Goal: Task Accomplishment & Management: Use online tool/utility

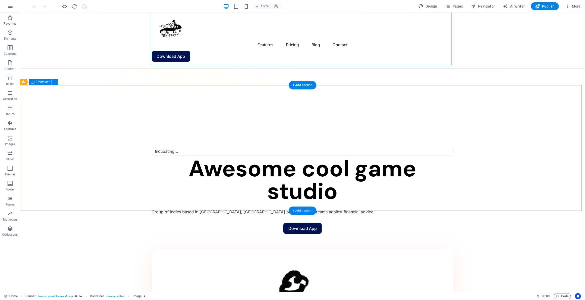
scroll to position [343, 0]
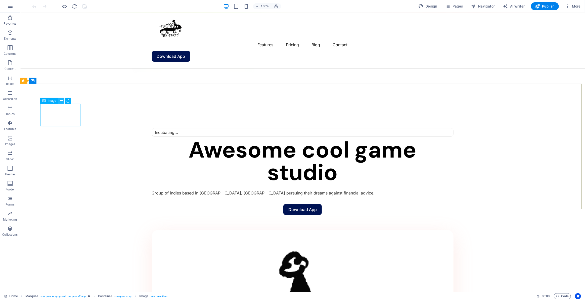
click at [62, 101] on icon at bounding box center [61, 100] width 3 height 5
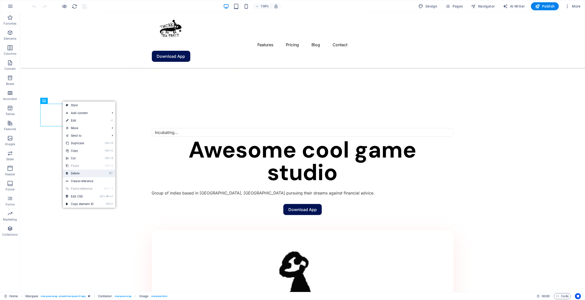
drag, startPoint x: 84, startPoint y: 173, endPoint x: 89, endPoint y: 105, distance: 68.4
click at [84, 173] on link "⌦ Delete" at bounding box center [80, 174] width 34 height 8
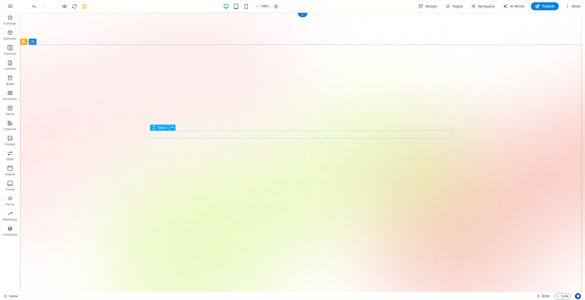
scroll to position [0, 0]
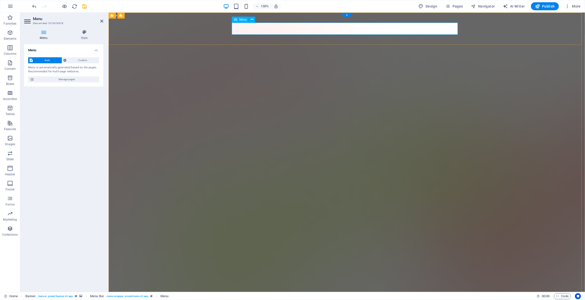
click at [49, 81] on span "Manage pages" at bounding box center [67, 79] width 62 height 6
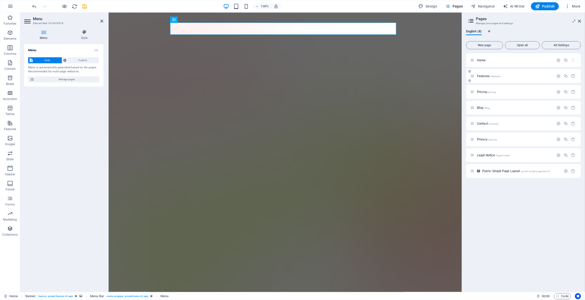
click at [529, 77] on p "Features /features" at bounding box center [514, 75] width 75 height 3
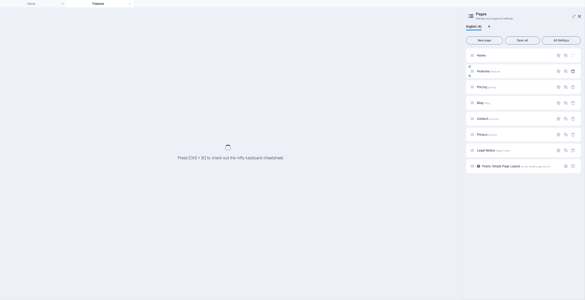
click at [572, 71] on icon "button" at bounding box center [574, 71] width 4 height 4
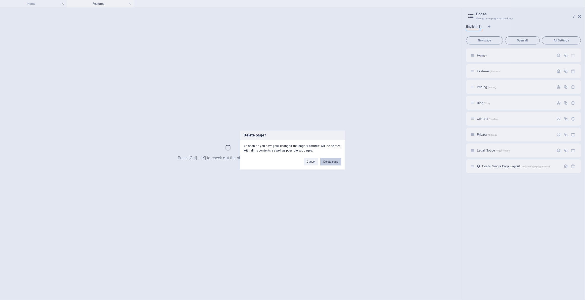
click at [334, 165] on button "Delete page" at bounding box center [330, 162] width 21 height 8
click at [0, 0] on figure at bounding box center [0, 0] width 0 height 0
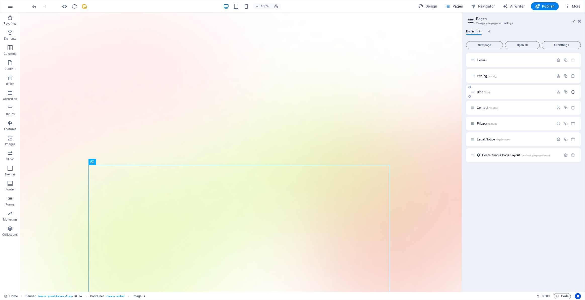
click at [574, 91] on icon "button" at bounding box center [574, 92] width 4 height 4
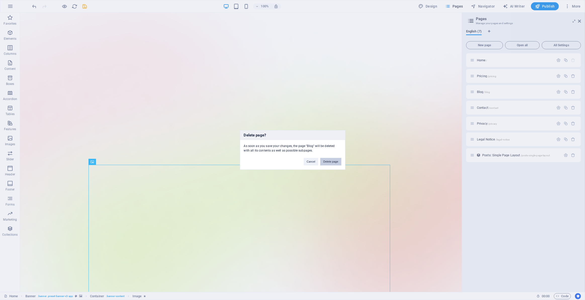
click at [333, 162] on button "Delete page" at bounding box center [330, 162] width 21 height 8
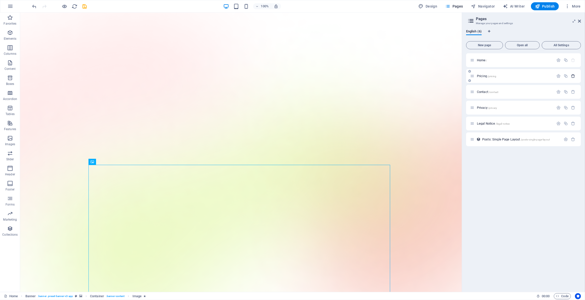
click at [576, 76] on button "button" at bounding box center [573, 76] width 7 height 4
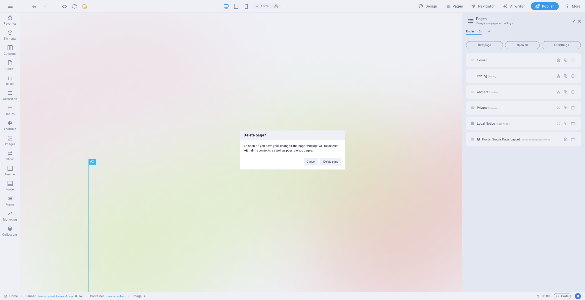
click at [337, 157] on div "Cancel Delete page" at bounding box center [322, 159] width 45 height 13
click at [332, 162] on button "Delete page" at bounding box center [330, 162] width 21 height 8
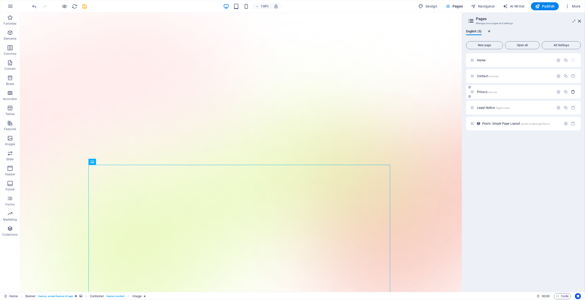
click at [573, 93] on icon "button" at bounding box center [574, 92] width 4 height 4
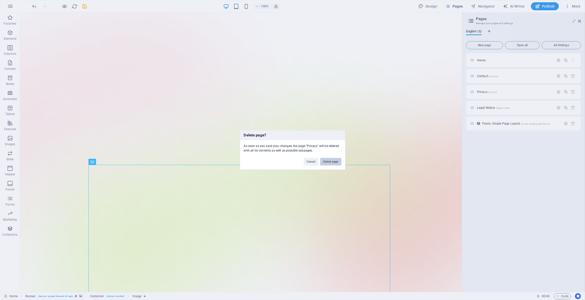
click at [340, 165] on button "Delete page" at bounding box center [330, 162] width 21 height 8
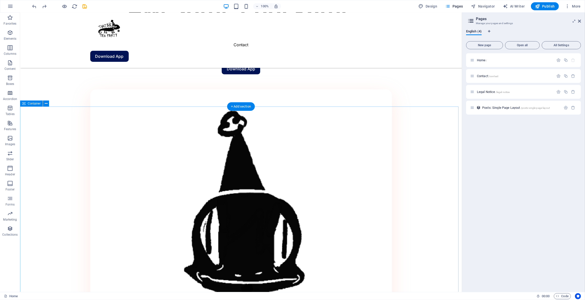
scroll to position [480, 0]
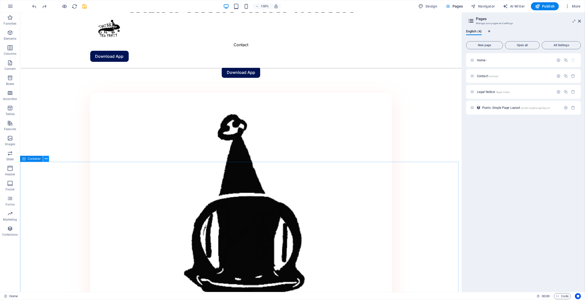
click at [47, 159] on icon at bounding box center [46, 158] width 3 height 5
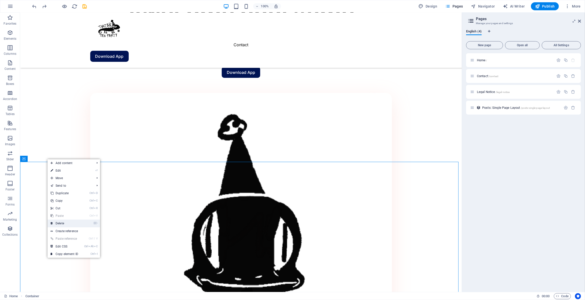
click at [69, 221] on link "⌦ Delete" at bounding box center [65, 224] width 34 height 8
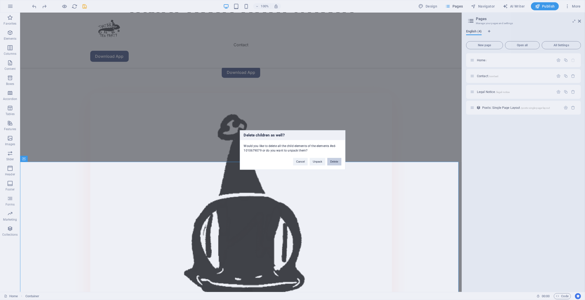
click at [337, 161] on button "Delete" at bounding box center [335, 162] width 14 height 8
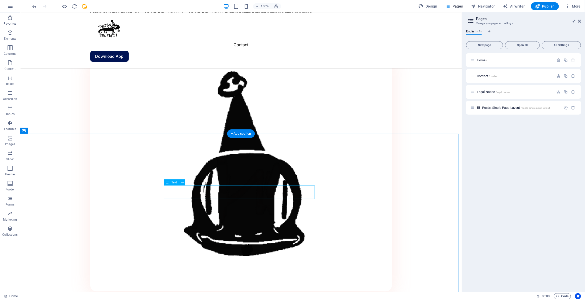
scroll to position [503, 0]
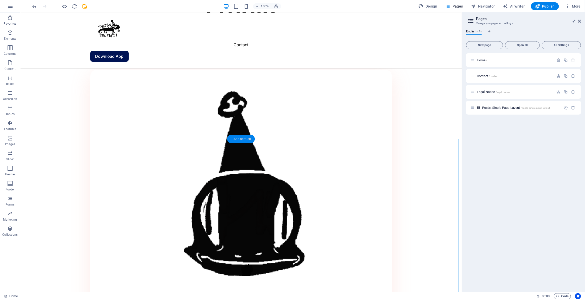
click at [251, 139] on div "+ Add section" at bounding box center [241, 139] width 28 height 9
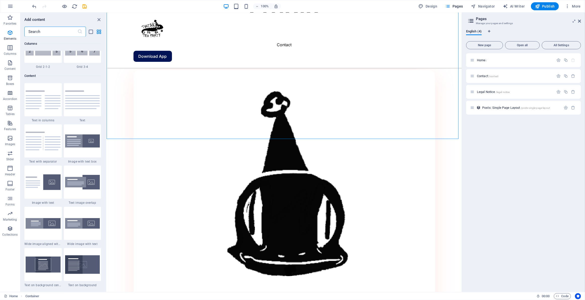
scroll to position [880, 0]
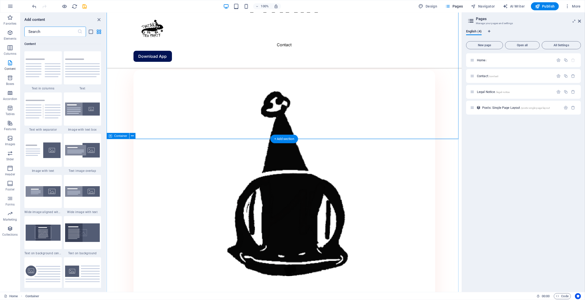
click at [131, 138] on icon at bounding box center [132, 136] width 3 height 5
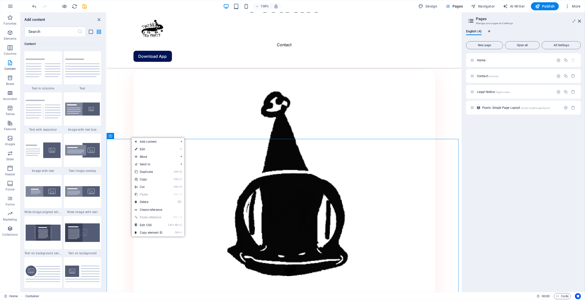
click at [151, 197] on link "Ctrl V Paste" at bounding box center [149, 195] width 34 height 8
click at [150, 201] on link "⌦ Delete" at bounding box center [149, 202] width 34 height 8
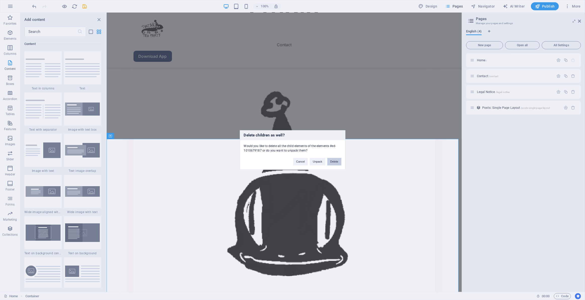
click at [333, 162] on button "Delete" at bounding box center [335, 162] width 14 height 8
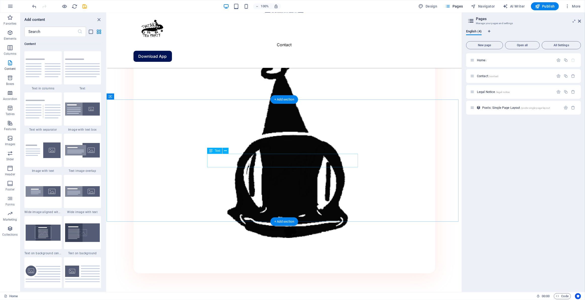
scroll to position [541, 0]
click at [130, 97] on button at bounding box center [133, 98] width 6 height 6
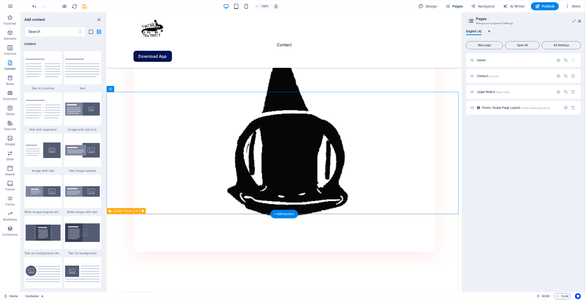
scroll to position [564, 0]
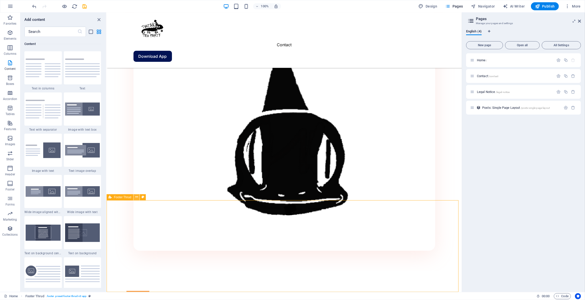
click at [136, 195] on icon at bounding box center [136, 197] width 3 height 5
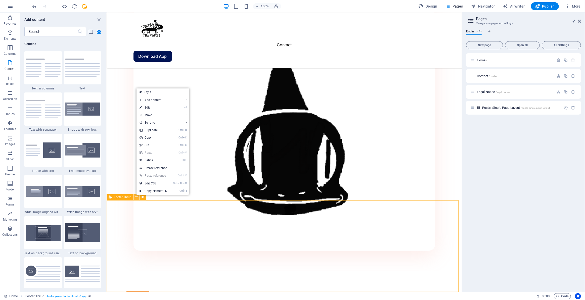
click at [137, 196] on icon at bounding box center [136, 197] width 3 height 5
click at [145, 197] on button at bounding box center [143, 197] width 6 height 6
select select "rem"
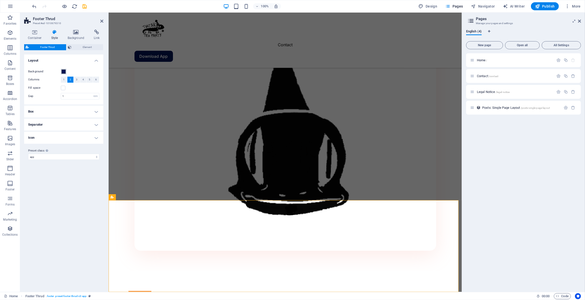
click at [65, 72] on span at bounding box center [64, 72] width 4 height 4
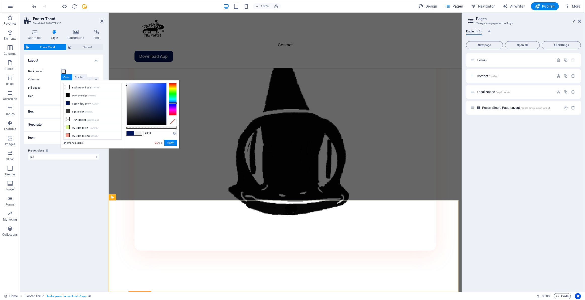
drag, startPoint x: 133, startPoint y: 95, endPoint x: 108, endPoint y: 80, distance: 29.4
click at [108, 80] on div "less Background color #ffffff Primary color #000000 Secondary color #001354 Fon…" at bounding box center [120, 114] width 118 height 68
drag, startPoint x: 146, startPoint y: 102, endPoint x: 170, endPoint y: 75, distance: 35.8
click at [170, 75] on body "tuatarateaparty.nz Home Favorites Elements Columns Content Boxes Accordion Tabl…" at bounding box center [292, 150] width 585 height 300
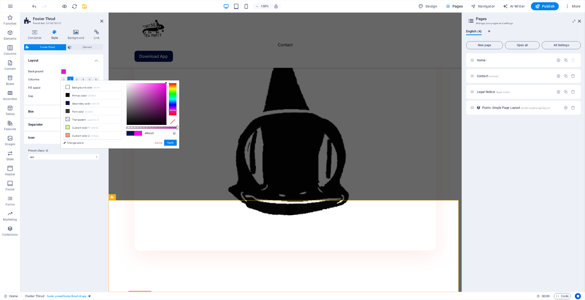
drag, startPoint x: 171, startPoint y: 105, endPoint x: 171, endPoint y: 111, distance: 5.8
click at [171, 111] on div at bounding box center [173, 99] width 8 height 33
type input "#ffd7f8"
drag, startPoint x: 145, startPoint y: 90, endPoint x: 28, endPoint y: 66, distance: 119.6
click at [133, 75] on body "tuatarateaparty.nz Home Favorites Elements Columns Content Boxes Accordion Tabl…" at bounding box center [292, 150] width 585 height 300
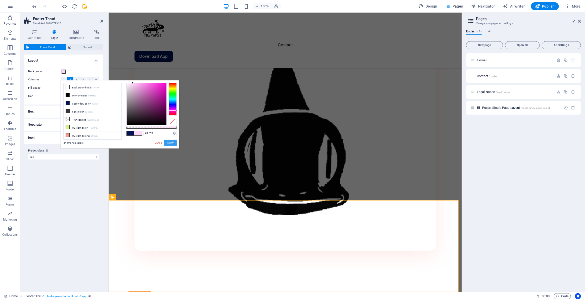
click at [168, 141] on button "Apply" at bounding box center [170, 143] width 13 height 6
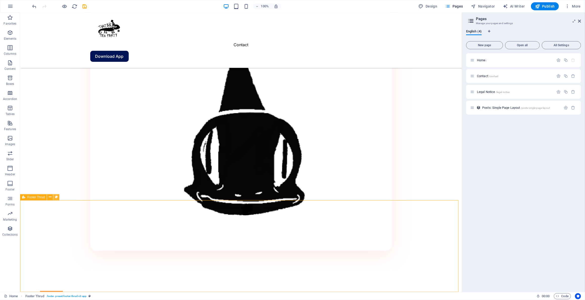
click at [57, 198] on icon at bounding box center [56, 197] width 3 height 5
select select "rem"
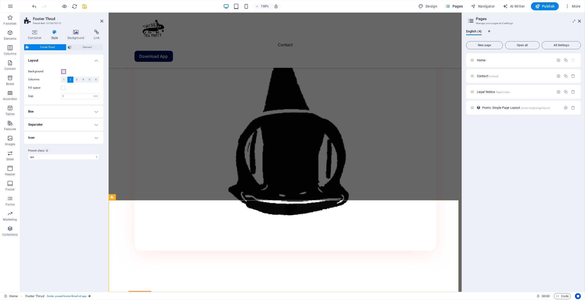
click at [66, 70] on button "Background" at bounding box center [64, 72] width 6 height 6
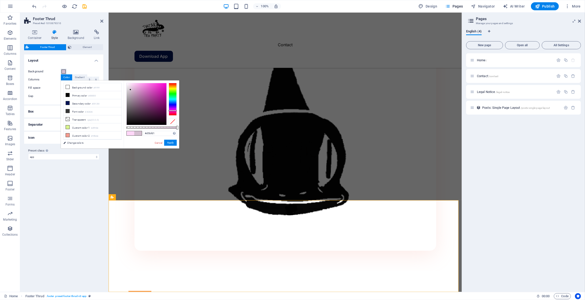
click at [131, 90] on div at bounding box center [147, 104] width 40 height 42
type input "#e9d8e6"
drag, startPoint x: 136, startPoint y: 90, endPoint x: 129, endPoint y: 87, distance: 7.9
click at [129, 87] on div at bounding box center [147, 104] width 40 height 42
click at [169, 142] on button "Apply" at bounding box center [170, 143] width 13 height 6
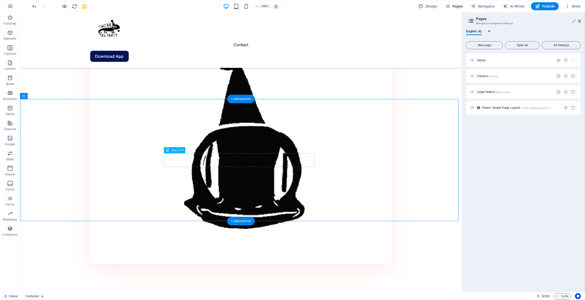
scroll to position [518, 0]
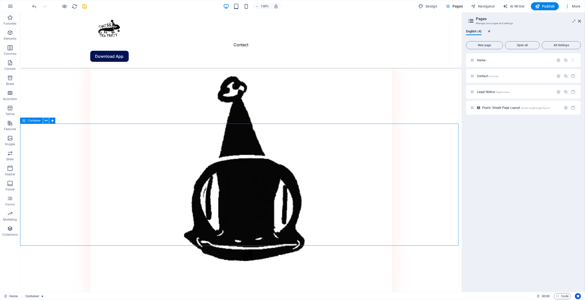
click at [47, 121] on icon at bounding box center [46, 120] width 3 height 5
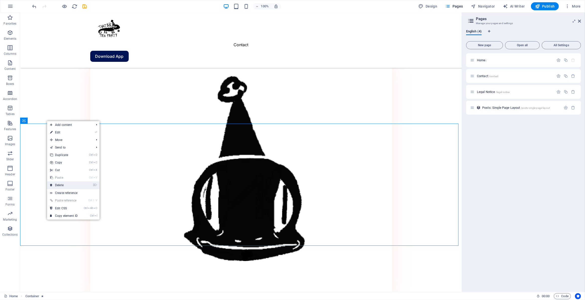
click at [68, 185] on link "⌦ Delete" at bounding box center [64, 186] width 34 height 8
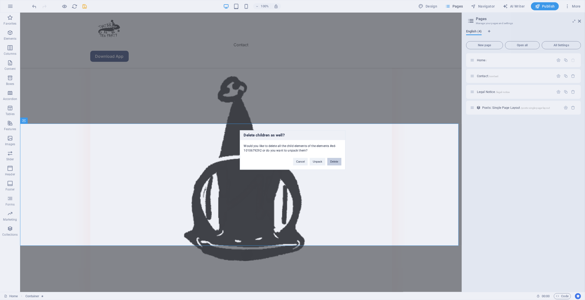
drag, startPoint x: 333, startPoint y: 160, endPoint x: 217, endPoint y: 147, distance: 117.2
click at [333, 160] on button "Delete" at bounding box center [335, 162] width 14 height 8
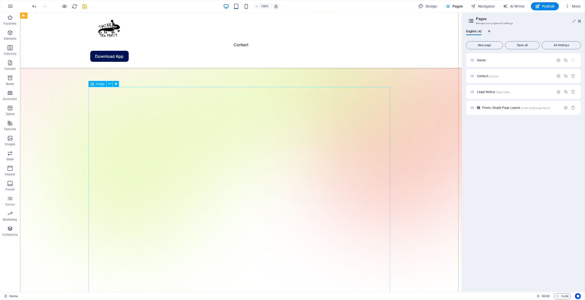
scroll to position [91, 0]
click at [109, 72] on icon at bounding box center [109, 70] width 3 height 5
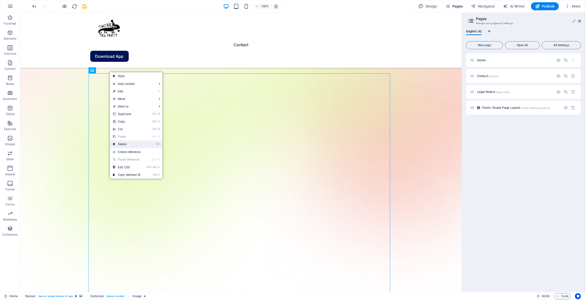
click at [125, 143] on link "⌦ Delete" at bounding box center [127, 145] width 34 height 8
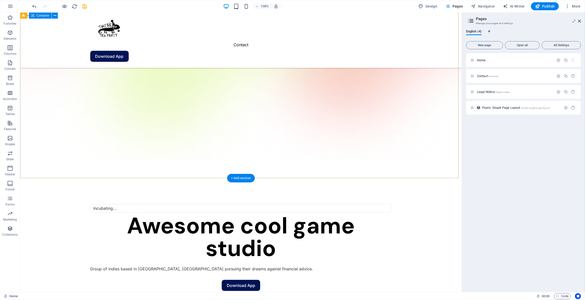
scroll to position [23, 0]
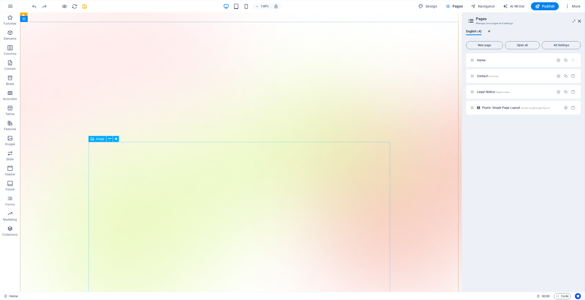
click at [110, 141] on icon at bounding box center [109, 138] width 3 height 5
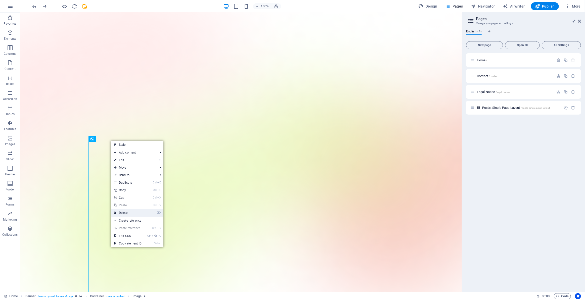
click at [135, 212] on link "⌦ Delete" at bounding box center [128, 213] width 34 height 8
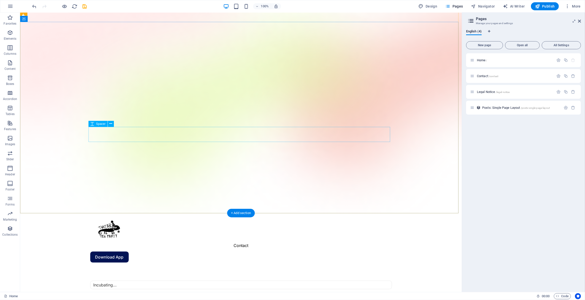
click at [111, 124] on icon at bounding box center [110, 123] width 3 height 5
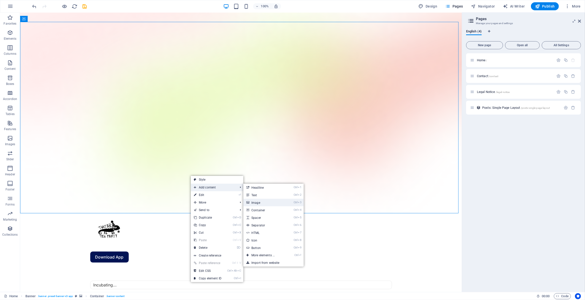
drag, startPoint x: 262, startPoint y: 203, endPoint x: 153, endPoint y: 187, distance: 109.6
click at [262, 203] on link "Ctrl 3 Image" at bounding box center [265, 203] width 42 height 8
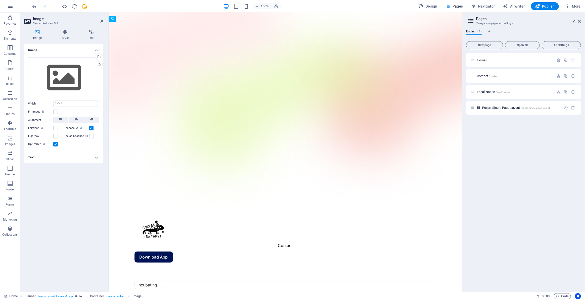
drag, startPoint x: 183, startPoint y: 48, endPoint x: 211, endPoint y: 166, distance: 121.4
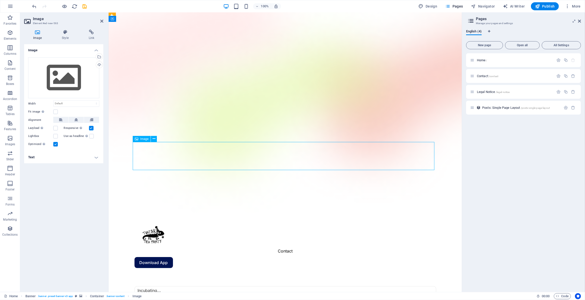
drag, startPoint x: 160, startPoint y: 153, endPoint x: 195, endPoint y: 155, distance: 35.2
click at [78, 118] on button at bounding box center [76, 120] width 15 height 6
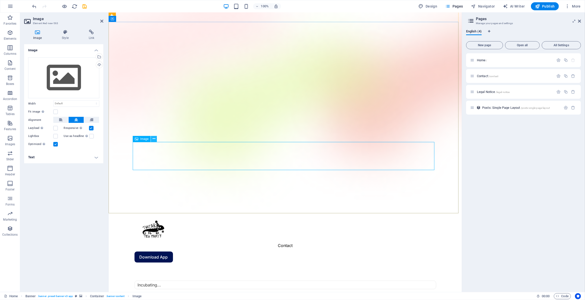
click at [152, 138] on button at bounding box center [154, 139] width 6 height 6
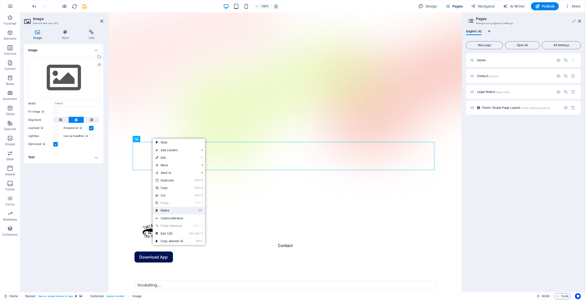
drag, startPoint x: 172, startPoint y: 212, endPoint x: 153, endPoint y: 197, distance: 23.8
click at [172, 212] on link "⌦ Delete" at bounding box center [170, 211] width 34 height 8
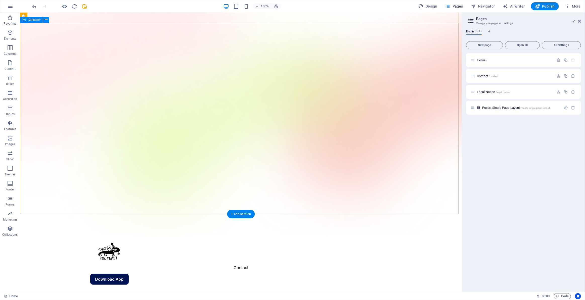
scroll to position [0, 0]
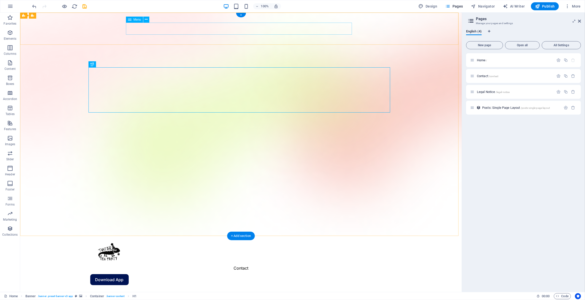
click at [246, 262] on nav "Contact" at bounding box center [241, 268] width 302 height 12
click at [366, 236] on div "Menu Contact Download App" at bounding box center [241, 263] width 442 height 55
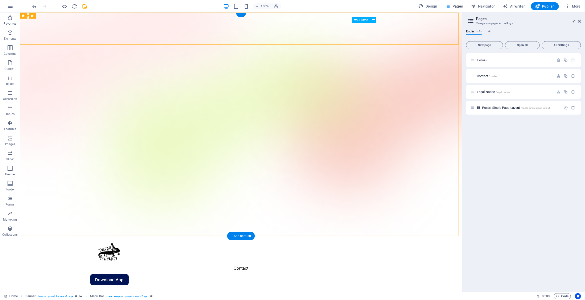
click at [366, 274] on div "Download App" at bounding box center [241, 279] width 302 height 11
click at [372, 21] on icon at bounding box center [373, 19] width 3 height 5
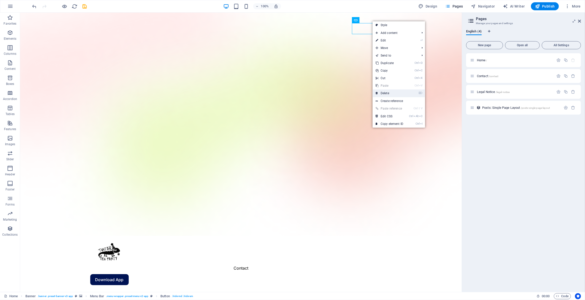
click at [386, 93] on link "⌦ Delete" at bounding box center [390, 94] width 34 height 8
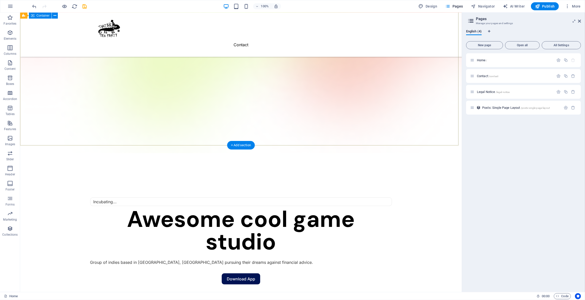
scroll to position [68, 0]
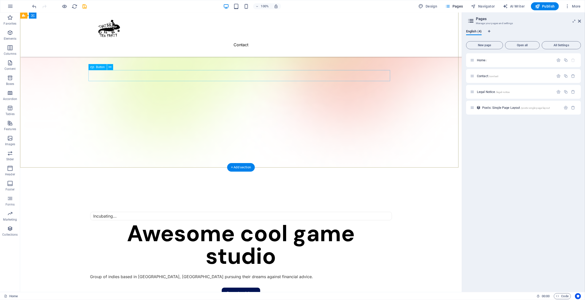
click at [242, 288] on div "Download App" at bounding box center [241, 293] width 302 height 11
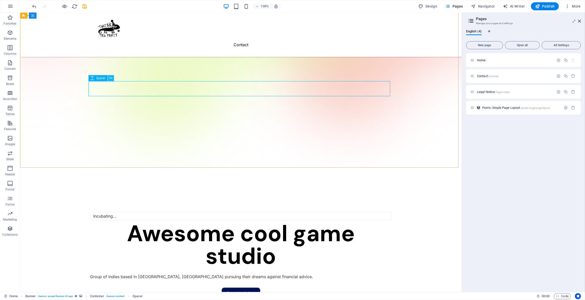
click at [111, 78] on icon at bounding box center [110, 78] width 3 height 5
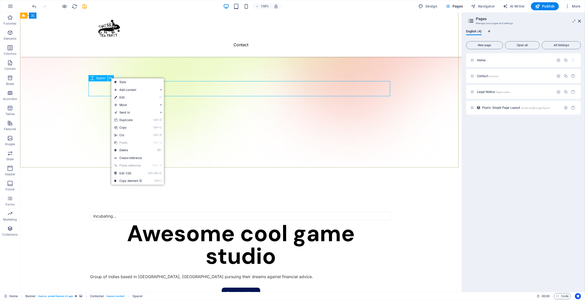
click at [111, 78] on icon at bounding box center [110, 78] width 3 height 5
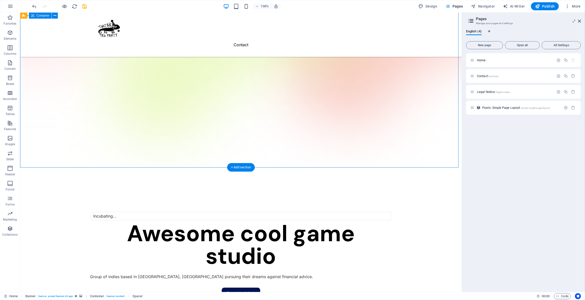
click at [240, 168] on div "Incubating... Awesome cool game studio Group of indies based in Wellington, New…" at bounding box center [241, 251] width 442 height 167
click at [237, 168] on div "Incubating... Awesome cool game studio Group of indies based in Wellington, New…" at bounding box center [241, 251] width 442 height 167
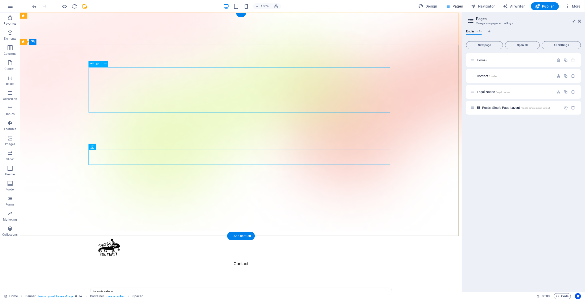
scroll to position [0, 0]
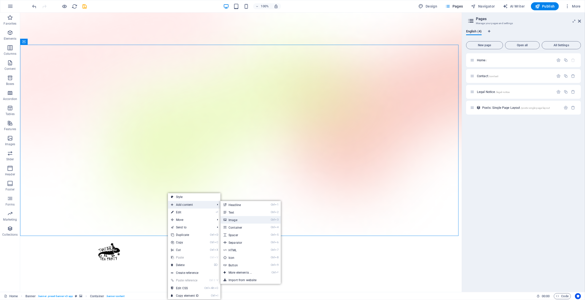
click at [246, 221] on link "Ctrl 3 Image" at bounding box center [242, 220] width 42 height 8
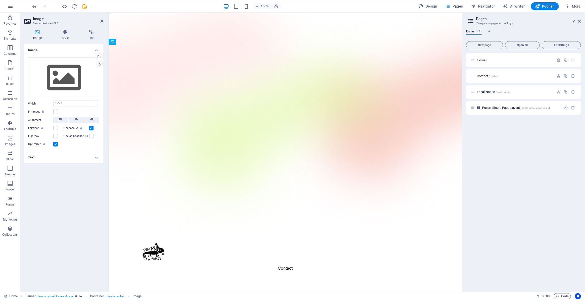
drag, startPoint x: 166, startPoint y: 73, endPoint x: 276, endPoint y: 182, distance: 155.5
click at [78, 120] on button at bounding box center [76, 120] width 15 height 6
click at [65, 31] on icon at bounding box center [65, 32] width 25 height 5
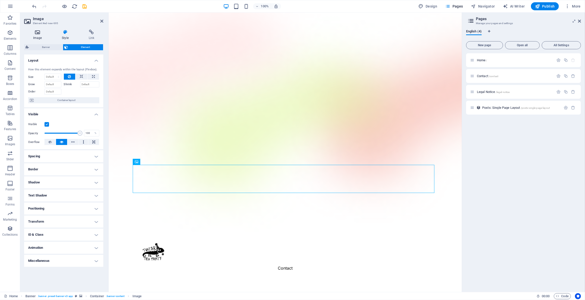
click at [43, 33] on icon at bounding box center [37, 32] width 27 height 5
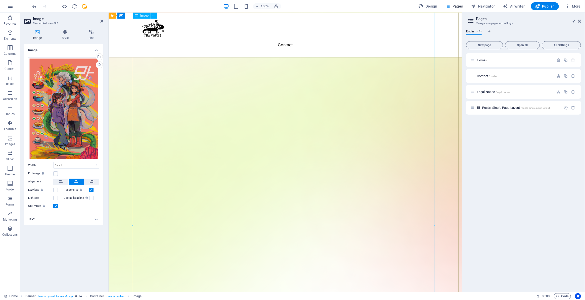
scroll to position [68, 0]
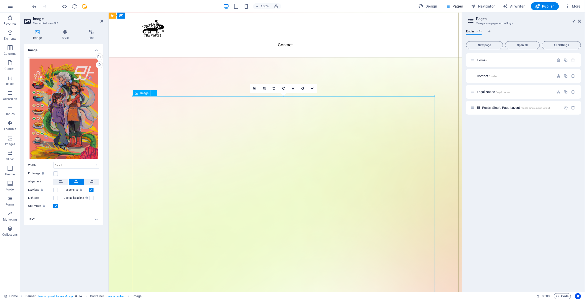
drag, startPoint x: 392, startPoint y: 109, endPoint x: 284, endPoint y: 103, distance: 108.1
drag, startPoint x: 139, startPoint y: 94, endPoint x: 145, endPoint y: 94, distance: 6.3
click at [139, 94] on div "Image" at bounding box center [142, 93] width 18 height 6
click at [153, 94] on icon at bounding box center [154, 93] width 3 height 5
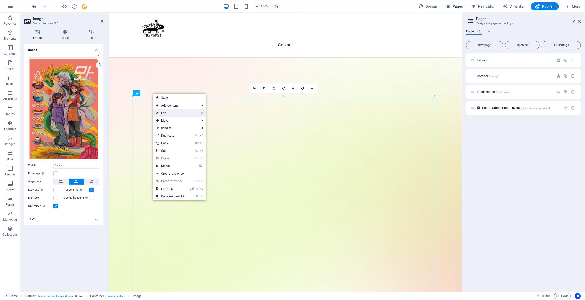
drag, startPoint x: 170, startPoint y: 114, endPoint x: 65, endPoint y: 103, distance: 105.4
click at [170, 114] on link "⏎ Edit" at bounding box center [170, 113] width 34 height 8
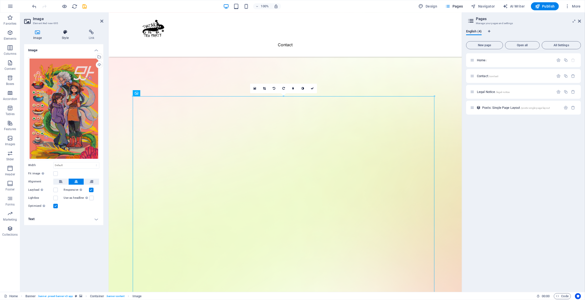
click at [65, 38] on h4 "Style" at bounding box center [66, 35] width 27 height 11
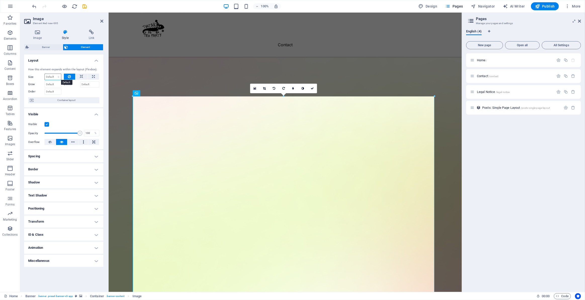
click at [53, 78] on select "Default auto px % 1/1 1/2 1/3 1/4 1/5 1/6 1/7 1/8 1/9 1/10" at bounding box center [53, 77] width 16 height 6
select select "px"
click at [54, 74] on select "Default auto px % 1/1 1/2 1/3 1/4 1/5 1/6 1/7 1/8 1/9 1/10" at bounding box center [53, 77] width 16 height 6
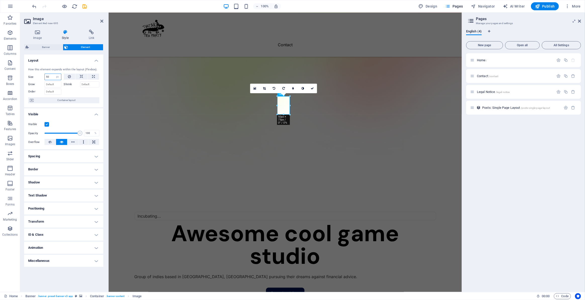
type input "0"
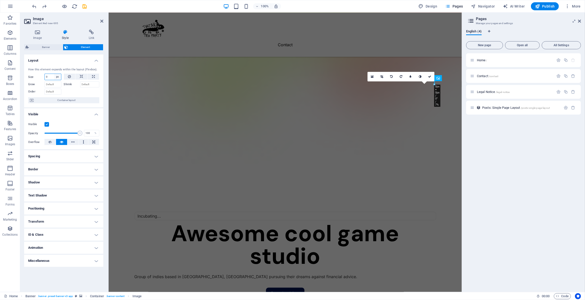
select select "DISABLED_OPTION_VALUE"
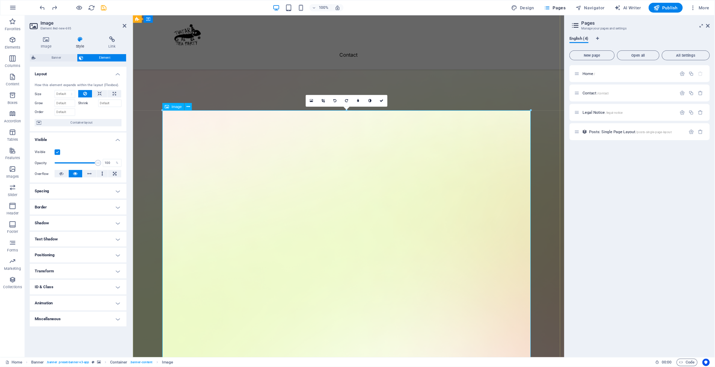
scroll to position [91, 0]
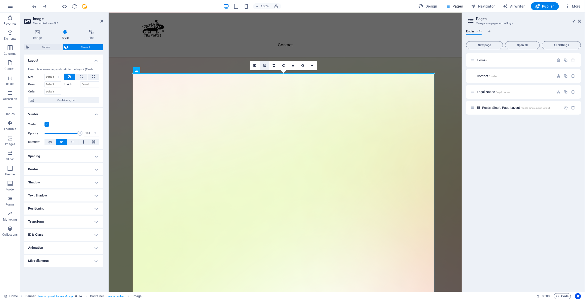
click at [267, 65] on link at bounding box center [265, 66] width 10 height 10
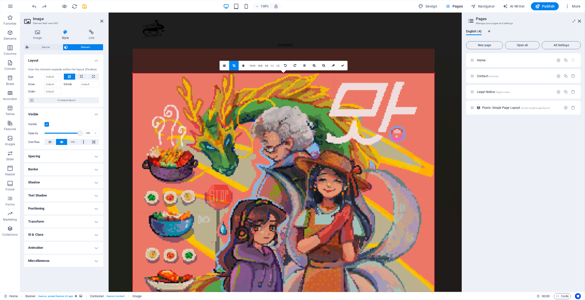
drag, startPoint x: 233, startPoint y: 72, endPoint x: 231, endPoint y: 99, distance: 26.3
click at [231, 99] on div "180 170 160 150 140 130 120 110 100 90 80 70 60 50 40 30 20 10 0 -10 -20 -30 -4…" at bounding box center [284, 282] width 302 height 418
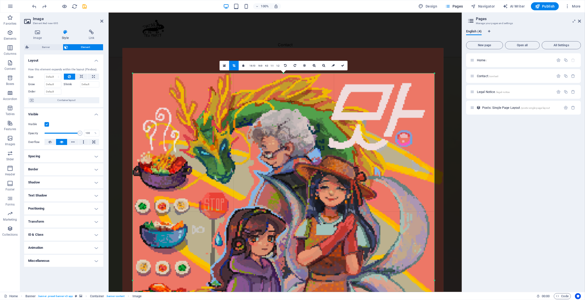
click at [284, 165] on div at bounding box center [283, 282] width 321 height 469
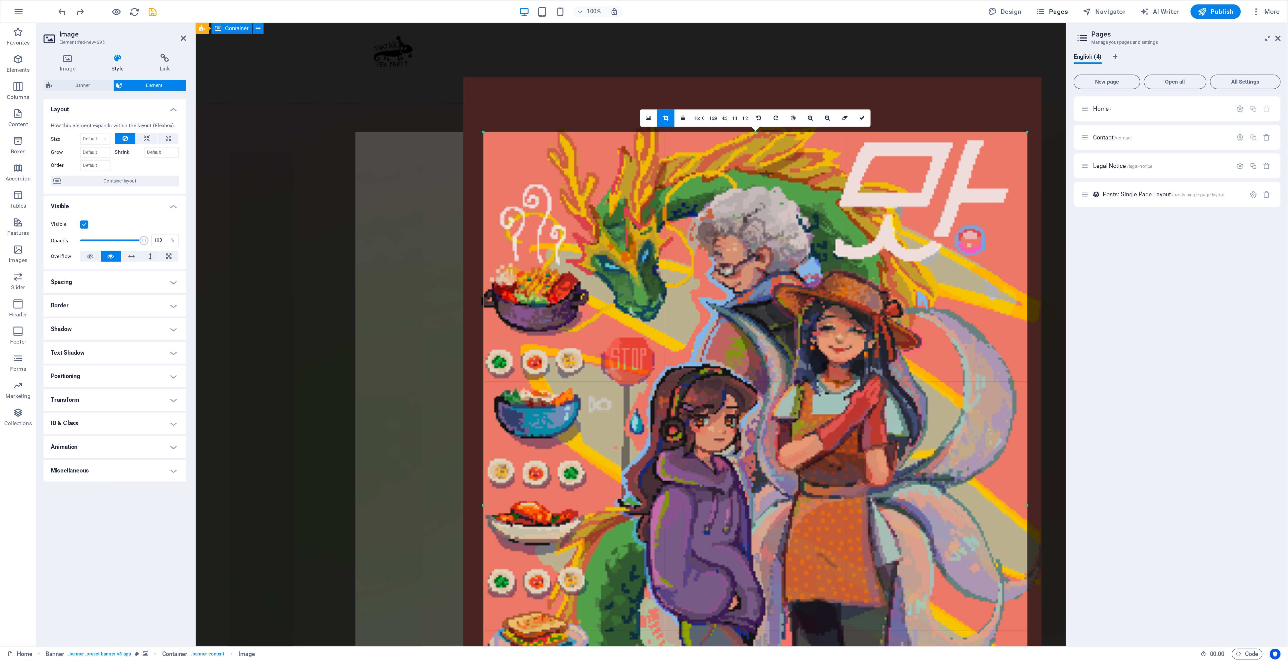
scroll to position [92, 0]
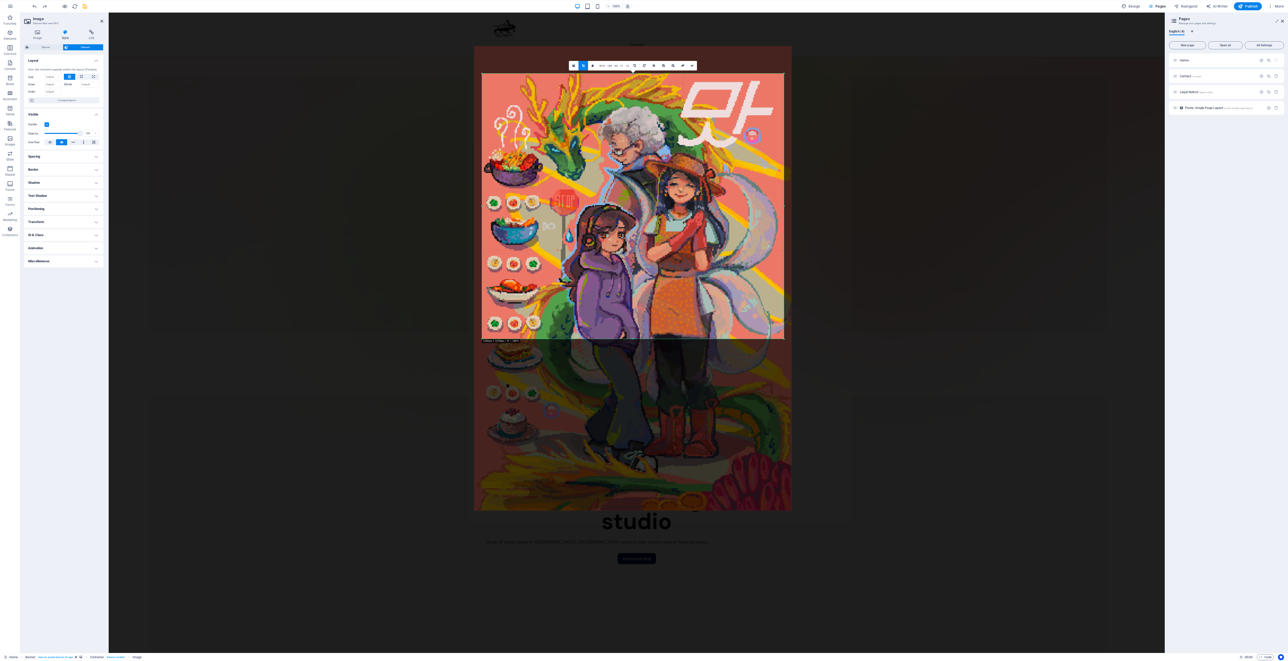
drag, startPoint x: 785, startPoint y: 487, endPoint x: 788, endPoint y: 338, distance: 149.4
click at [644, 330] on div "180 170 160 150 140 130 120 110 100 90 80 70 60 50 40 30 20 10 0 -10 -20 -30 -4…" at bounding box center [633, 205] width 302 height 265
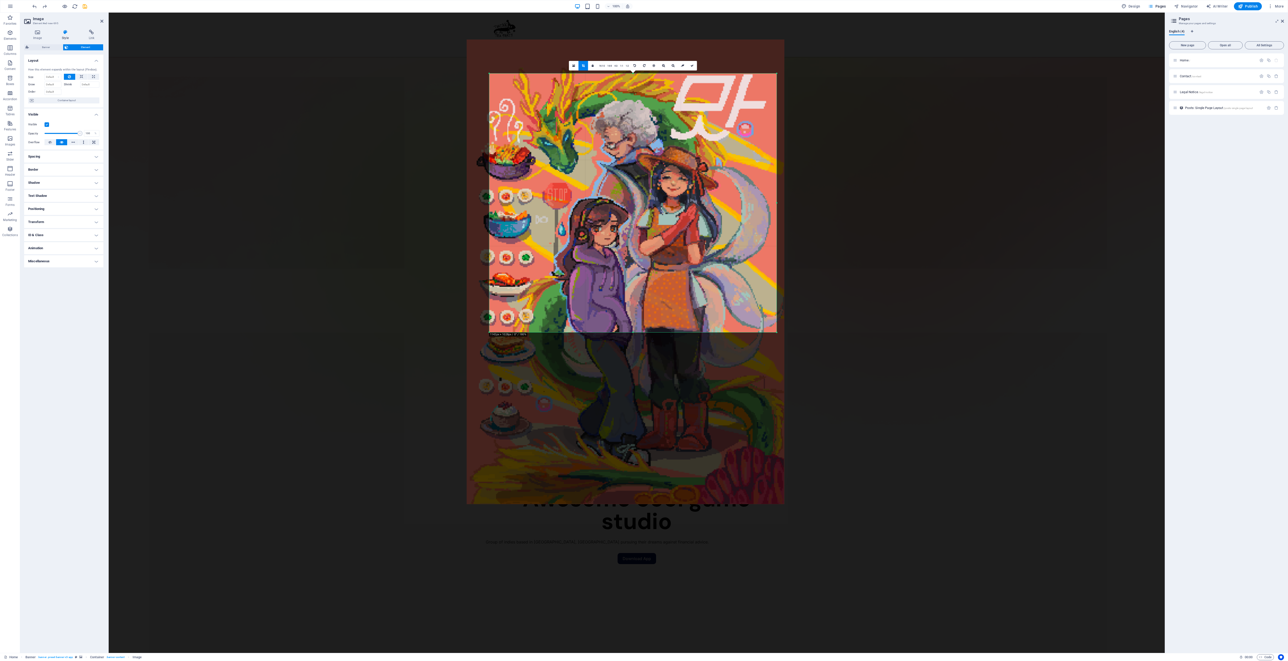
drag, startPoint x: 481, startPoint y: 73, endPoint x: 496, endPoint y: 80, distance: 16.0
click at [496, 80] on div "180 170 160 150 140 130 120 110 100 90 80 70 60 50 40 30 20 10 0 -10 -20 -30 -4…" at bounding box center [632, 202] width 287 height 259
click at [644, 65] on icon at bounding box center [692, 65] width 3 height 3
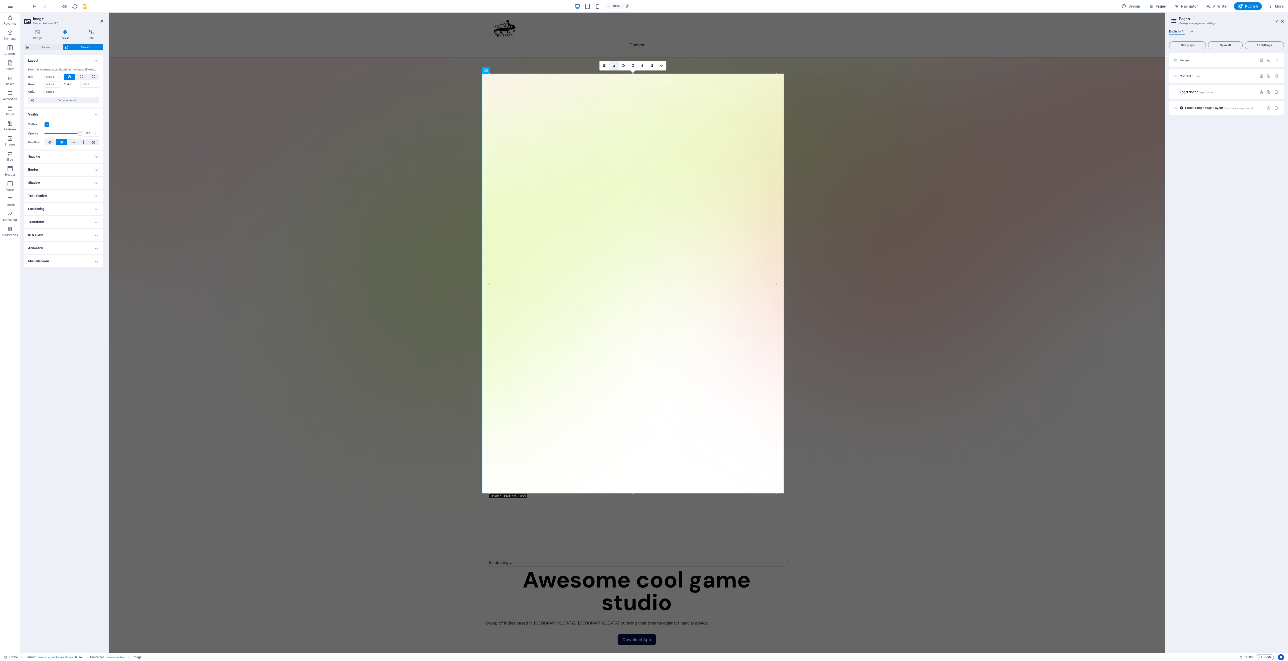
click at [612, 65] on icon at bounding box center [613, 65] width 3 height 3
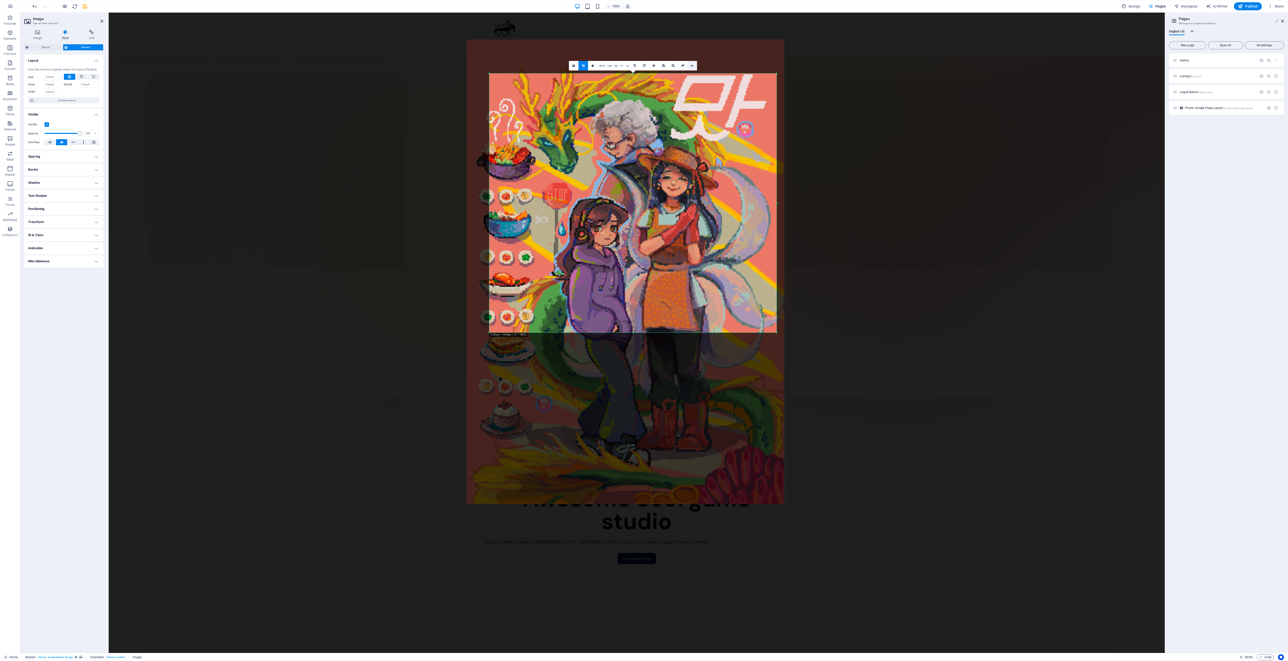
click at [644, 65] on icon at bounding box center [692, 65] width 3 height 3
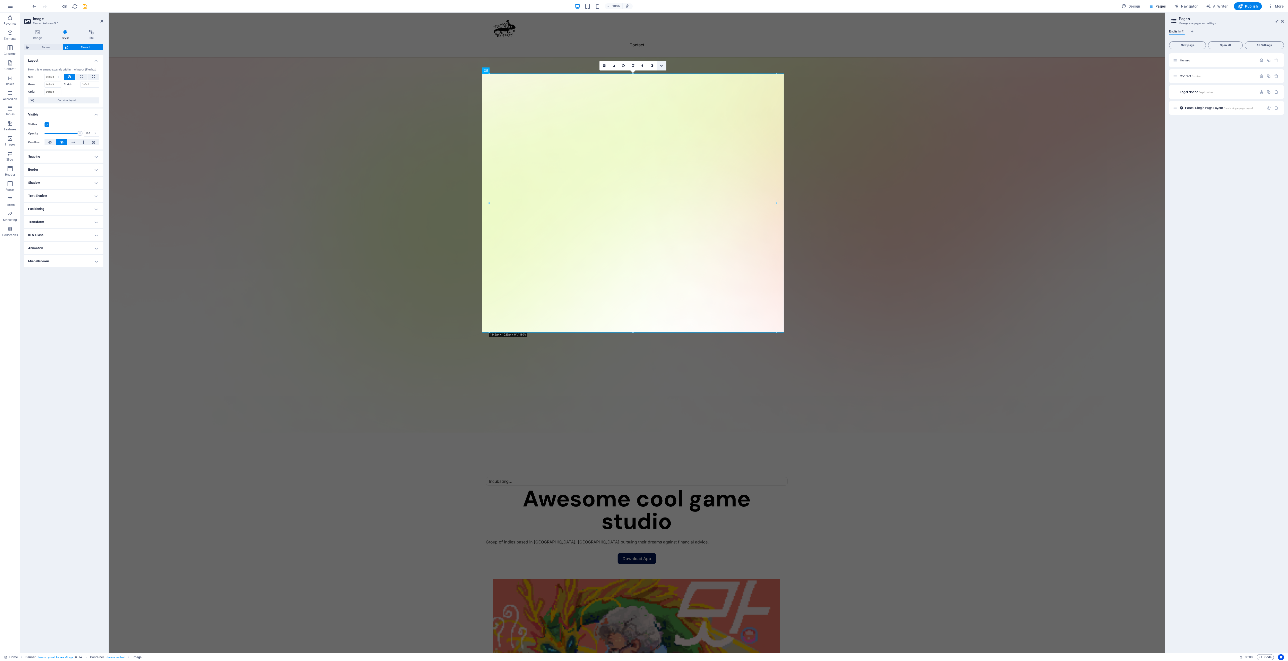
click at [644, 67] on link at bounding box center [662, 66] width 10 height 10
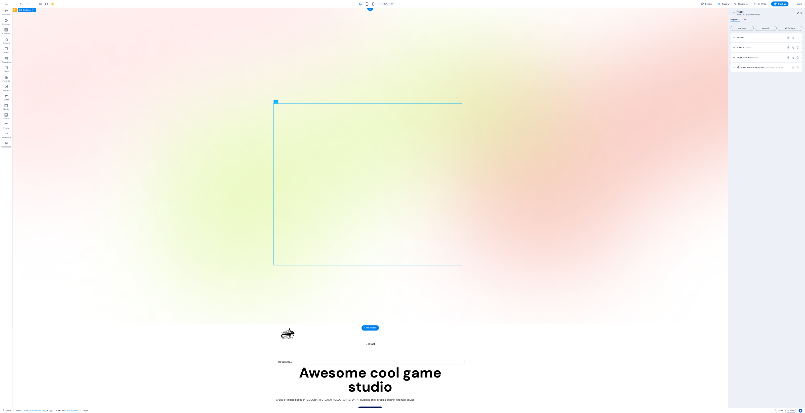
scroll to position [0, 0]
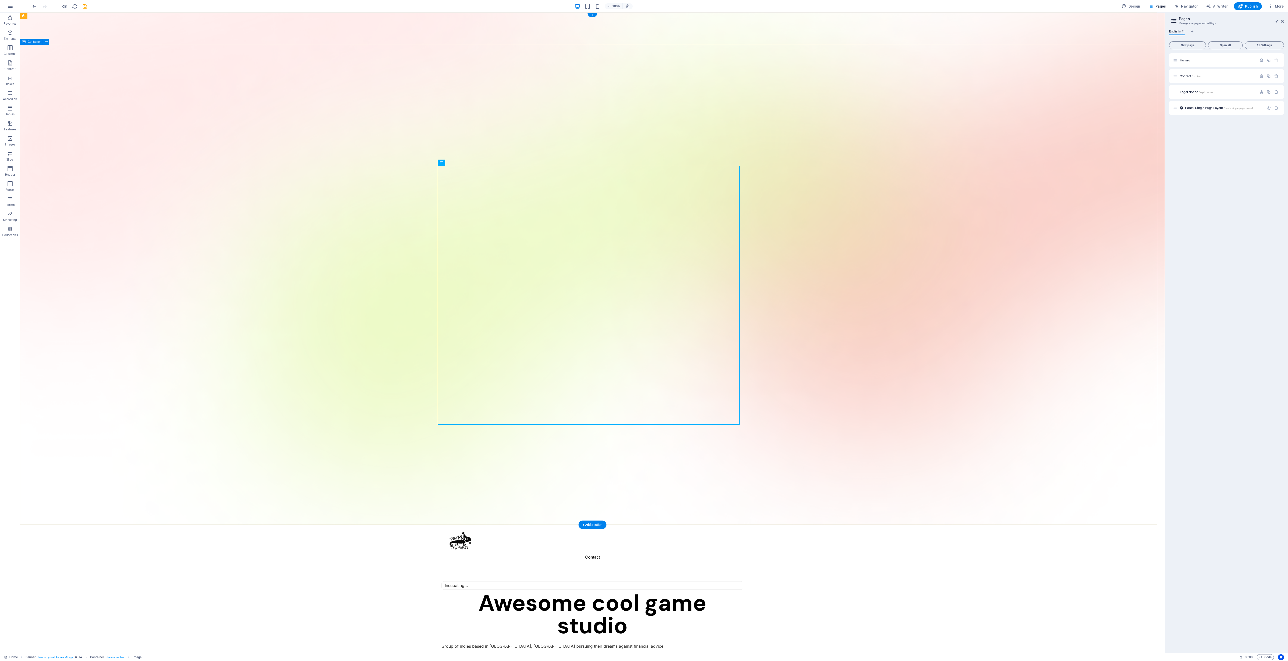
drag, startPoint x: 602, startPoint y: 96, endPoint x: 565, endPoint y: 60, distance: 51.6
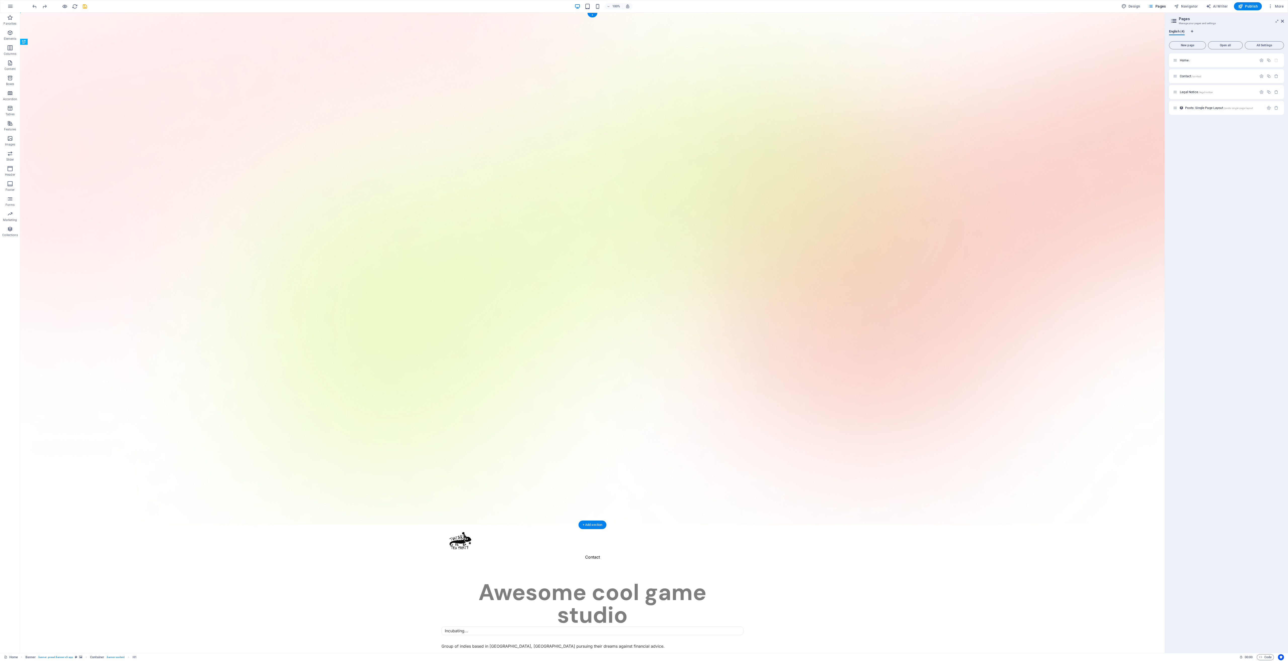
drag, startPoint x: 581, startPoint y: 80, endPoint x: 585, endPoint y: 63, distance: 17.7
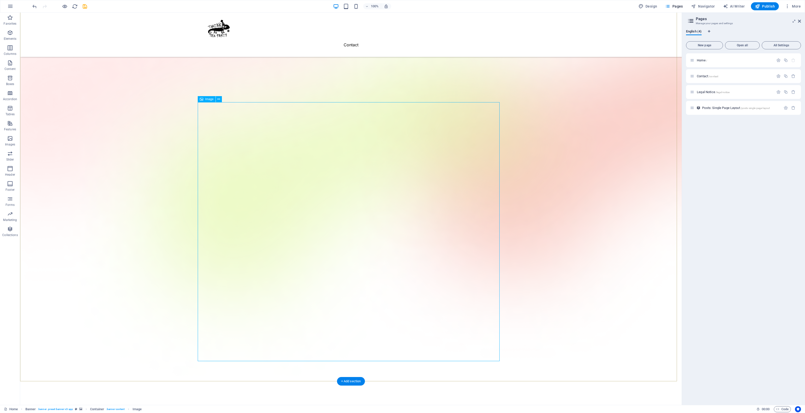
scroll to position [63, 0]
click at [218, 98] on icon at bounding box center [218, 99] width 3 height 5
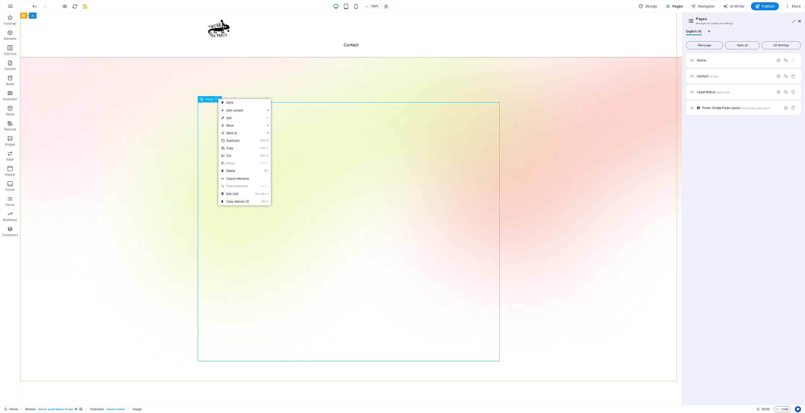
click at [218, 98] on icon at bounding box center [218, 99] width 3 height 5
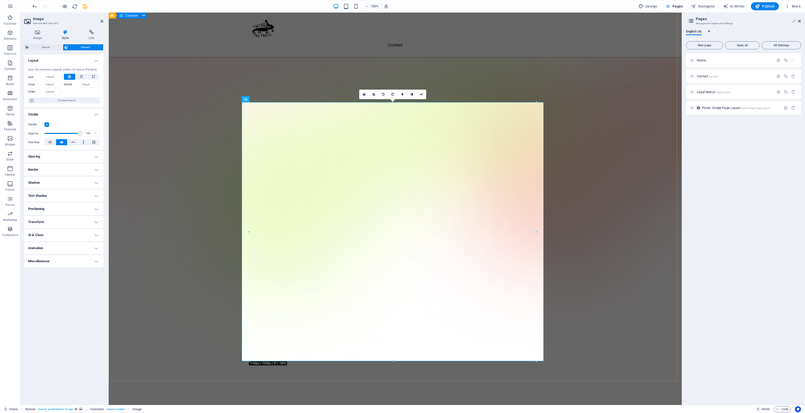
drag, startPoint x: 185, startPoint y: 148, endPoint x: 143, endPoint y: 139, distance: 42.4
type input "1"
click at [41, 47] on span "Banner" at bounding box center [45, 47] width 31 height 6
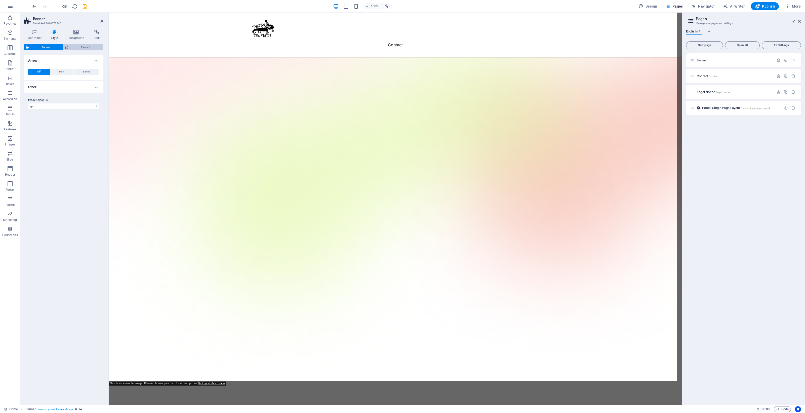
click at [81, 47] on span "Element" at bounding box center [86, 47] width 32 height 6
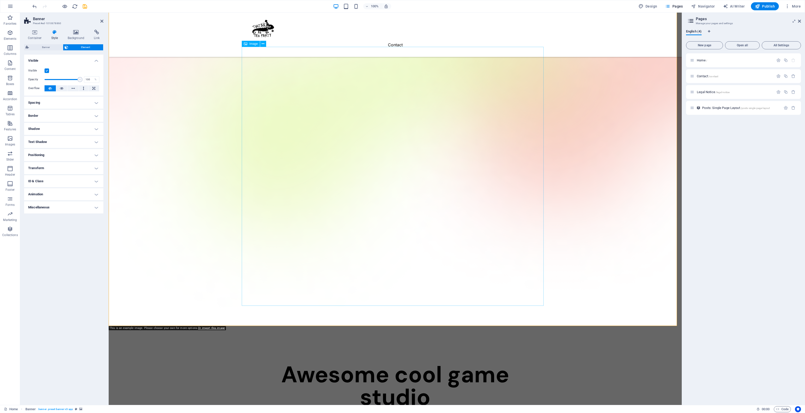
scroll to position [126, 0]
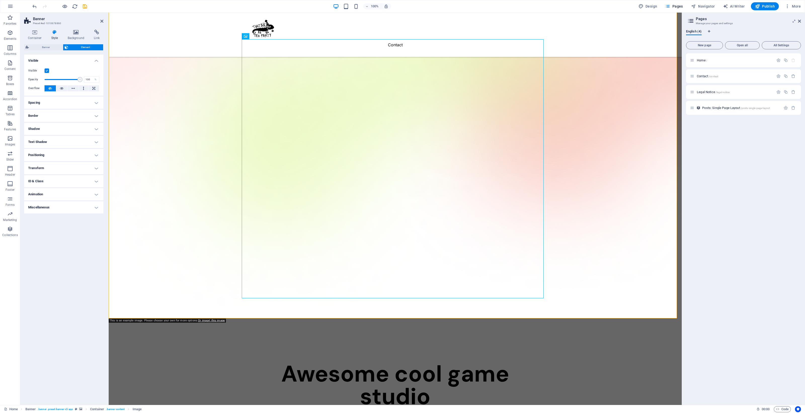
drag, startPoint x: 193, startPoint y: 93, endPoint x: 127, endPoint y: 80, distance: 67.1
click at [105, 23] on aside "Banner Preset #ed-1010678860 Container Style Background Link Size Height Defaul…" at bounding box center [64, 209] width 89 height 392
drag, startPoint x: 102, startPoint y: 20, endPoint x: 83, endPoint y: 10, distance: 22.2
click at [102, 20] on icon at bounding box center [101, 21] width 3 height 4
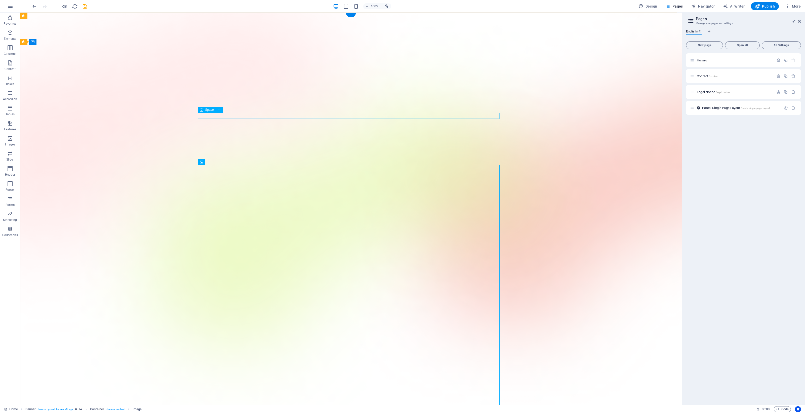
scroll to position [0, 0]
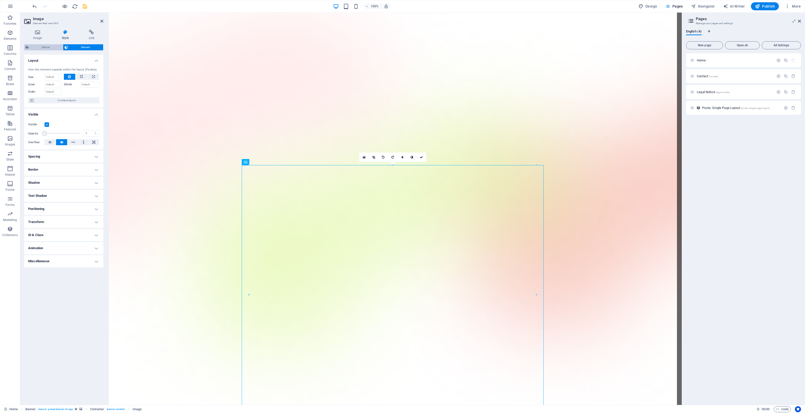
click at [46, 45] on span "Banner" at bounding box center [45, 47] width 31 height 6
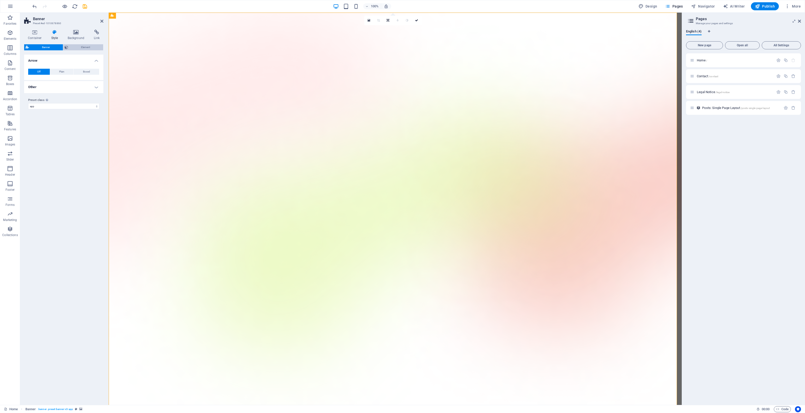
click at [74, 46] on span "Element" at bounding box center [86, 47] width 32 height 6
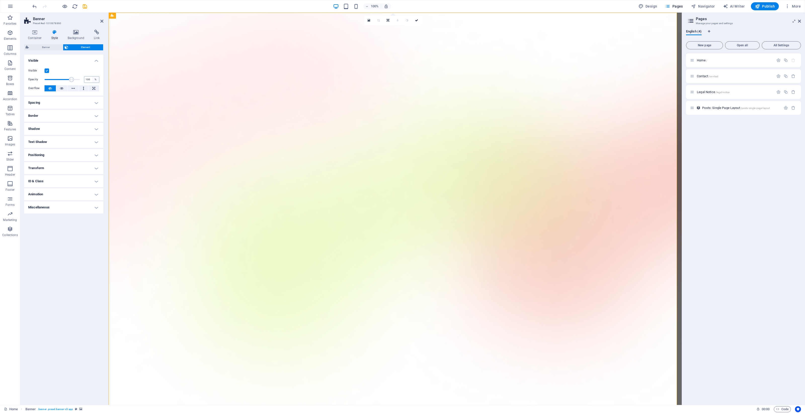
drag, startPoint x: 71, startPoint y: 79, endPoint x: 98, endPoint y: 78, distance: 26.5
click at [98, 78] on div "Opacity 100 %" at bounding box center [63, 80] width 71 height 8
click at [67, 81] on span at bounding box center [62, 80] width 35 height 8
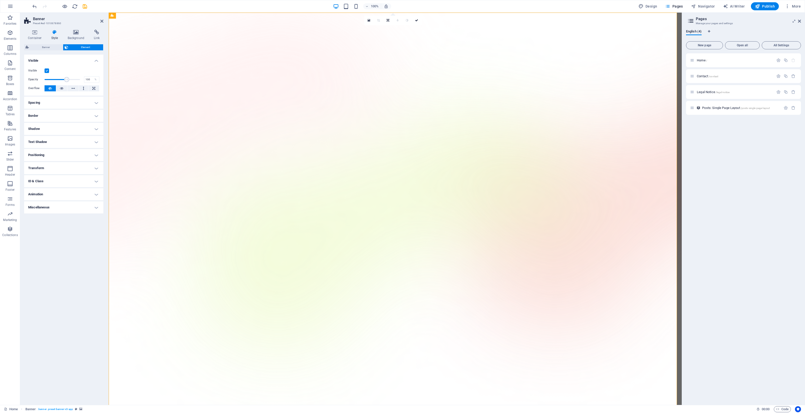
click at [104, 80] on div "Container Style Background Link Size Height Default px rem % vh vw Min. height …" at bounding box center [63, 215] width 87 height 379
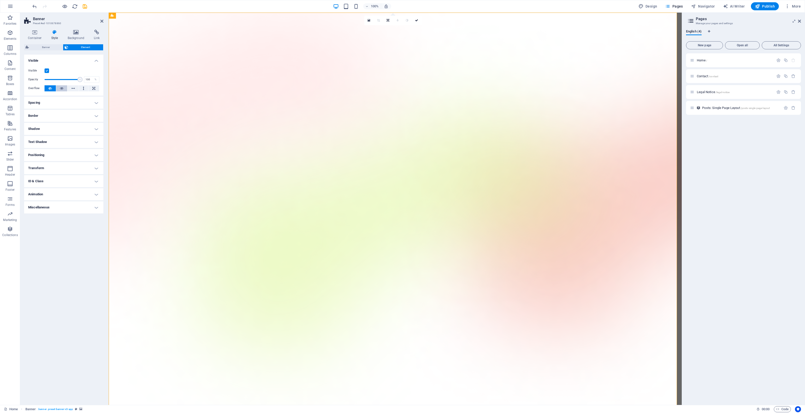
click at [59, 88] on button at bounding box center [61, 88] width 11 height 6
click at [103, 24] on header "Banner Preset #ed-1010678860" at bounding box center [63, 19] width 79 height 13
click at [98, 21] on h2 "Banner" at bounding box center [68, 19] width 70 height 5
click at [35, 7] on icon "undo" at bounding box center [35, 7] width 6 height 6
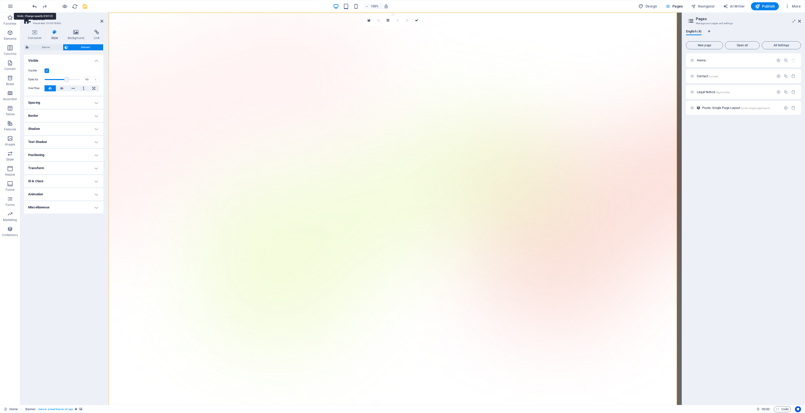
click at [35, 7] on icon "undo" at bounding box center [35, 7] width 6 height 6
type input "100"
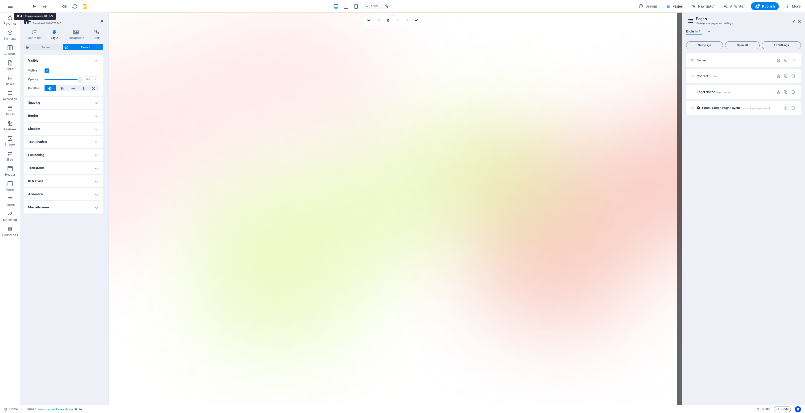
click at [35, 7] on icon "undo" at bounding box center [35, 7] width 6 height 6
click at [100, 18] on h2 "Banner" at bounding box center [68, 19] width 70 height 5
click at [98, 20] on h2 "Banner" at bounding box center [68, 19] width 70 height 5
drag, startPoint x: 100, startPoint y: 19, endPoint x: 144, endPoint y: 48, distance: 52.9
click at [100, 19] on icon at bounding box center [101, 21] width 3 height 4
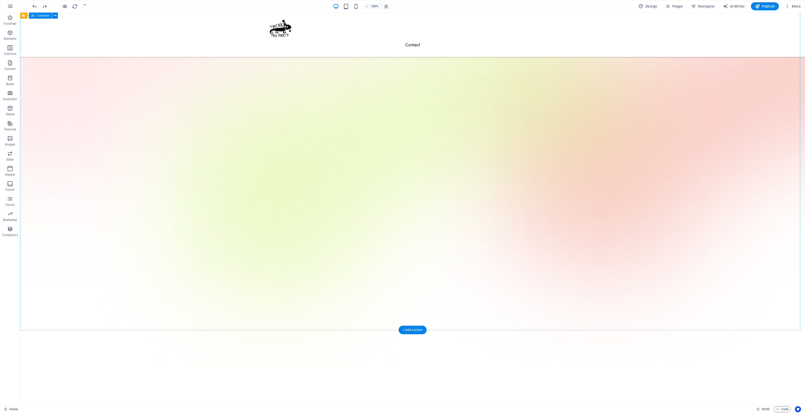
scroll to position [31, 0]
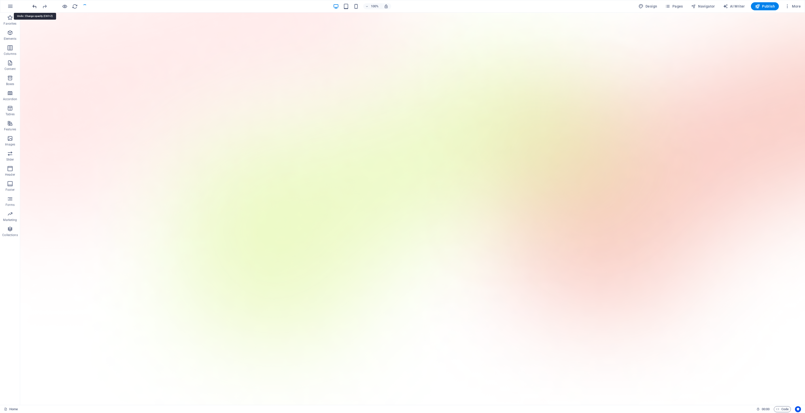
click at [33, 6] on icon "undo" at bounding box center [35, 7] width 6 height 6
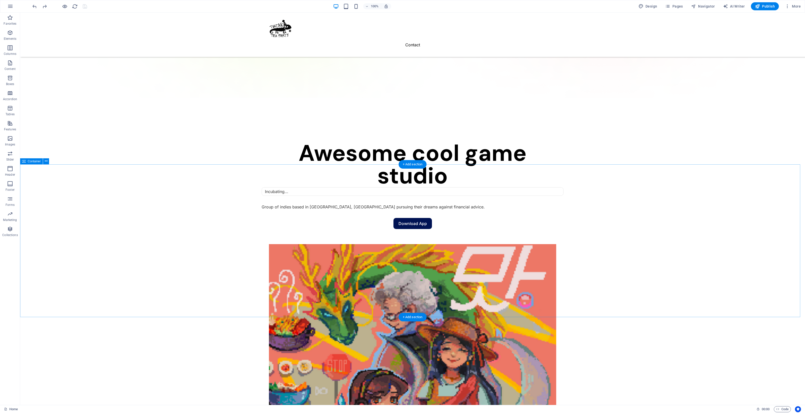
scroll to position [347, 0]
click at [58, 97] on div "Awesome cool game studio Incubating... Group of indies based in Wellington, New…" at bounding box center [412, 309] width 785 height 425
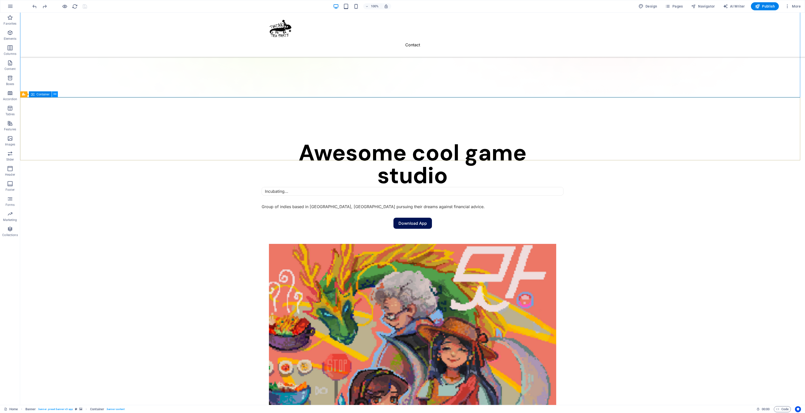
click at [54, 96] on icon at bounding box center [55, 94] width 3 height 5
click at [69, 168] on link "⌦ Delete" at bounding box center [72, 168] width 34 height 8
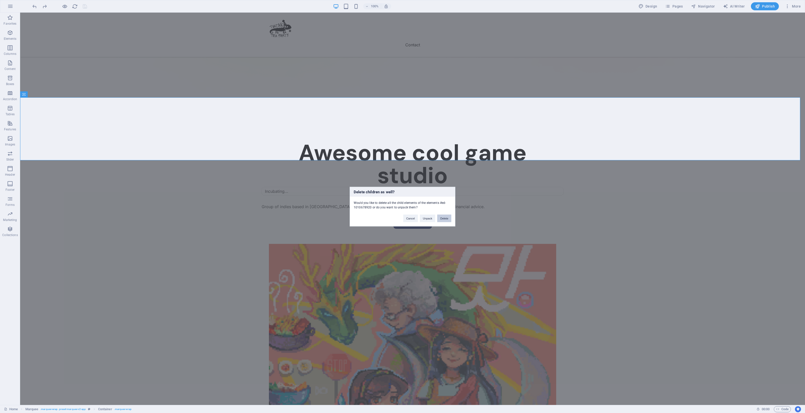
click at [441, 218] on button "Delete" at bounding box center [444, 218] width 14 height 8
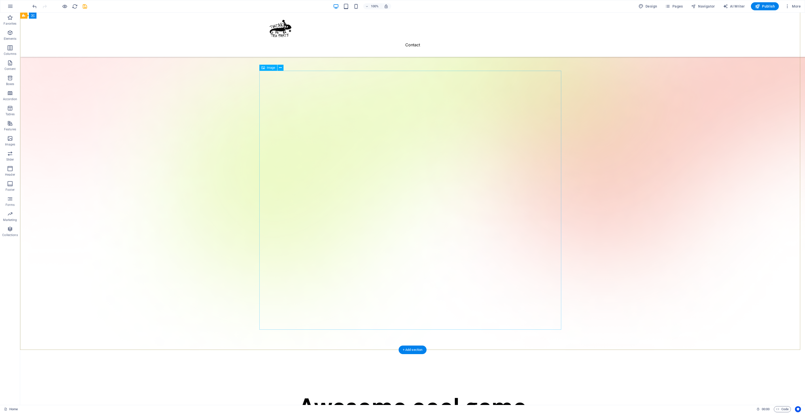
scroll to position [94, 0]
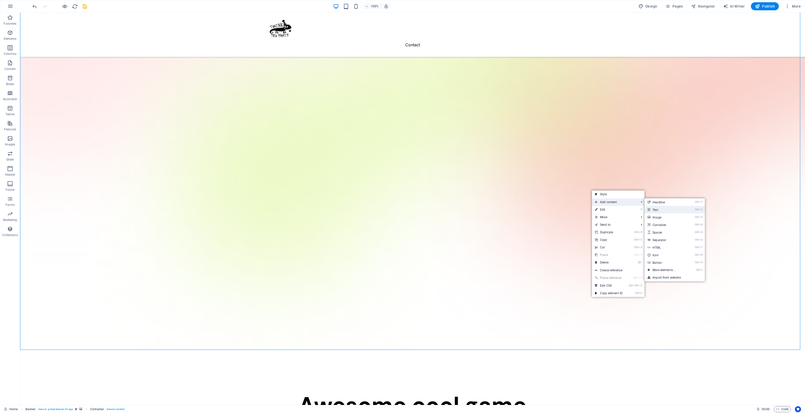
click at [644, 211] on link "Ctrl 2 Text" at bounding box center [666, 210] width 42 height 8
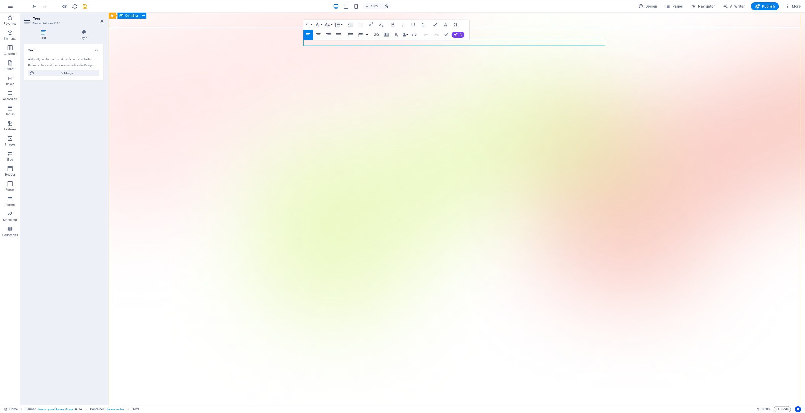
scroll to position [0, 0]
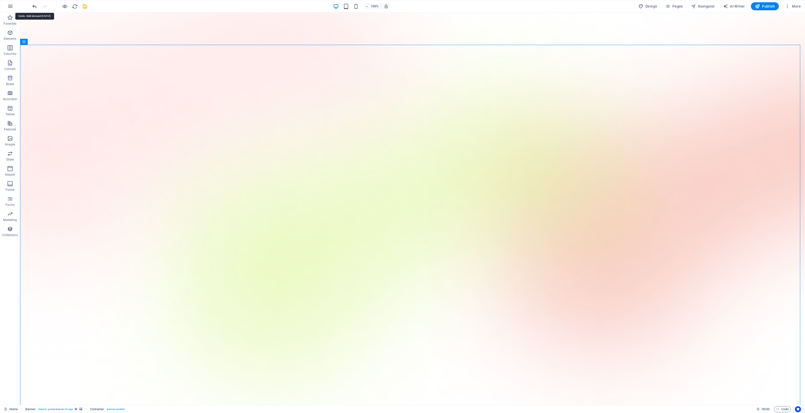
click at [35, 4] on icon "undo" at bounding box center [35, 7] width 6 height 6
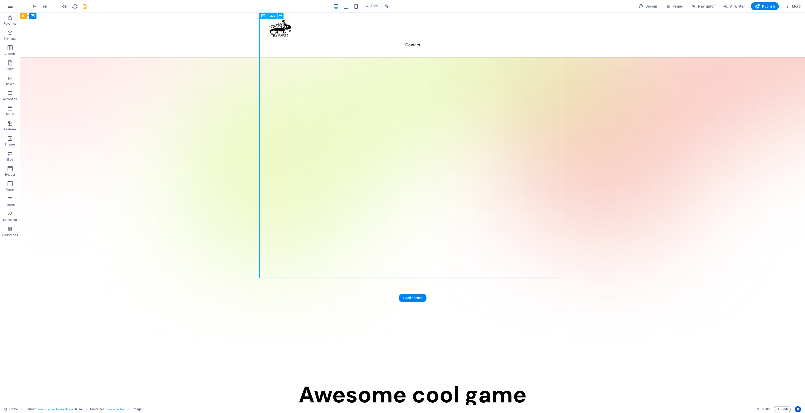
scroll to position [94, 0]
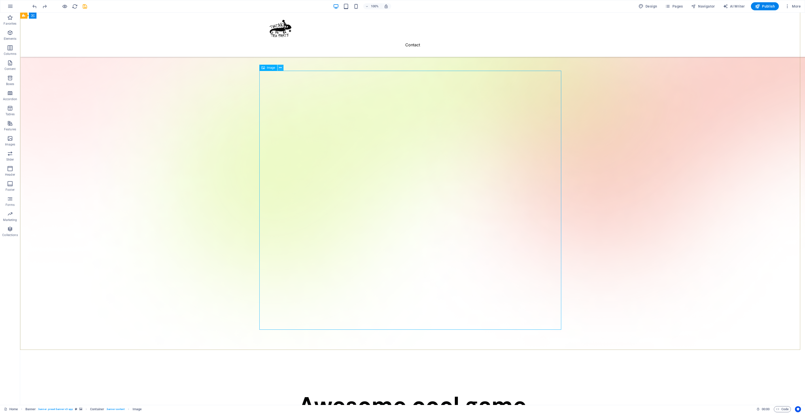
click at [279, 67] on icon at bounding box center [280, 67] width 3 height 5
click at [282, 69] on button at bounding box center [280, 68] width 6 height 6
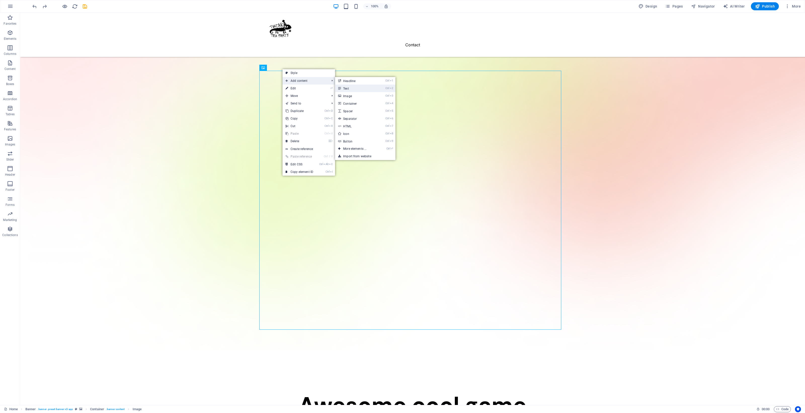
click at [359, 90] on link "Ctrl 2 Text" at bounding box center [356, 89] width 42 height 8
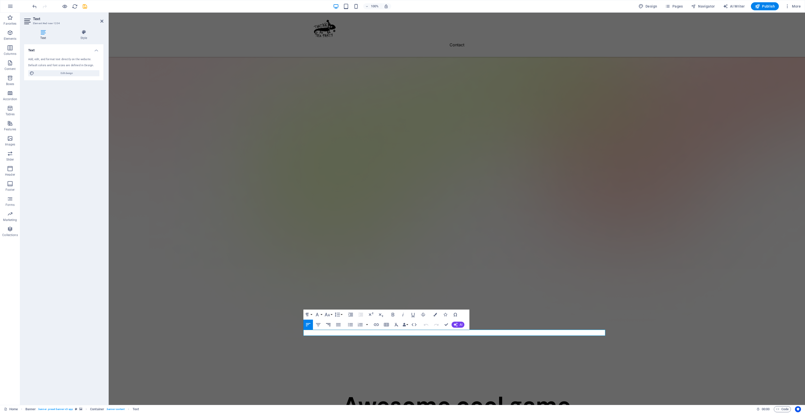
click at [328, 325] on icon "button" at bounding box center [328, 324] width 6 height 6
click at [307, 325] on icon "button" at bounding box center [308, 324] width 5 height 3
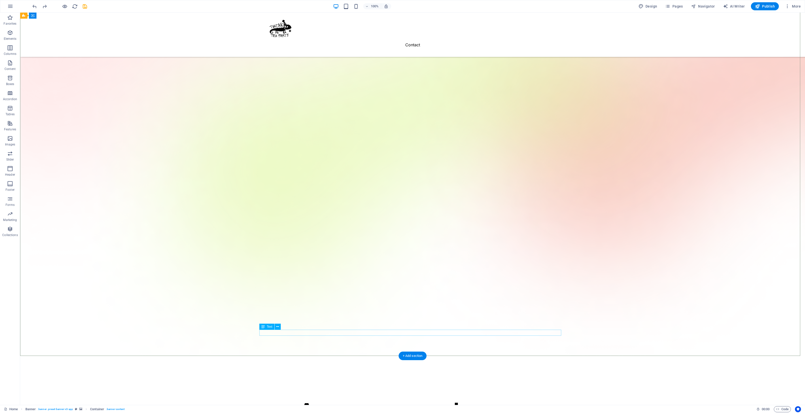
click at [278, 330] on div "Text" at bounding box center [271, 327] width 25 height 6
click at [277, 327] on icon at bounding box center [277, 326] width 3 height 5
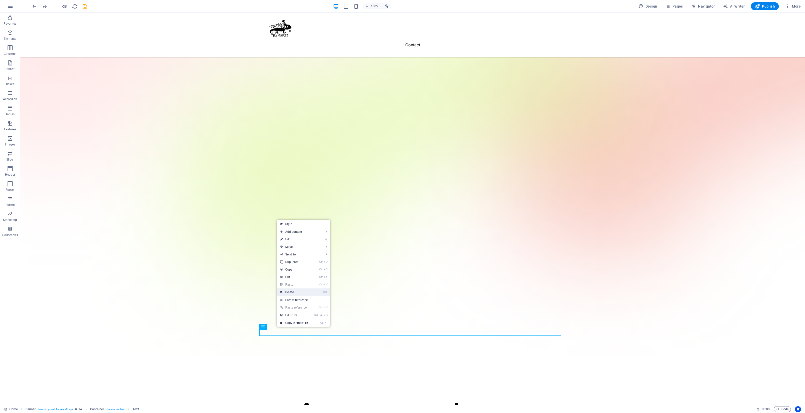
click at [310, 293] on link "⌦ Delete" at bounding box center [294, 292] width 34 height 8
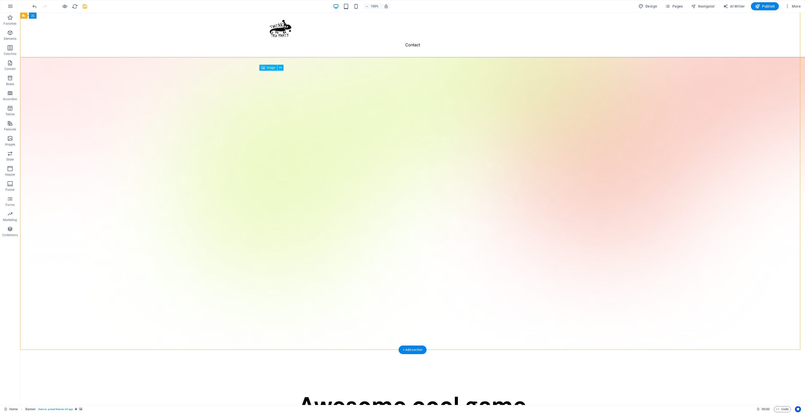
drag, startPoint x: 472, startPoint y: 250, endPoint x: 289, endPoint y: 233, distance: 184.7
click at [282, 67] on button at bounding box center [280, 68] width 6 height 6
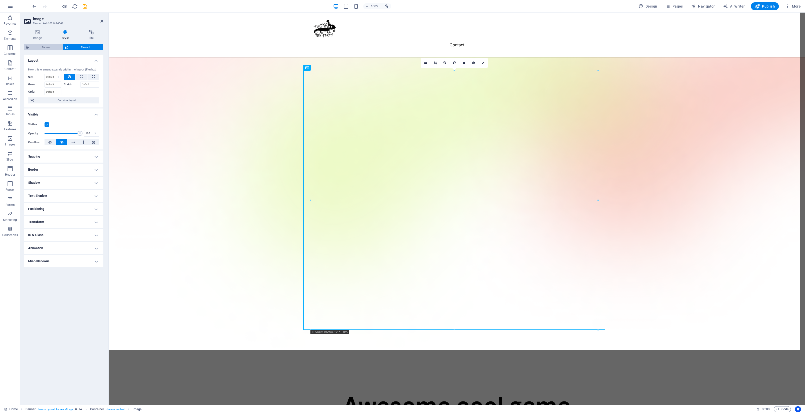
click at [38, 46] on span "Banner" at bounding box center [45, 47] width 31 height 6
select select "vh"
select select "header"
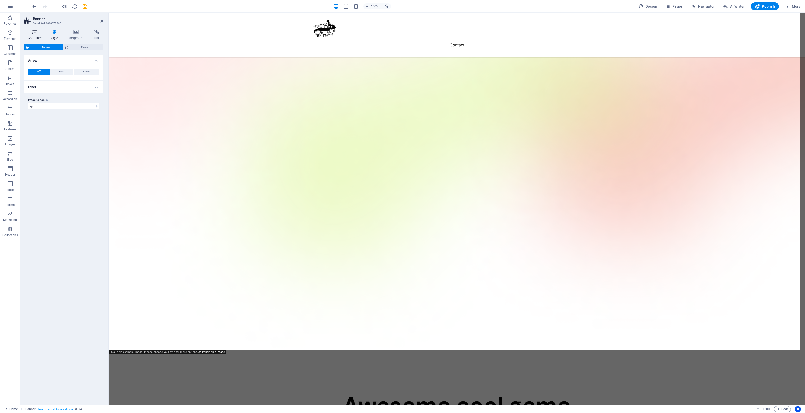
click at [24, 30] on div "Container Style Background Link Size Height Default px rem % vh vw Min. height …" at bounding box center [63, 215] width 87 height 379
click at [36, 33] on icon at bounding box center [34, 32] width 21 height 5
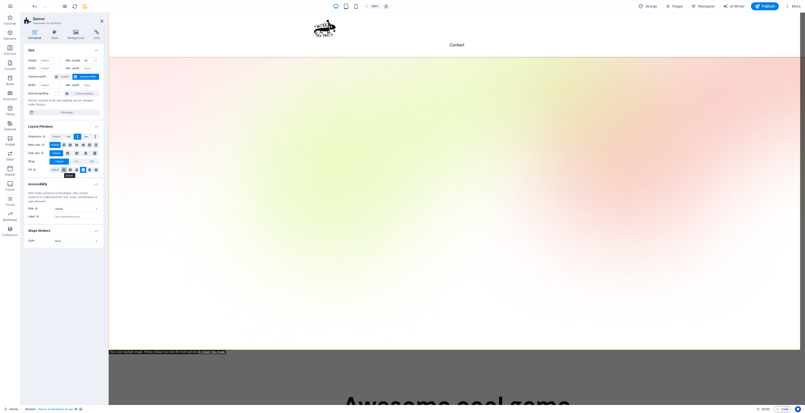
click at [67, 169] on button at bounding box center [64, 170] width 6 height 6
click at [72, 136] on button at bounding box center [69, 137] width 10 height 6
click at [62, 145] on icon at bounding box center [63, 145] width 3 height 6
click at [103, 24] on header "Banner Preset #ed-1010678860" at bounding box center [63, 19] width 79 height 13
click at [102, 22] on icon at bounding box center [101, 21] width 3 height 4
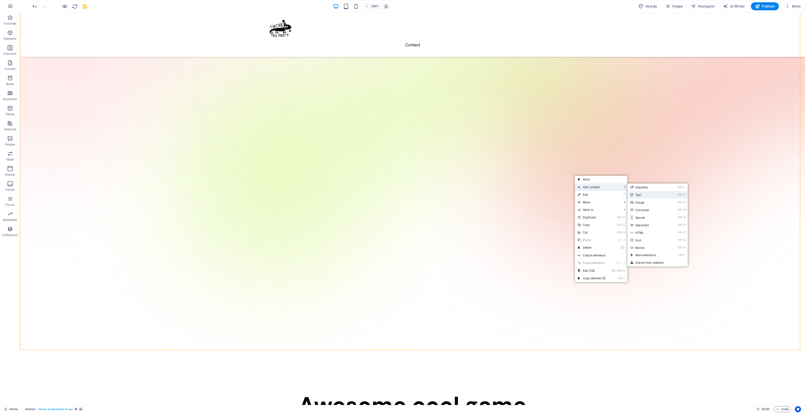
click at [644, 197] on link "Ctrl 2 Text" at bounding box center [648, 195] width 42 height 8
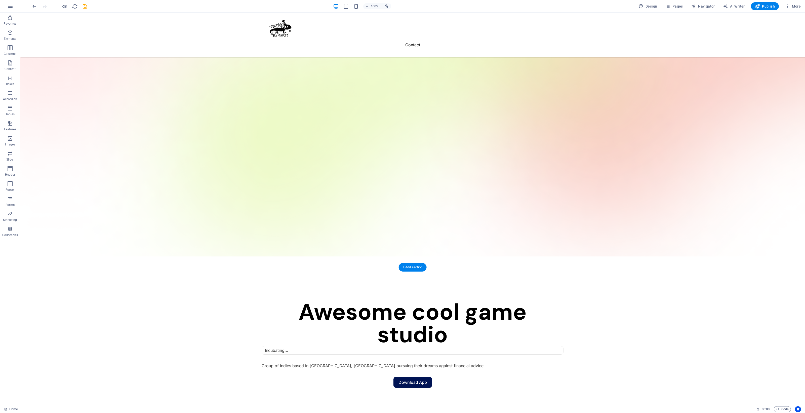
scroll to position [0, 0]
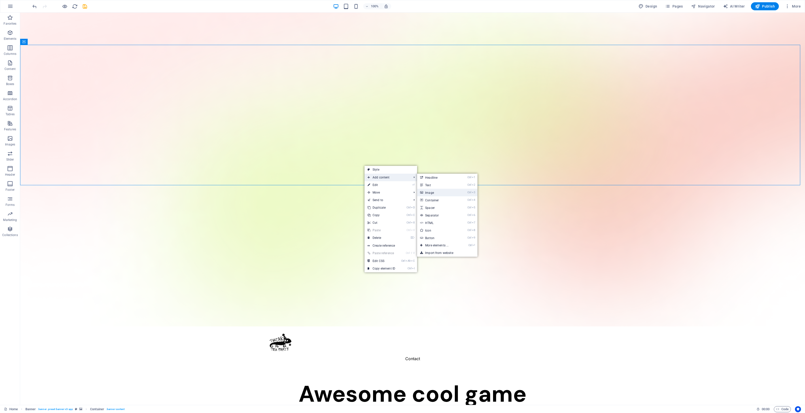
drag, startPoint x: 446, startPoint y: 191, endPoint x: 337, endPoint y: 179, distance: 109.9
click at [446, 191] on link "Ctrl 3 Image" at bounding box center [438, 193] width 42 height 8
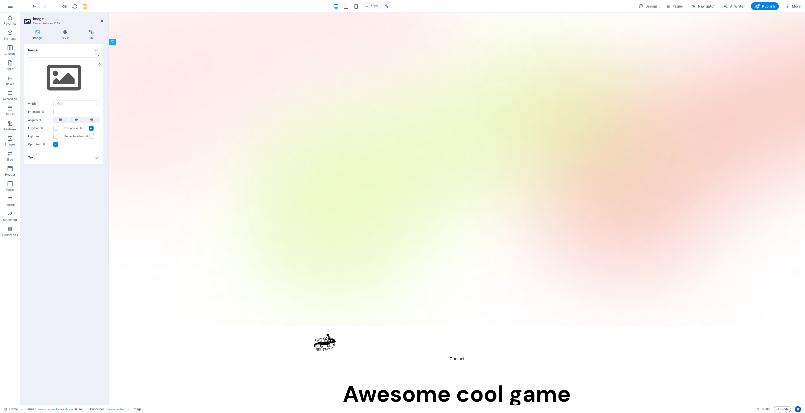
drag, startPoint x: 396, startPoint y: 66, endPoint x: 402, endPoint y: 191, distance: 124.9
click at [63, 120] on button at bounding box center [60, 120] width 15 height 6
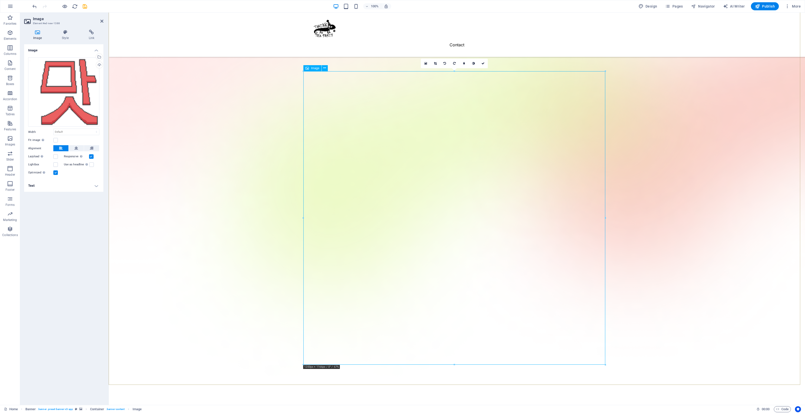
scroll to position [94, 0]
click at [68, 130] on select "Default auto px rem % em vh vw" at bounding box center [77, 132] width 46 height 6
click at [54, 129] on select "Default auto px rem % em vh vw" at bounding box center [77, 132] width 46 height 6
click at [73, 132] on select "Default auto px rem % em vh vw" at bounding box center [77, 132] width 46 height 6
click at [54, 129] on select "Default auto px rem % em vh vw" at bounding box center [77, 132] width 46 height 6
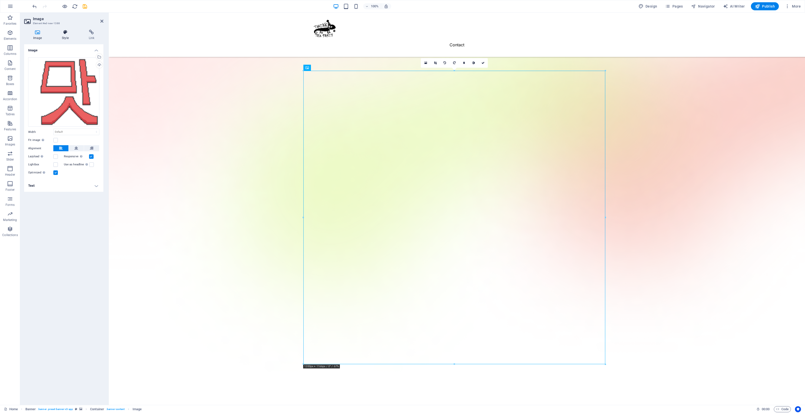
click at [62, 38] on h4 "Style" at bounding box center [66, 35] width 27 height 11
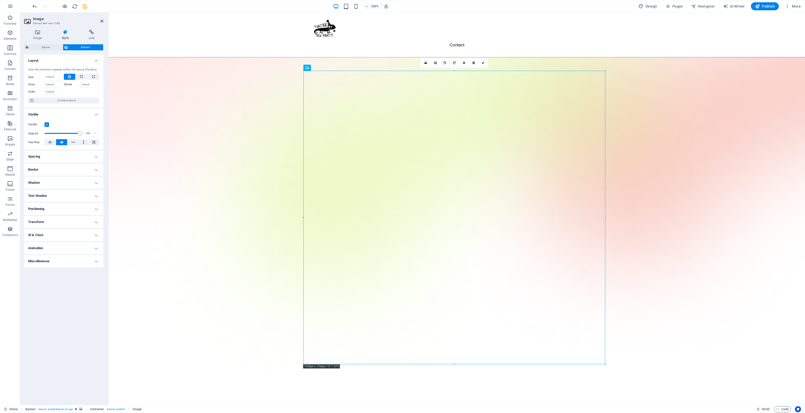
click at [68, 153] on h4 "Spacing" at bounding box center [63, 156] width 79 height 12
click at [66, 153] on h4 "Spacing" at bounding box center [63, 154] width 79 height 9
click at [59, 169] on h4 "Border" at bounding box center [63, 170] width 79 height 12
click at [59, 169] on h4 "Border" at bounding box center [63, 168] width 79 height 9
click at [60, 165] on h4 "Border" at bounding box center [63, 170] width 79 height 12
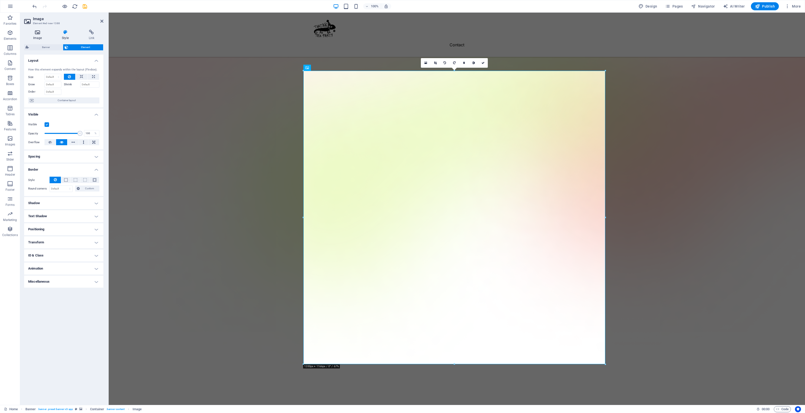
click at [42, 36] on h4 "Image" at bounding box center [38, 35] width 29 height 11
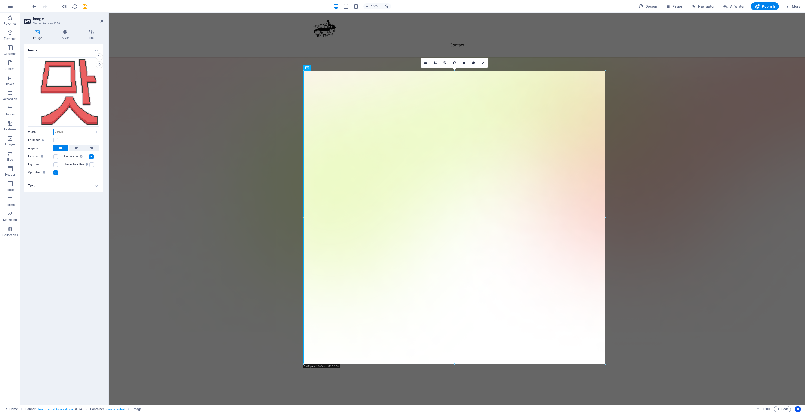
click at [66, 132] on select "Default auto px rem % em vh vw" at bounding box center [77, 132] width 46 height 6
select select "%"
click at [92, 129] on select "Default auto px rem % em vh vw" at bounding box center [77, 132] width 46 height 6
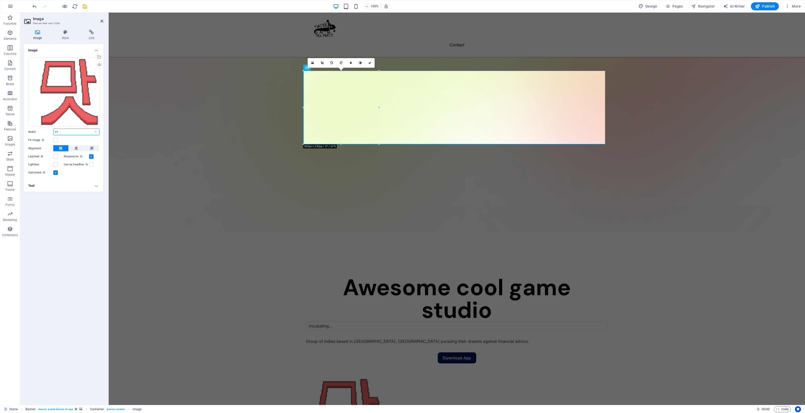
click at [72, 133] on input "25" at bounding box center [77, 132] width 46 height 6
type input "2"
type input "50"
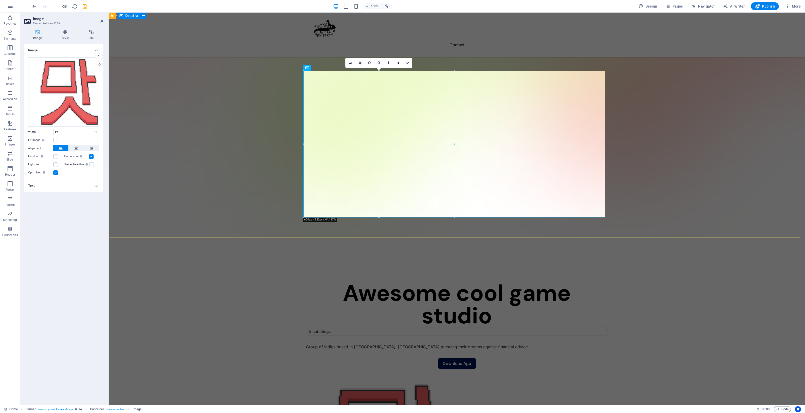
click at [158, 237] on div "Awesome cool game studio Incubating... Group of indies based in Wellington, New…" at bounding box center [457, 393] width 696 height 313
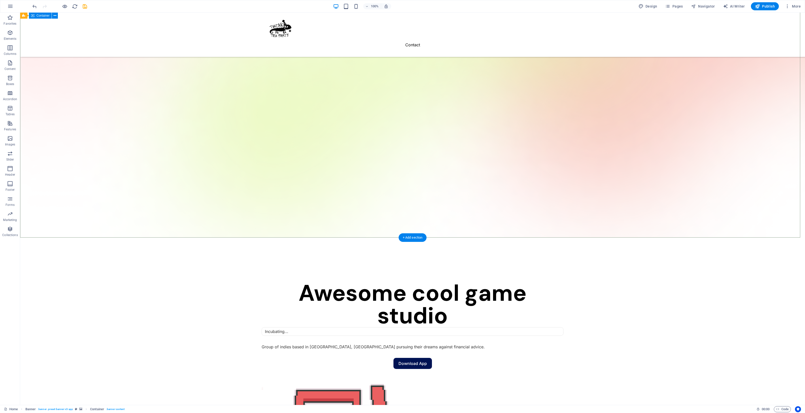
drag, startPoint x: 580, startPoint y: 142, endPoint x: 572, endPoint y: 142, distance: 7.8
click at [577, 237] on div "Awesome cool game studio Incubating... Group of indies based in Wellington, New…" at bounding box center [412, 393] width 785 height 313
click at [280, 67] on icon at bounding box center [280, 67] width 3 height 5
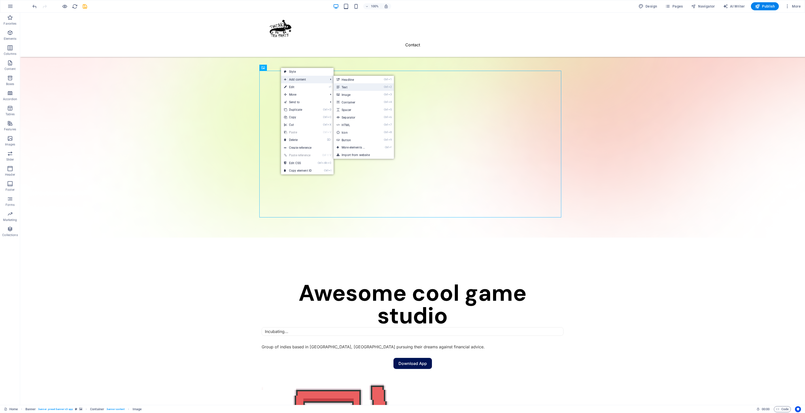
click at [360, 84] on link "Ctrl 2 Text" at bounding box center [355, 87] width 42 height 8
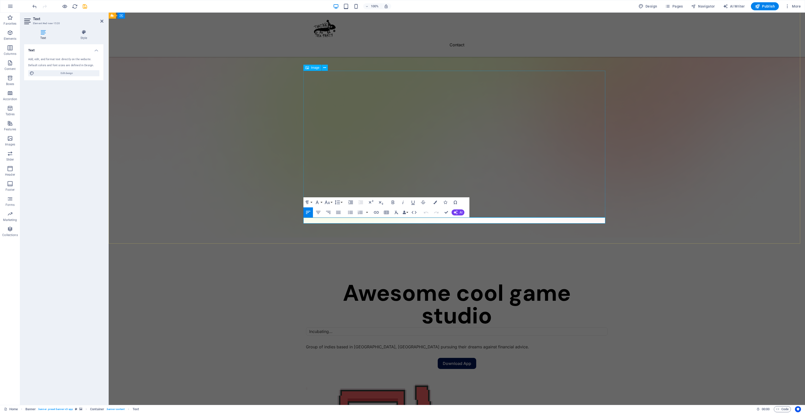
click at [644, 237] on div "Awesome cool game studio Incubating... Group of indies based in Wellington, New…" at bounding box center [457, 396] width 696 height 319
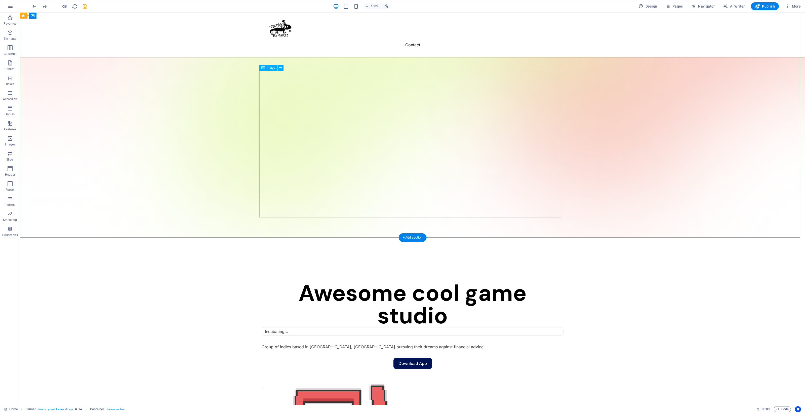
click at [282, 69] on button at bounding box center [280, 68] width 6 height 6
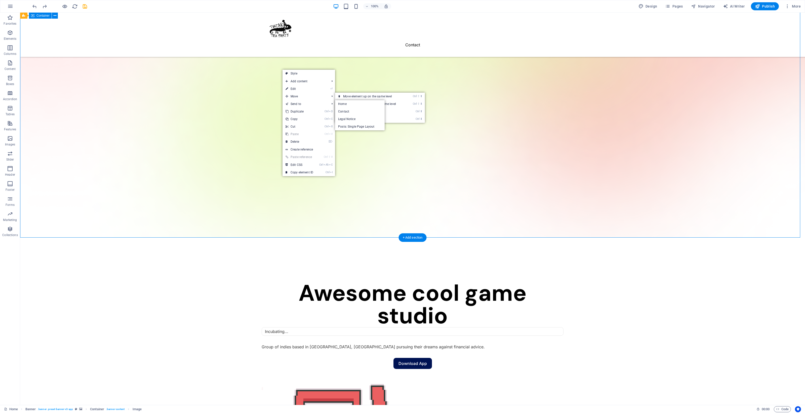
click at [644, 237] on div "Awesome cool game studio Incubating... Group of indies based in Wellington, New…" at bounding box center [412, 393] width 785 height 313
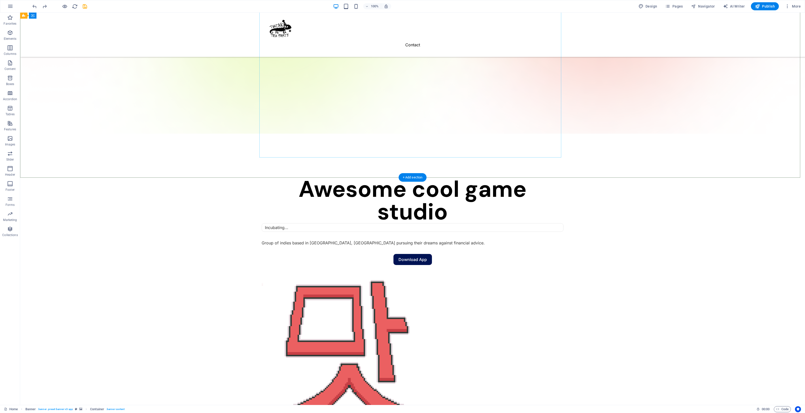
scroll to position [207, 0]
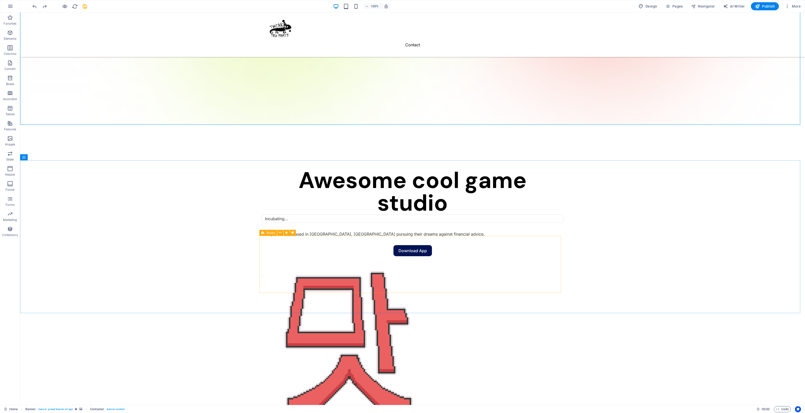
click at [269, 231] on span "Boxes" at bounding box center [271, 232] width 8 height 3
click at [278, 233] on button at bounding box center [280, 233] width 6 height 6
click at [279, 233] on icon at bounding box center [280, 232] width 3 height 5
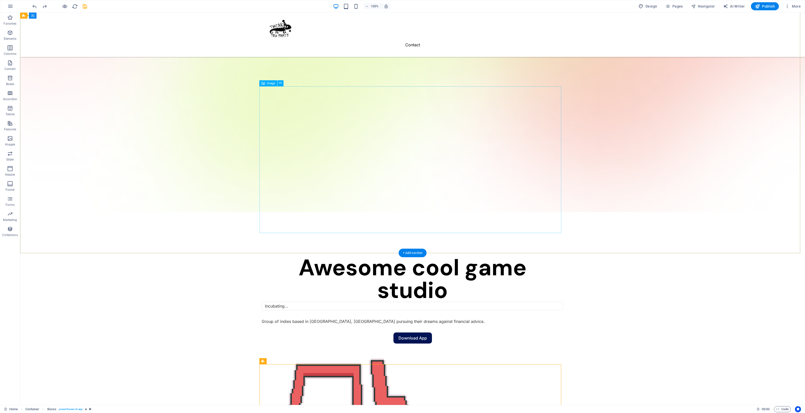
scroll to position [50, 0]
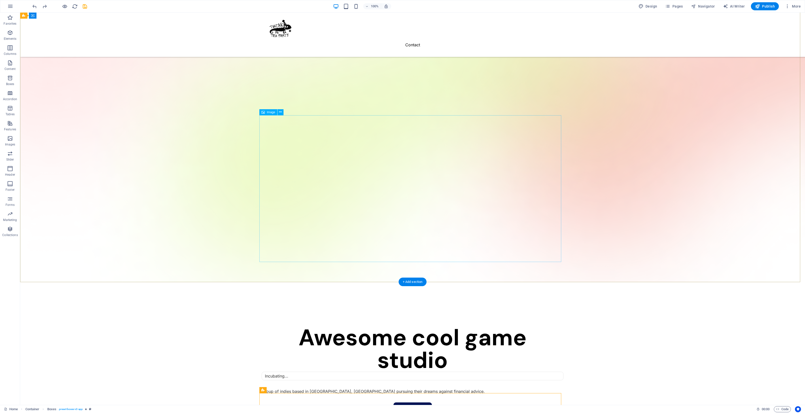
click at [280, 112] on icon at bounding box center [280, 111] width 3 height 5
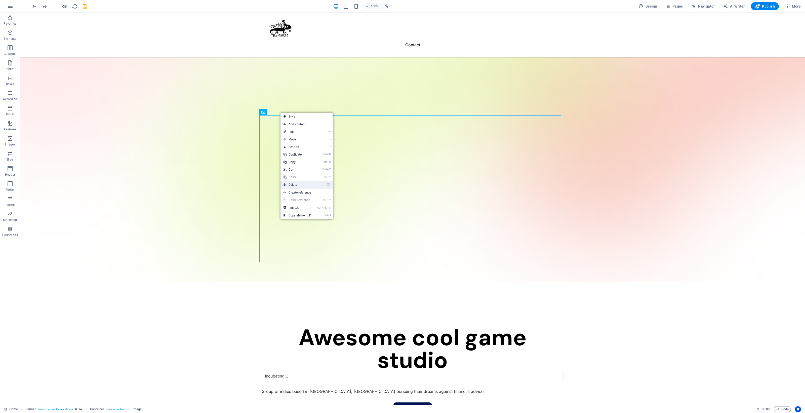
drag, startPoint x: 289, startPoint y: 170, endPoint x: 309, endPoint y: 183, distance: 23.7
click at [309, 183] on link "⌦ Delete" at bounding box center [297, 185] width 34 height 8
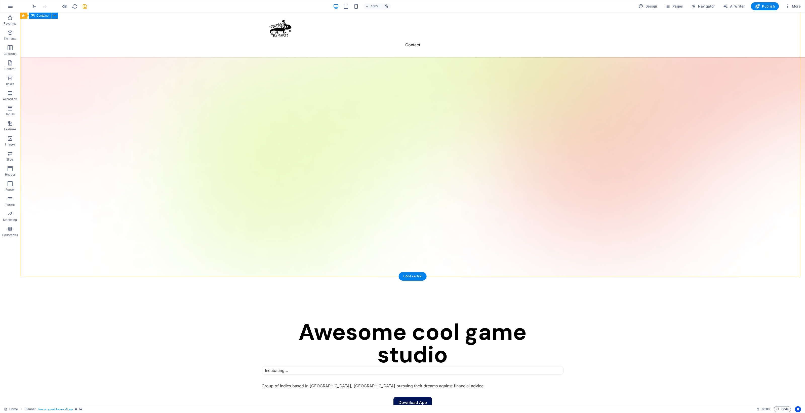
click at [406, 276] on div "Awesome cool game studio Incubating... Group of indies based in Wellington, New…" at bounding box center [412, 359] width 785 height 167
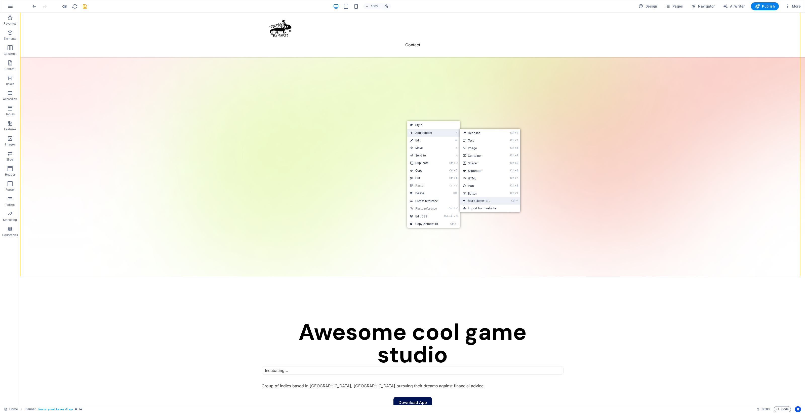
click at [471, 202] on link "Ctrl ⏎ More elements ..." at bounding box center [481, 201] width 42 height 8
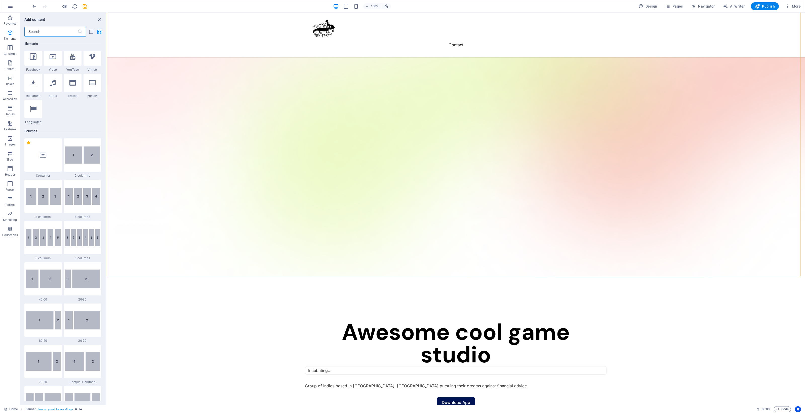
scroll to position [179, 0]
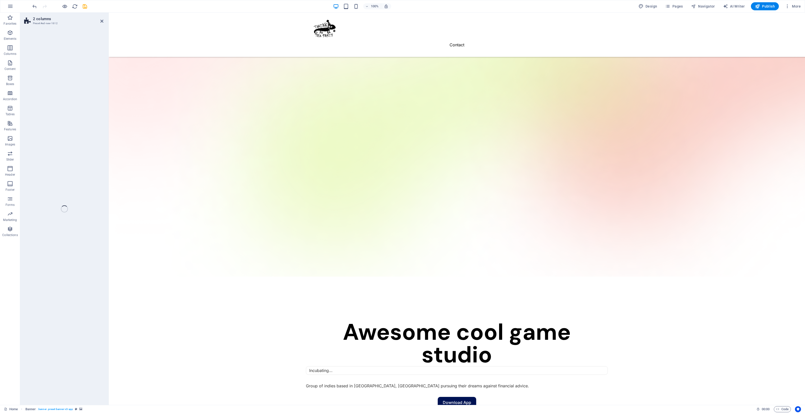
select select "rem"
select select "preset-columns-two-v2-default"
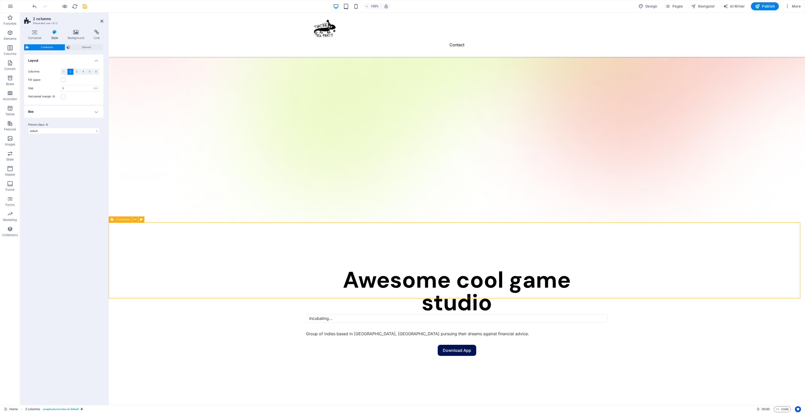
scroll to position [50, 0]
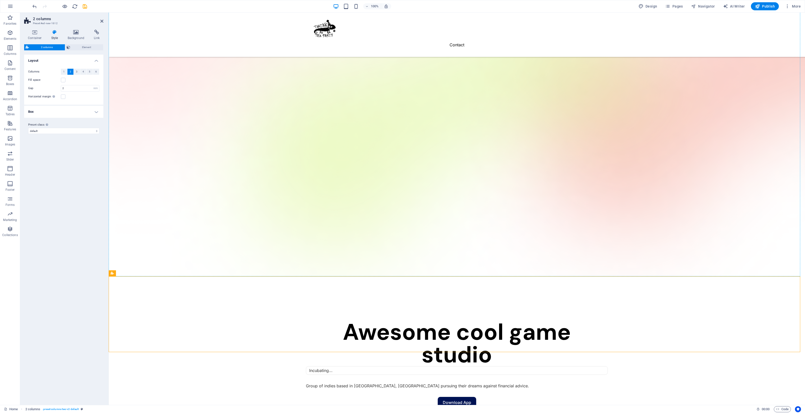
drag, startPoint x: 231, startPoint y: 288, endPoint x: 160, endPoint y: 117, distance: 184.2
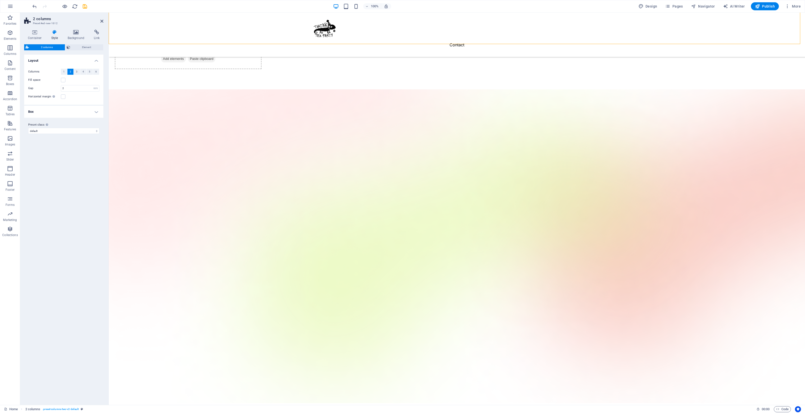
scroll to position [0, 0]
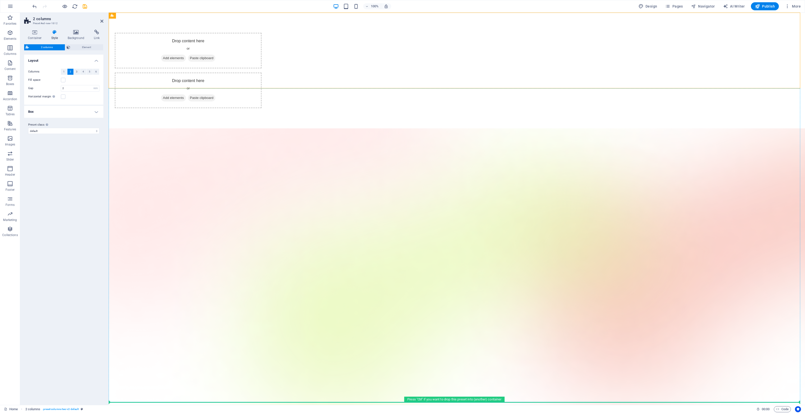
drag, startPoint x: 227, startPoint y: 28, endPoint x: 183, endPoint y: 261, distance: 237.7
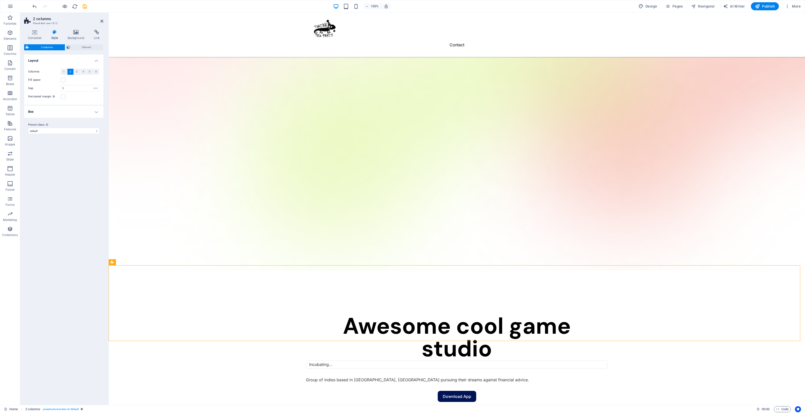
scroll to position [63, 0]
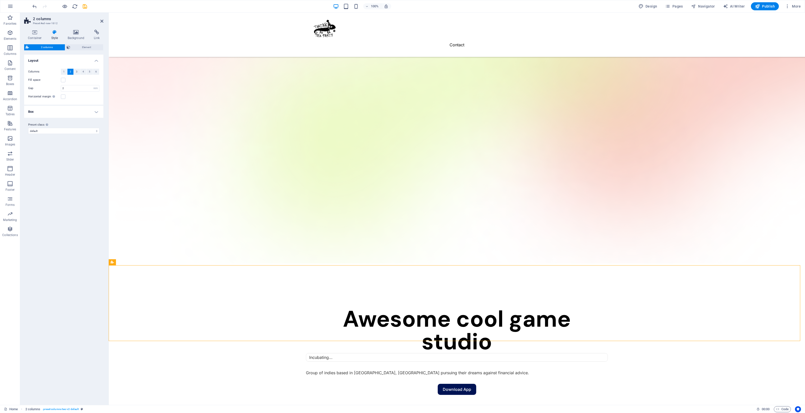
click at [224, 221] on figure at bounding box center [457, 107] width 696 height 314
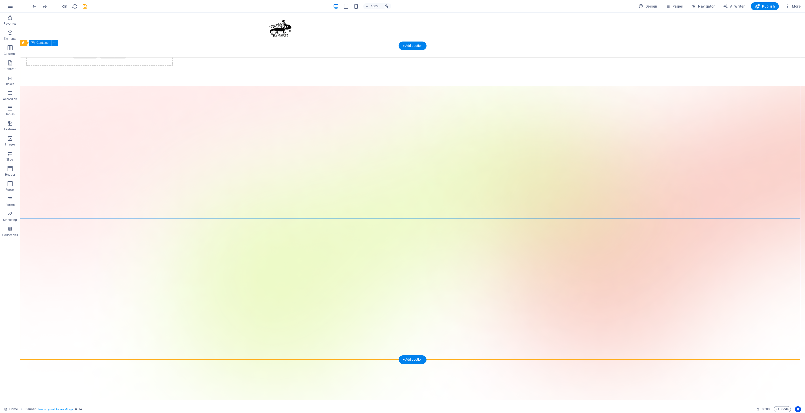
scroll to position [0, 0]
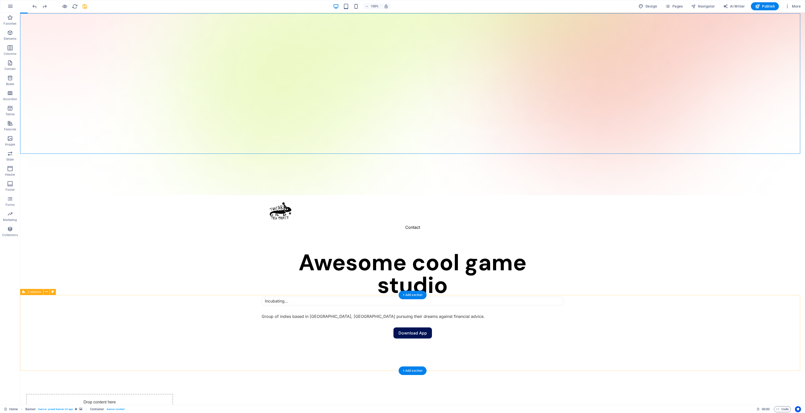
scroll to position [157, 0]
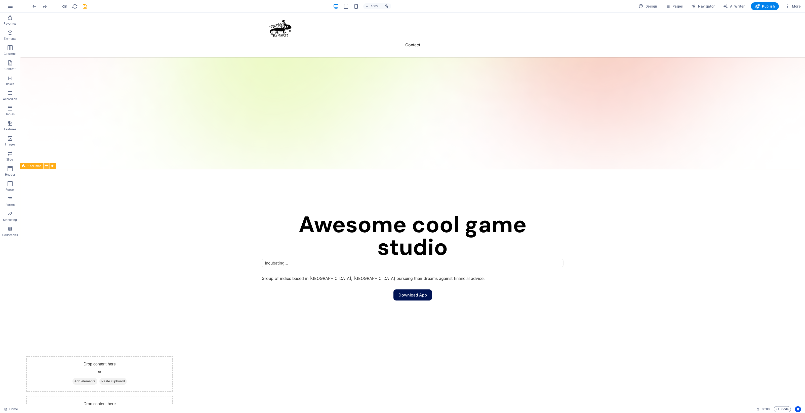
click at [47, 164] on icon at bounding box center [46, 165] width 3 height 5
click at [64, 234] on link "⌦ Delete" at bounding box center [65, 237] width 34 height 8
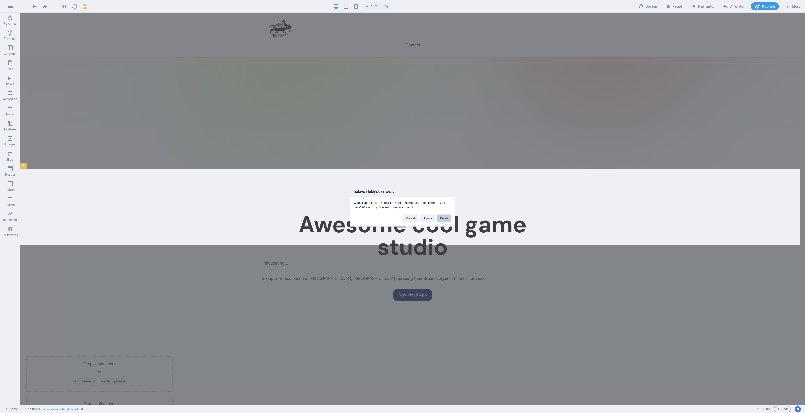
drag, startPoint x: 446, startPoint y: 218, endPoint x: 410, endPoint y: 206, distance: 38.3
click at [446, 218] on button "Delete" at bounding box center [444, 218] width 14 height 8
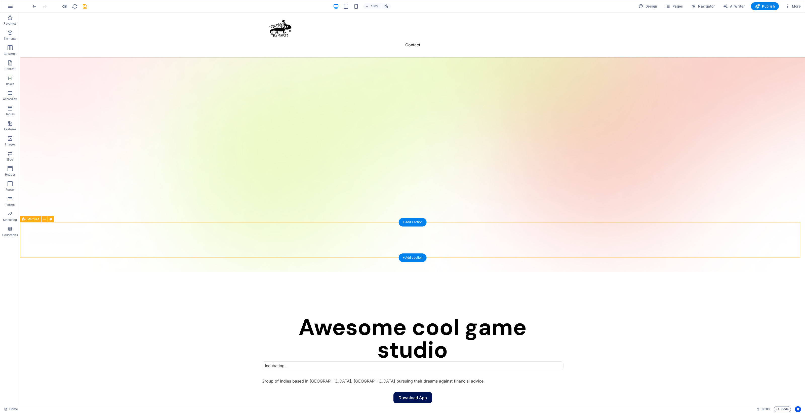
scroll to position [31, 0]
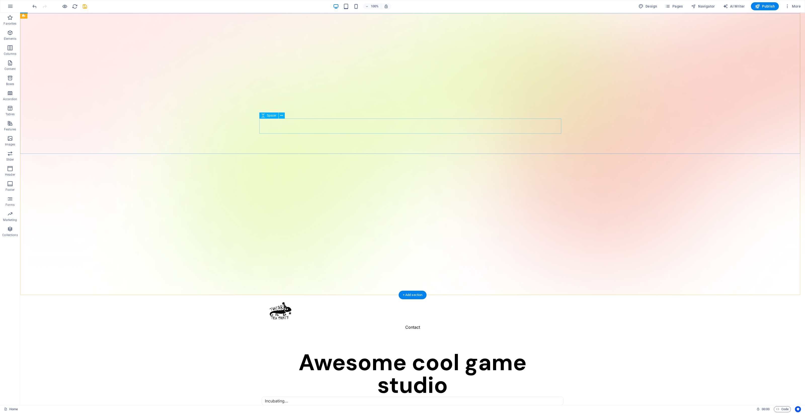
click at [347, 330] on div "Awesome cool game studio Incubating... Group of indies based in Wellington, New…" at bounding box center [412, 406] width 785 height 134
click at [327, 194] on figure at bounding box center [412, 138] width 785 height 314
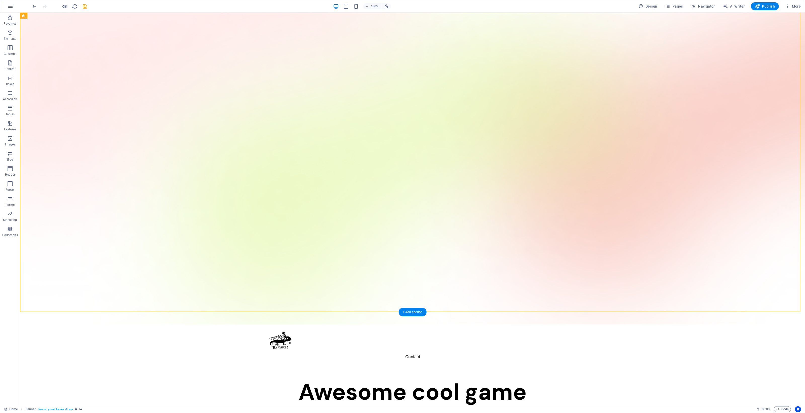
scroll to position [0, 0]
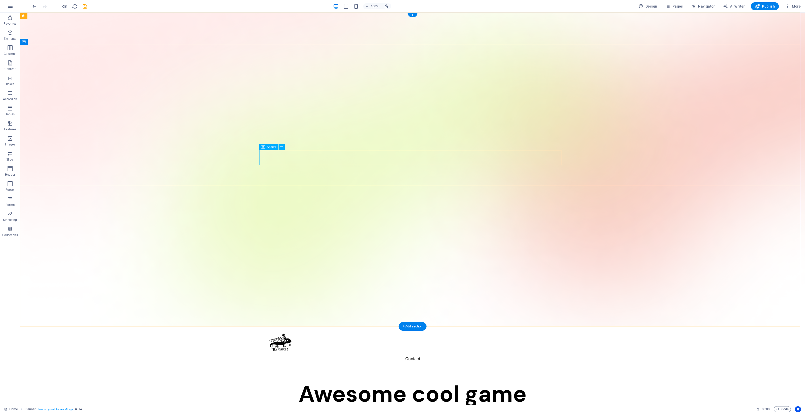
click at [47, 42] on button at bounding box center [46, 42] width 6 height 6
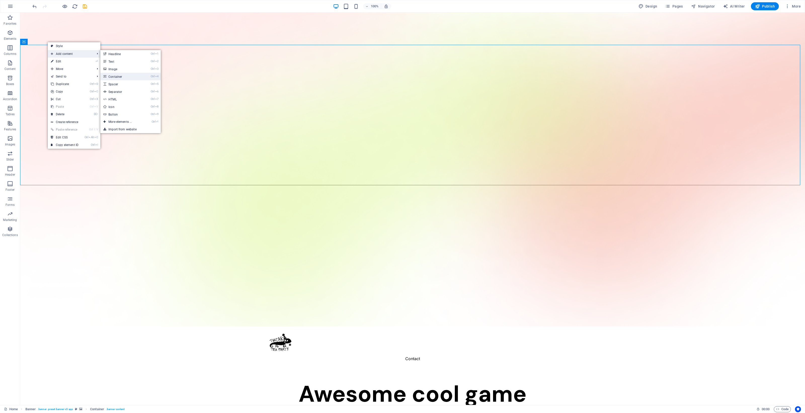
drag, startPoint x: 143, startPoint y: 74, endPoint x: 35, endPoint y: 63, distance: 109.2
click at [142, 74] on link "Ctrl 4 Container" at bounding box center [121, 77] width 42 height 8
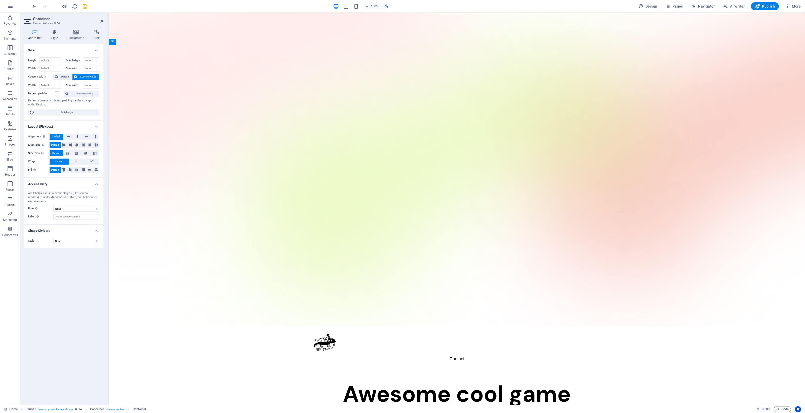
drag, startPoint x: 327, startPoint y: 130, endPoint x: 336, endPoint y: 196, distance: 66.8
click at [58, 36] on h4 "Style" at bounding box center [56, 35] width 16 height 11
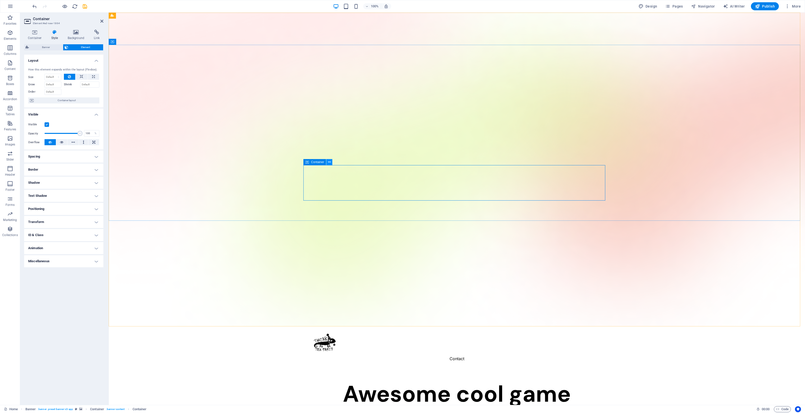
click at [329, 164] on icon at bounding box center [329, 161] width 3 height 5
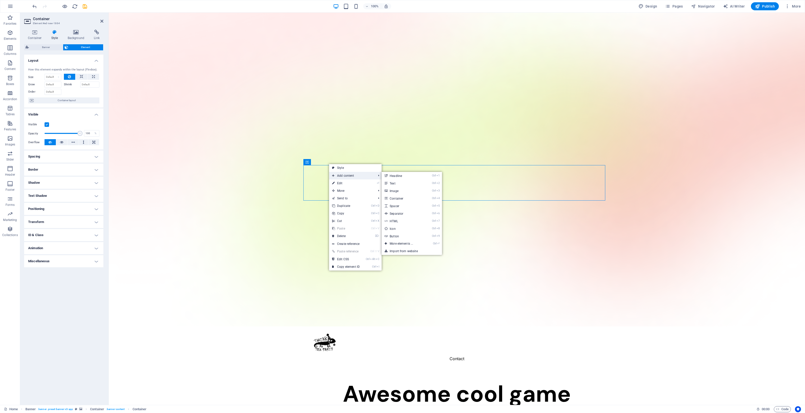
click at [343, 177] on span "Add content" at bounding box center [351, 176] width 45 height 8
click at [413, 243] on link "Ctrl ⏎ More elements ..." at bounding box center [403, 244] width 42 height 8
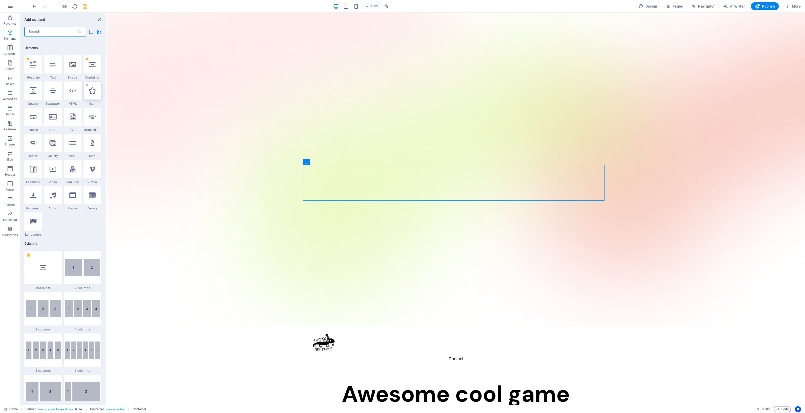
scroll to position [53, 0]
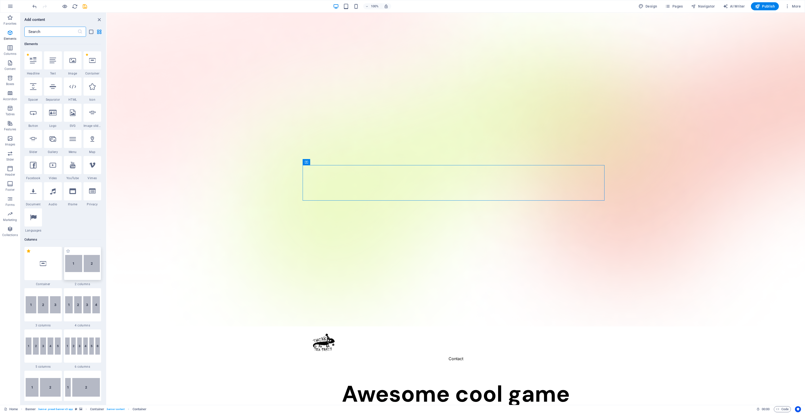
click at [86, 270] on img at bounding box center [82, 263] width 35 height 17
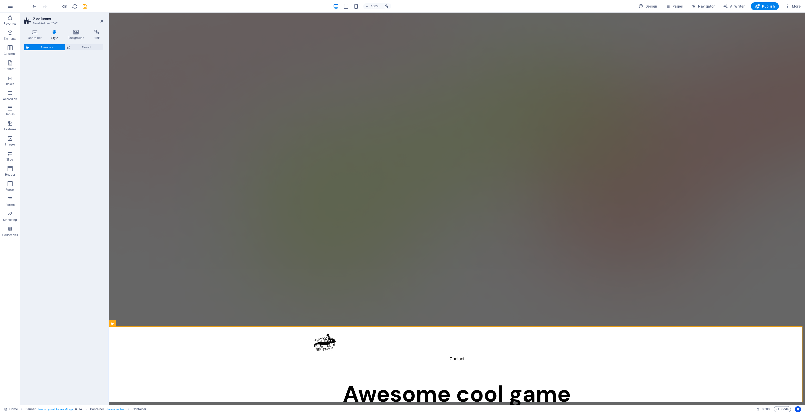
select select "rem"
select select "preset-columns-two-v2-default"
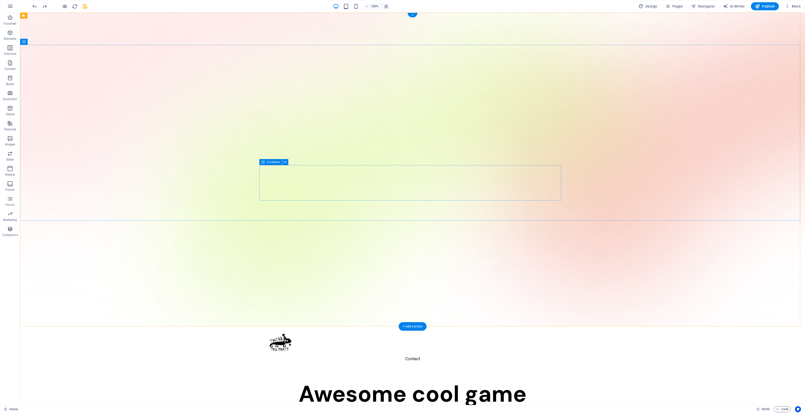
click at [287, 161] on button at bounding box center [285, 162] width 6 height 6
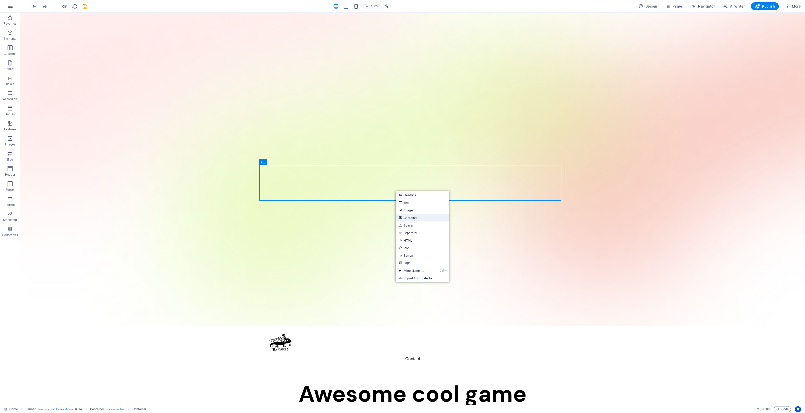
click at [404, 220] on link "Container" at bounding box center [422, 218] width 53 height 8
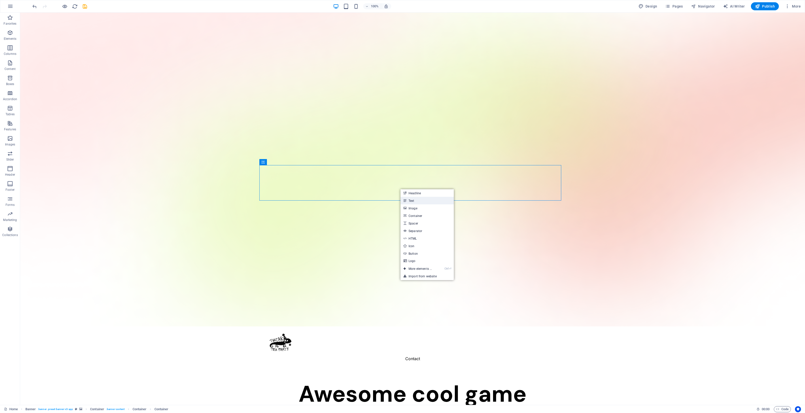
click at [423, 203] on link "Text" at bounding box center [426, 201] width 53 height 8
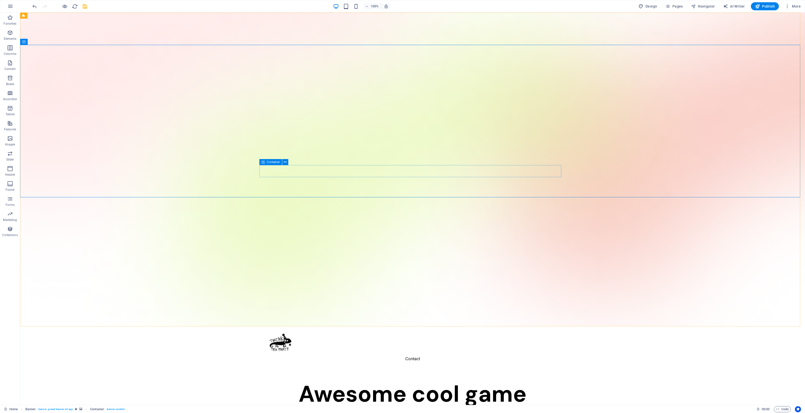
click at [264, 163] on icon at bounding box center [263, 162] width 4 height 6
click at [289, 161] on div "Container" at bounding box center [275, 162] width 32 height 6
click at [285, 161] on icon at bounding box center [285, 161] width 3 height 5
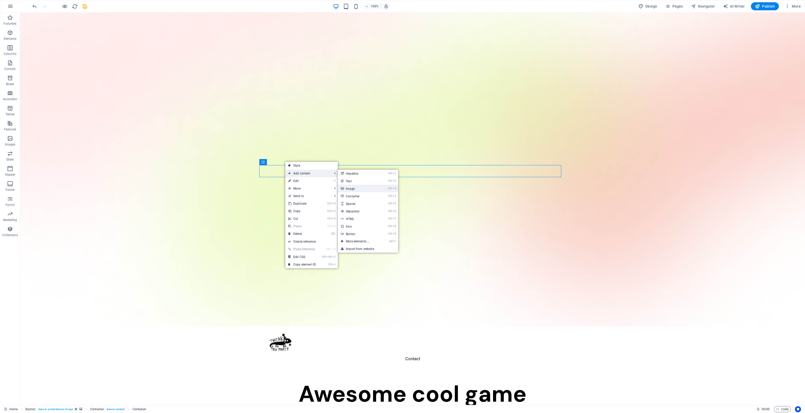
click at [361, 189] on link "Ctrl 3 Image" at bounding box center [359, 189] width 42 height 8
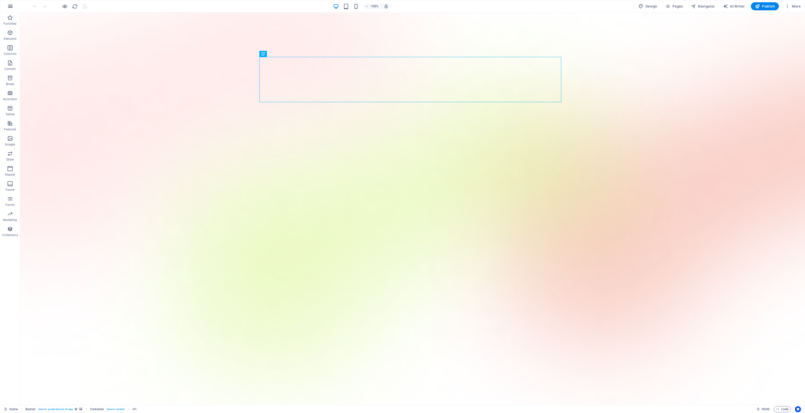
click at [12, 8] on icon "button" at bounding box center [10, 6] width 6 height 6
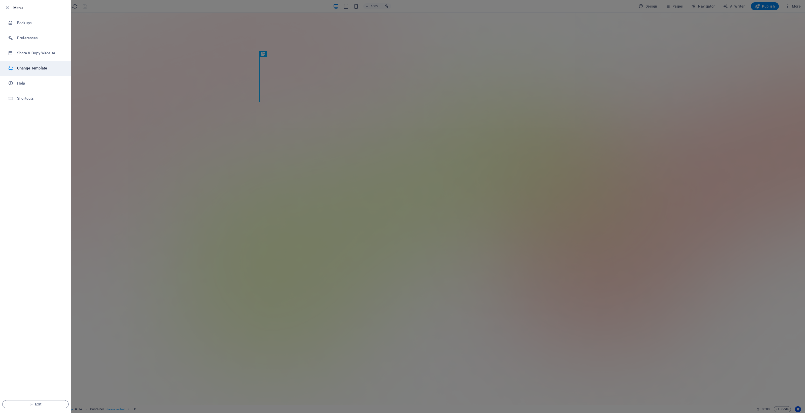
click at [48, 65] on h6 "Change Template" at bounding box center [40, 68] width 47 height 6
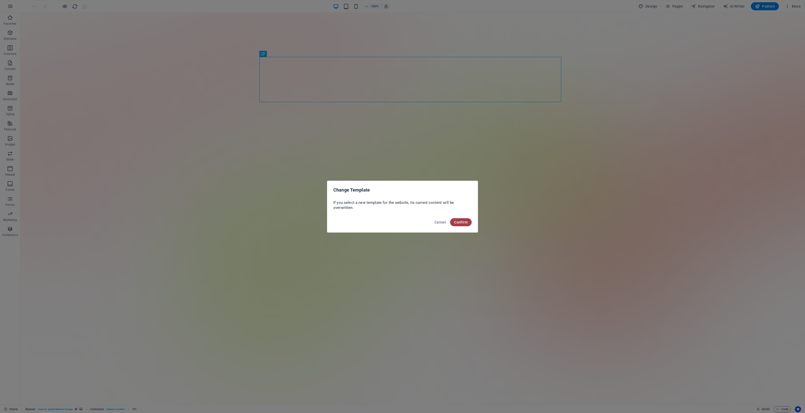
click at [461, 223] on span "Confirm" at bounding box center [461, 222] width 14 height 4
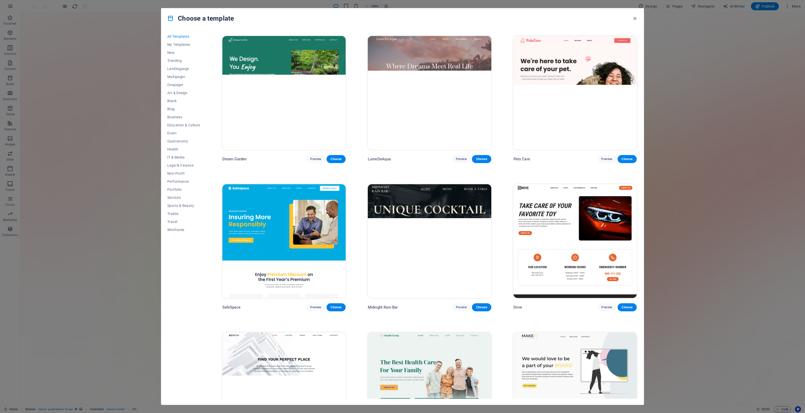
scroll to position [314, 0]
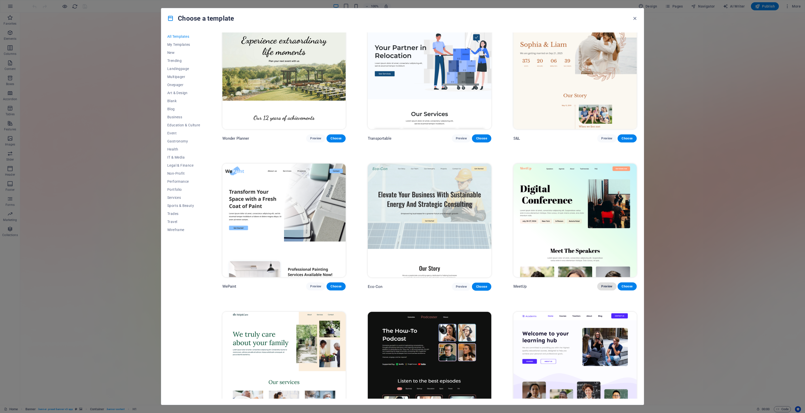
click at [604, 285] on span "Preview" at bounding box center [606, 286] width 11 height 4
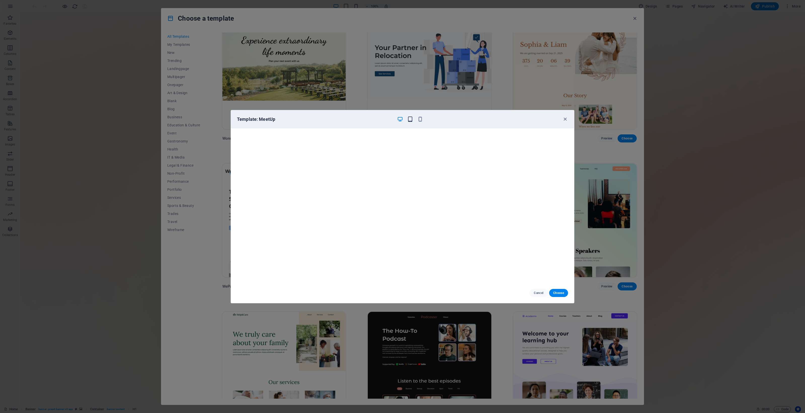
click at [412, 118] on icon "button" at bounding box center [410, 119] width 6 height 6
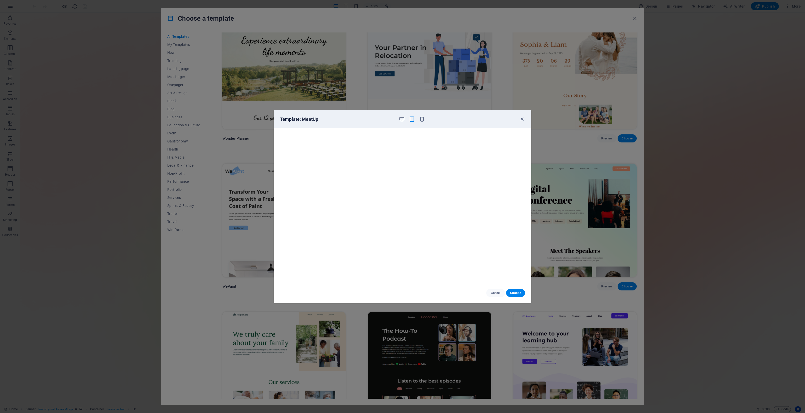
click at [404, 121] on icon "button" at bounding box center [402, 119] width 6 height 6
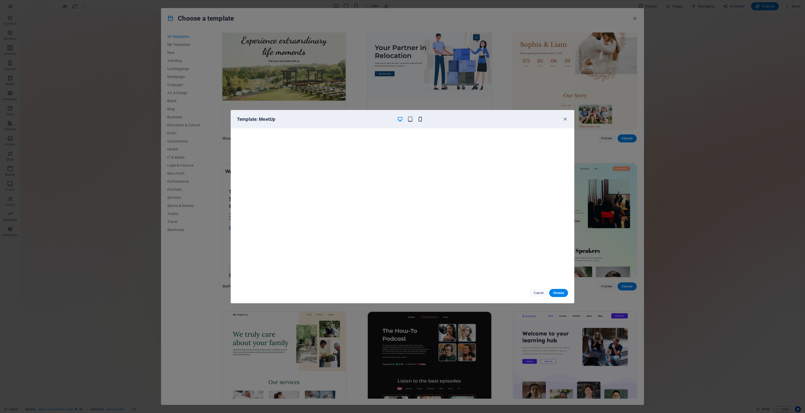
click at [421, 120] on icon "button" at bounding box center [420, 119] width 6 height 6
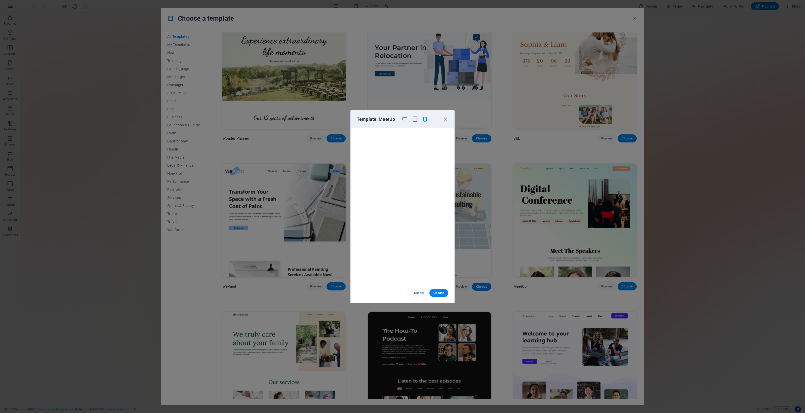
click at [407, 118] on icon "button" at bounding box center [405, 119] width 6 height 6
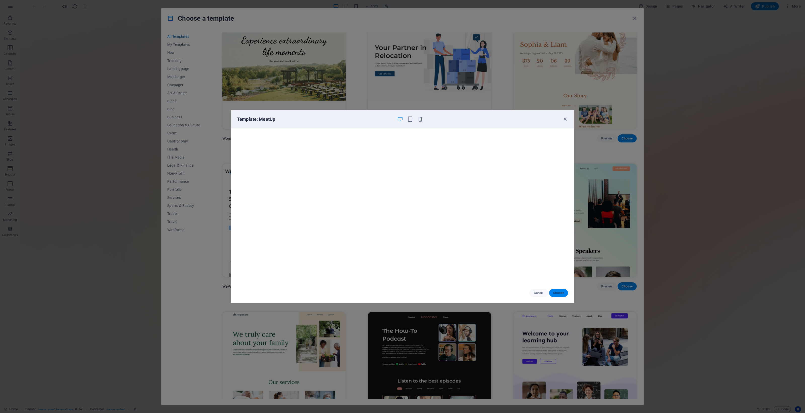
click at [555, 294] on span "Choose" at bounding box center [558, 293] width 11 height 4
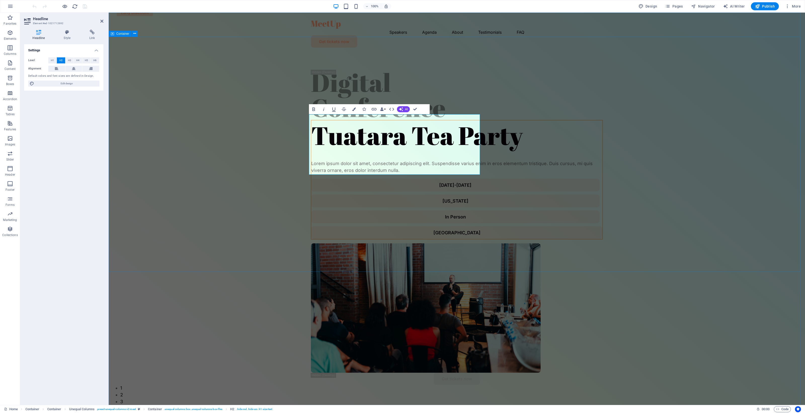
click at [328, 160] on div at bounding box center [456, 155] width 291 height 10
click at [421, 174] on div "Lorem ipsum dolor sit amet, consectetur adipiscing elit. Suspendisse varius eni…" at bounding box center [456, 167] width 291 height 14
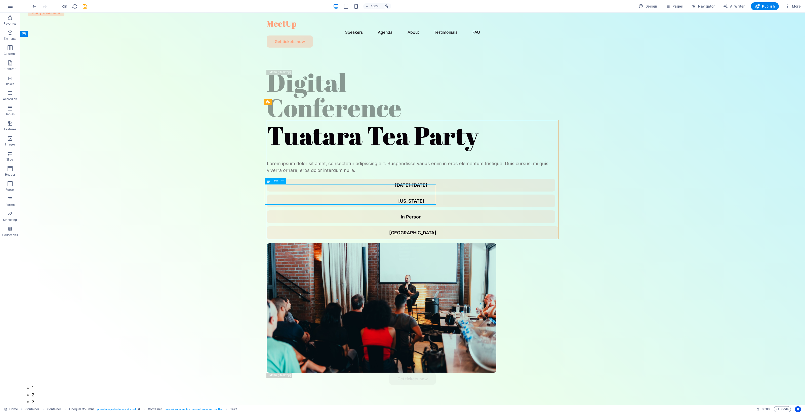
click at [332, 174] on div "Lorem ipsum dolor sit amet, consectetur adipiscing elit. Suspendisse varius eni…" at bounding box center [412, 167] width 291 height 14
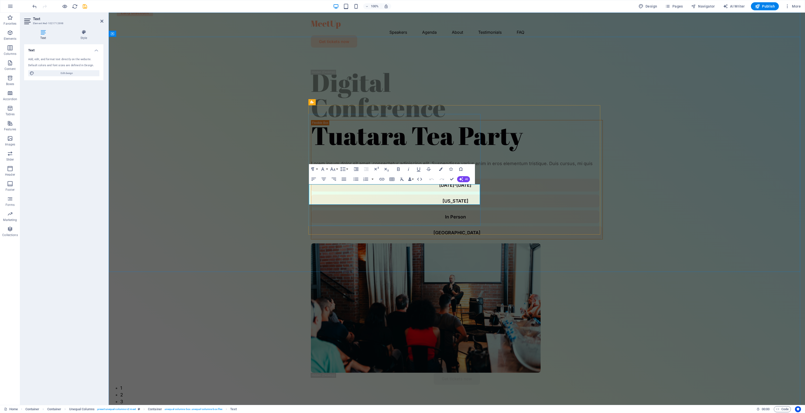
click at [332, 174] on p "Lorem ipsum dolor sit amet, consectetur adipiscing elit. Suspendisse varius eni…" at bounding box center [456, 167] width 291 height 14
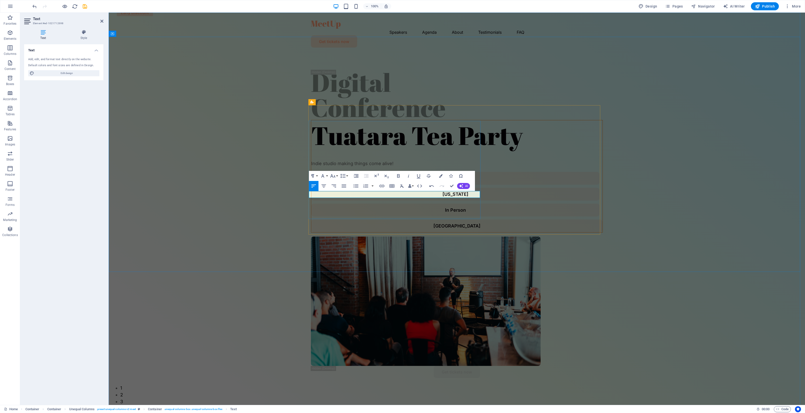
click at [336, 167] on p "Indie studio making things come alive!" at bounding box center [456, 163] width 291 height 7
click at [461, 167] on p "Indie studio based in [GEOGRAPHIC_DATA]. Currently making things come alive!" at bounding box center [456, 163] width 291 height 7
click at [272, 170] on div "Digital Conference Tuatara Tea Party Indie studio based in [GEOGRAPHIC_DATA]. C…" at bounding box center [457, 227] width 696 height 351
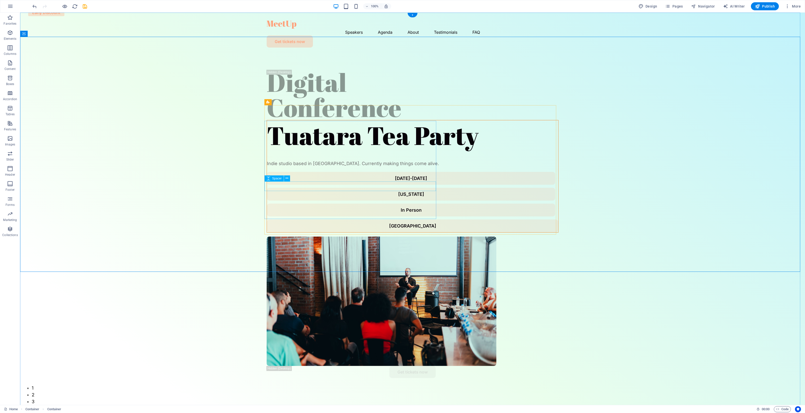
click at [379, 160] on div at bounding box center [412, 155] width 291 height 10
click at [381, 167] on div "Indie studio based in [GEOGRAPHIC_DATA]. Currently making things come alive." at bounding box center [412, 163] width 291 height 7
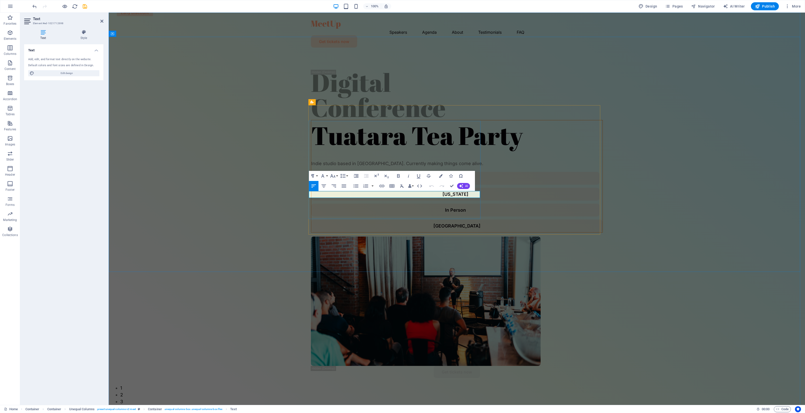
click at [411, 167] on p "Indie studio based in [GEOGRAPHIC_DATA]. Currently making things come alive." at bounding box center [456, 163] width 291 height 7
drag, startPoint x: 433, startPoint y: 194, endPoint x: 463, endPoint y: 193, distance: 30.0
click at [463, 167] on p "Indie studio based in [GEOGRAPHIC_DATA]. Currently making things come alive." at bounding box center [456, 163] width 291 height 7
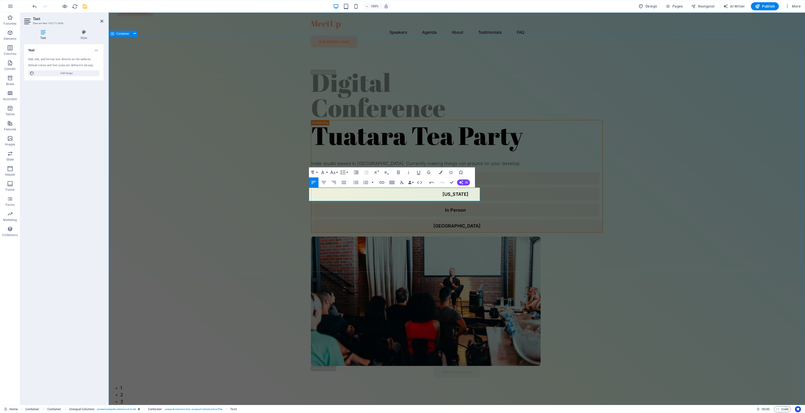
click at [229, 199] on div "Digital Conference Tuatara Tea Party Indie studio based in [GEOGRAPHIC_DATA]. C…" at bounding box center [457, 227] width 696 height 351
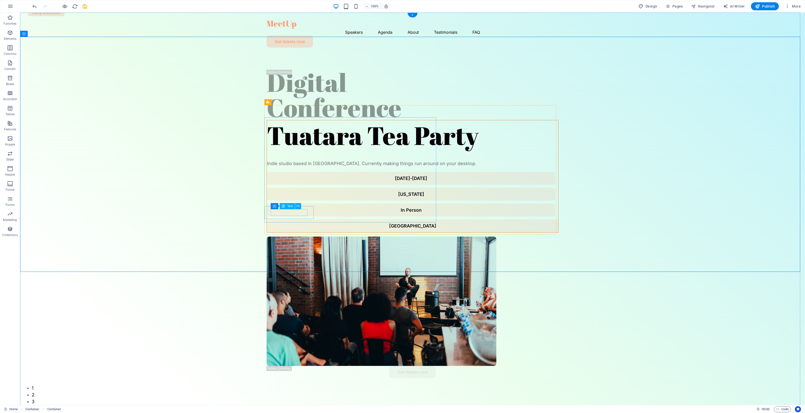
click at [290, 182] on div "[DATE]-[DATE]" at bounding box center [411, 178] width 276 height 7
click at [311, 185] on div "[DATE]-[DATE]" at bounding box center [411, 178] width 288 height 13
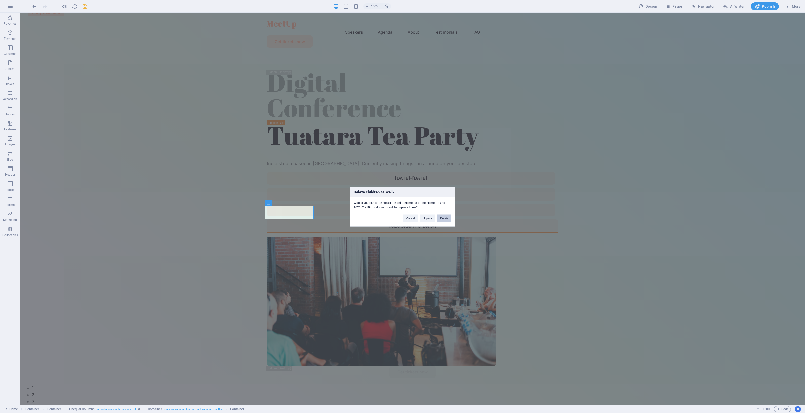
click at [447, 218] on button "Delete" at bounding box center [444, 218] width 14 height 8
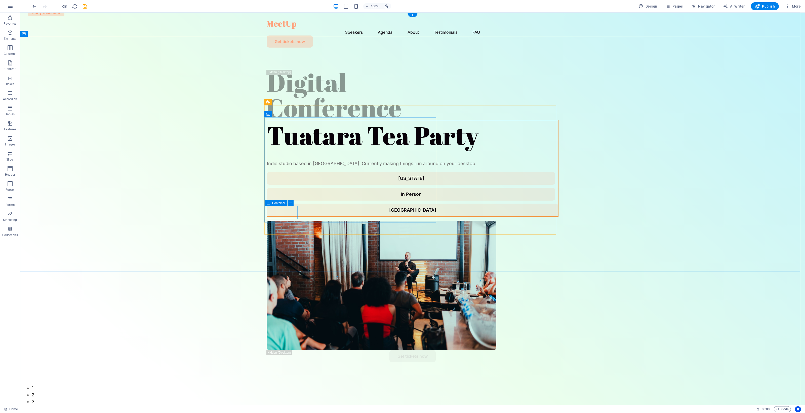
click at [295, 185] on div "[US_STATE]" at bounding box center [411, 178] width 288 height 13
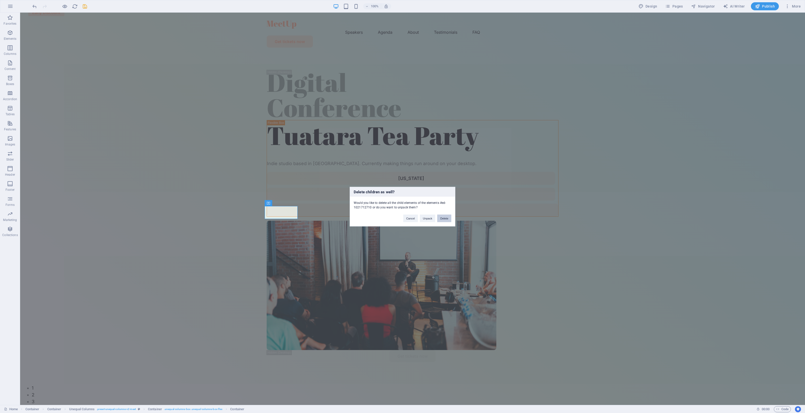
drag, startPoint x: 449, startPoint y: 221, endPoint x: 313, endPoint y: 204, distance: 136.9
click at [449, 221] on button "Delete" at bounding box center [444, 218] width 14 height 8
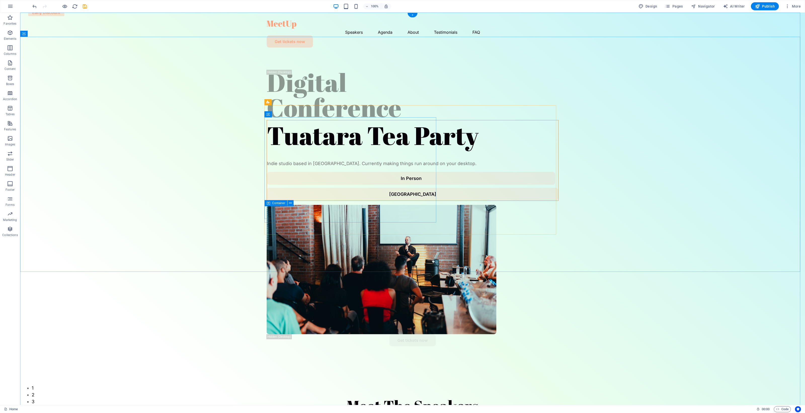
click at [294, 185] on div "In Person" at bounding box center [411, 178] width 288 height 13
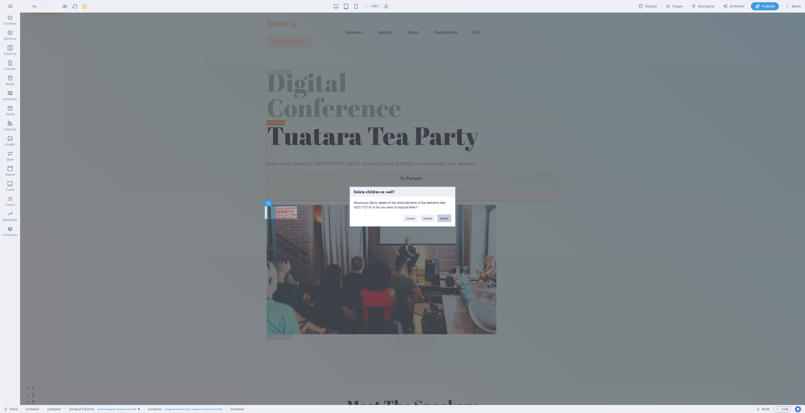
click at [445, 219] on button "Delete" at bounding box center [444, 218] width 14 height 8
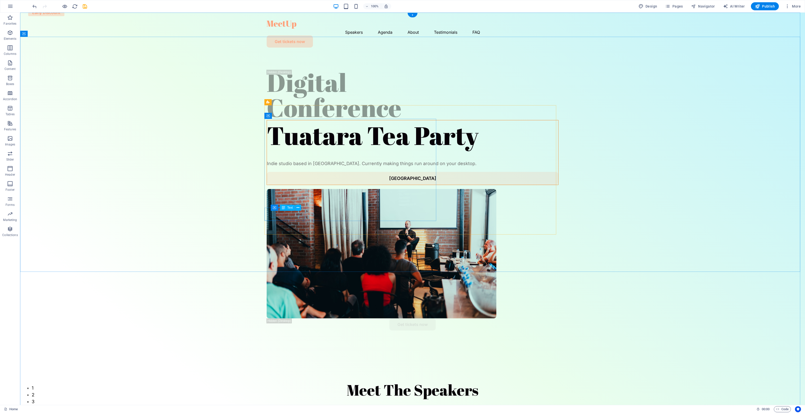
click at [292, 182] on div "[GEOGRAPHIC_DATA]" at bounding box center [412, 178] width 279 height 7
click at [304, 185] on div "[GEOGRAPHIC_DATA]" at bounding box center [412, 178] width 291 height 13
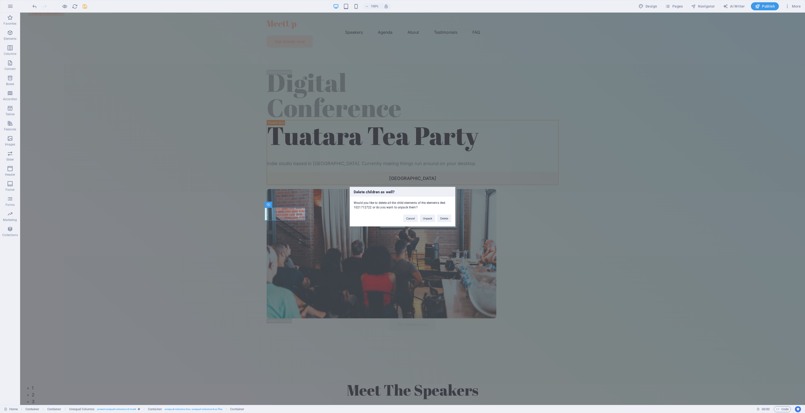
click at [451, 220] on div "Cancel Unpack Delete" at bounding box center [427, 215] width 56 height 13
click at [448, 220] on button "Delete" at bounding box center [444, 218] width 14 height 8
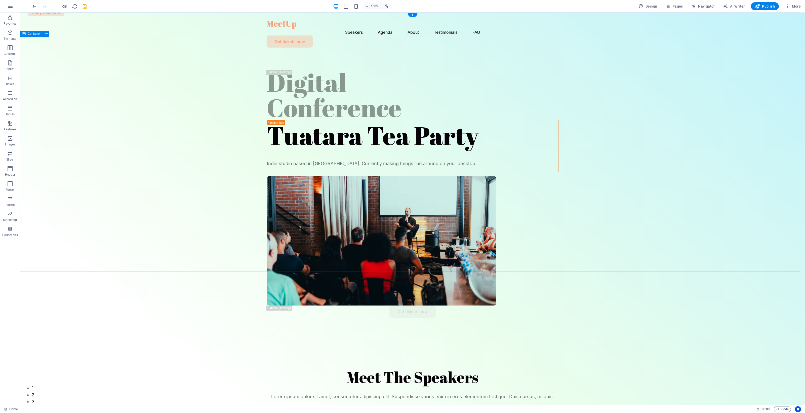
click at [232, 196] on div "Digital Conference Tuatara Tea Party Indie studio based in [GEOGRAPHIC_DATA]. C…" at bounding box center [412, 197] width 785 height 291
click at [531, 176] on figure at bounding box center [413, 240] width 292 height 129
click at [324, 70] on div "Digital Conference" at bounding box center [413, 95] width 292 height 50
click at [281, 53] on icon at bounding box center [280, 51] width 3 height 5
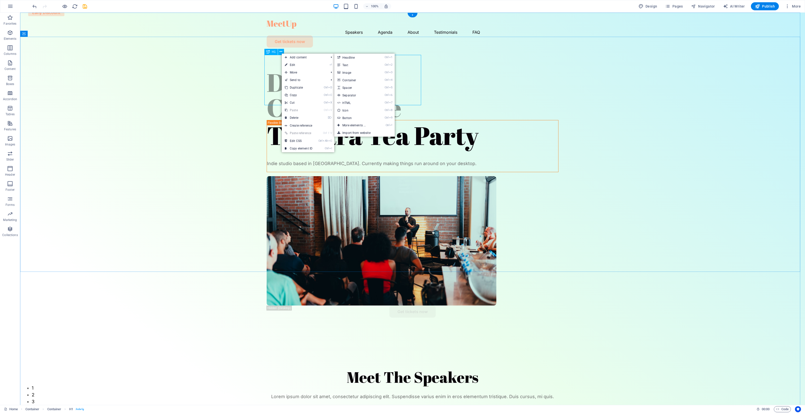
click at [271, 70] on div "Digital Conference" at bounding box center [413, 95] width 292 height 50
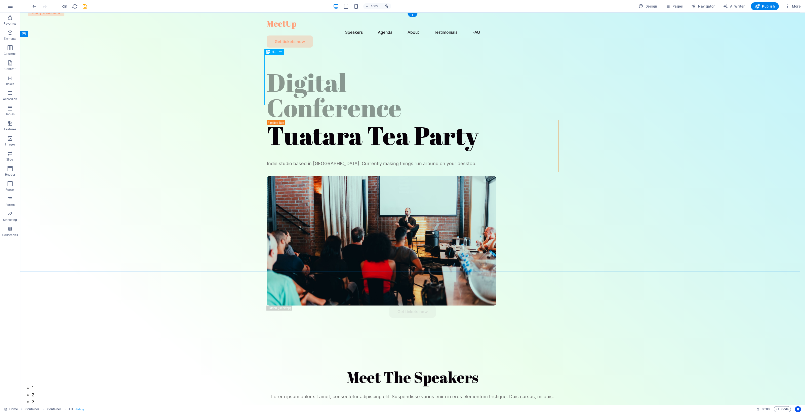
click at [273, 70] on div "Digital Conference" at bounding box center [413, 95] width 292 height 50
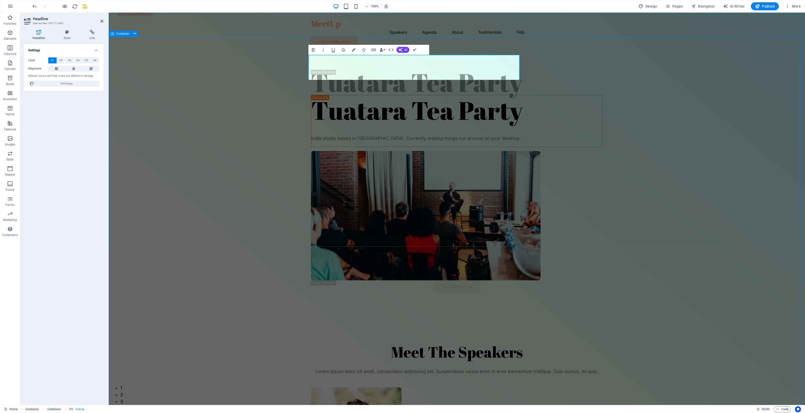
click at [261, 98] on div "Tuatara Tea Party Tuatara Tea Party Indie studio based in [GEOGRAPHIC_DATA]. Cu…" at bounding box center [457, 185] width 696 height 266
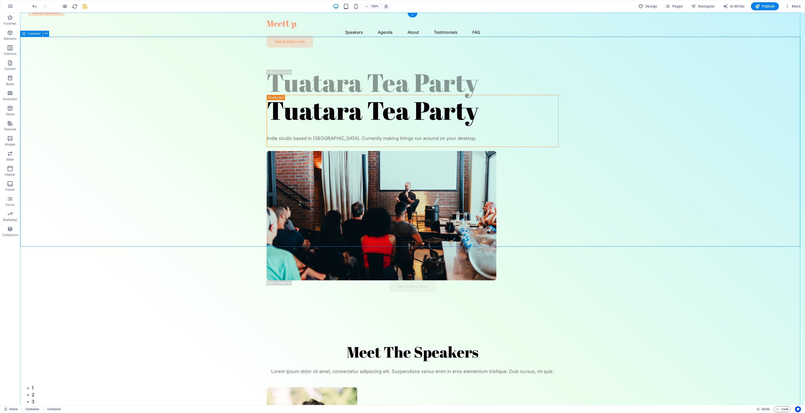
click at [558, 115] on div "Tuatara Tea Party Tuatara Tea Party Indie studio based in [GEOGRAPHIC_DATA]. Cu…" at bounding box center [412, 185] width 785 height 266
click at [543, 151] on figure at bounding box center [413, 215] width 292 height 129
drag, startPoint x: 479, startPoint y: 75, endPoint x: 476, endPoint y: 75, distance: 3.0
click at [478, 75] on div "Container Image" at bounding box center [462, 77] width 36 height 6
click at [474, 75] on icon at bounding box center [474, 76] width 3 height 5
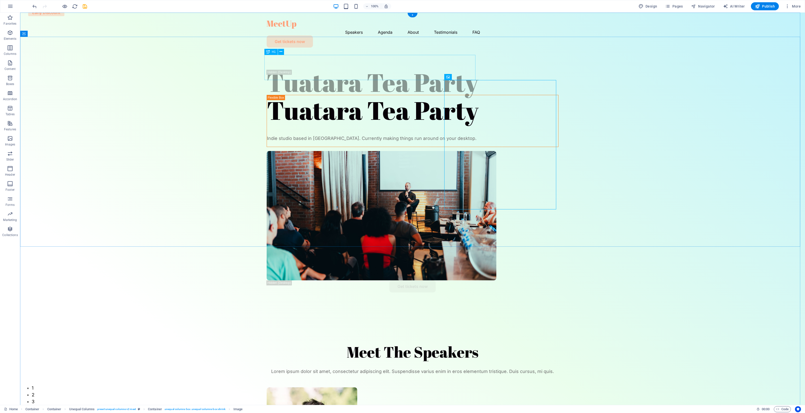
click at [477, 151] on figure at bounding box center [413, 215] width 292 height 129
select select "px"
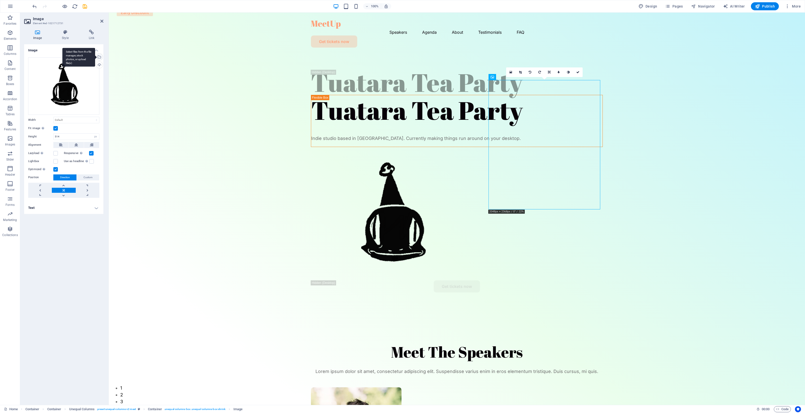
click at [95, 56] on div "Select files from the file manager, stock photos, or upload file(s)" at bounding box center [78, 57] width 33 height 19
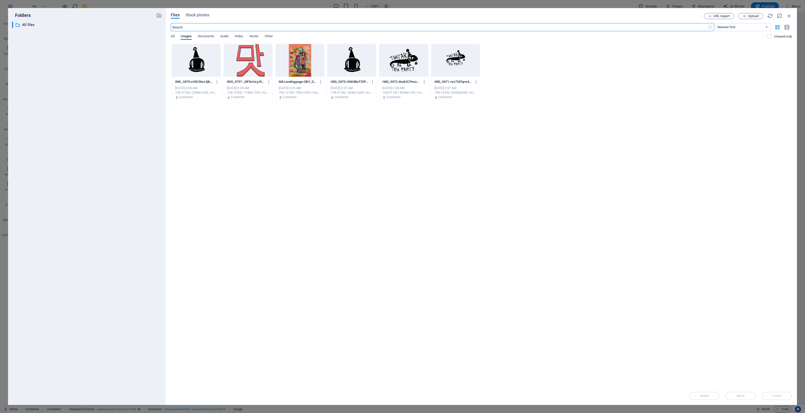
click at [339, 66] on div at bounding box center [352, 60] width 48 height 33
click at [339, 66] on div "1" at bounding box center [352, 60] width 48 height 33
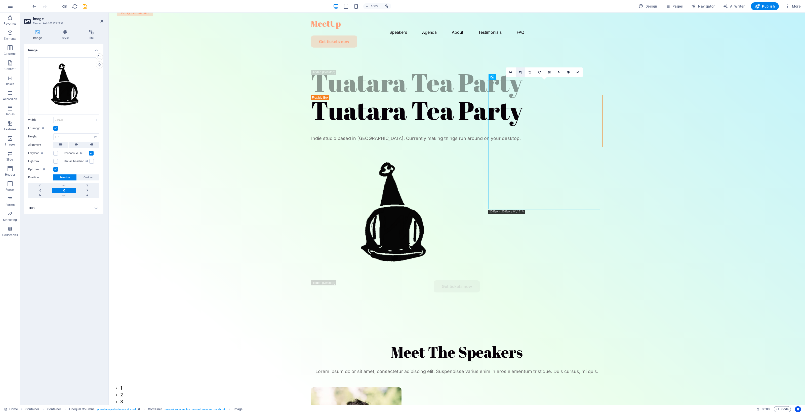
click at [520, 73] on icon at bounding box center [520, 72] width 3 height 3
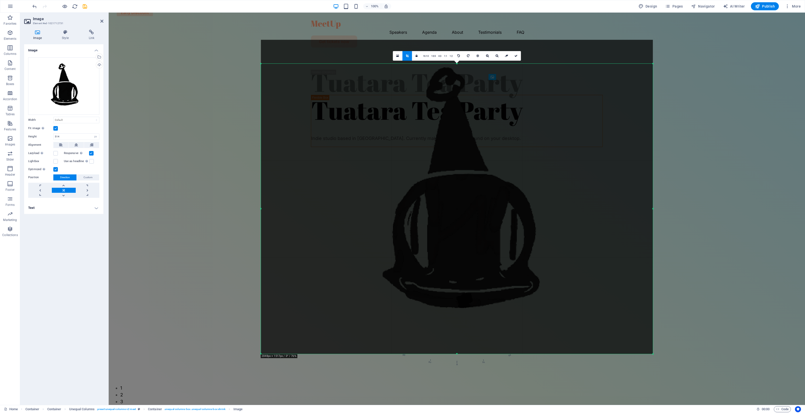
drag, startPoint x: 457, startPoint y: 52, endPoint x: 461, endPoint y: 76, distance: 24.4
click at [461, 76] on div "180 170 160 150 140 130 120 110 100 90 80 70 60 50 40 30 20 10 0 -10 -20 -30 -4…" at bounding box center [457, 209] width 392 height 290
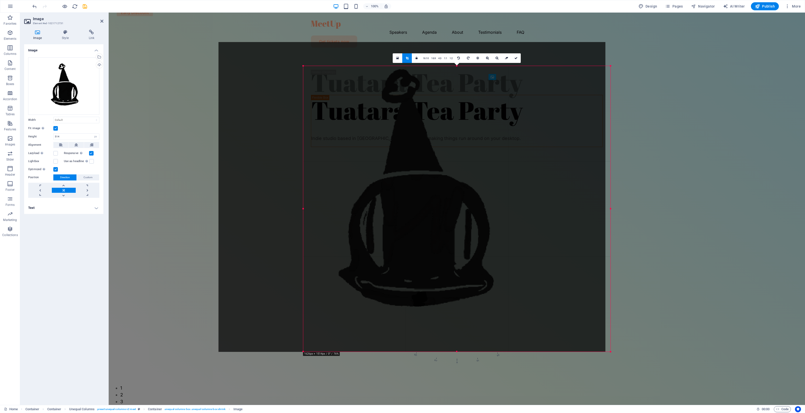
drag, startPoint x: 262, startPoint y: 208, endPoint x: 345, endPoint y: 208, distance: 83.8
click at [345, 208] on div "180 170 160 150 140 130 120 110 100 90 80 70 60 50 40 30 20 10 0 -10 -20 -30 -4…" at bounding box center [456, 209] width 307 height 286
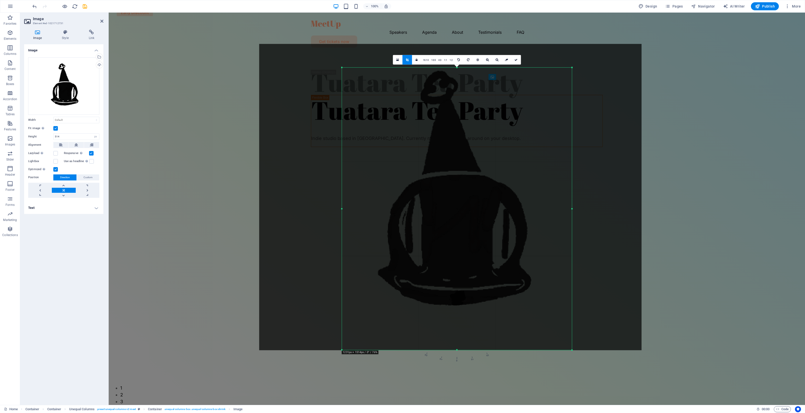
drag, startPoint x: 608, startPoint y: 209, endPoint x: 535, endPoint y: 204, distance: 73.3
click at [535, 204] on div "180 170 160 150 140 130 120 110 100 90 80 70 60 50 40 30 20 10 0 -10 -20 -30 -4…" at bounding box center [457, 208] width 230 height 283
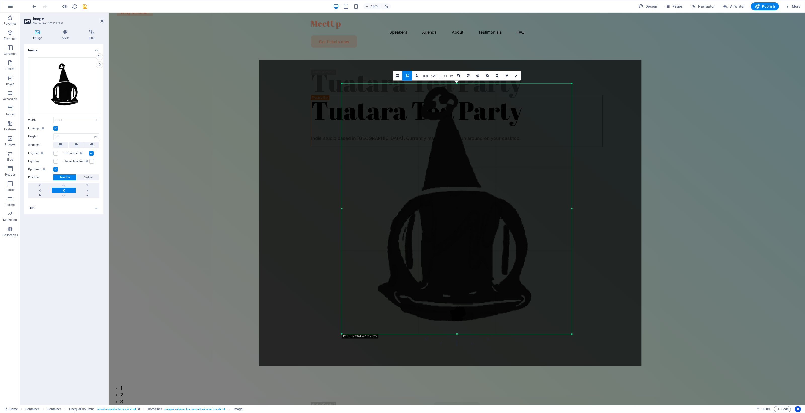
drag, startPoint x: 458, startPoint y: 318, endPoint x: 463, endPoint y: 265, distance: 53.8
click at [459, 316] on div "180 170 160 150 140 130 120 110 100 90 80 70 60 50 40 30 20 10 0 -10 -20 -30 -4…" at bounding box center [457, 208] width 230 height 251
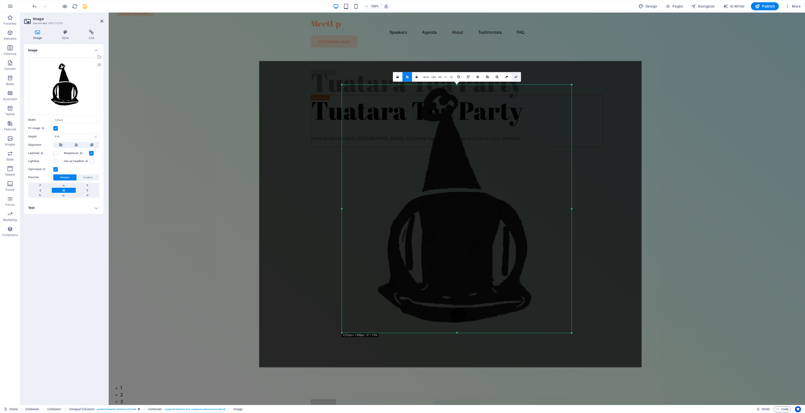
click at [518, 77] on link at bounding box center [516, 77] width 10 height 10
type input "913"
select select "px"
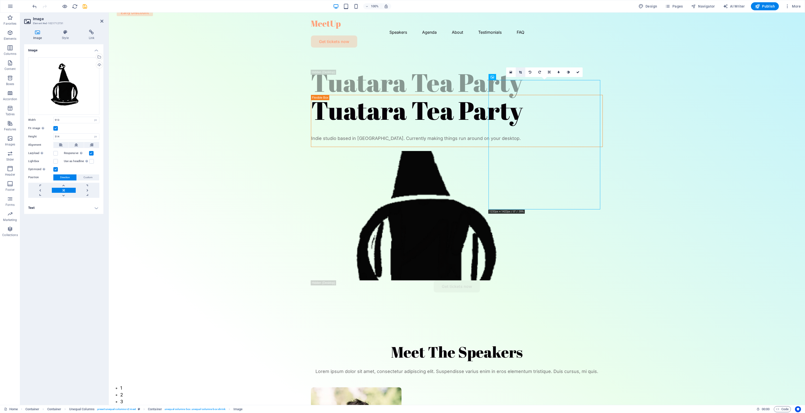
click at [520, 73] on icon at bounding box center [520, 72] width 3 height 3
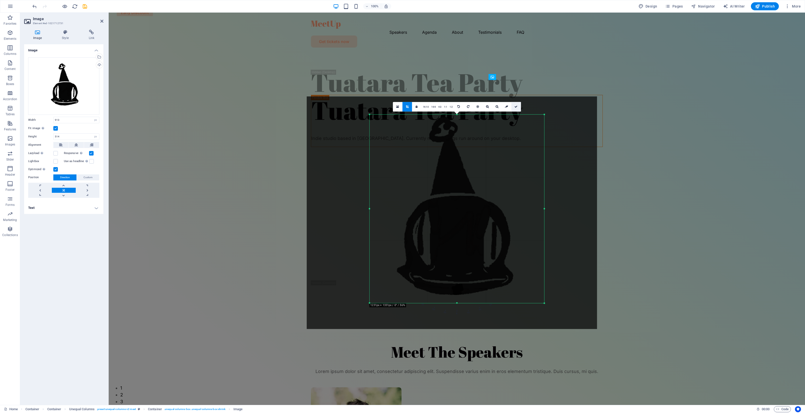
click at [516, 106] on icon at bounding box center [515, 106] width 3 height 3
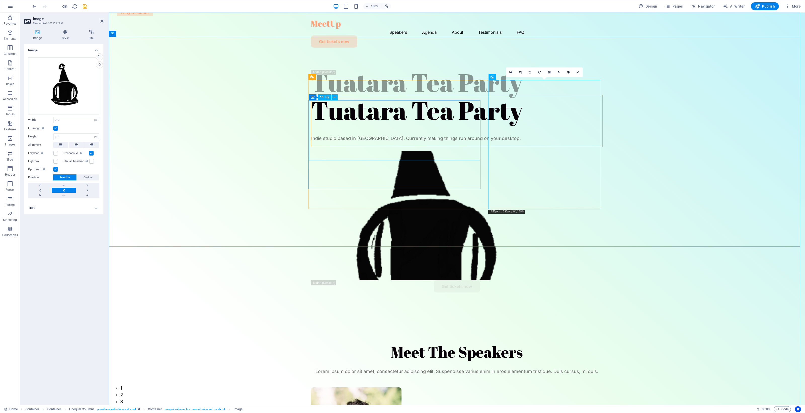
click at [459, 125] on div "Tuatara Tea Party" at bounding box center [456, 110] width 291 height 30
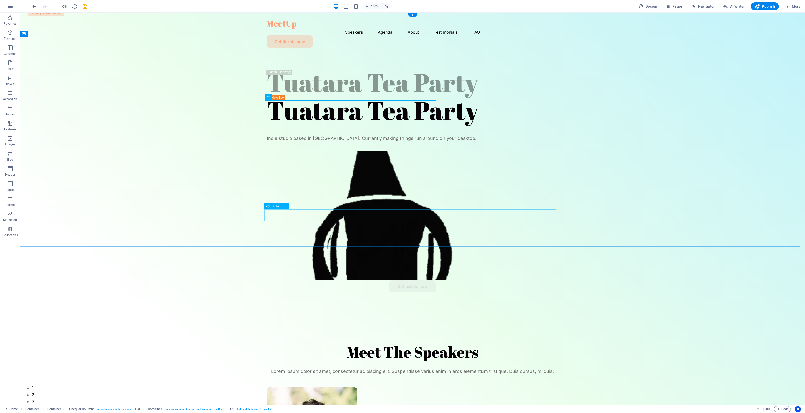
click at [409, 280] on div "Get tickets now" at bounding box center [413, 286] width 292 height 12
click at [286, 205] on icon at bounding box center [286, 206] width 3 height 5
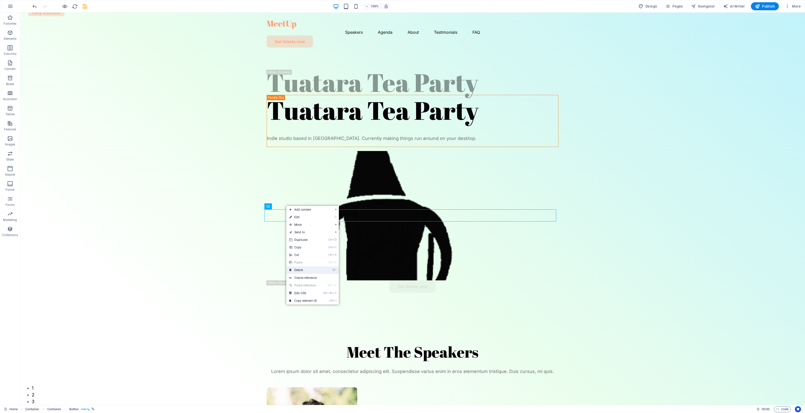
click at [311, 270] on link "⌦ Delete" at bounding box center [303, 270] width 34 height 8
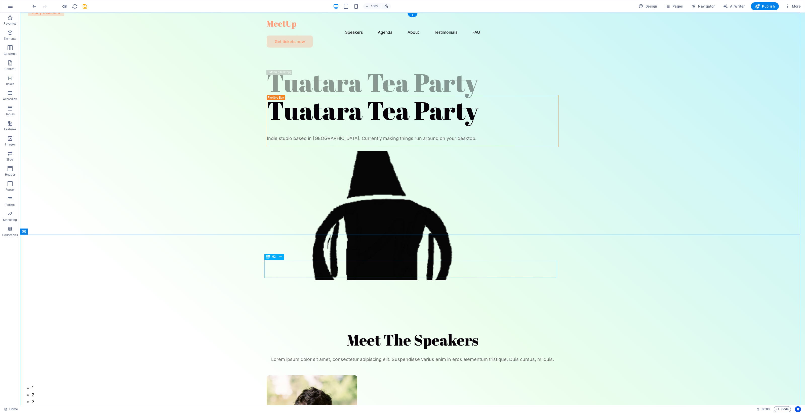
click at [434, 331] on div "Meet The Speakers" at bounding box center [413, 340] width 292 height 18
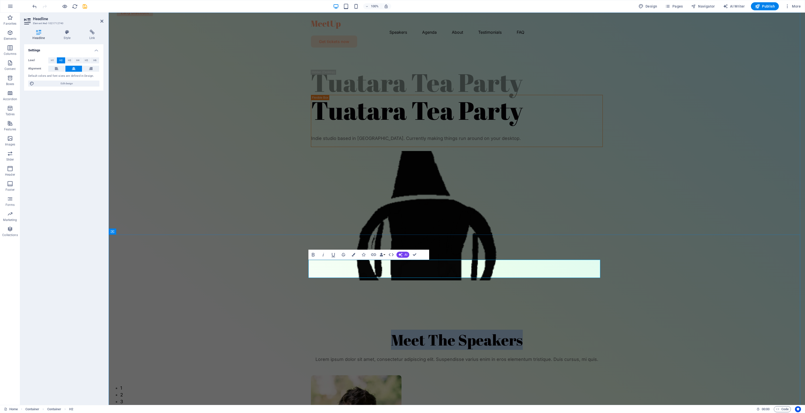
click at [434, 331] on h2 "Meet The Speakers" at bounding box center [457, 340] width 292 height 18
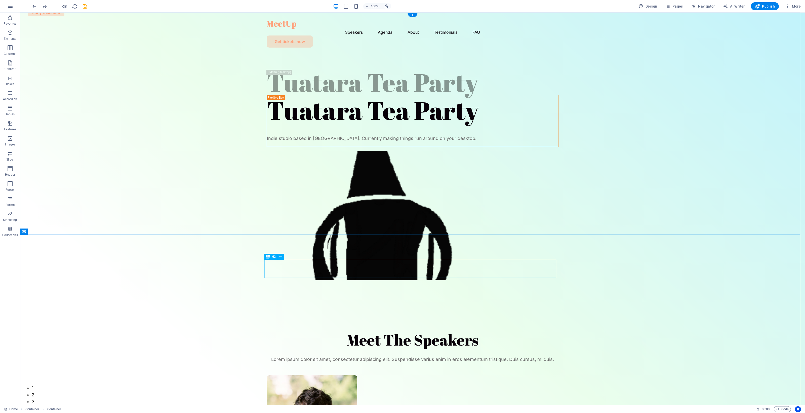
click at [436, 331] on div "Meet The Speakers" at bounding box center [413, 340] width 292 height 18
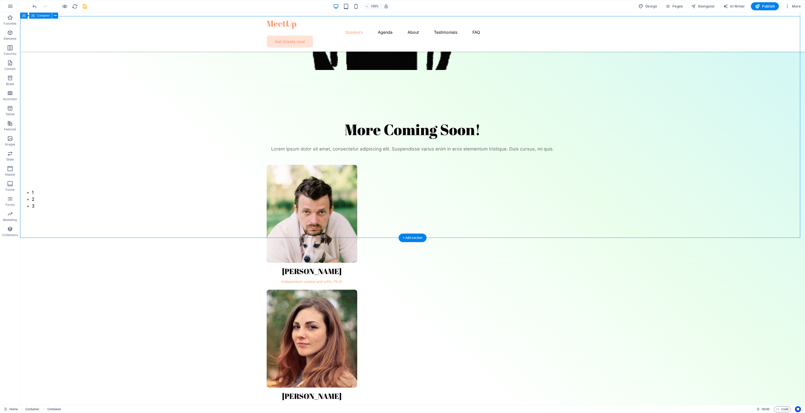
scroll to position [189, 0]
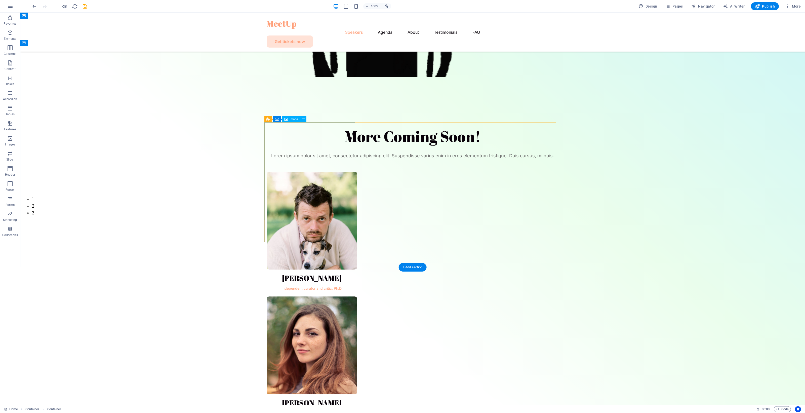
click at [333, 189] on figure at bounding box center [312, 221] width 91 height 98
click at [357, 296] on figure at bounding box center [312, 345] width 91 height 98
click at [398, 117] on button at bounding box center [395, 119] width 6 height 6
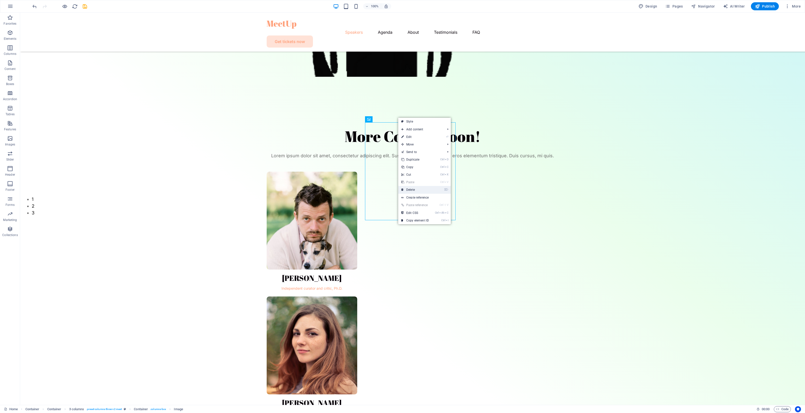
click at [419, 189] on link "⌦ Delete" at bounding box center [415, 190] width 34 height 8
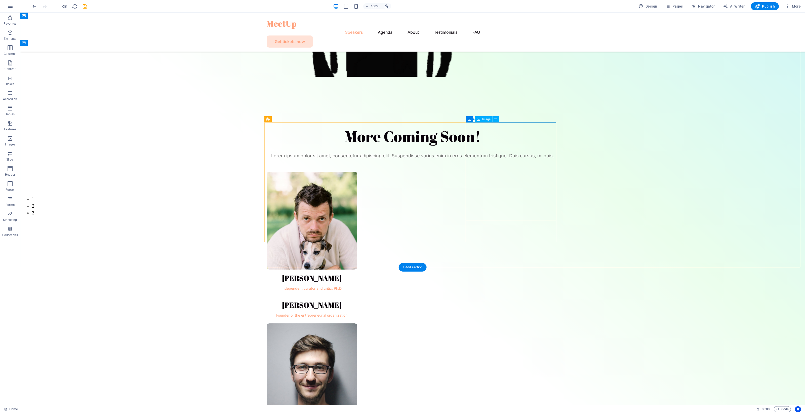
click at [357, 323] on figure at bounding box center [312, 372] width 91 height 98
click at [498, 118] on button at bounding box center [496, 119] width 6 height 6
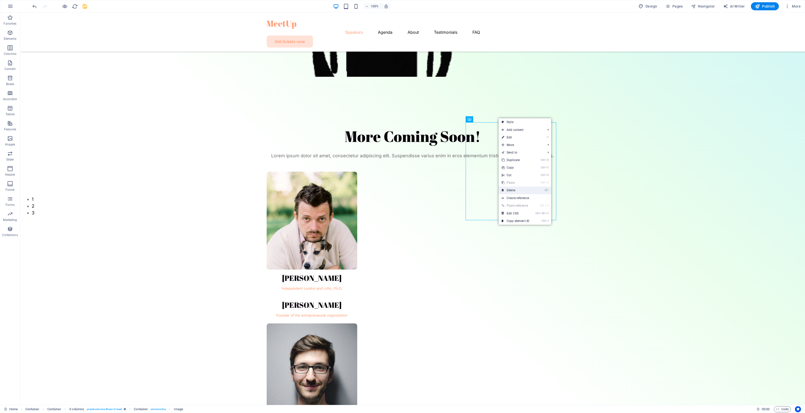
drag, startPoint x: 528, startPoint y: 190, endPoint x: 394, endPoint y: 142, distance: 142.2
click at [528, 190] on link "⌦ Delete" at bounding box center [516, 190] width 34 height 8
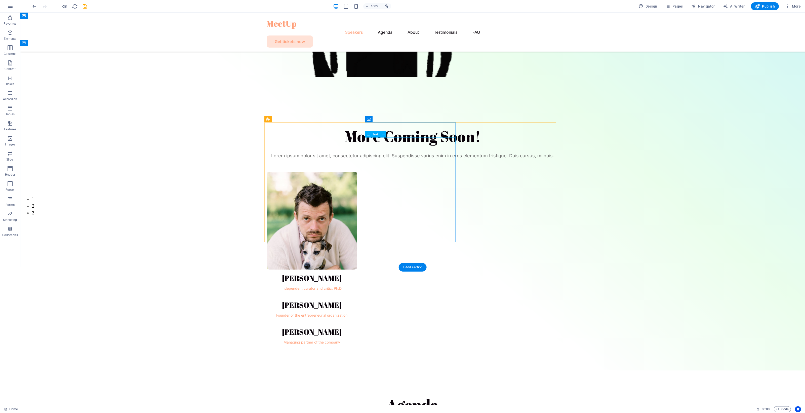
click at [357, 311] on div "Founder of the entrepreneurial organization" at bounding box center [312, 314] width 91 height 7
click at [397, 119] on icon at bounding box center [396, 118] width 3 height 5
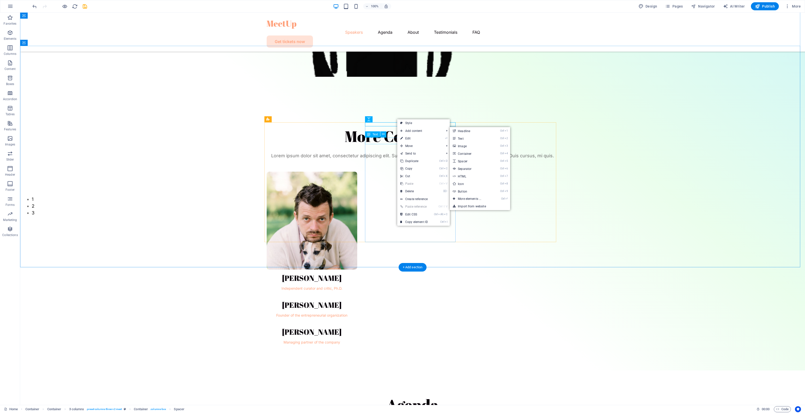
drag, startPoint x: 390, startPoint y: 140, endPoint x: 405, endPoint y: 147, distance: 16.1
click at [357, 311] on div "Founder of the entrepreneurial organization" at bounding box center [312, 314] width 91 height 7
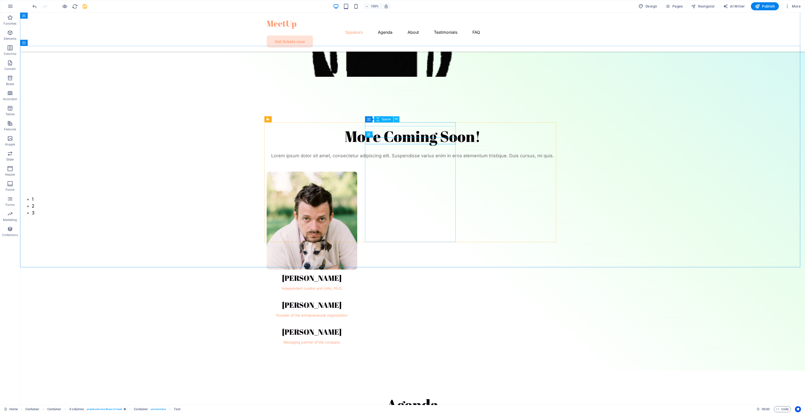
drag, startPoint x: 396, startPoint y: 120, endPoint x: 375, endPoint y: 109, distance: 23.4
click at [396, 120] on icon at bounding box center [396, 118] width 3 height 5
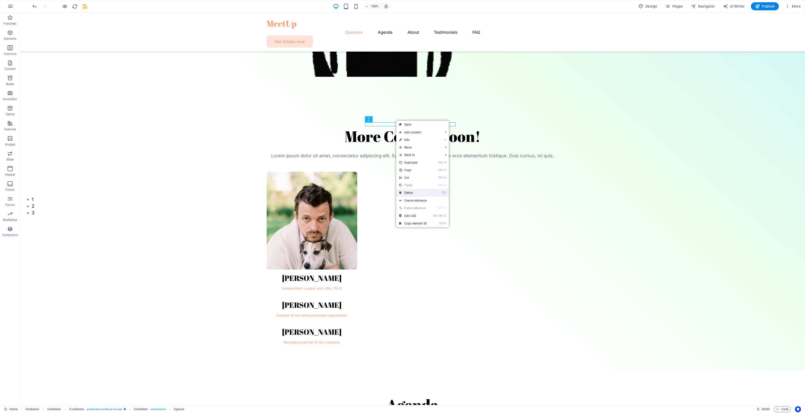
click at [422, 192] on link "⌦ Delete" at bounding box center [413, 193] width 34 height 8
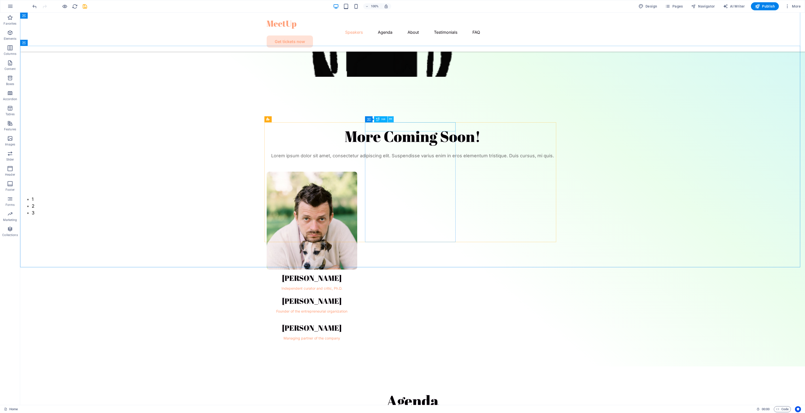
click at [390, 117] on icon at bounding box center [390, 118] width 3 height 5
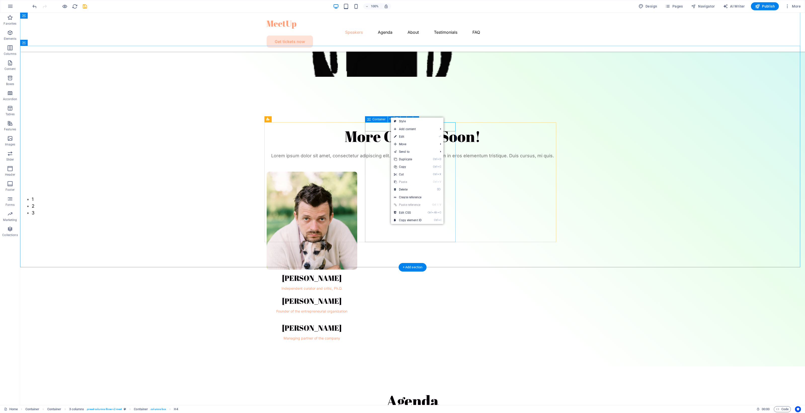
click at [357, 296] on div "[PERSON_NAME] Founder of the entrepreneurial organization" at bounding box center [312, 305] width 91 height 18
click at [403, 119] on icon at bounding box center [403, 118] width 3 height 5
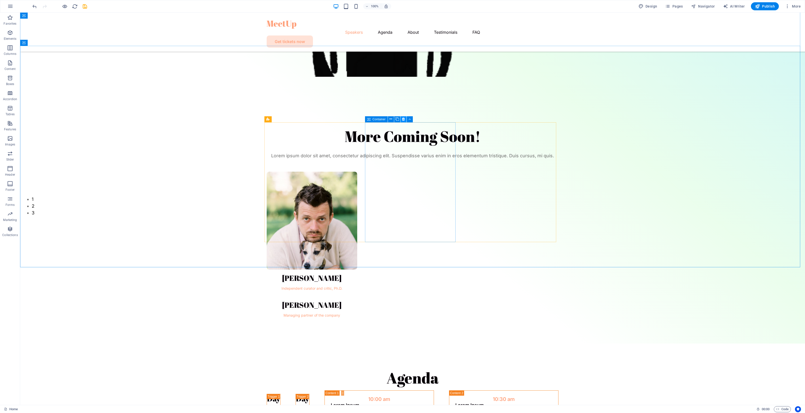
click at [403, 118] on icon at bounding box center [403, 118] width 3 height 5
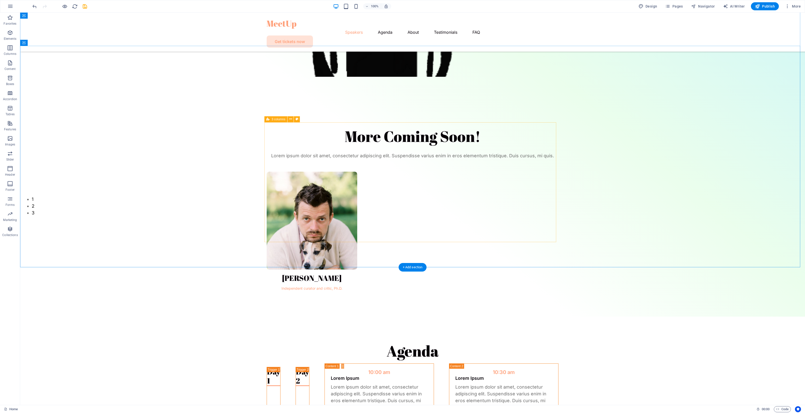
click at [386, 172] on div "[PERSON_NAME] Independent curator and critic, Ph.D." at bounding box center [413, 232] width 292 height 120
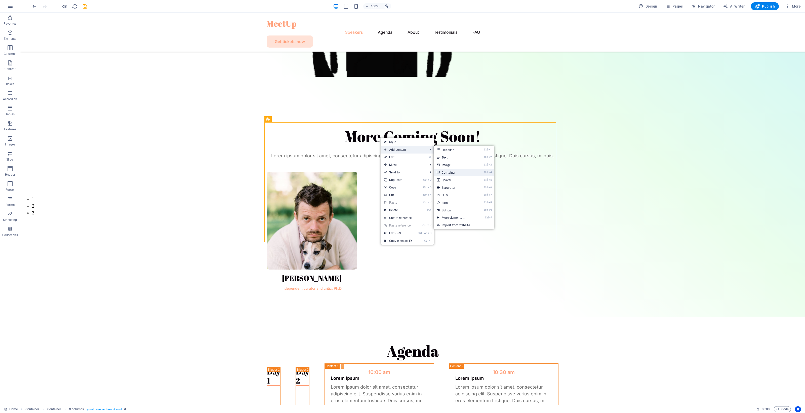
click at [470, 171] on link "Ctrl 4 Container" at bounding box center [455, 173] width 42 height 8
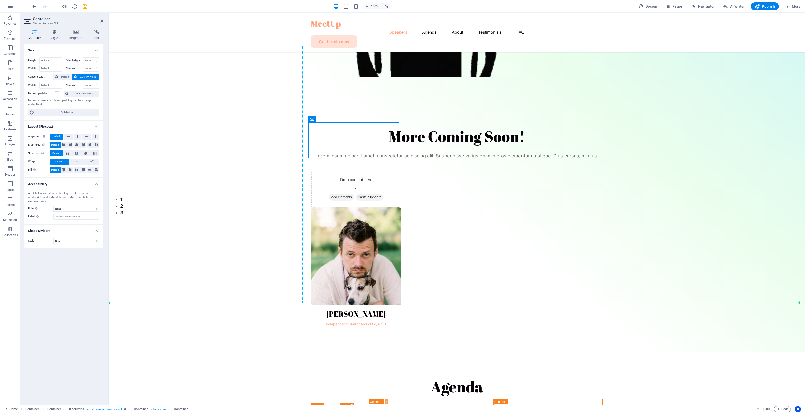
drag, startPoint x: 380, startPoint y: 134, endPoint x: 444, endPoint y: 168, distance: 72.8
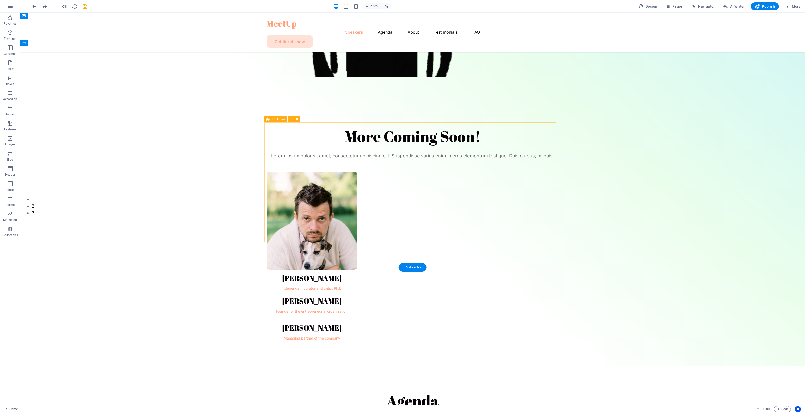
click at [360, 172] on div "[PERSON_NAME] Independent curator and critic, Ph.D. [PERSON_NAME] Founder of th…" at bounding box center [413, 257] width 292 height 170
click at [370, 120] on icon at bounding box center [369, 119] width 4 height 6
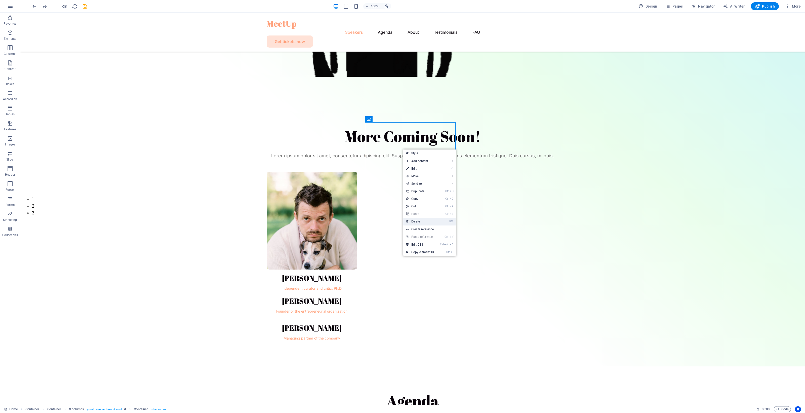
click at [427, 220] on link "⌦ Delete" at bounding box center [420, 222] width 34 height 8
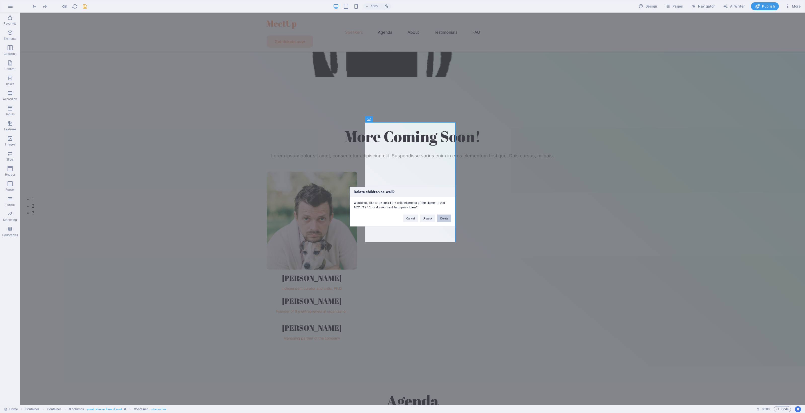
click at [444, 218] on button "Delete" at bounding box center [444, 218] width 14 height 8
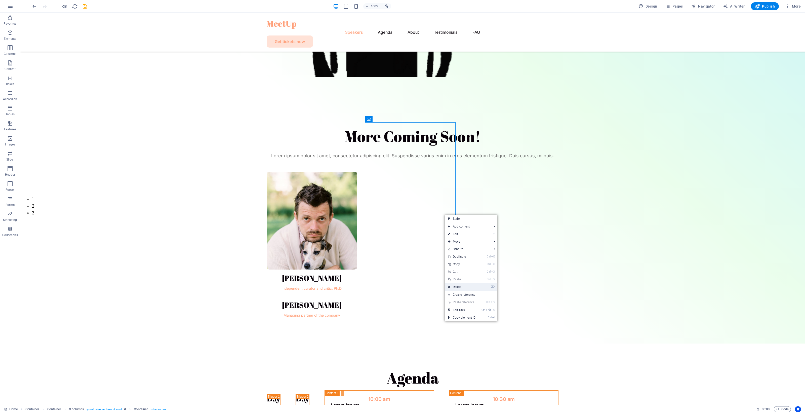
click at [470, 283] on link "⌦ Delete" at bounding box center [462, 287] width 34 height 8
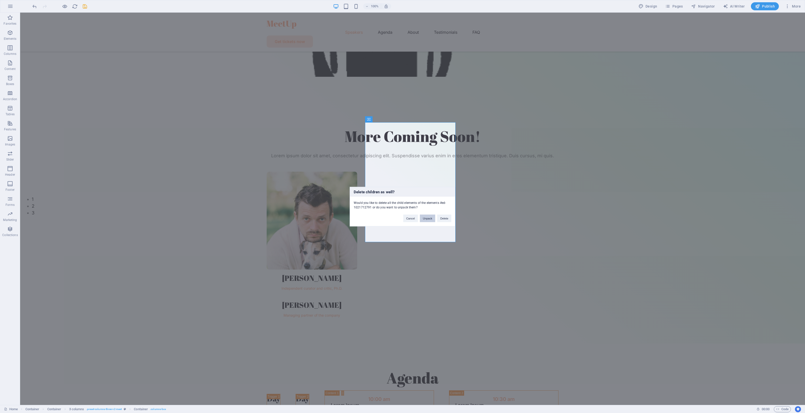
click at [428, 219] on button "Unpack" at bounding box center [427, 218] width 15 height 8
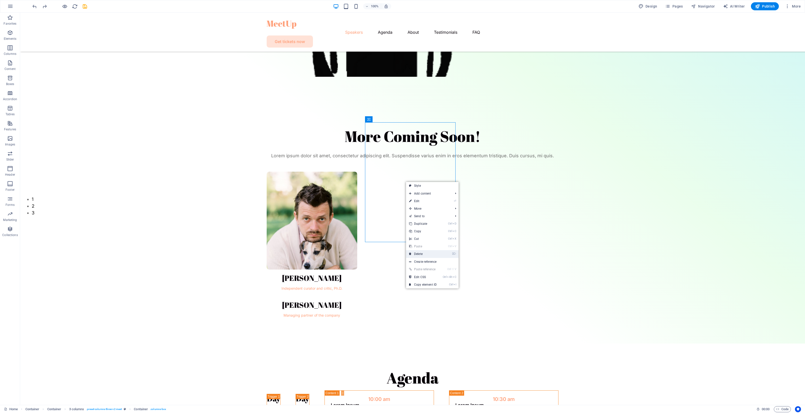
click at [439, 254] on link "⌦ Delete" at bounding box center [423, 254] width 34 height 8
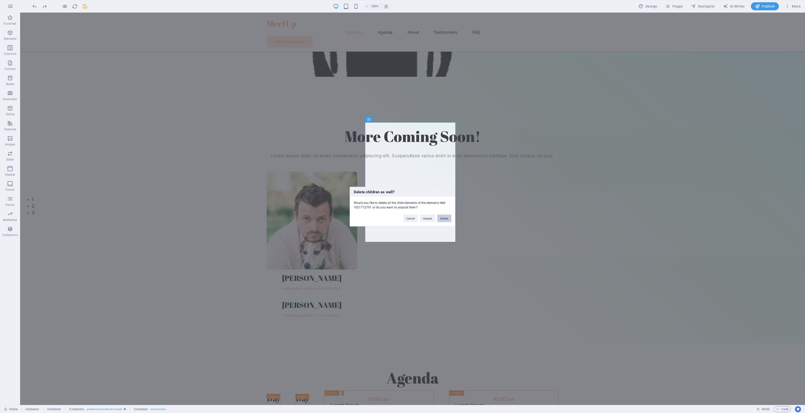
click at [447, 219] on button "Delete" at bounding box center [444, 218] width 14 height 8
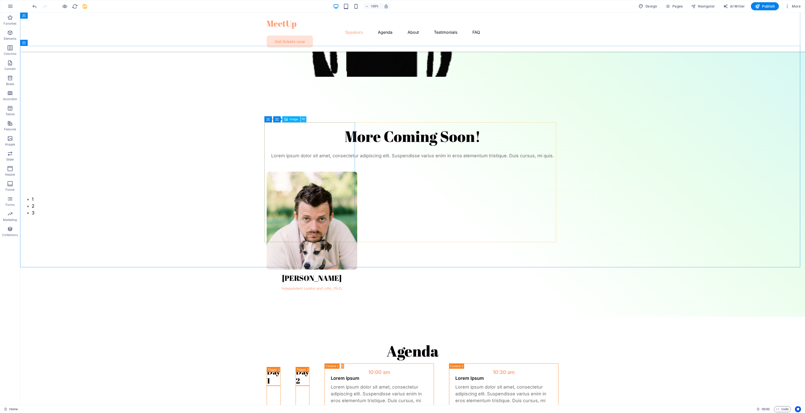
click at [304, 118] on icon at bounding box center [303, 118] width 3 height 5
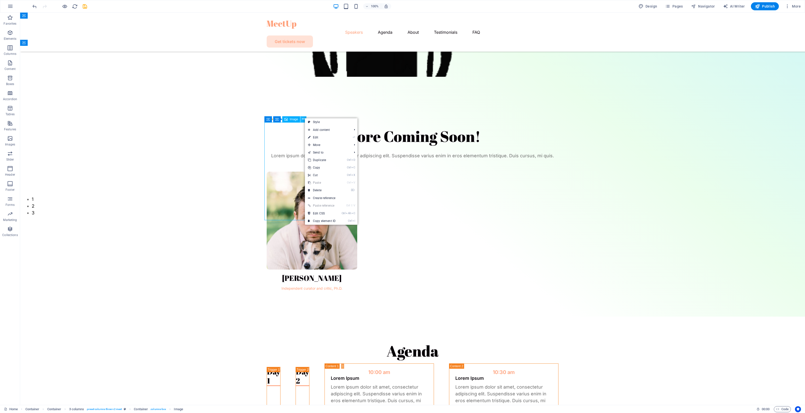
click at [302, 117] on icon at bounding box center [303, 118] width 3 height 5
click at [295, 172] on figure at bounding box center [312, 221] width 91 height 98
select select "%"
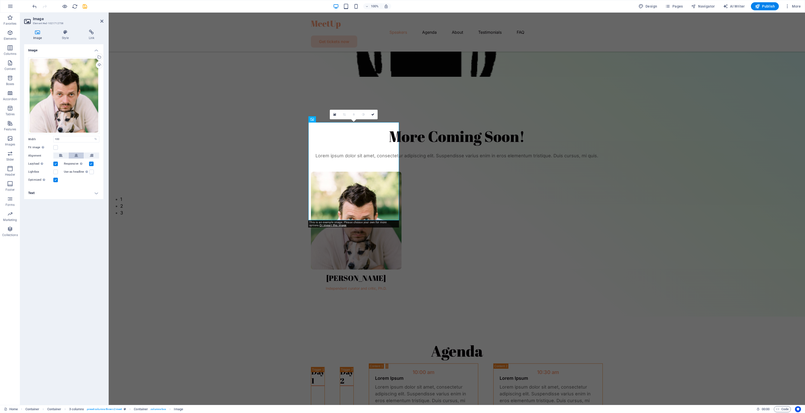
click at [74, 157] on icon at bounding box center [76, 155] width 4 height 6
click at [62, 155] on icon at bounding box center [61, 155] width 4 height 6
click at [72, 34] on icon at bounding box center [65, 32] width 25 height 5
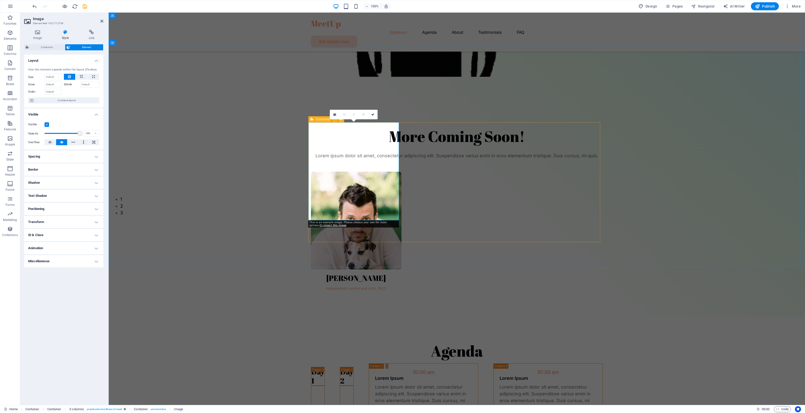
click at [436, 172] on div "[PERSON_NAME] Independent curator and critic, Ph.D." at bounding box center [457, 232] width 292 height 120
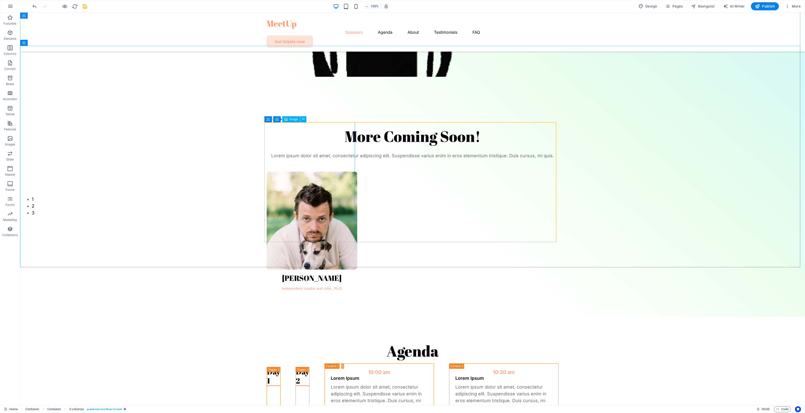
click at [299, 120] on div "Image" at bounding box center [291, 119] width 18 height 6
click at [302, 119] on icon at bounding box center [303, 118] width 3 height 5
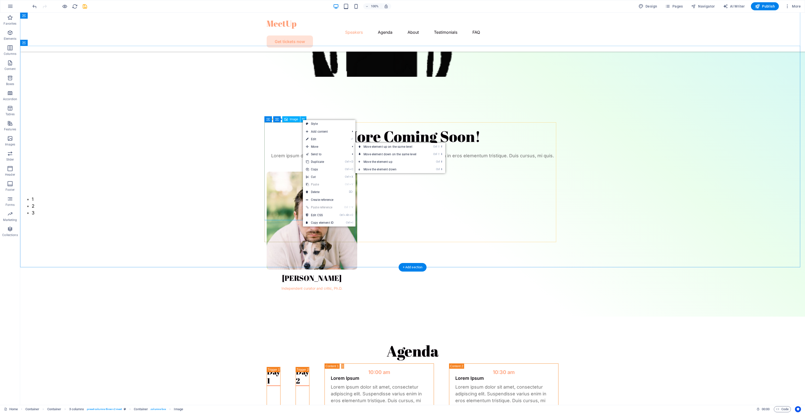
click at [268, 172] on figure at bounding box center [312, 221] width 91 height 98
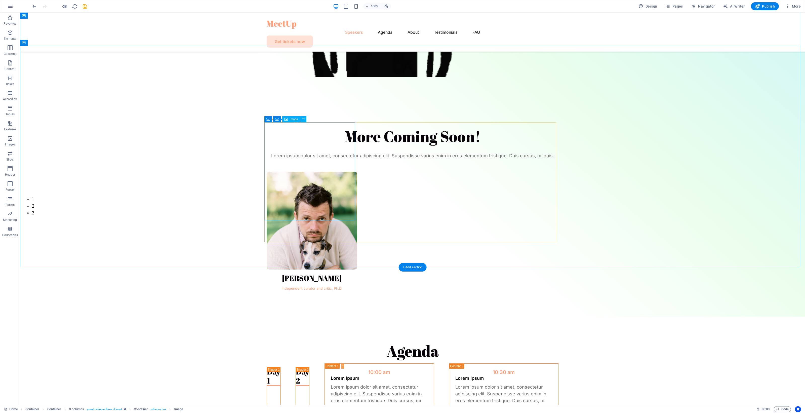
click at [291, 172] on figure at bounding box center [312, 221] width 91 height 98
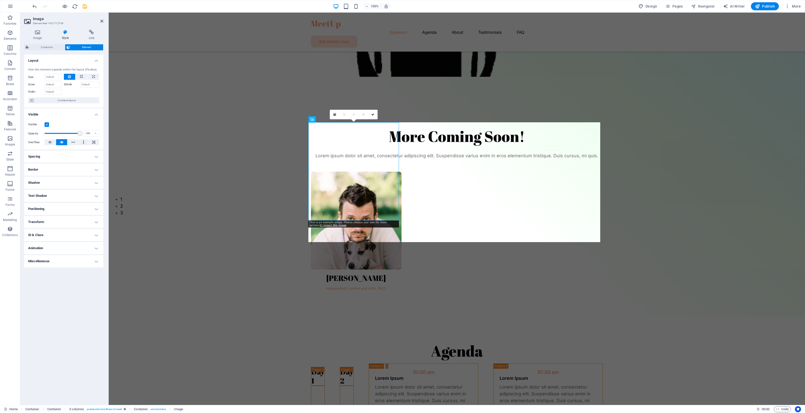
click at [60, 47] on span "3 columns" at bounding box center [46, 47] width 33 height 6
select select "px"
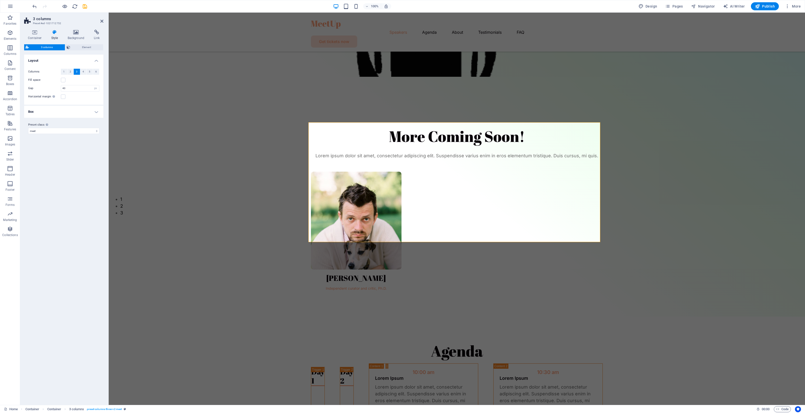
click at [76, 43] on div "Container Style Background Link Size Height Default px rem % vh vw Min. height …" at bounding box center [63, 215] width 79 height 371
click at [72, 47] on span "Element" at bounding box center [87, 47] width 30 height 6
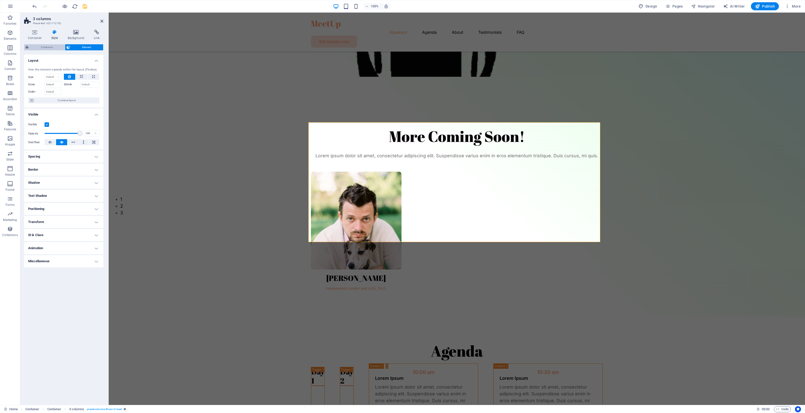
click at [45, 50] on span "3 columns" at bounding box center [46, 47] width 33 height 6
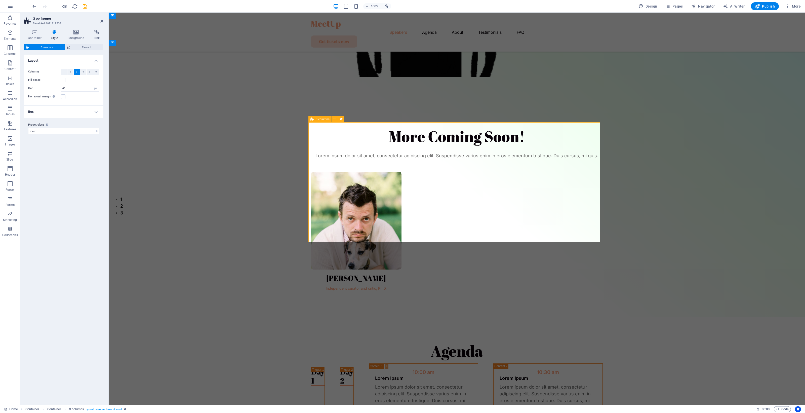
click at [444, 172] on div "[PERSON_NAME] Independent curator and critic, Ph.D." at bounding box center [457, 232] width 292 height 120
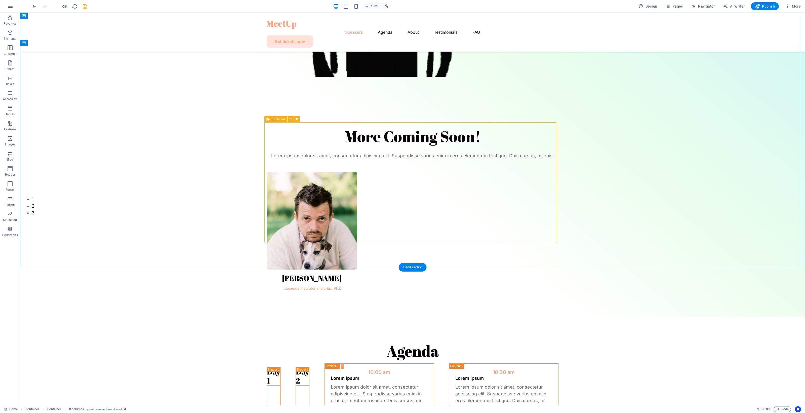
click at [390, 172] on div "[PERSON_NAME] Independent curator and critic, Ph.D." at bounding box center [413, 232] width 292 height 120
click at [266, 119] on div "3 columns" at bounding box center [275, 119] width 23 height 6
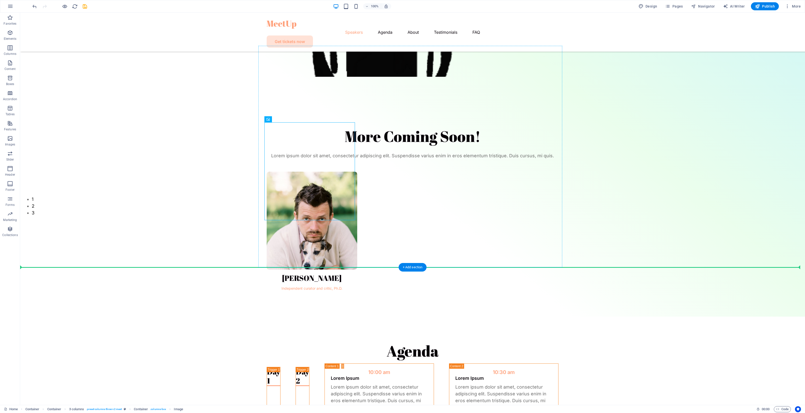
drag, startPoint x: 282, startPoint y: 131, endPoint x: 385, endPoint y: 151, distance: 105.0
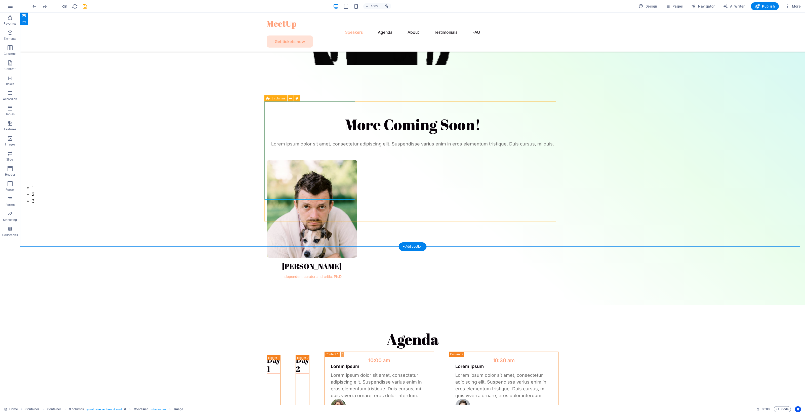
scroll to position [220, 0]
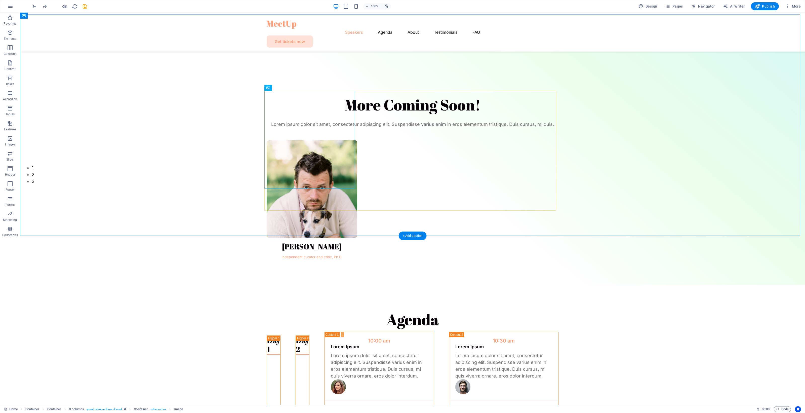
click at [433, 184] on div "[PERSON_NAME] Independent curator and critic, Ph.D." at bounding box center [413, 200] width 292 height 120
click at [303, 88] on icon at bounding box center [303, 87] width 3 height 5
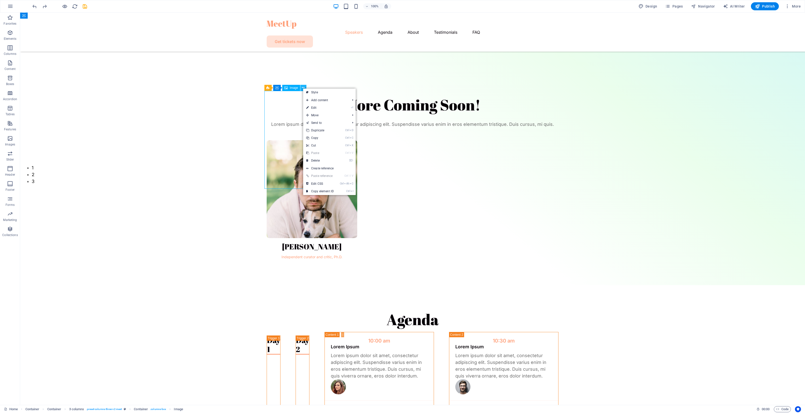
click at [302, 86] on icon at bounding box center [303, 87] width 3 height 5
click at [267, 90] on icon at bounding box center [267, 88] width 3 height 6
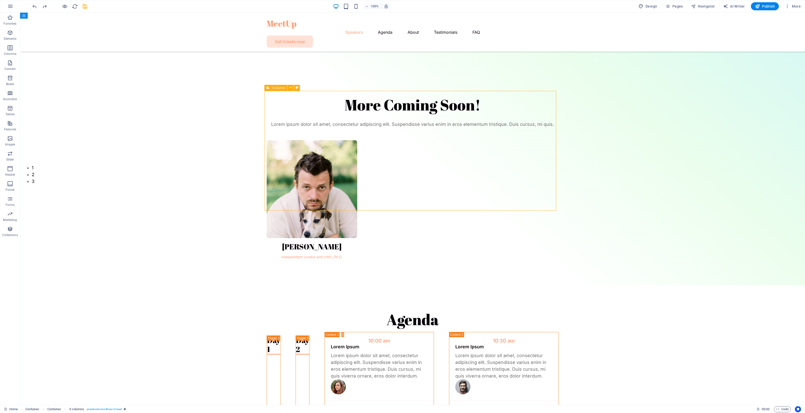
click at [267, 87] on icon at bounding box center [267, 88] width 3 height 6
select select "px"
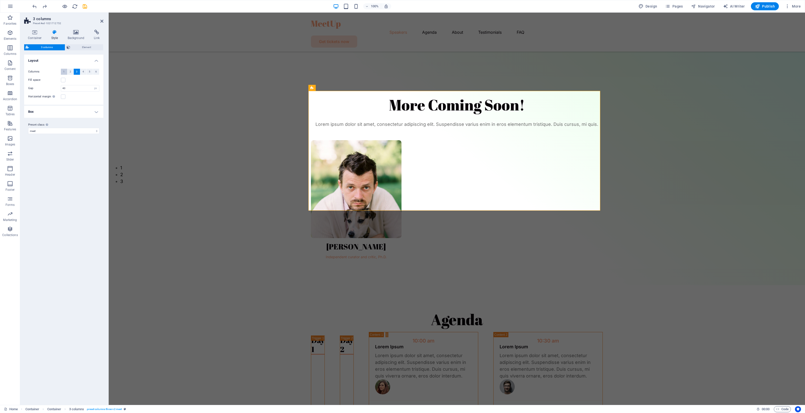
click at [65, 69] on button "1" at bounding box center [64, 72] width 6 height 6
click at [180, 115] on div "More Coming Soon! Lorem ipsum dolor sit amet, consectetur adipiscing elit. Susp…" at bounding box center [457, 177] width 696 height 215
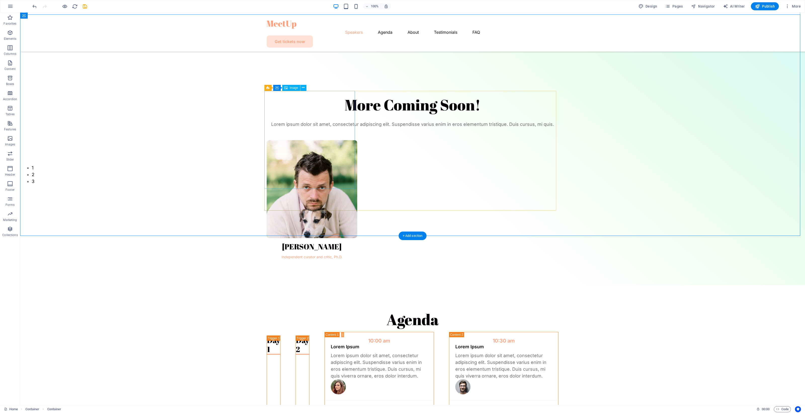
click at [276, 140] on figure at bounding box center [312, 189] width 91 height 98
click at [264, 88] on div "3 columns" at bounding box center [275, 88] width 23 height 6
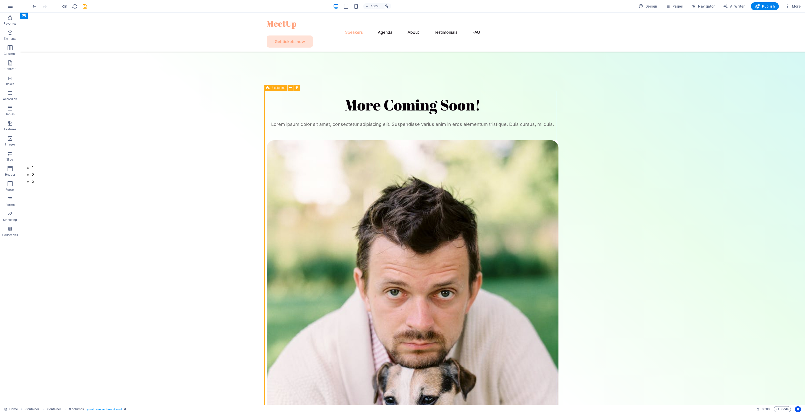
click at [268, 88] on icon at bounding box center [267, 88] width 3 height 6
select select "px"
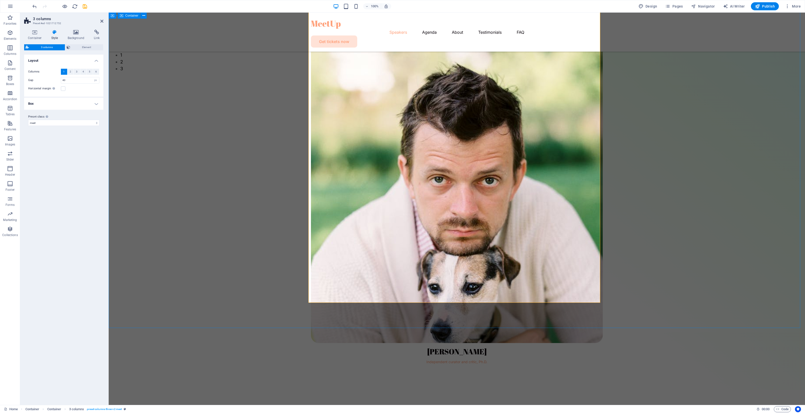
scroll to position [346, 0]
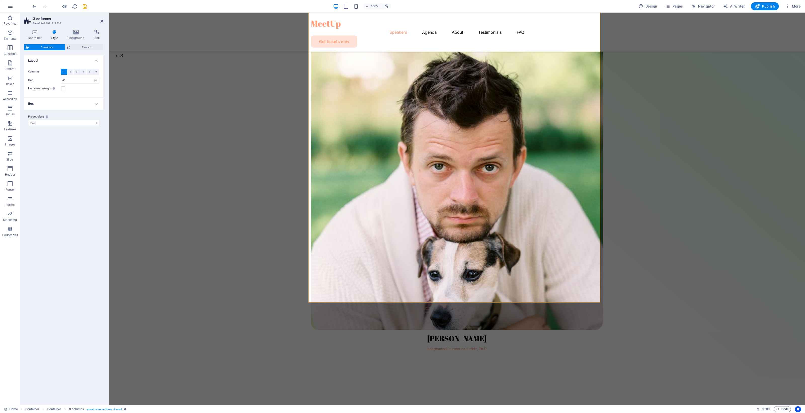
click at [57, 100] on h4 "Box" at bounding box center [63, 104] width 79 height 12
click at [39, 35] on h4 "Container" at bounding box center [35, 35] width 23 height 11
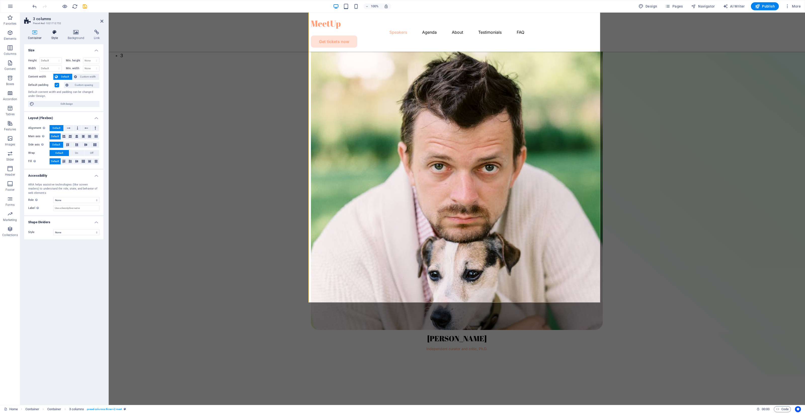
click at [52, 35] on h4 "Style" at bounding box center [56, 35] width 16 height 11
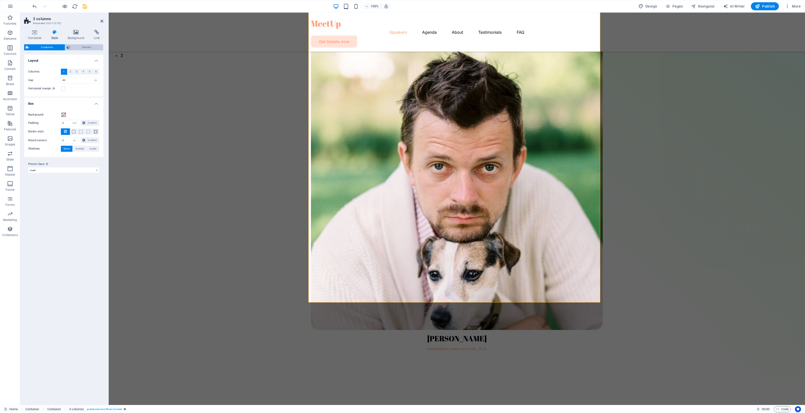
click at [80, 46] on span "Element" at bounding box center [87, 47] width 30 height 6
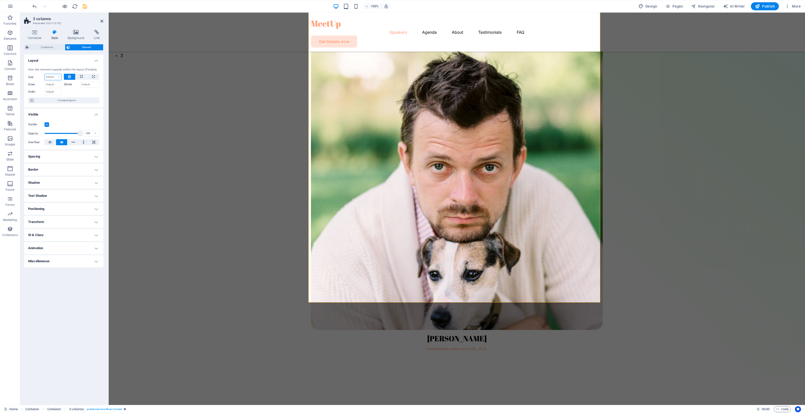
click at [48, 77] on select "Default auto px % 1/1 1/2 1/3 1/4 1/5 1/6 1/7 1/8 1/9 1/10" at bounding box center [53, 77] width 16 height 6
select select "%"
click at [54, 74] on select "Default auto px % 1/1 1/2 1/3 1/4 1/5 1/6 1/7 1/8 1/9 1/10" at bounding box center [53, 77] width 16 height 6
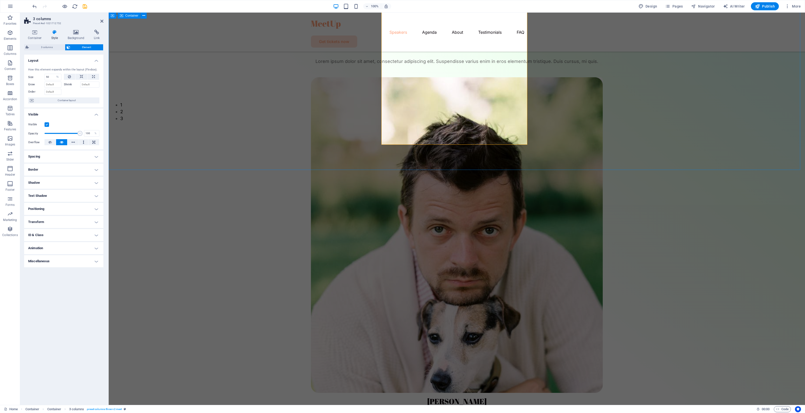
scroll to position [157, 0]
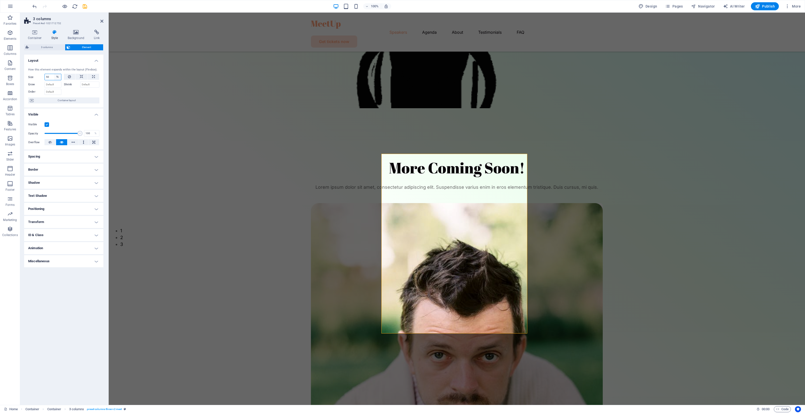
click at [55, 77] on select "Default auto px % 1/1 1/2 1/3 1/4 1/5 1/6 1/7 1/8 1/9 1/10" at bounding box center [57, 77] width 7 height 6
click at [46, 78] on input "50" at bounding box center [53, 77] width 16 height 6
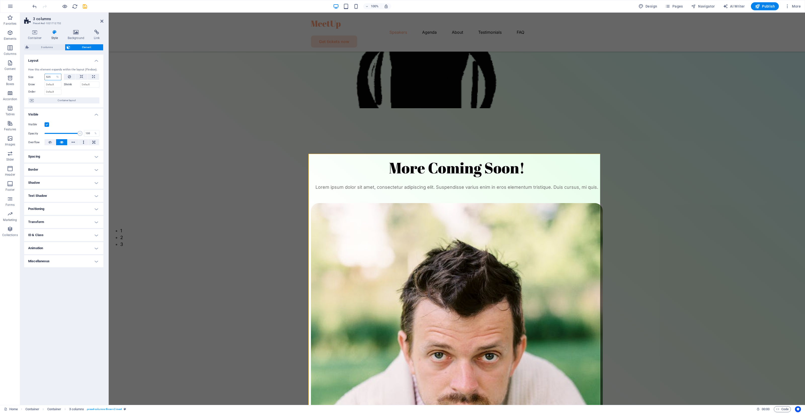
click at [49, 76] on input "525" at bounding box center [53, 77] width 16 height 6
type input "25"
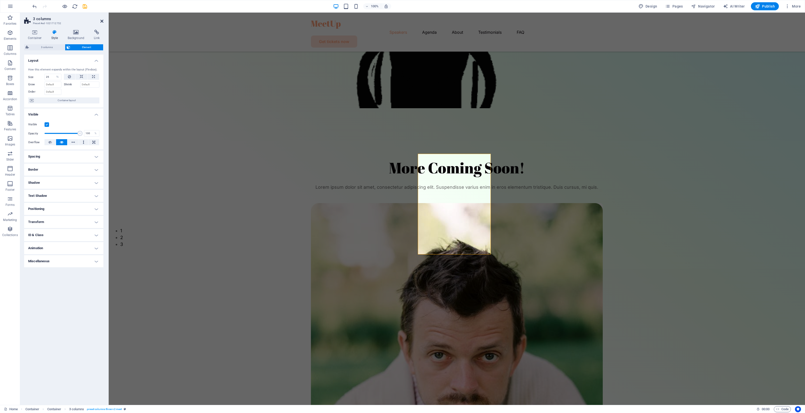
click at [102, 22] on icon at bounding box center [101, 21] width 3 height 4
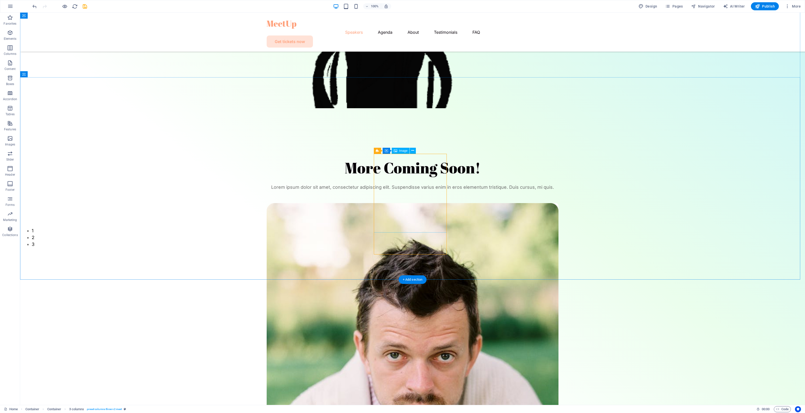
click at [438, 203] on figure at bounding box center [413, 360] width 292 height 315
click at [386, 203] on figure at bounding box center [413, 360] width 292 height 315
click at [398, 203] on figure at bounding box center [413, 360] width 292 height 315
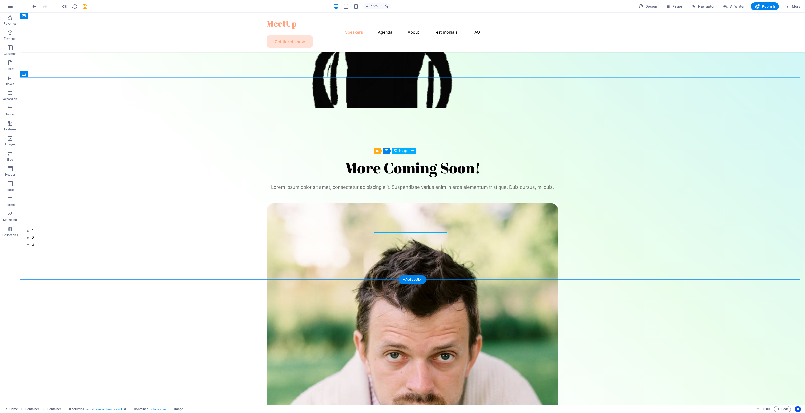
select select "%"
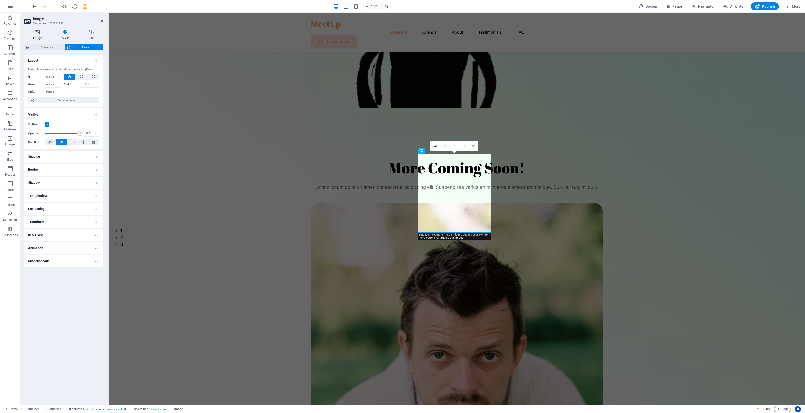
click at [46, 35] on h4 "Image" at bounding box center [38, 35] width 29 height 11
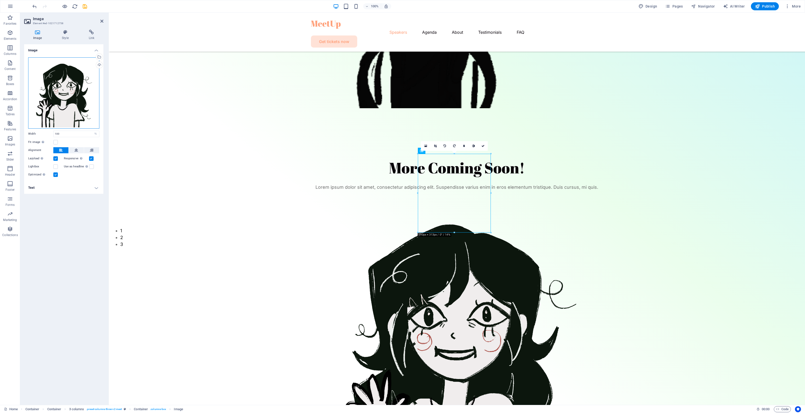
click at [80, 110] on div "Drag files here, click to choose files or select files from Files or our free s…" at bounding box center [63, 92] width 71 height 71
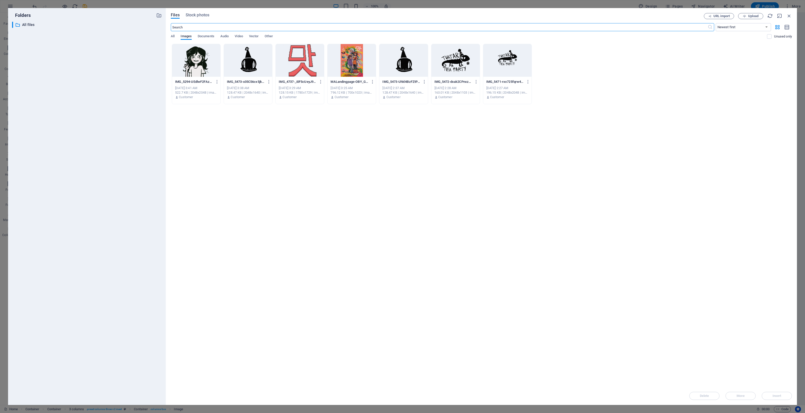
click at [792, 17] on div "Files Stock photos URL import Upload ​ Newest first Oldest first Name (A-Z) Nam…" at bounding box center [481, 206] width 631 height 397
click at [792, 16] on icon "button" at bounding box center [789, 16] width 6 height 6
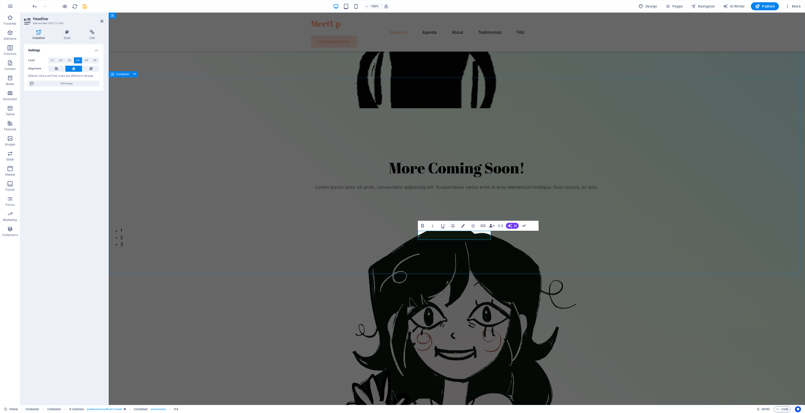
click at [533, 252] on div "More Coming Soon! Lorem ipsum dolor sit amet, consectetur adipiscing elit. Susp…" at bounding box center [457, 337] width 696 height 409
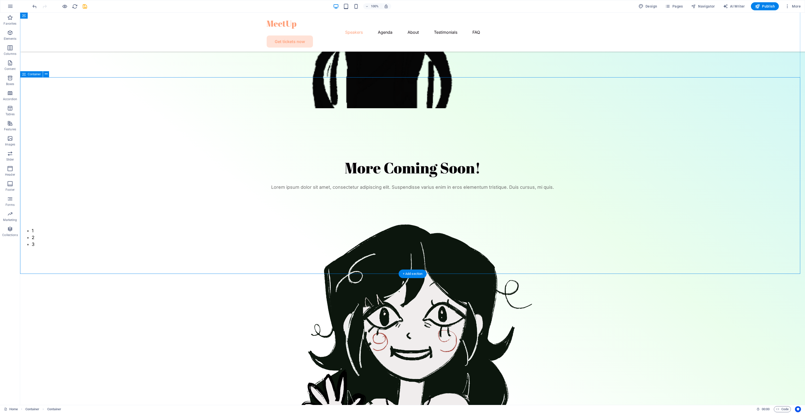
click at [453, 246] on div "More Coming Soon! Lorem ipsum dolor sit amet, consectetur adipiscing elit. Susp…" at bounding box center [412, 337] width 785 height 409
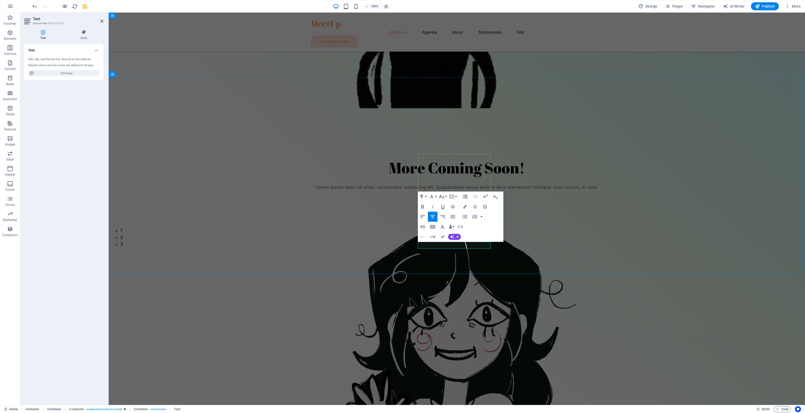
drag, startPoint x: 485, startPoint y: 247, endPoint x: 424, endPoint y: 247, distance: 60.4
click at [386, 240] on div "More Coming Soon! Lorem ipsum dolor sit amet, consectetur adipiscing elit. Susp…" at bounding box center [457, 337] width 696 height 409
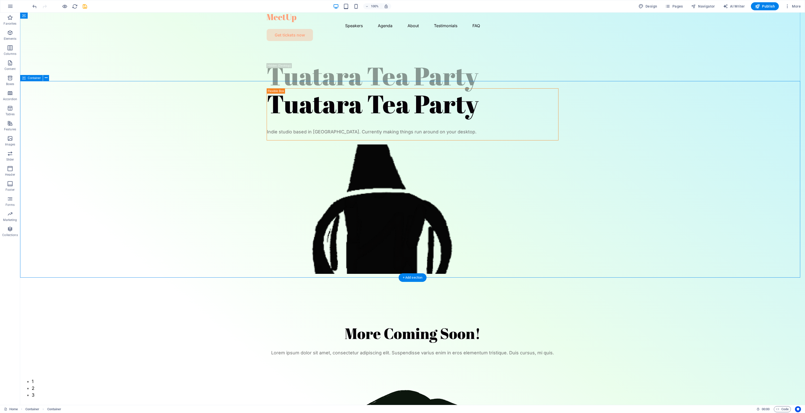
scroll to position [0, 0]
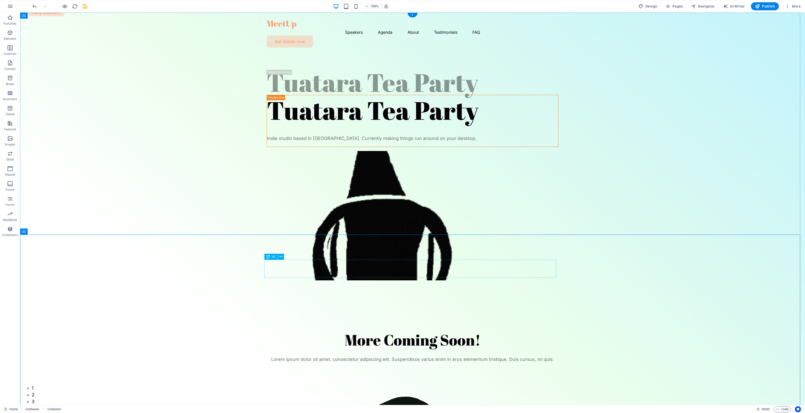
click at [418, 331] on div "More Coming Soon!" at bounding box center [413, 340] width 292 height 18
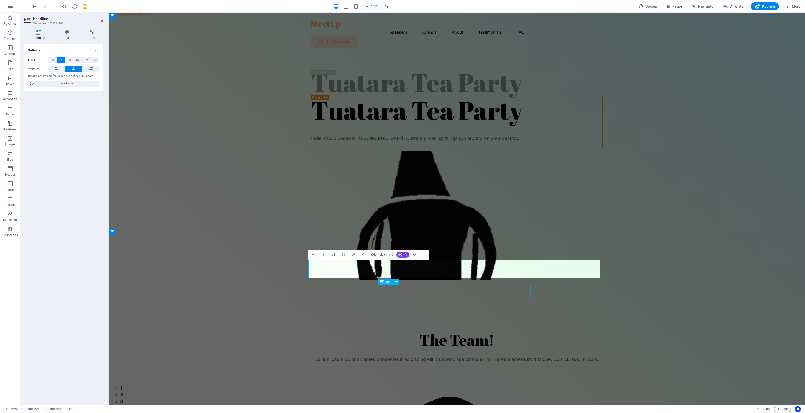
click at [461, 356] on div "Lorem ipsum dolor sit amet, consectetur adipiscing elit. Suspendisse varius eni…" at bounding box center [457, 359] width 292 height 7
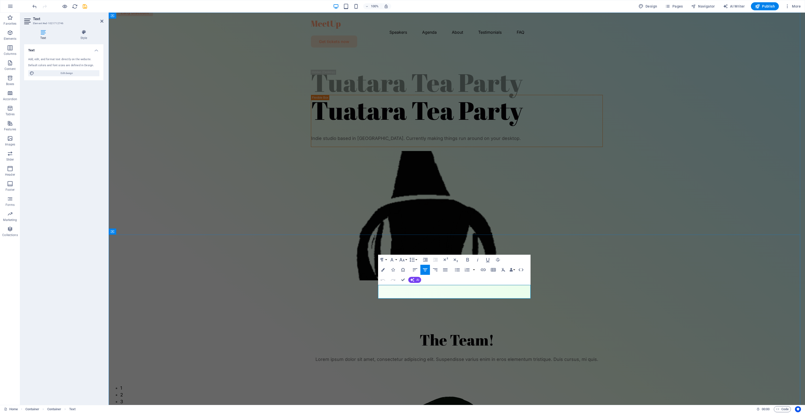
click at [473, 356] on p "Lorem ipsum dolor sit amet, consectetur adipiscing elit. Suspendisse varius eni…" at bounding box center [457, 359] width 292 height 7
click at [514, 363] on div at bounding box center [457, 369] width 292 height 13
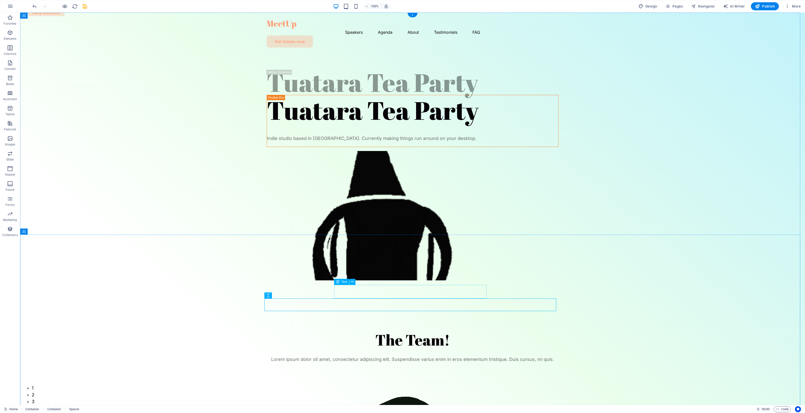
click at [466, 356] on div "Lorem ipsum dolor sit amet, consectetur adipiscing elit. Suspendisse varius eni…" at bounding box center [413, 359] width 292 height 7
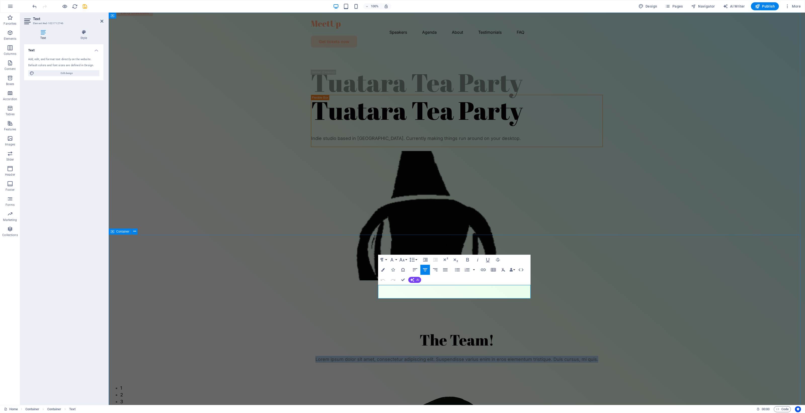
drag, startPoint x: 523, startPoint y: 296, endPoint x: 363, endPoint y: 289, distance: 159.9
click at [395, 356] on p "Lorem ipsum dolor sit amet, consectetur adipiscing elit. Suspendisse varius eni…" at bounding box center [457, 359] width 292 height 7
drag, startPoint x: 527, startPoint y: 294, endPoint x: 382, endPoint y: 288, distance: 145.5
click at [382, 356] on p "Lorem ipsum dolor sit amet, consectetur adipiscing elit. Suspendisse varius eni…" at bounding box center [457, 359] width 292 height 7
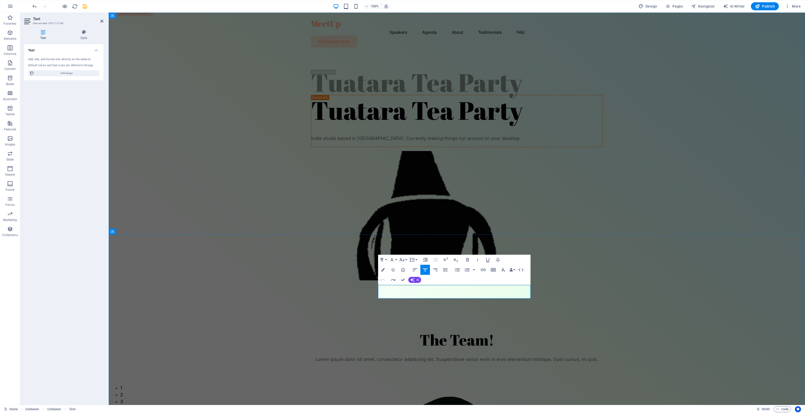
click at [519, 356] on p "Lorem ipsum dolor sit amet, consectetur adipiscing elit. Suspendisse varius eni…" at bounding box center [457, 359] width 292 height 7
drag, startPoint x: 523, startPoint y: 295, endPoint x: 386, endPoint y: 289, distance: 136.8
click at [386, 356] on p "Lorem ipsum dolor sit amet, consectetur adipiscing elit. Suspendisse varius eni…" at bounding box center [457, 359] width 292 height 7
click at [315, 363] on div at bounding box center [457, 369] width 292 height 13
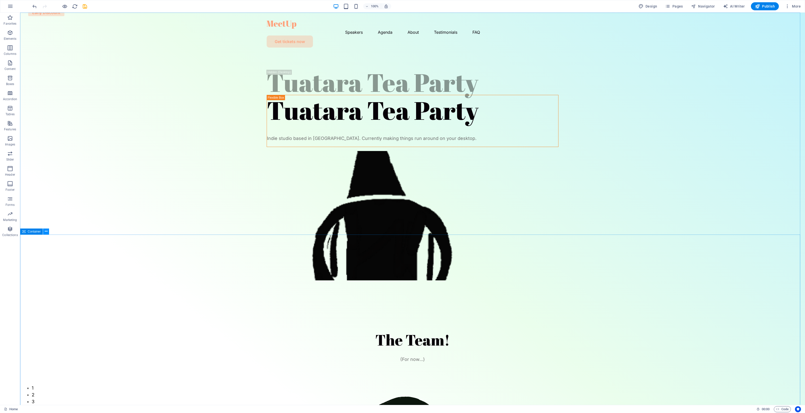
click at [47, 233] on button at bounding box center [46, 231] width 6 height 6
click at [44, 231] on button at bounding box center [46, 231] width 6 height 6
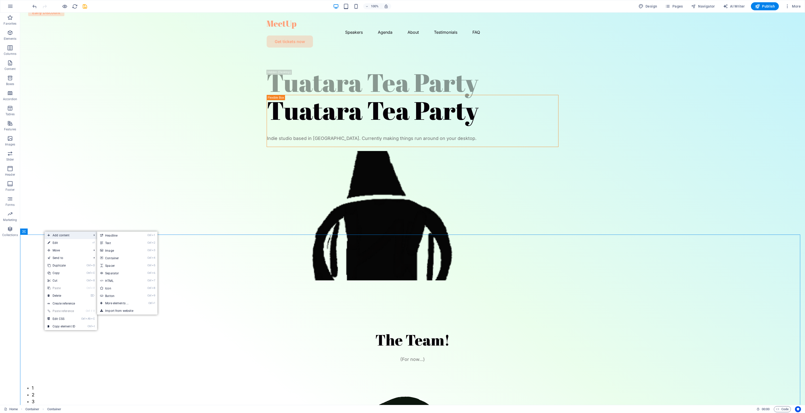
click at [55, 234] on span "Add content" at bounding box center [67, 235] width 45 height 8
click at [130, 260] on link "Ctrl 4 Container" at bounding box center [118, 258] width 42 height 8
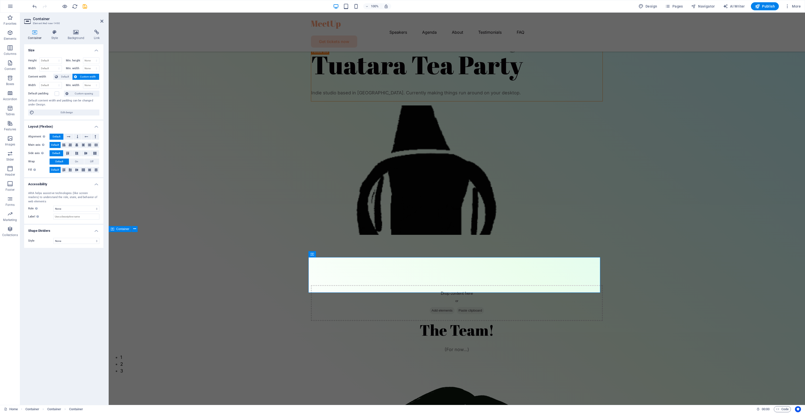
scroll to position [31, 0]
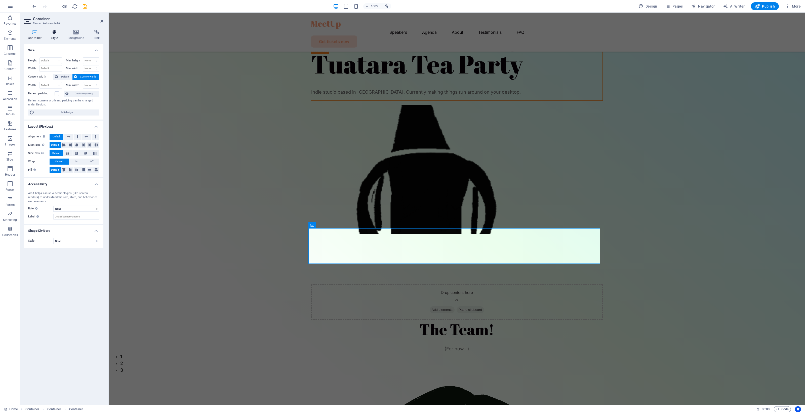
click at [55, 33] on icon at bounding box center [55, 32] width 14 height 5
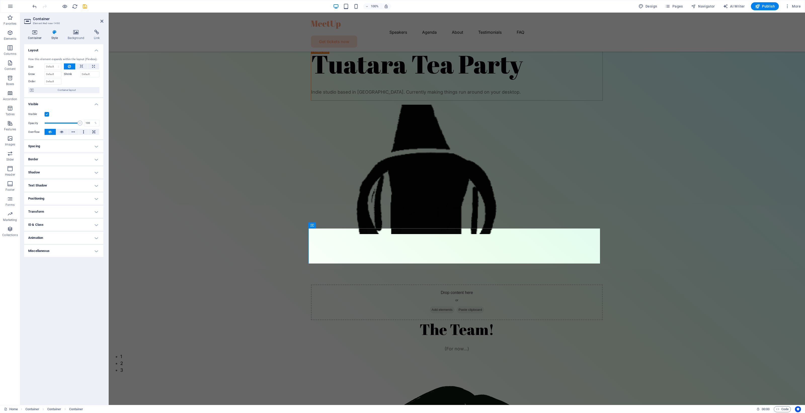
click at [36, 32] on icon at bounding box center [34, 32] width 21 height 5
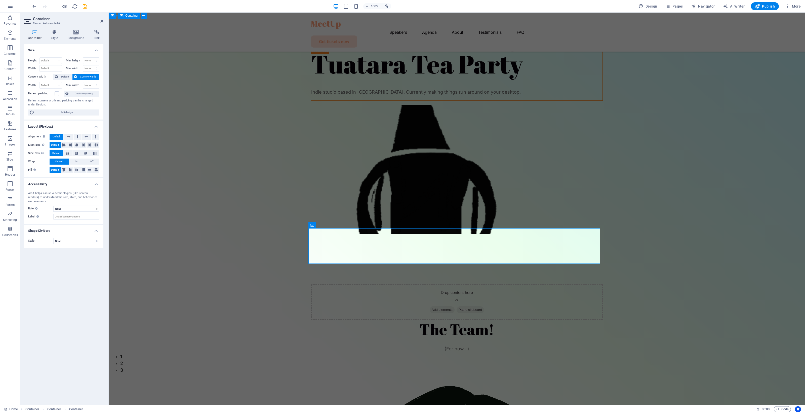
click at [214, 100] on div "Tuatara Tea Party Tuatara Tea Party Indie studio based in [GEOGRAPHIC_DATA]. Cu…" at bounding box center [457, 120] width 696 height 278
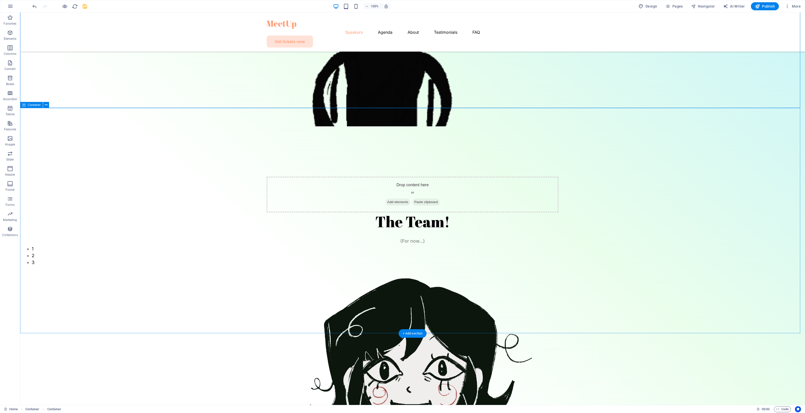
scroll to position [157, 0]
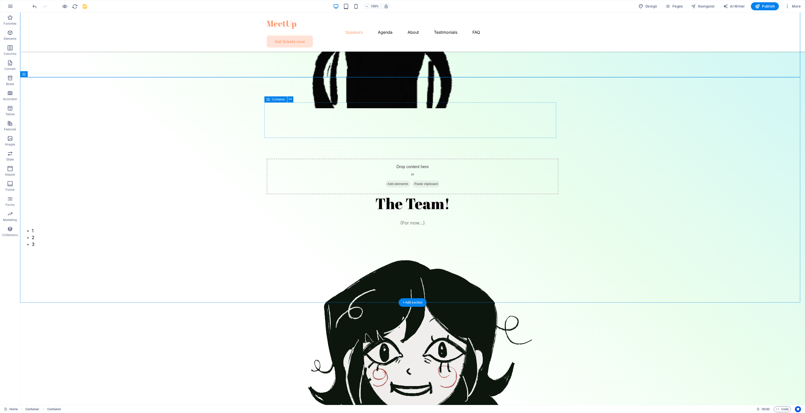
click at [395, 180] on span "Add elements" at bounding box center [397, 183] width 25 height 7
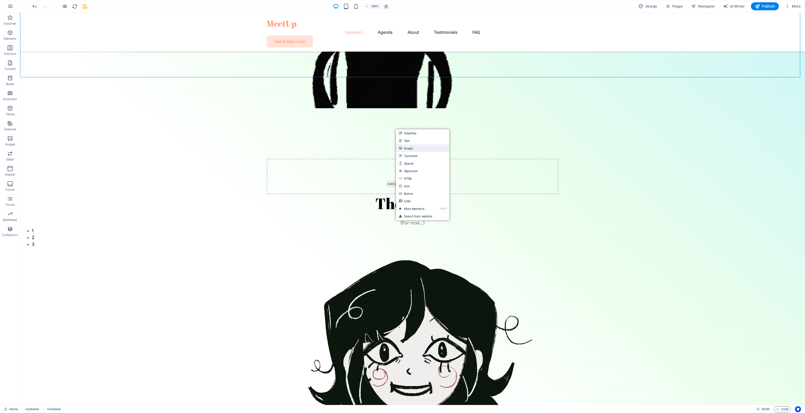
drag, startPoint x: 411, startPoint y: 147, endPoint x: 303, endPoint y: 135, distance: 109.3
click at [411, 147] on link "Image" at bounding box center [422, 148] width 53 height 8
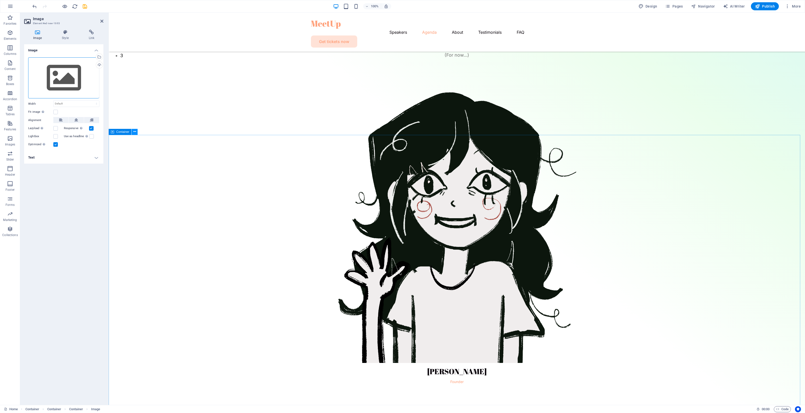
click at [136, 131] on button at bounding box center [135, 132] width 6 height 6
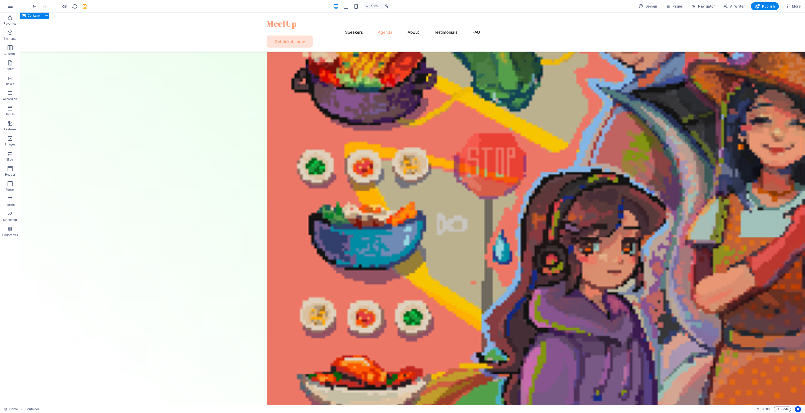
scroll to position [352, 0]
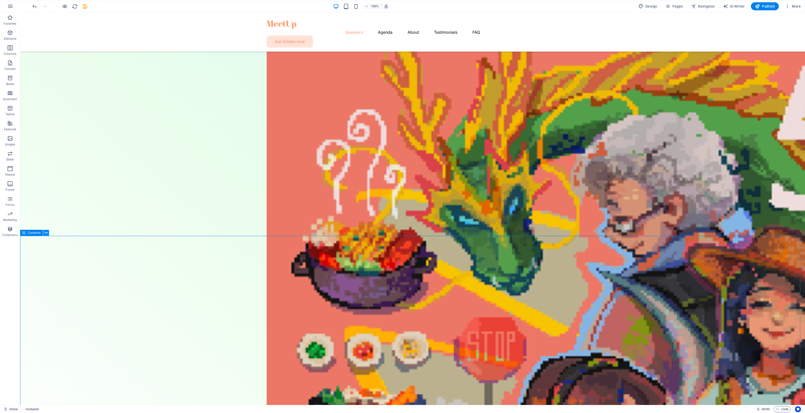
click at [47, 234] on icon at bounding box center [46, 232] width 3 height 5
click at [73, 300] on link "⌦ Delete" at bounding box center [64, 299] width 34 height 8
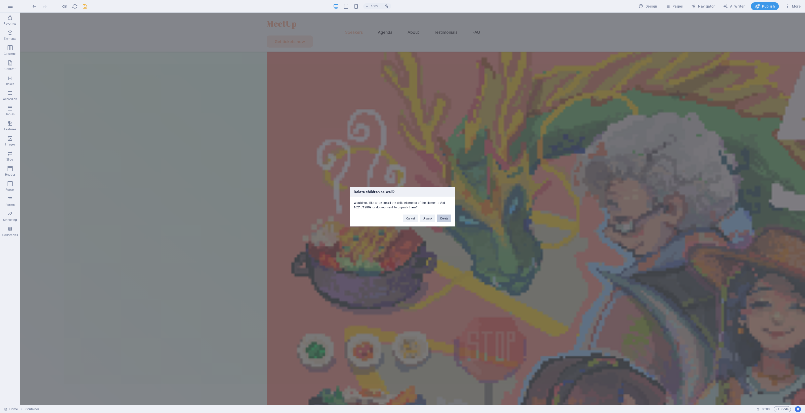
click at [445, 218] on button "Delete" at bounding box center [444, 218] width 14 height 8
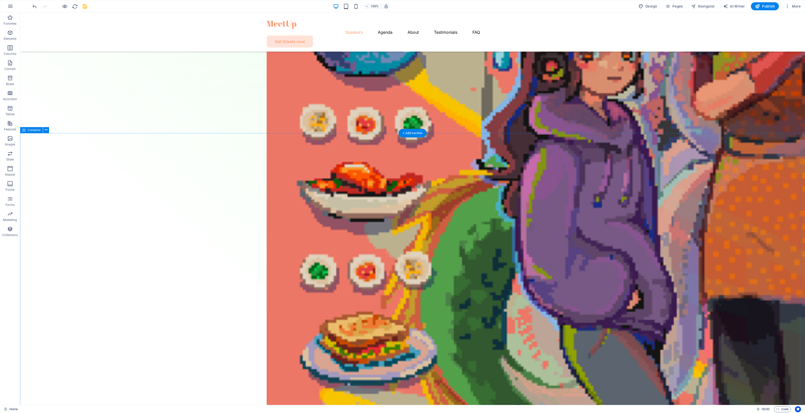
scroll to position [709, 0]
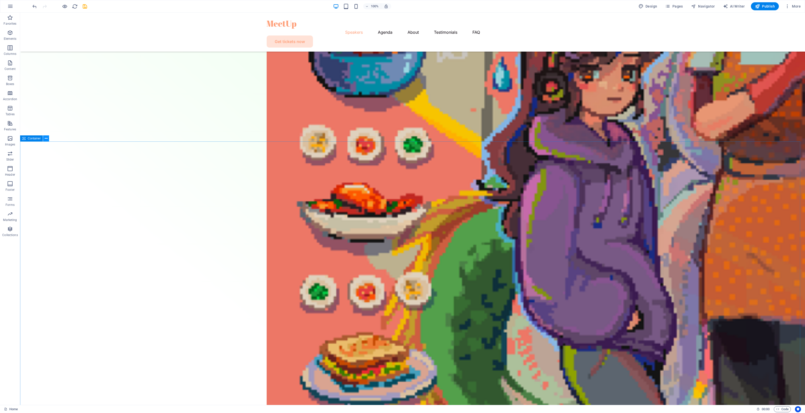
click at [46, 140] on icon at bounding box center [46, 138] width 3 height 5
click at [73, 201] on link "⌦ Delete" at bounding box center [63, 205] width 34 height 8
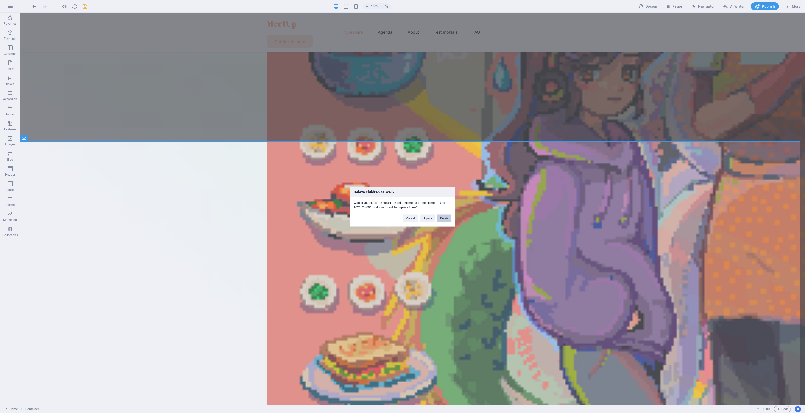
click at [448, 217] on button "Delete" at bounding box center [444, 218] width 14 height 8
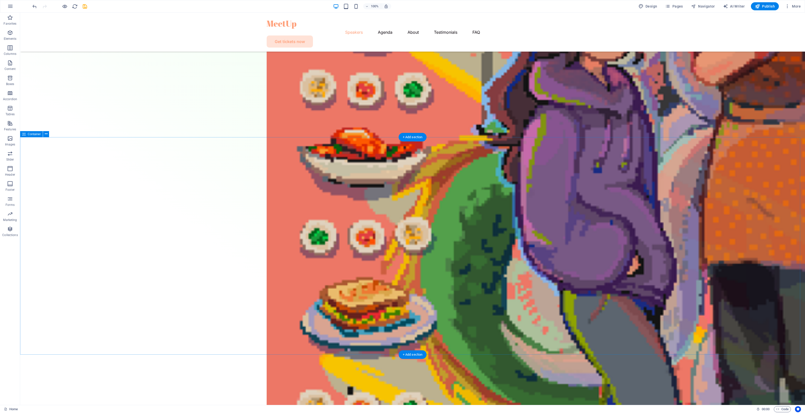
scroll to position [772, 0]
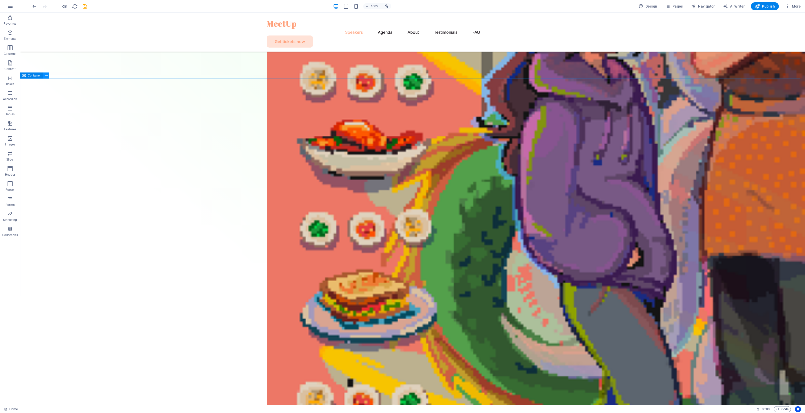
click at [45, 75] on icon at bounding box center [46, 75] width 3 height 5
click at [74, 141] on link "⌦ Delete" at bounding box center [63, 140] width 34 height 8
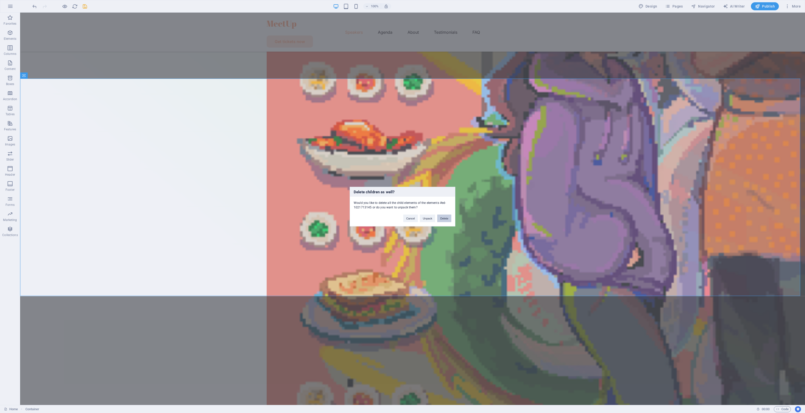
drag, startPoint x: 443, startPoint y: 218, endPoint x: 423, endPoint y: 204, distance: 24.4
click at [443, 218] on button "Delete" at bounding box center [444, 218] width 14 height 8
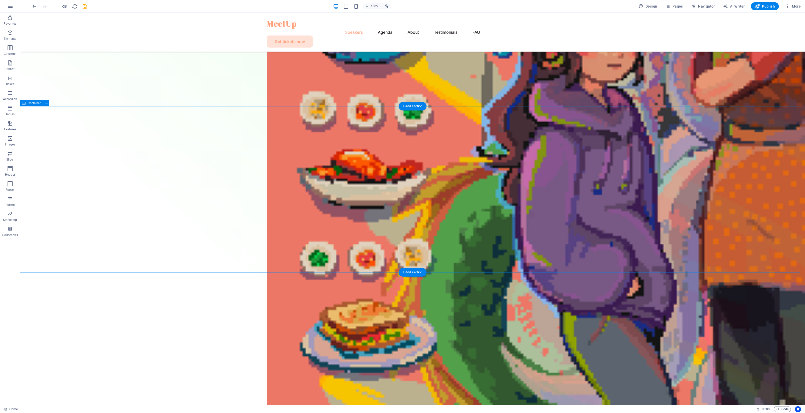
scroll to position [740, 0]
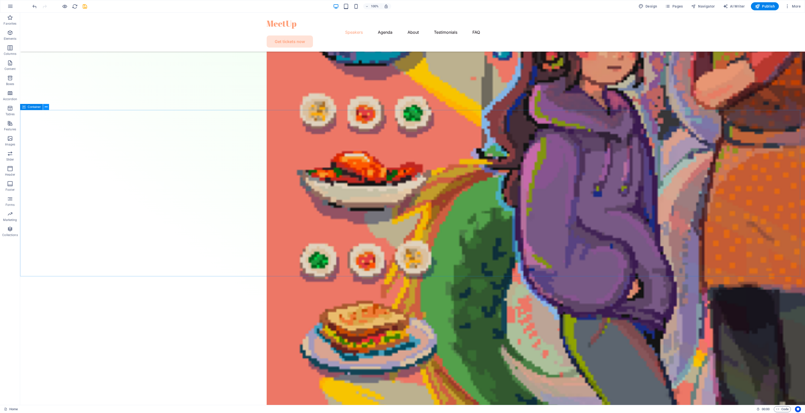
click at [47, 107] on icon at bounding box center [46, 106] width 3 height 5
click at [63, 171] on link "⌦ Delete" at bounding box center [64, 172] width 34 height 8
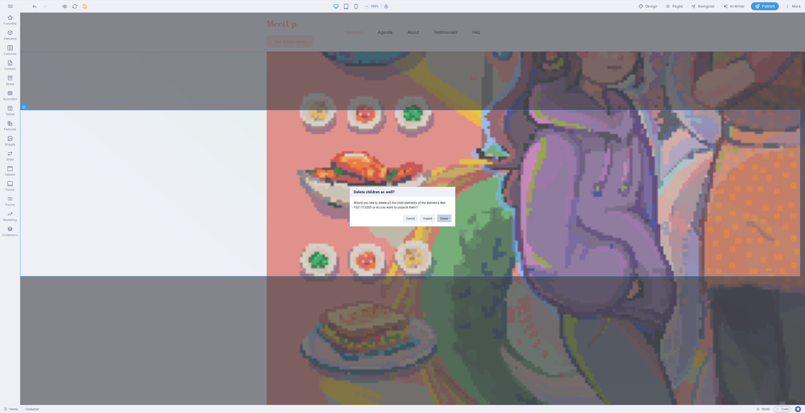
click at [444, 220] on button "Delete" at bounding box center [444, 218] width 14 height 8
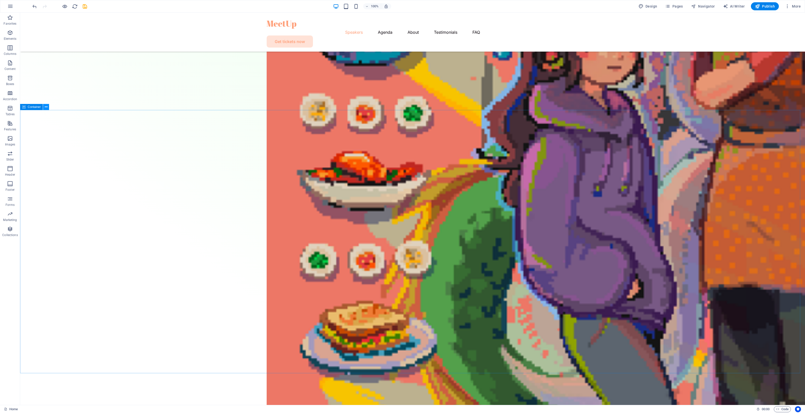
click at [45, 108] on icon at bounding box center [46, 106] width 3 height 5
click at [77, 174] on link "⌦ Delete" at bounding box center [63, 173] width 34 height 8
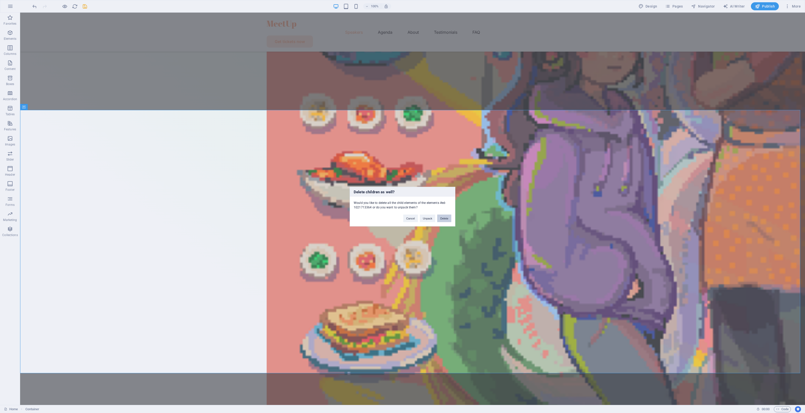
click at [439, 217] on button "Delete" at bounding box center [444, 218] width 14 height 8
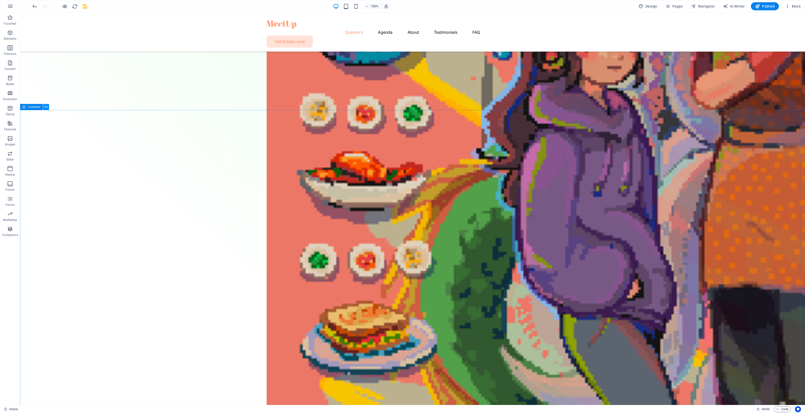
click at [47, 108] on icon at bounding box center [46, 106] width 3 height 5
click at [45, 106] on icon at bounding box center [46, 106] width 3 height 5
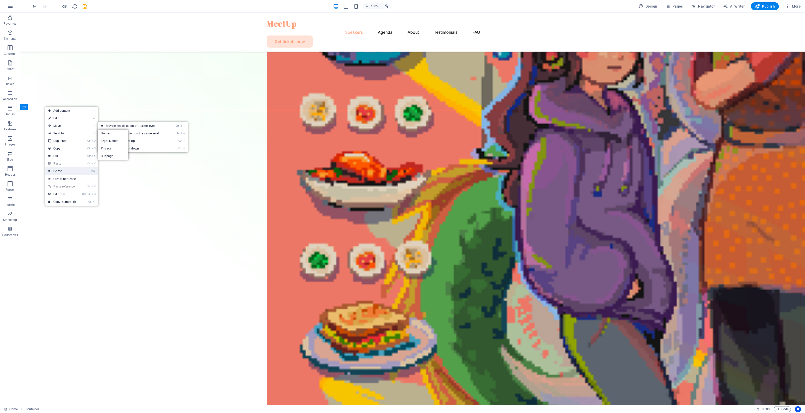
click at [80, 171] on li "⌦ Delete" at bounding box center [71, 171] width 53 height 8
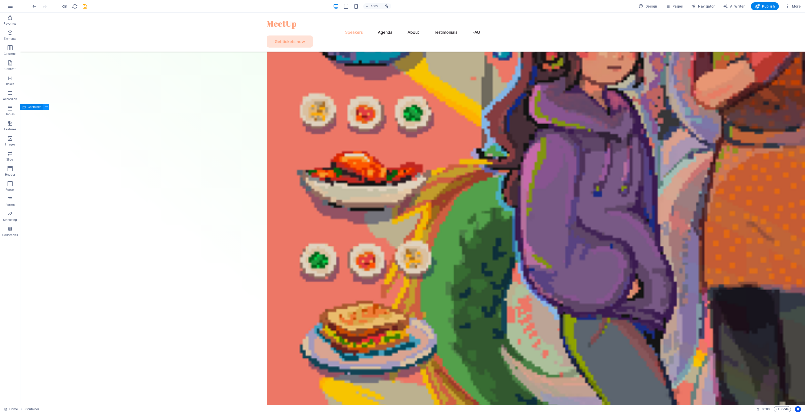
click at [47, 109] on icon at bounding box center [46, 106] width 3 height 5
click at [69, 170] on link "⌦ Delete" at bounding box center [64, 174] width 34 height 8
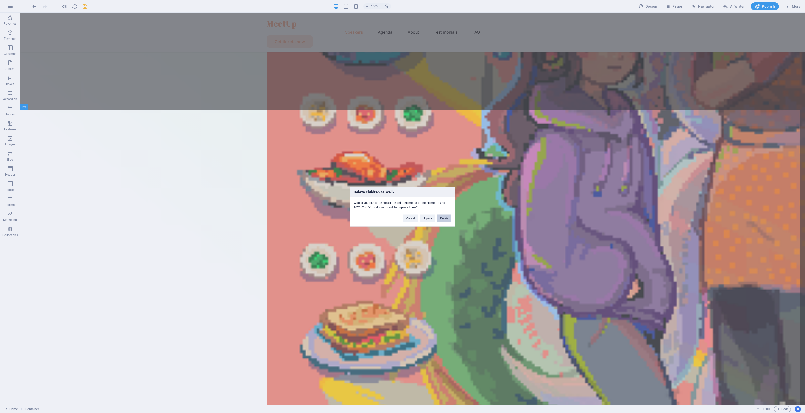
click at [449, 218] on button "Delete" at bounding box center [444, 218] width 14 height 8
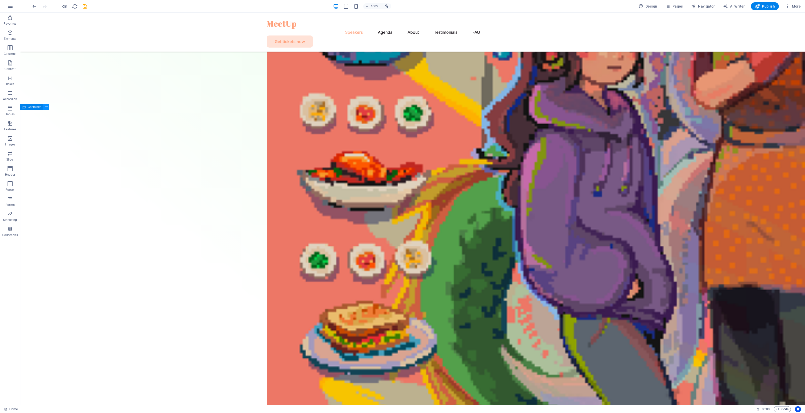
click at [47, 107] on icon at bounding box center [46, 106] width 3 height 5
click at [77, 171] on link "⌦ Delete" at bounding box center [65, 172] width 34 height 8
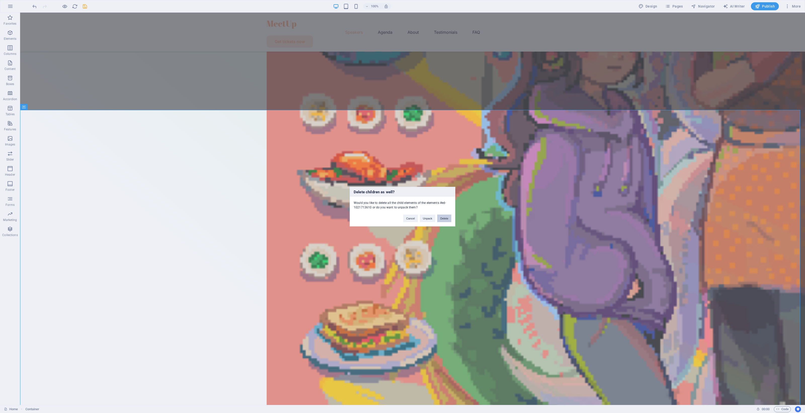
click at [451, 218] on button "Delete" at bounding box center [444, 218] width 14 height 8
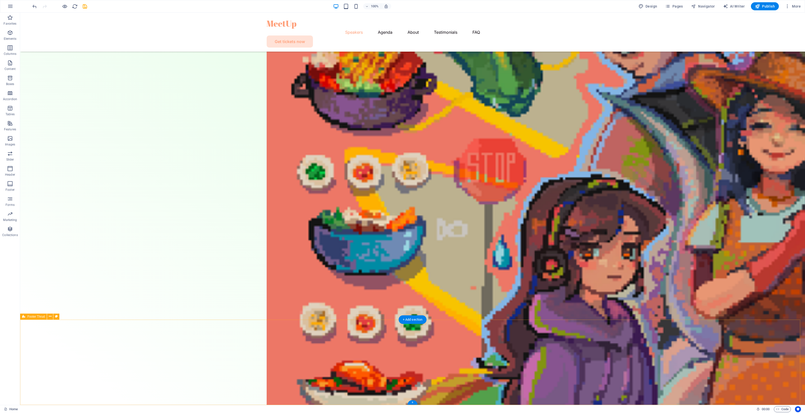
click at [291, 347] on div "Spacer" at bounding box center [278, 346] width 29 height 6
select select "px"
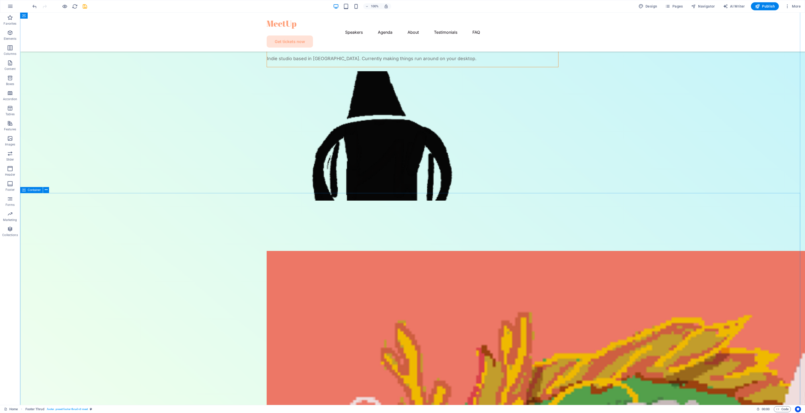
scroll to position [0, 0]
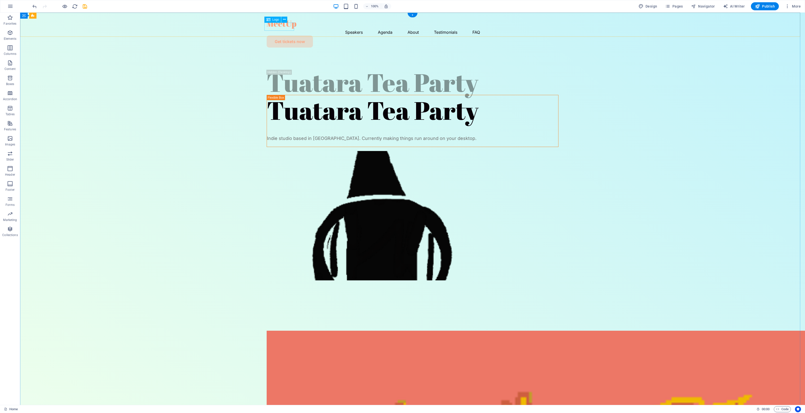
click at [276, 28] on div at bounding box center [413, 25] width 292 height 8
click at [285, 19] on icon at bounding box center [284, 19] width 3 height 5
click at [283, 19] on icon at bounding box center [284, 19] width 3 height 5
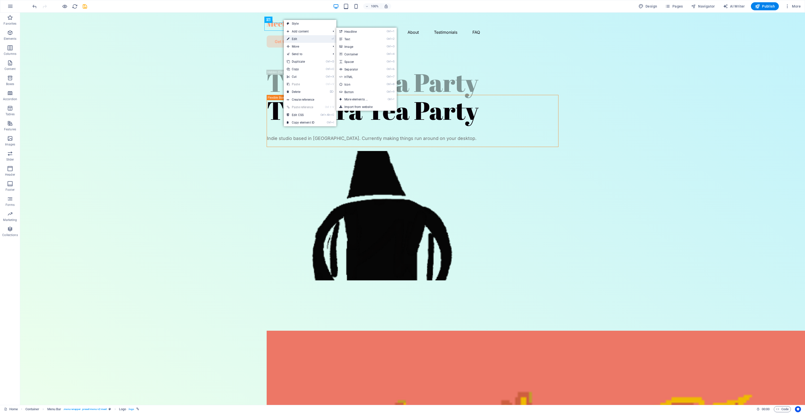
click at [301, 38] on link "⏎ Edit" at bounding box center [301, 39] width 34 height 8
select select "px"
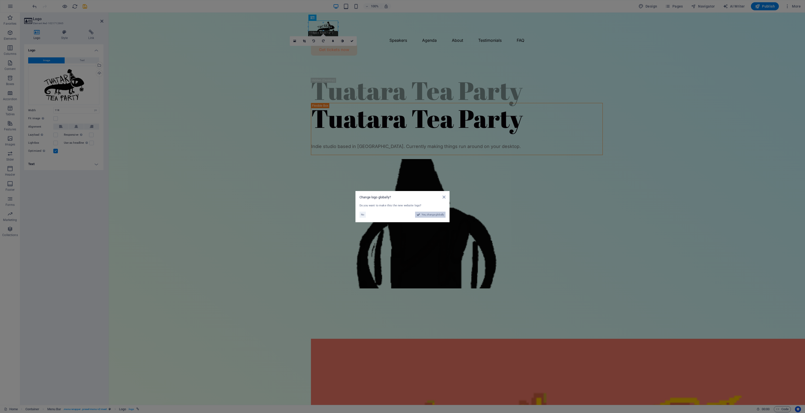
click at [438, 215] on span "Yes, change globally" at bounding box center [433, 215] width 22 height 6
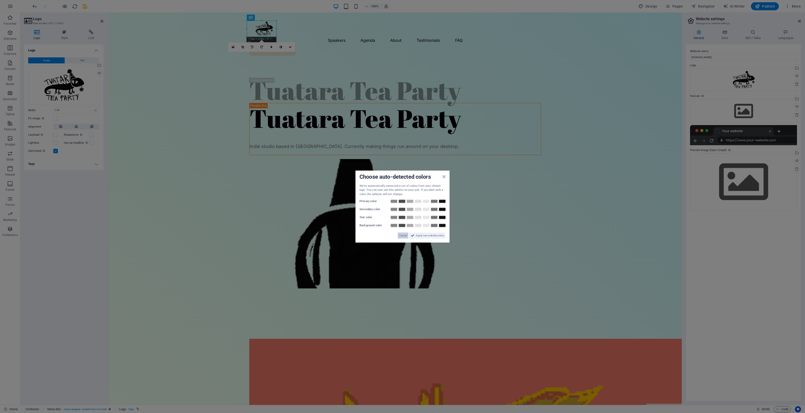
click at [401, 234] on span "Cancel" at bounding box center [403, 235] width 8 height 6
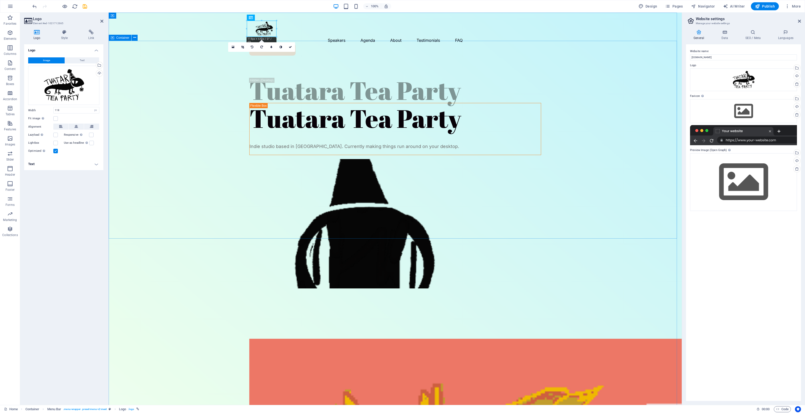
click at [233, 204] on div "Tuatara Tea Party Tuatara Tea Party Indie studio based in [GEOGRAPHIC_DATA]. Cu…" at bounding box center [395, 187] width 573 height 254
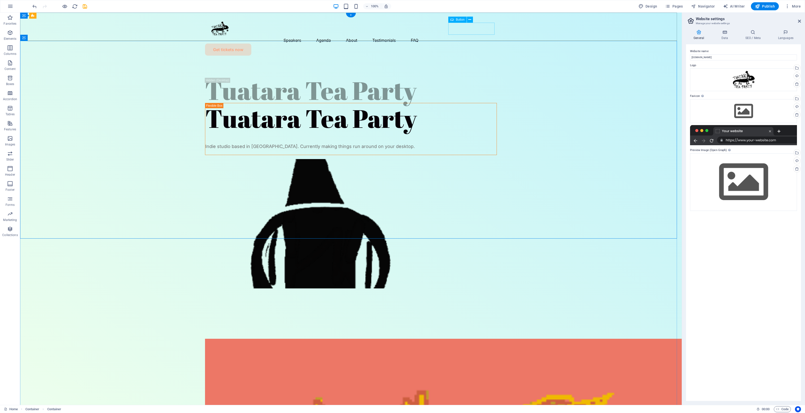
click at [474, 44] on div "Get tickets now" at bounding box center [351, 50] width 292 height 12
click at [470, 19] on icon at bounding box center [469, 19] width 3 height 5
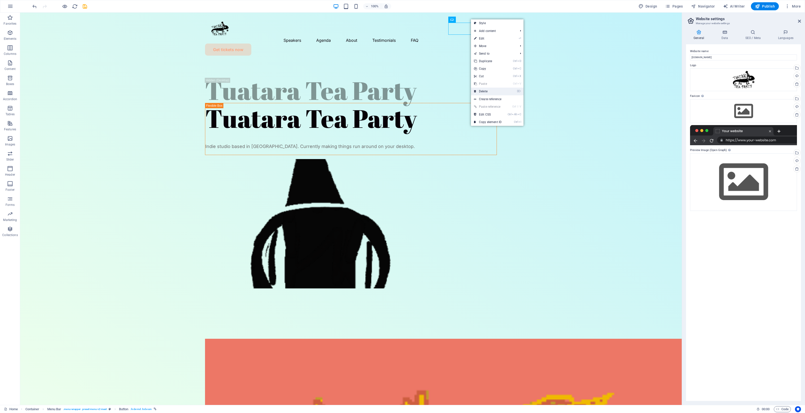
drag, startPoint x: 490, startPoint y: 89, endPoint x: 472, endPoint y: 73, distance: 23.7
click at [490, 89] on link "⌦ Delete" at bounding box center [488, 92] width 34 height 8
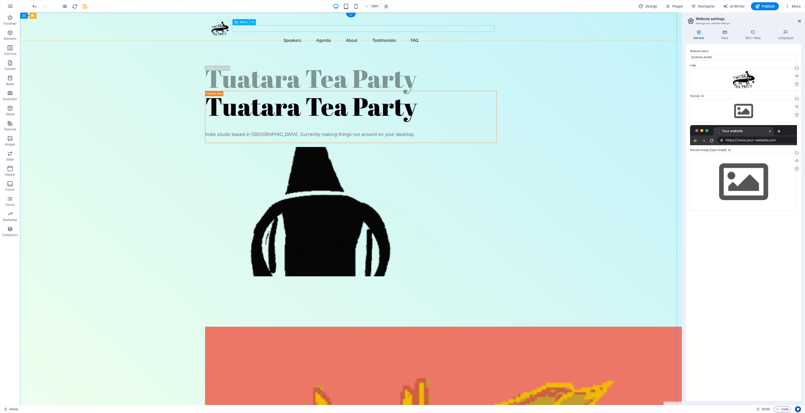
click at [306, 37] on nav "Speakers Agenda About Testimonials FAQ" at bounding box center [351, 40] width 292 height 7
click at [254, 21] on button at bounding box center [253, 22] width 6 height 6
drag, startPoint x: 249, startPoint y: 23, endPoint x: 252, endPoint y: 22, distance: 2.6
click at [250, 23] on div "Menu" at bounding box center [245, 22] width 27 height 6
click at [252, 22] on icon at bounding box center [252, 22] width 3 height 5
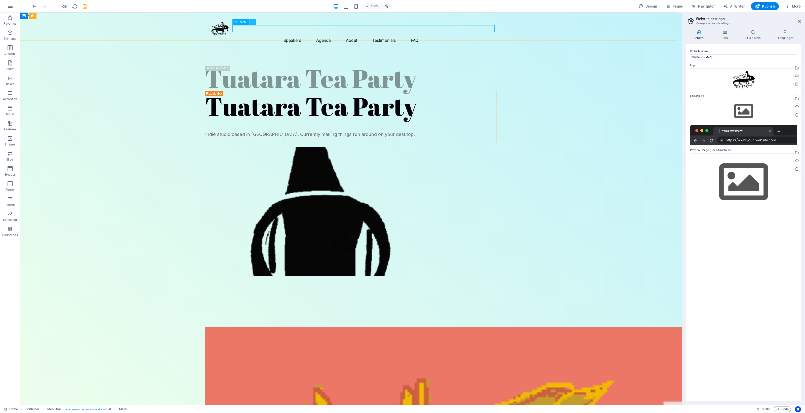
click at [253, 20] on icon at bounding box center [252, 22] width 3 height 5
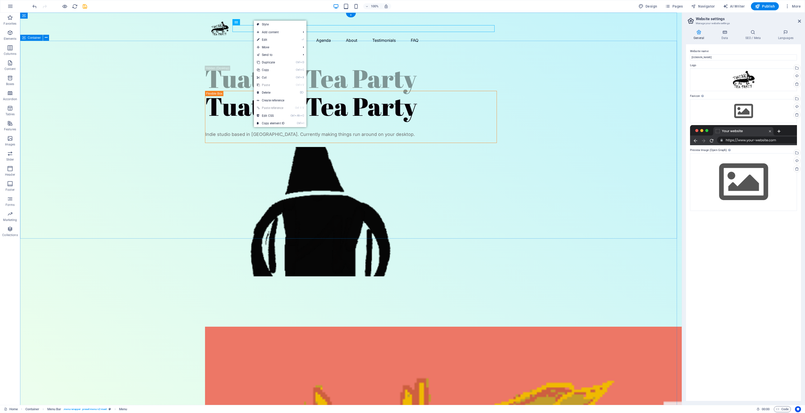
click at [141, 97] on div "Tuatara Tea Party Tuatara Tea Party Indie studio based in [GEOGRAPHIC_DATA]. Cu…" at bounding box center [351, 175] width 662 height 254
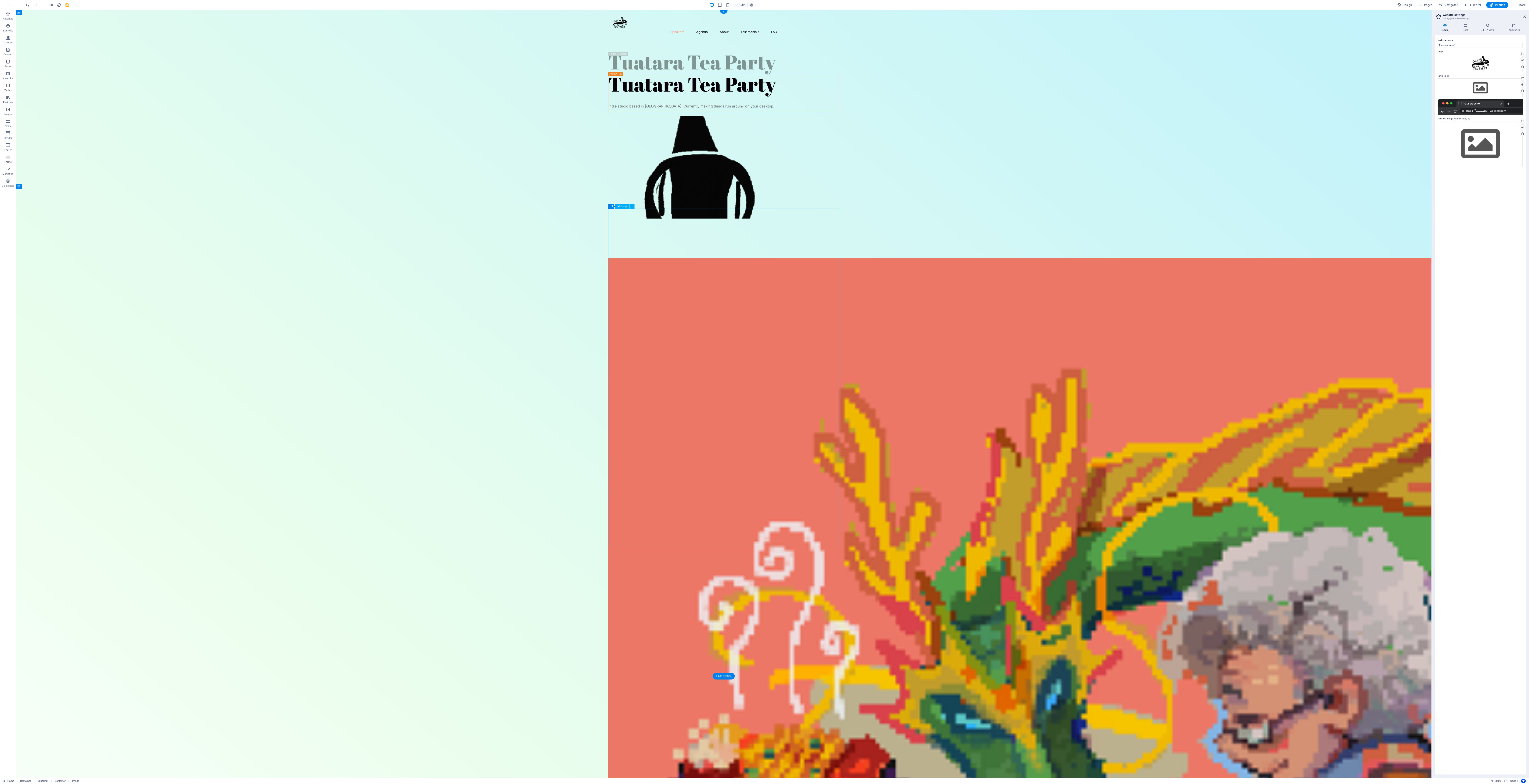
drag, startPoint x: 663, startPoint y: 242, endPoint x: 684, endPoint y: 384, distance: 143.5
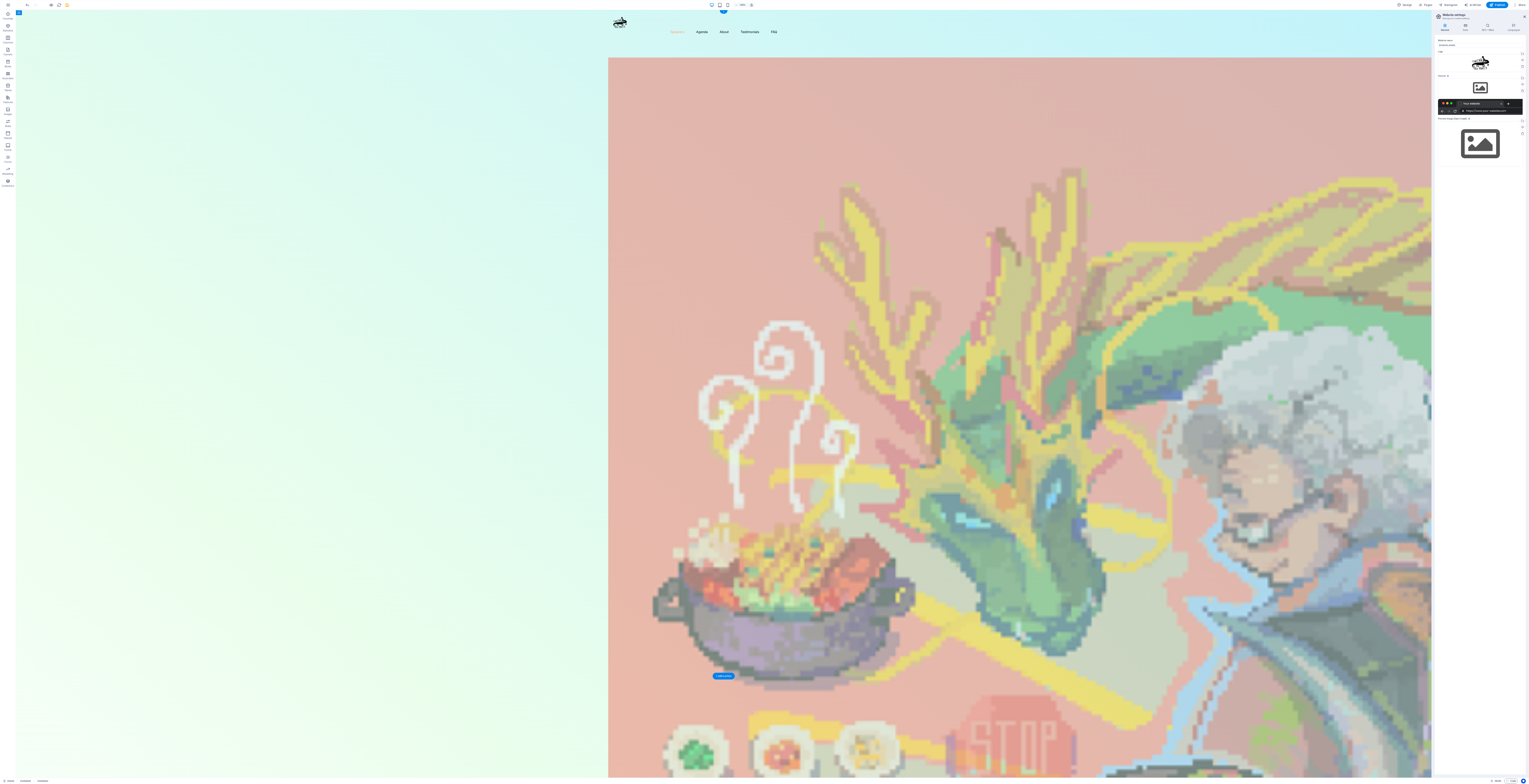
drag, startPoint x: 39, startPoint y: 197, endPoint x: 74, endPoint y: 343, distance: 150.1
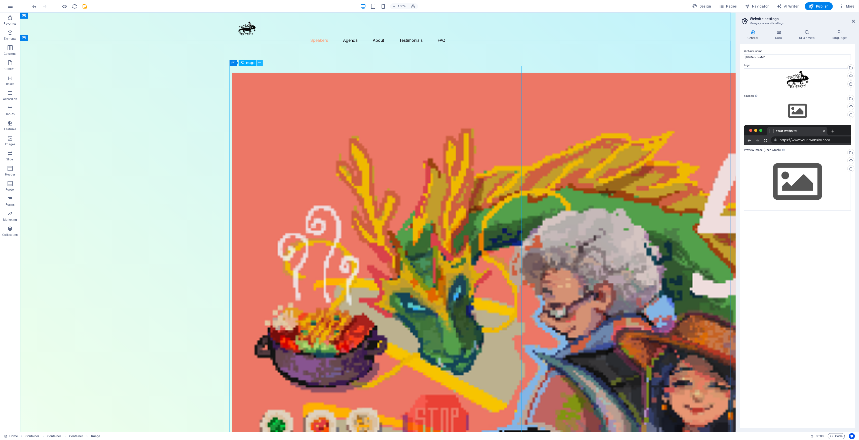
click at [259, 61] on icon at bounding box center [259, 62] width 3 height 5
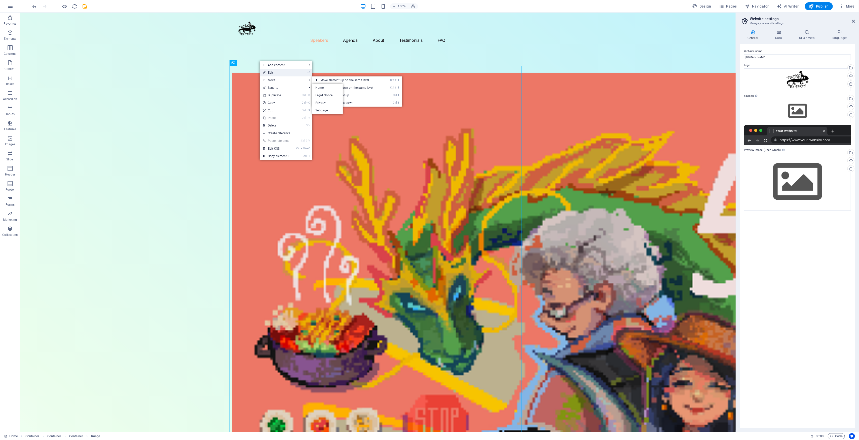
click at [270, 73] on link "⏎ Edit" at bounding box center [277, 73] width 34 height 8
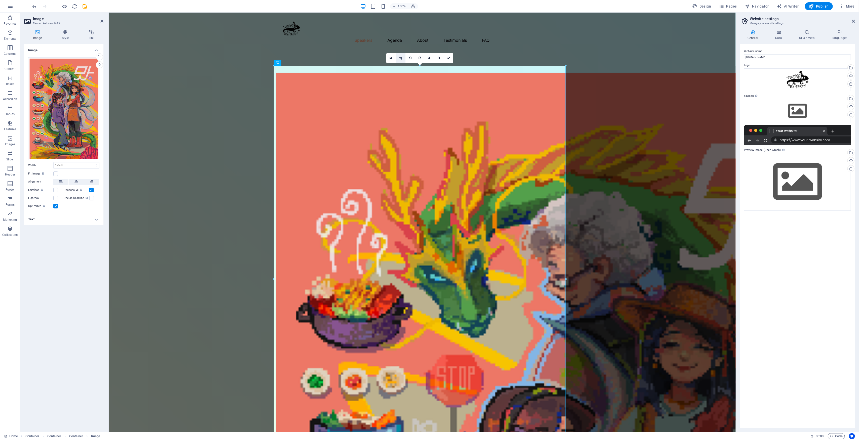
click at [400, 57] on icon at bounding box center [400, 58] width 3 height 3
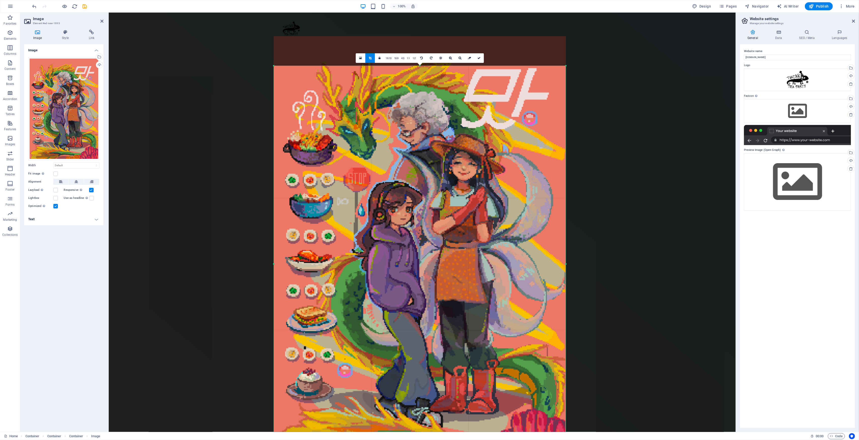
drag, startPoint x: 420, startPoint y: 66, endPoint x: 425, endPoint y: 96, distance: 30.2
click at [425, 96] on div "180 170 160 150 140 130 120 110 100 90 80 70 60 50 40 30 20 10 0 -10 -20 -30 -4…" at bounding box center [420, 264] width 292 height 396
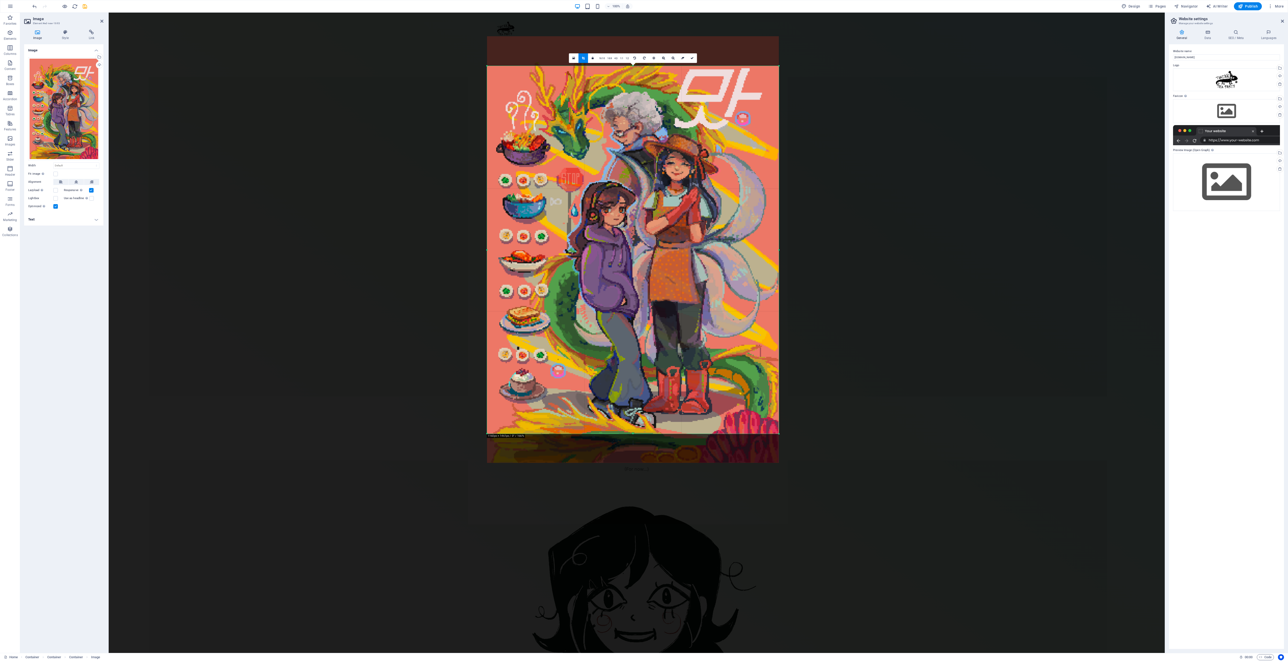
drag, startPoint x: 633, startPoint y: 462, endPoint x: 640, endPoint y: 433, distance: 29.9
click at [640, 413] on div at bounding box center [633, 434] width 292 height 2
click at [692, 58] on icon at bounding box center [692, 58] width 3 height 3
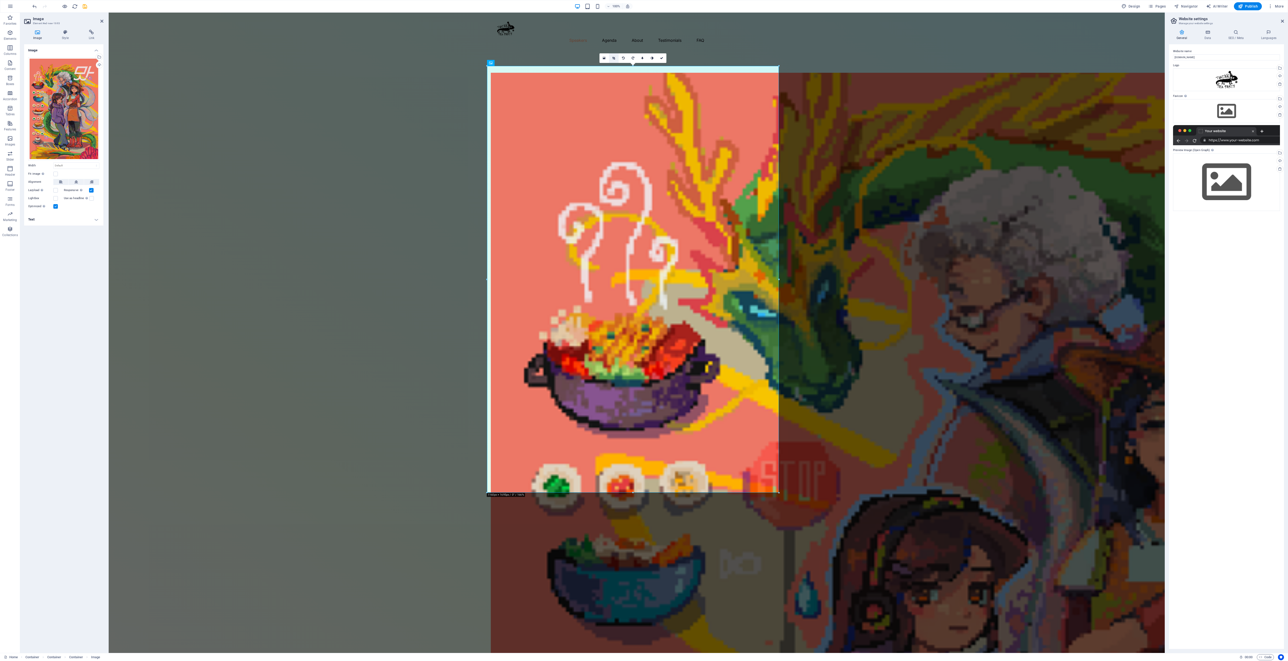
click at [614, 58] on icon at bounding box center [613, 58] width 3 height 3
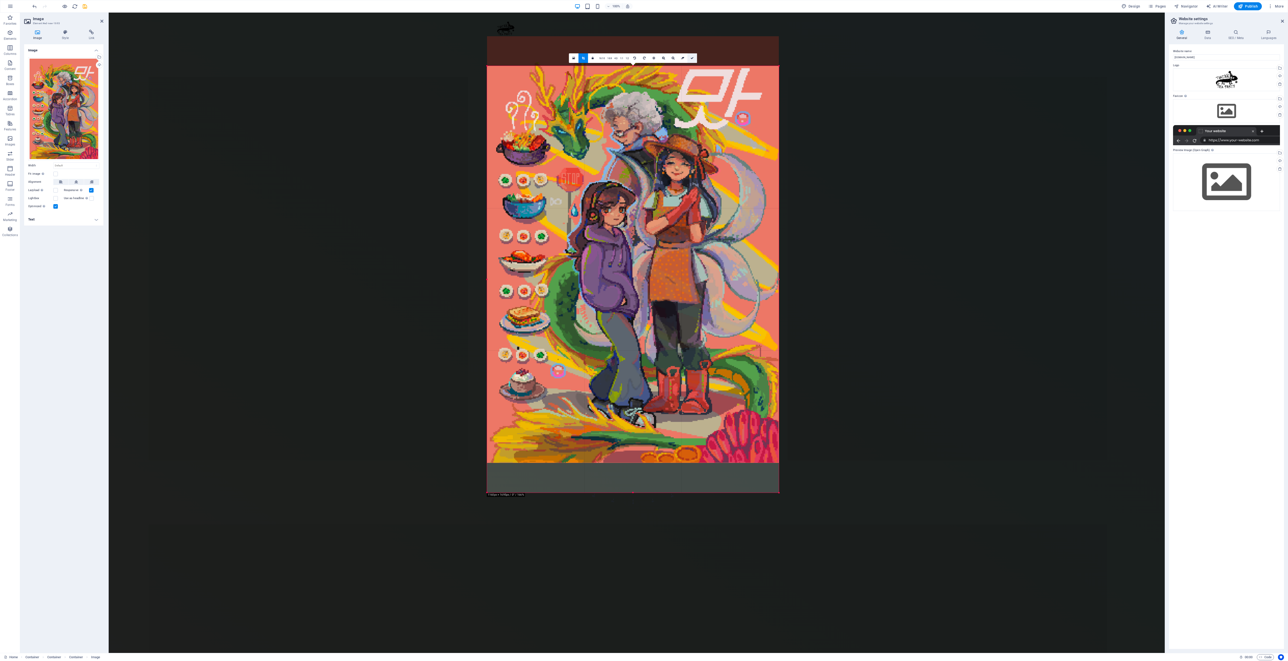
click at [691, 59] on icon at bounding box center [692, 58] width 3 height 3
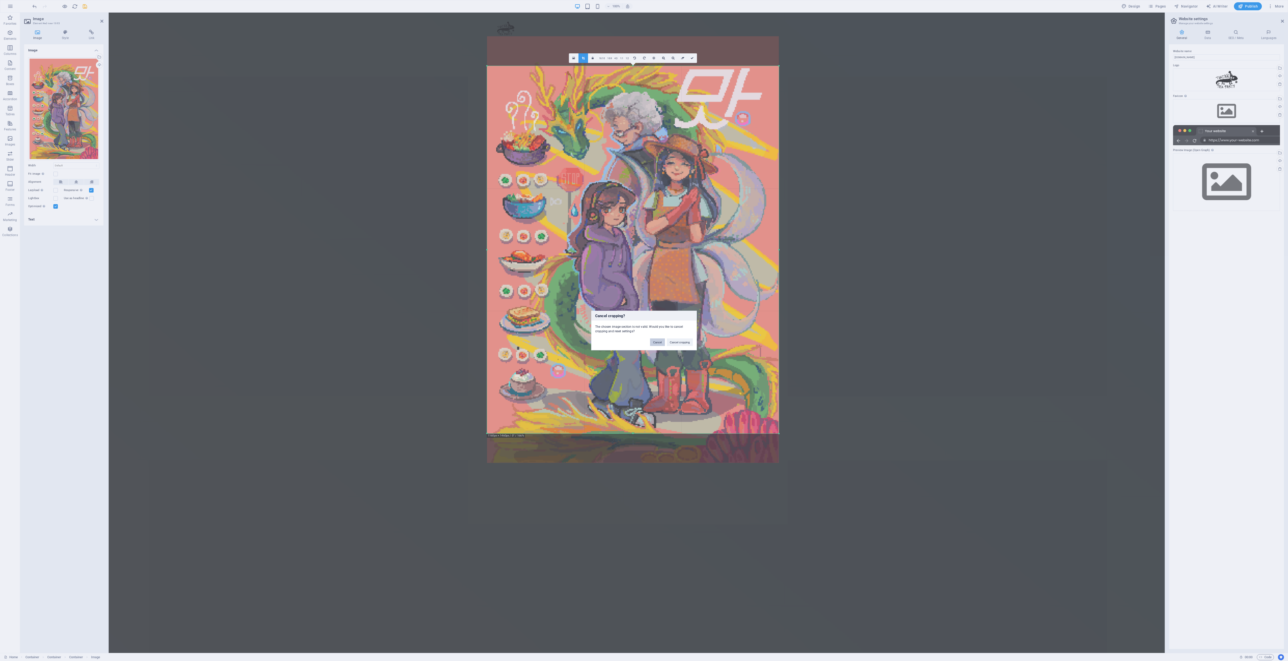
click at [660, 342] on button "Cancel" at bounding box center [657, 342] width 15 height 8
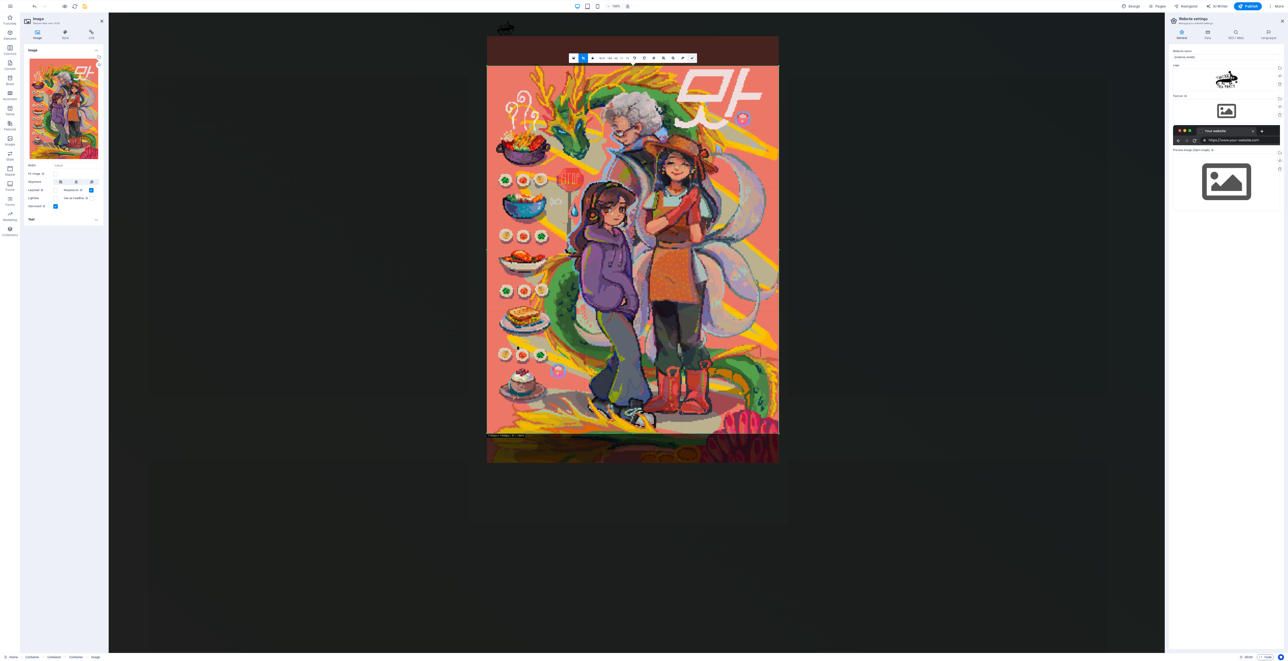
click at [692, 58] on icon at bounding box center [692, 58] width 3 height 3
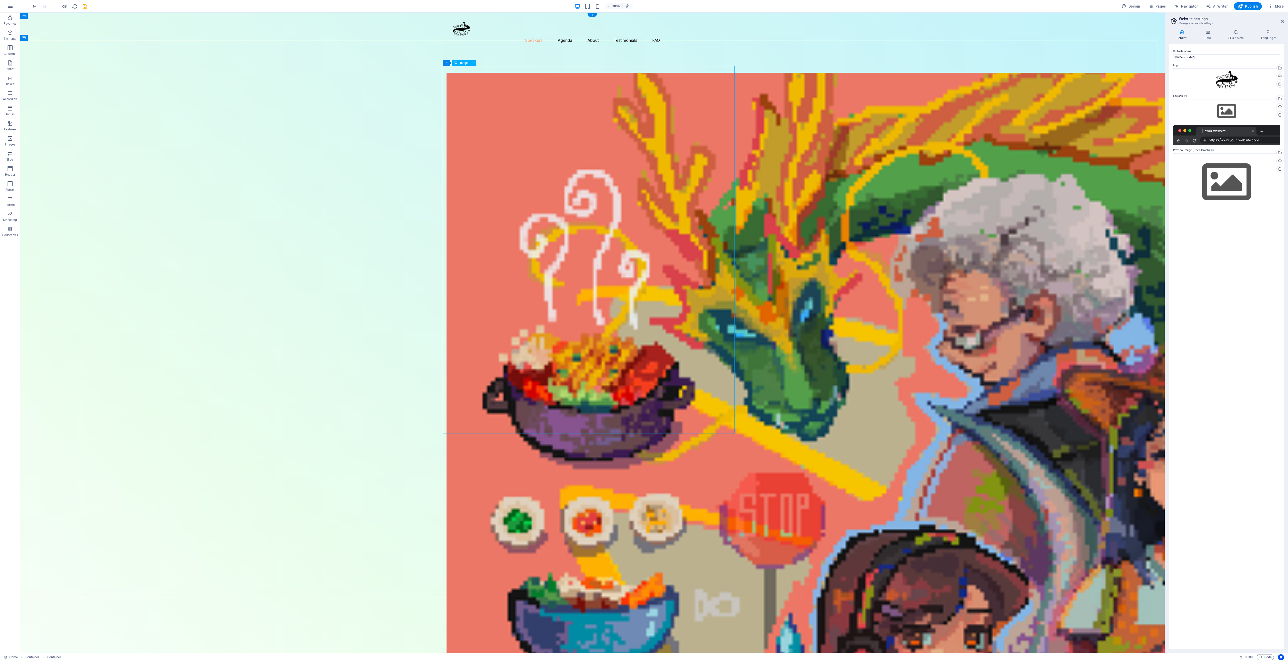
click at [457, 64] on div "Image" at bounding box center [461, 63] width 18 height 6
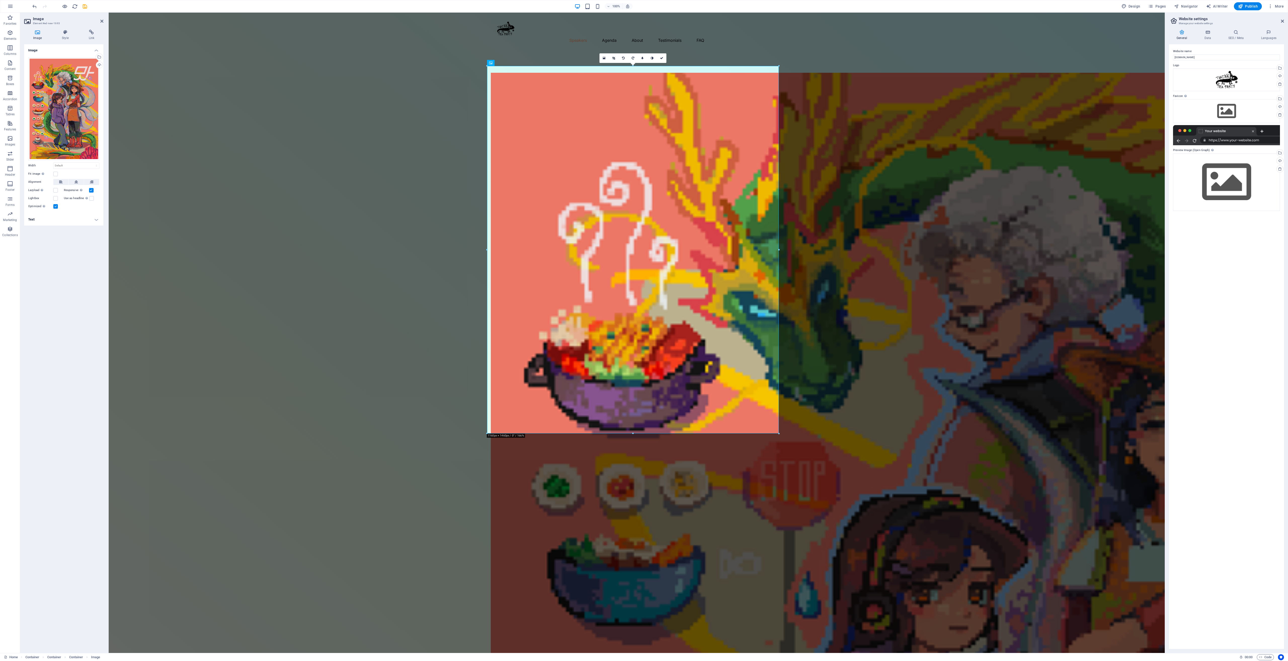
click at [68, 28] on div "Image Style Link Image Drag files here, click to choose files or select files f…" at bounding box center [63, 339] width 87 height 627
click at [58, 37] on h4 "Style" at bounding box center [66, 35] width 27 height 11
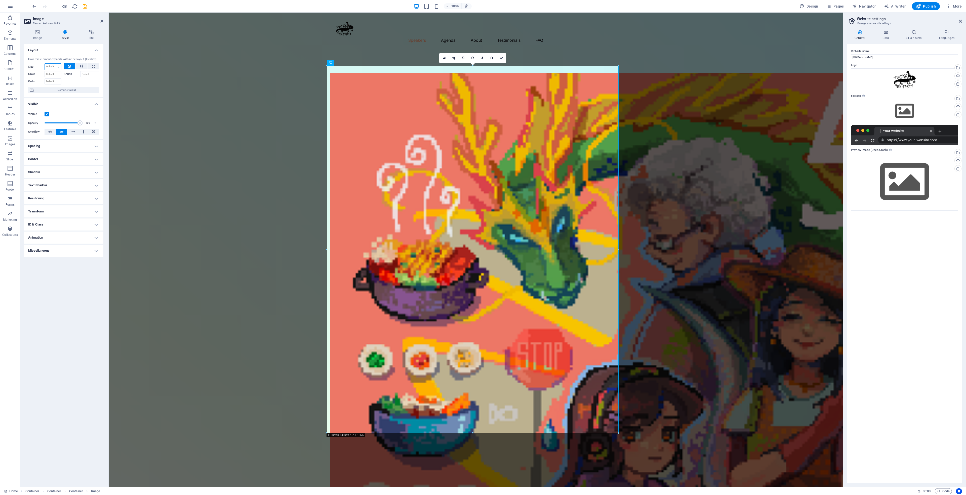
click at [46, 66] on select "Default auto px % 1/1 1/2 1/3 1/4 1/5 1/6 1/7 1/8 1/9 1/10" at bounding box center [53, 67] width 16 height 6
select select "px"
click at [54, 64] on select "Default auto px % 1/1 1/2 1/3 1/4 1/5 1/6 1/7 1/8 1/9 1/10" at bounding box center [53, 67] width 16 height 6
type input "0"
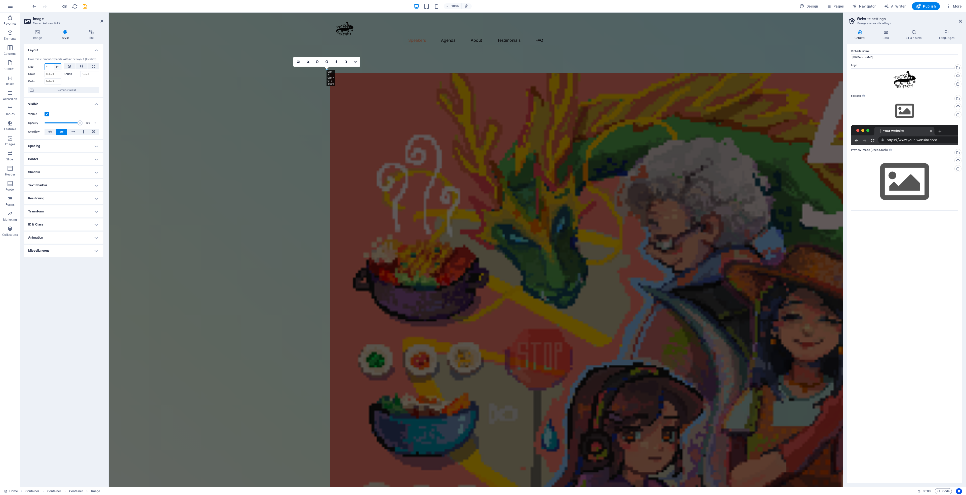
click at [56, 66] on select "Default auto px % 1/1 1/2 1/3 1/4 1/5 1/6 1/7 1/8 1/9 1/10" at bounding box center [57, 67] width 7 height 6
click at [50, 65] on input "0" at bounding box center [53, 67] width 16 height 6
click at [55, 64] on select "Default auto px % 1/1 1/2 1/3 1/4 1/5 1/6 1/7 1/8 1/9 1/10" at bounding box center [57, 67] width 7 height 6
select select "%"
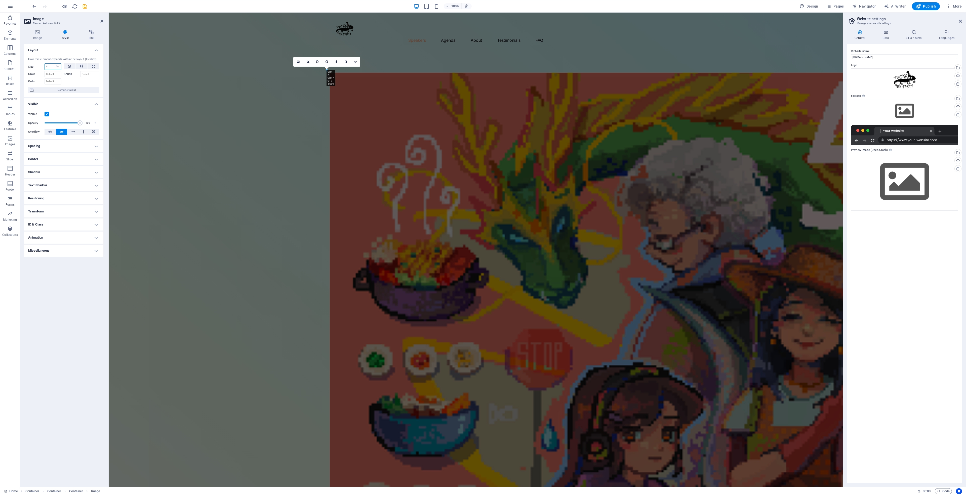
click at [54, 64] on select "Default auto px % 1/1 1/2 1/3 1/4 1/5 1/6 1/7 1/8 1/9 1/10" at bounding box center [57, 67] width 7 height 6
type input "100"
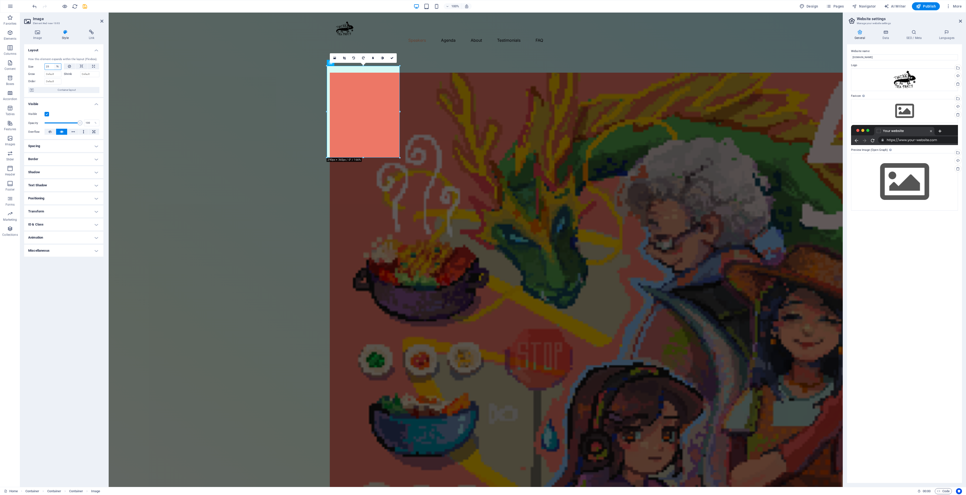
click at [54, 65] on select "Default auto px % 1/1 1/2 1/3 1/4 1/5 1/6 1/7 1/8 1/9 1/10" at bounding box center [57, 67] width 7 height 6
click at [48, 66] on input "25" at bounding box center [53, 67] width 16 height 6
click at [49, 66] on input "25" at bounding box center [53, 67] width 16 height 6
type input "2"
type input "50"
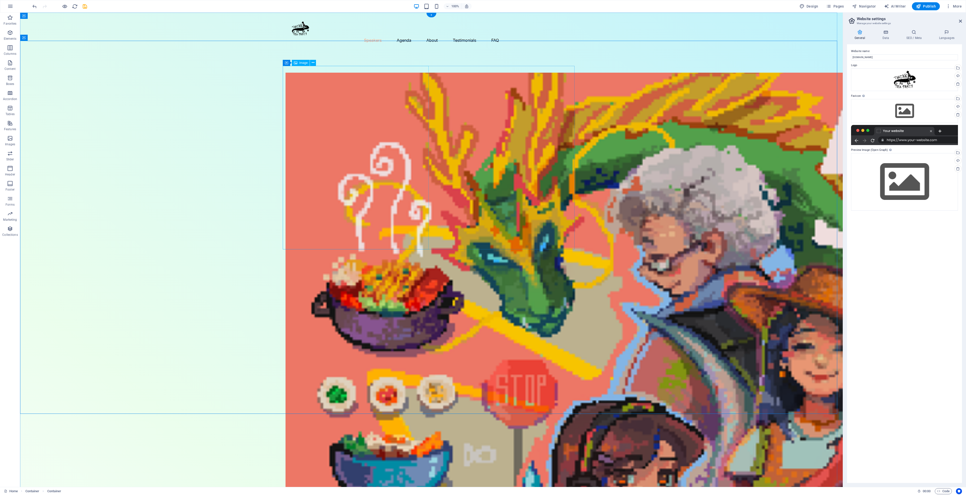
click at [312, 62] on icon at bounding box center [313, 62] width 3 height 5
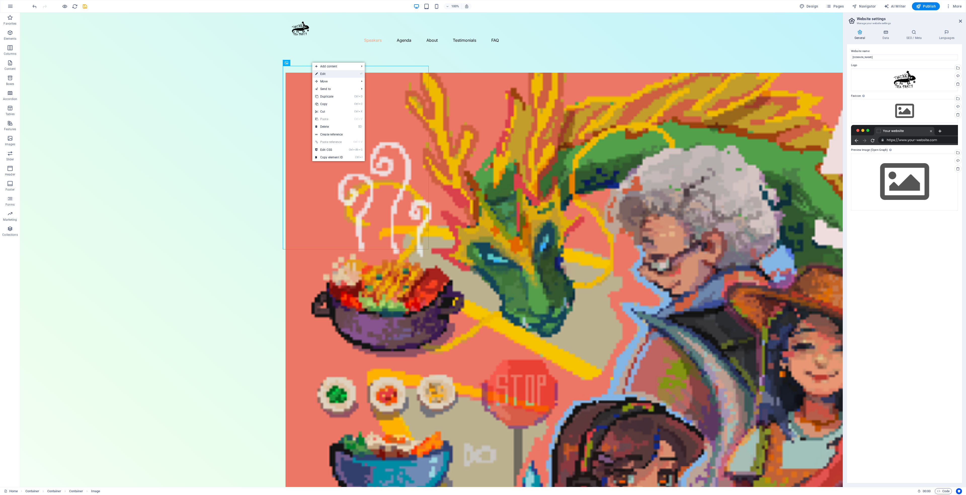
click at [342, 74] on link "⏎ Edit" at bounding box center [329, 74] width 34 height 8
select select "%"
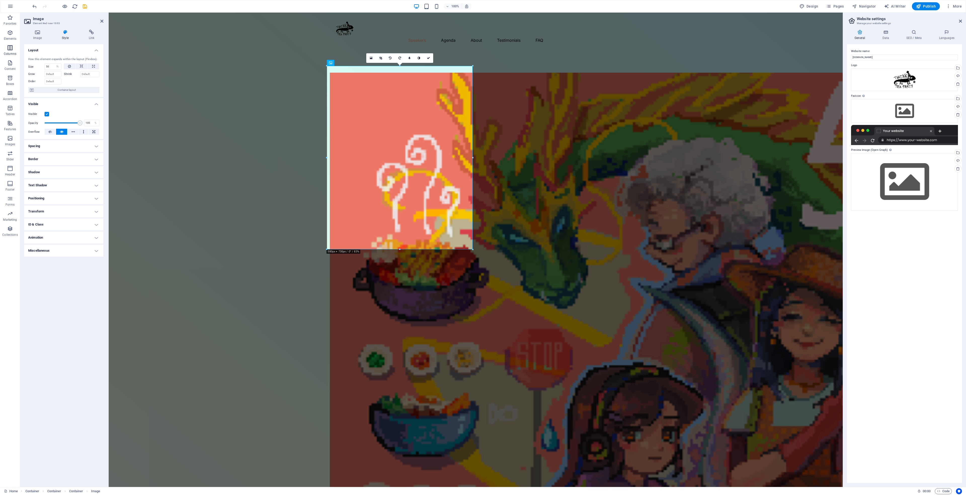
click at [14, 49] on span "Columns" at bounding box center [10, 51] width 20 height 12
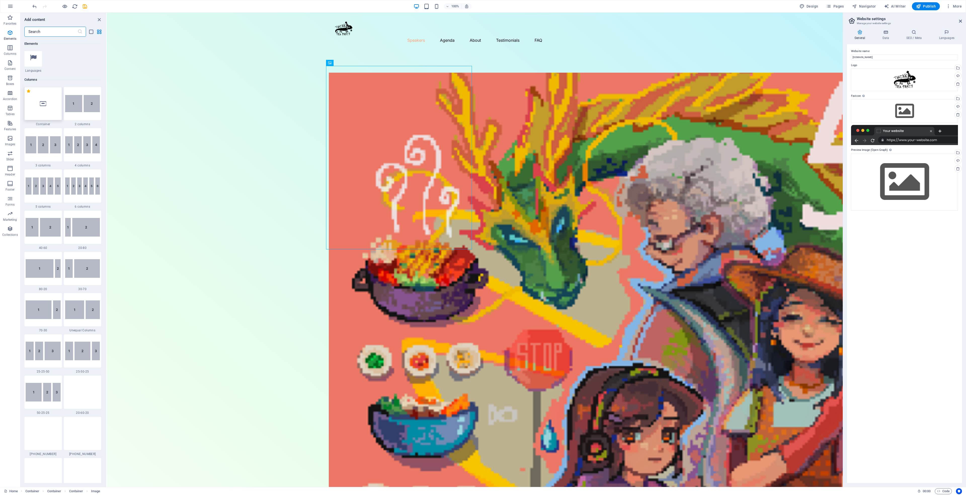
scroll to position [249, 0]
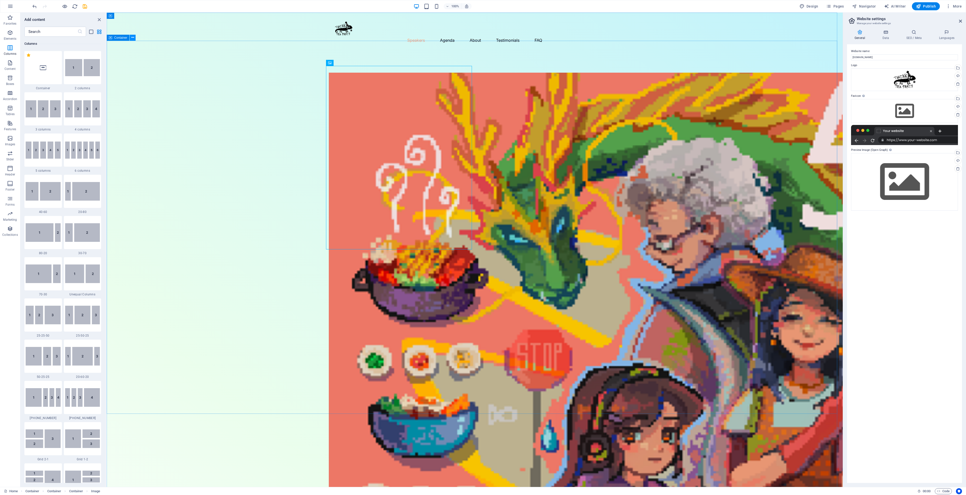
click at [134, 39] on icon at bounding box center [132, 37] width 3 height 5
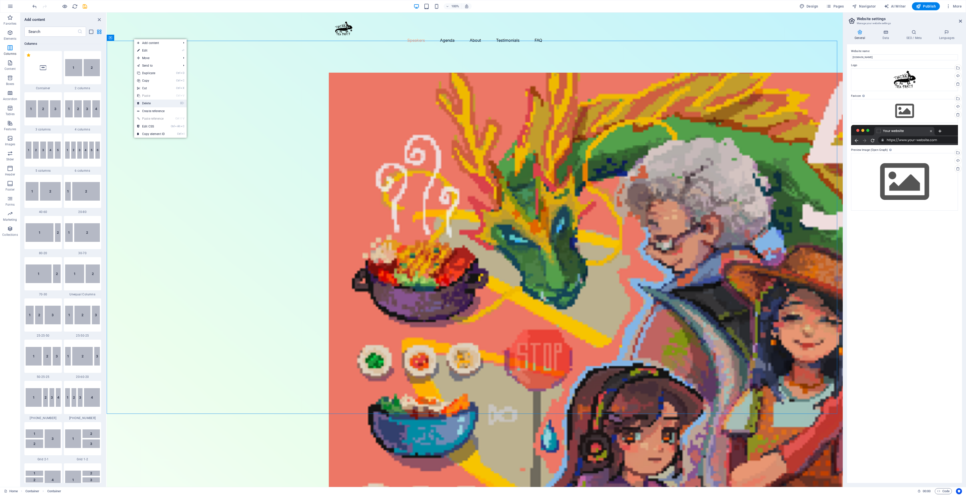
click at [150, 101] on link "⌦ Delete" at bounding box center [151, 104] width 34 height 8
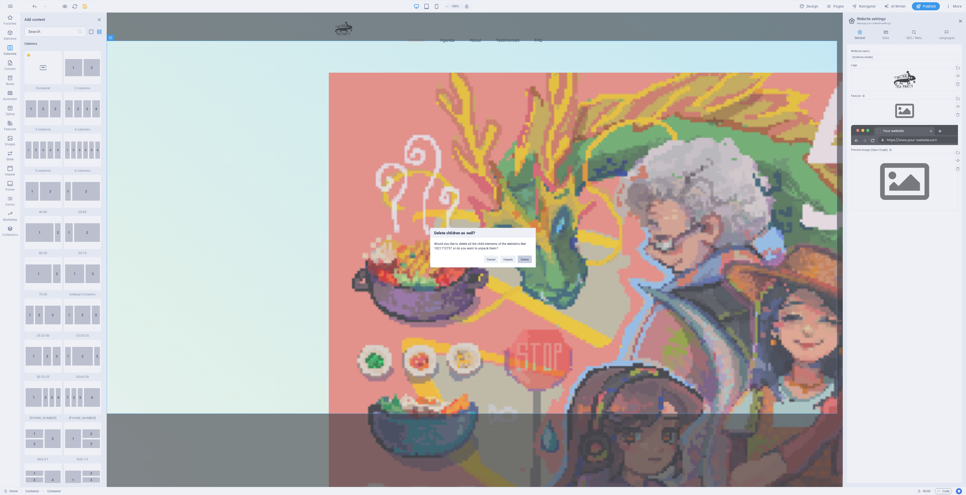
click at [522, 261] on button "Delete" at bounding box center [525, 260] width 14 height 8
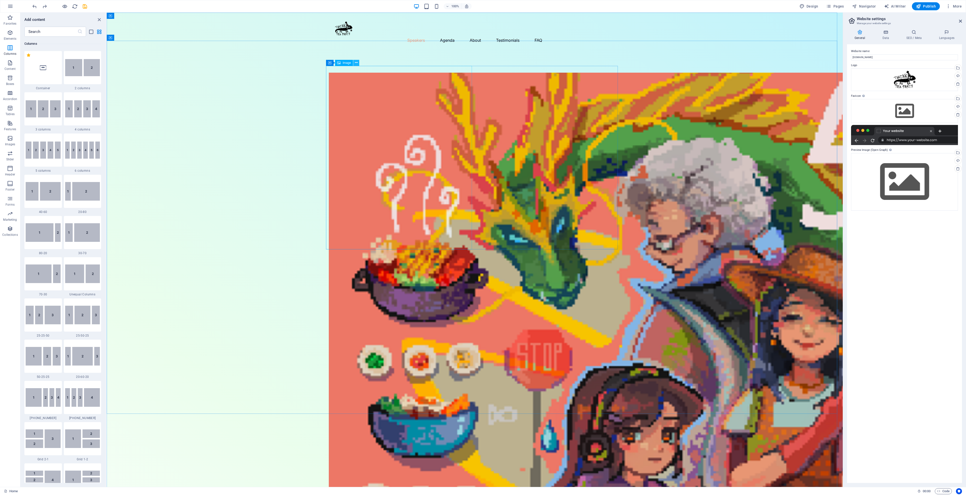
click at [357, 61] on icon at bounding box center [356, 62] width 3 height 5
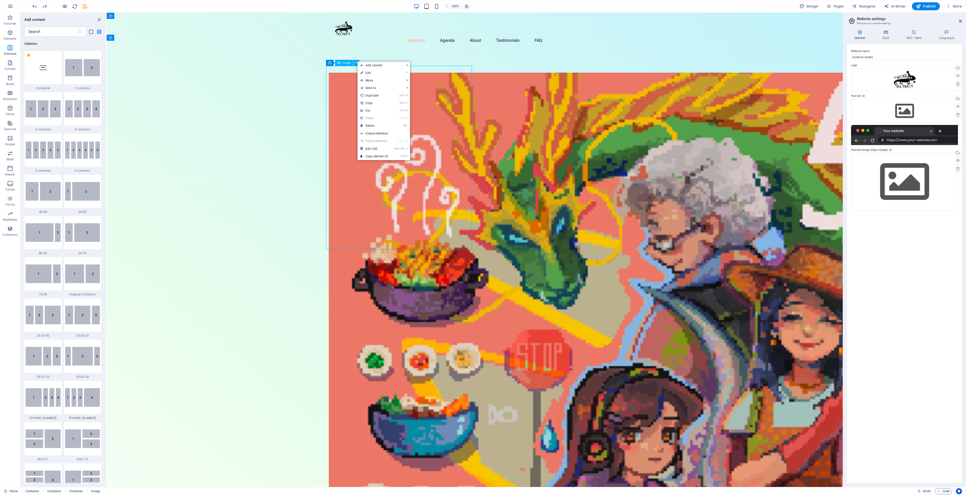
click at [360, 61] on div "Container Image" at bounding box center [344, 63] width 36 height 6
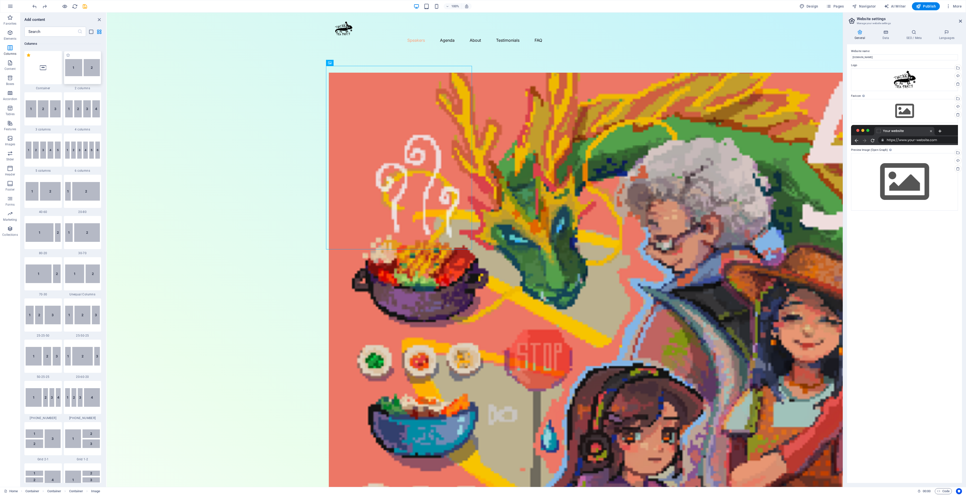
click at [81, 82] on div at bounding box center [82, 67] width 37 height 33
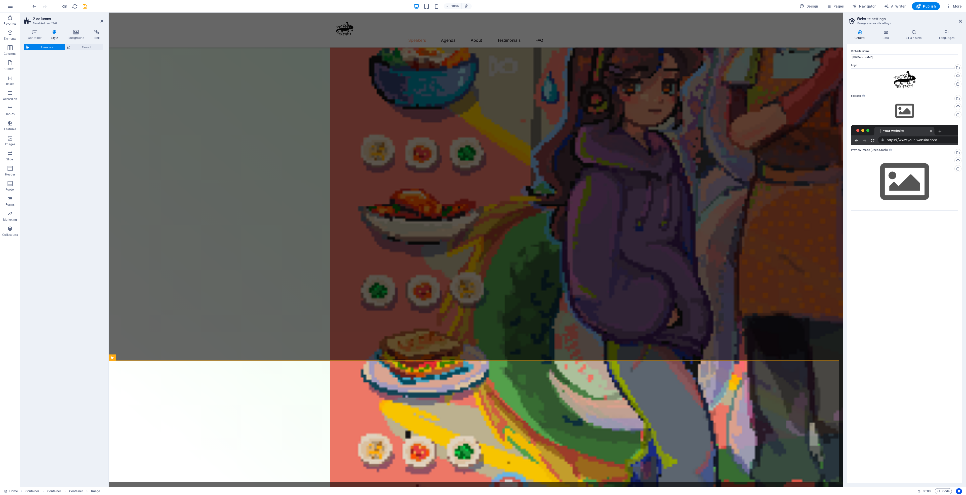
select select "rem"
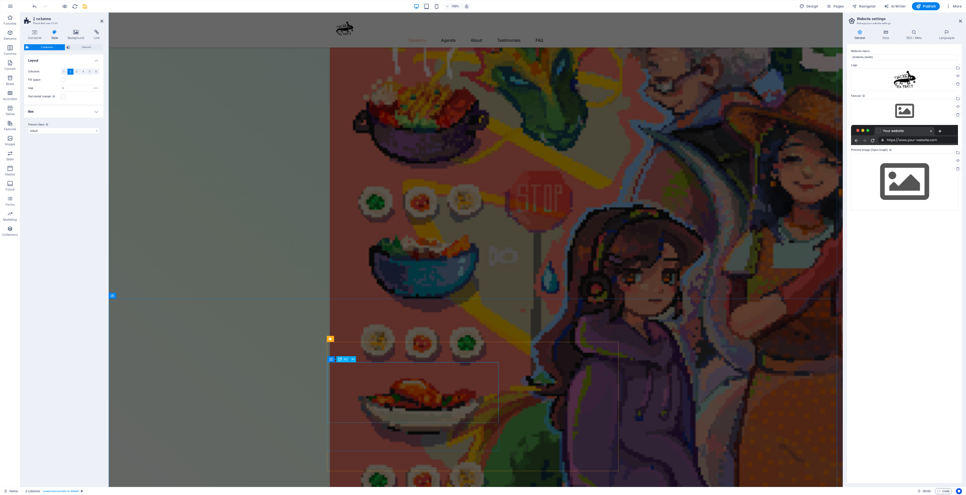
scroll to position [152, 0]
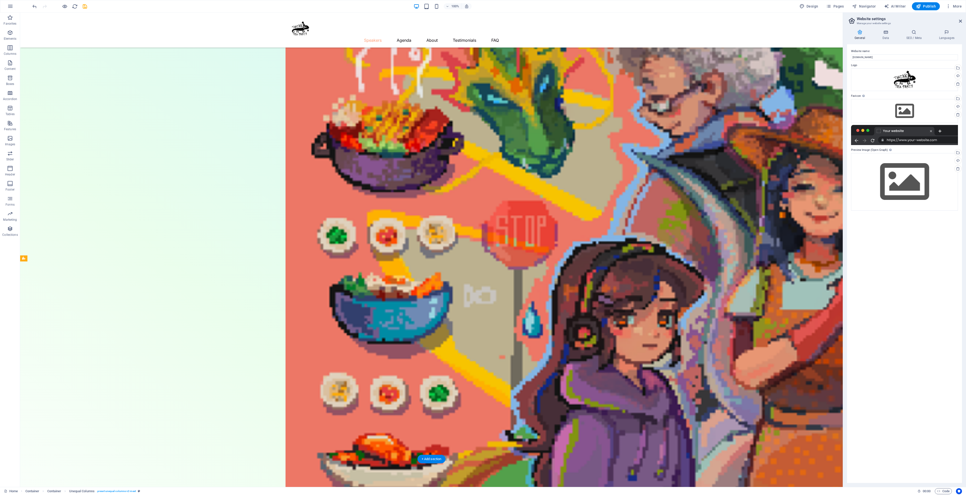
drag, startPoint x: 353, startPoint y: 296, endPoint x: 335, endPoint y: 295, distance: 18.4
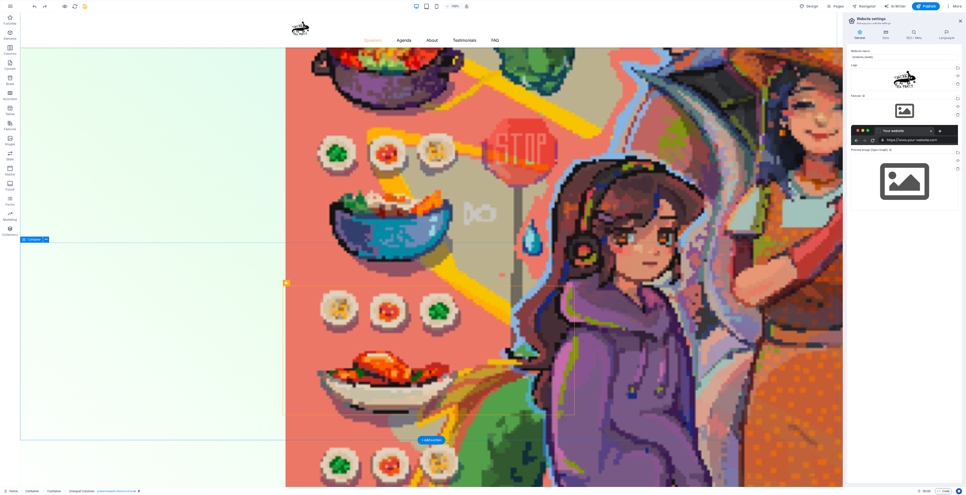
scroll to position [113, 0]
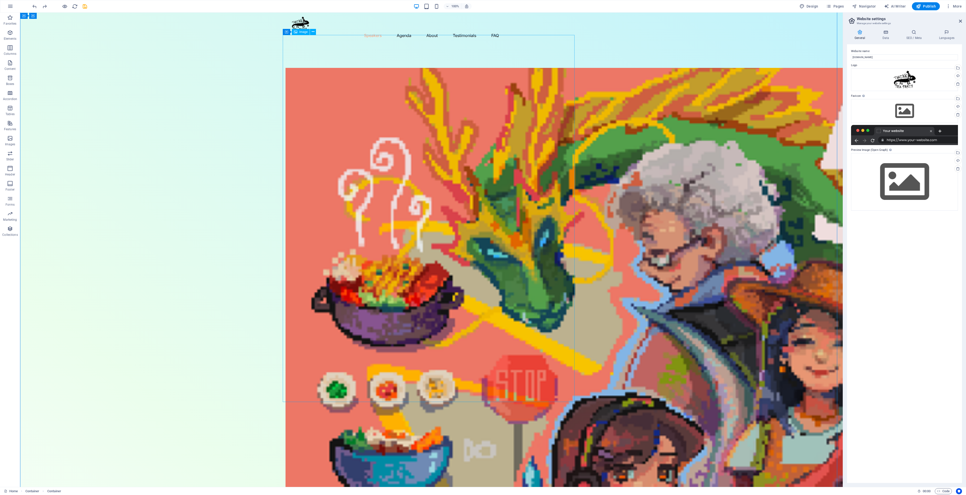
scroll to position [0, 0]
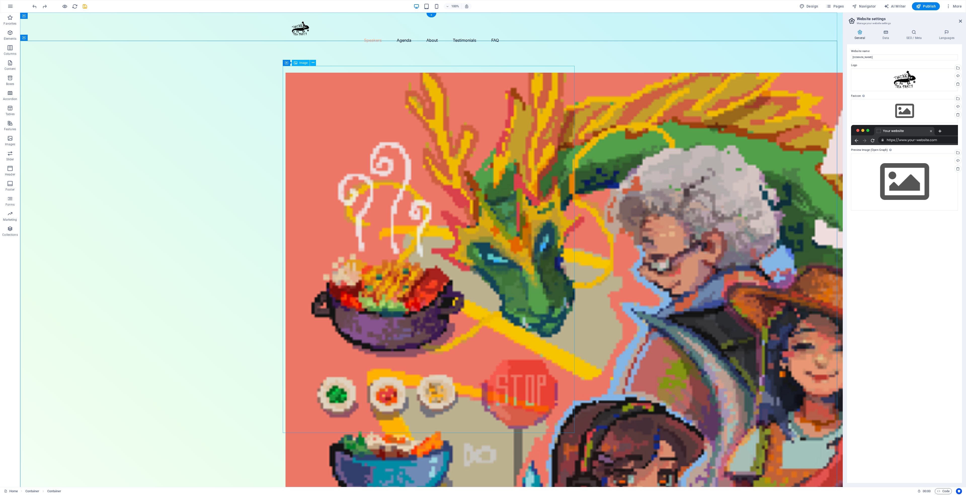
click at [10, 52] on p "Columns" at bounding box center [10, 54] width 13 height 4
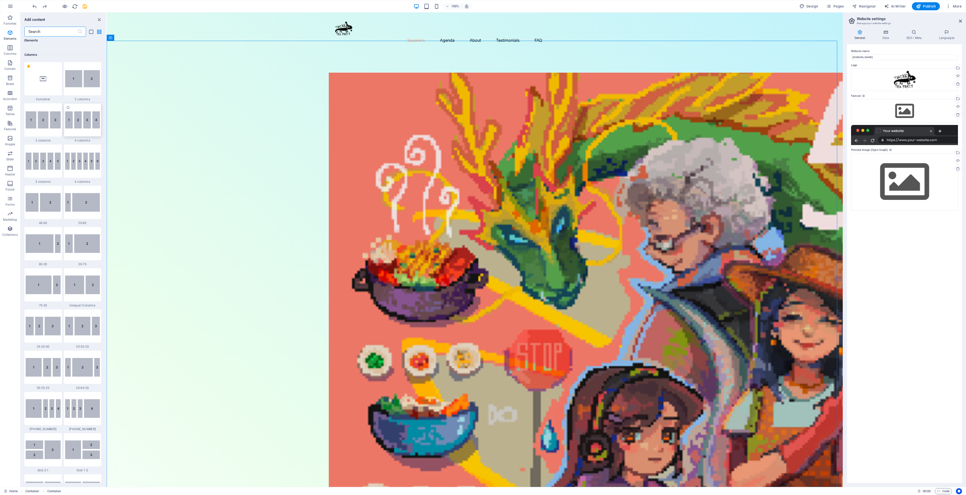
scroll to position [249, 0]
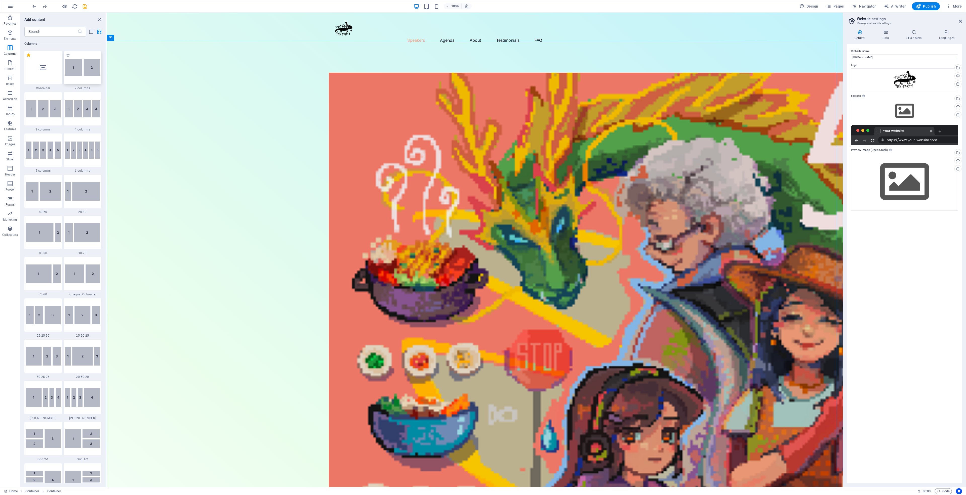
drag, startPoint x: 86, startPoint y: 79, endPoint x: 292, endPoint y: 167, distance: 224.0
click at [86, 79] on div at bounding box center [82, 67] width 37 height 33
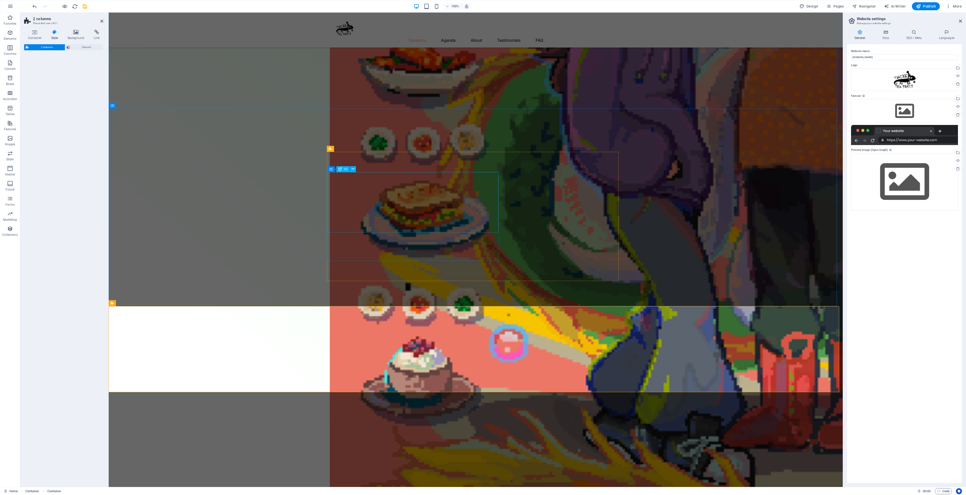
select select "rem"
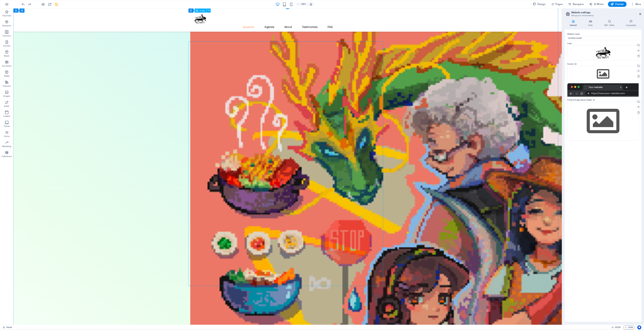
scroll to position [0, 0]
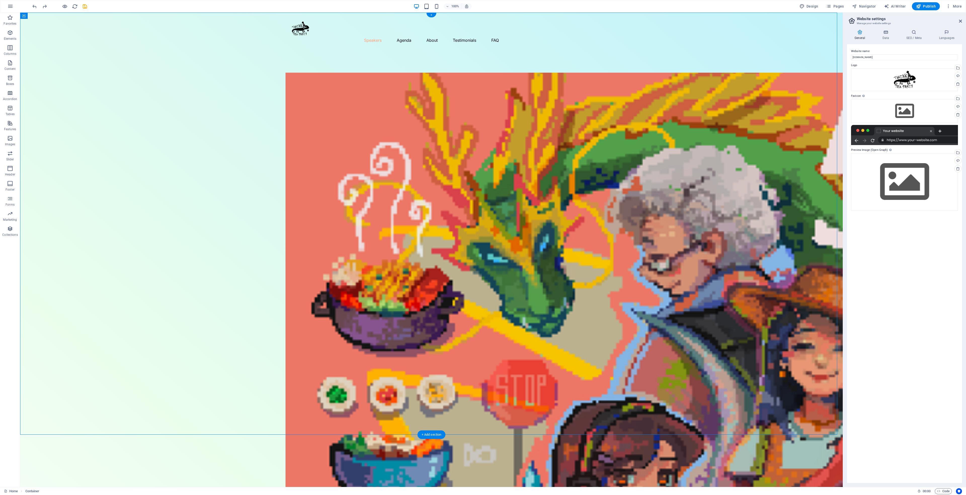
drag, startPoint x: 35, startPoint y: 223, endPoint x: 59, endPoint y: 37, distance: 186.9
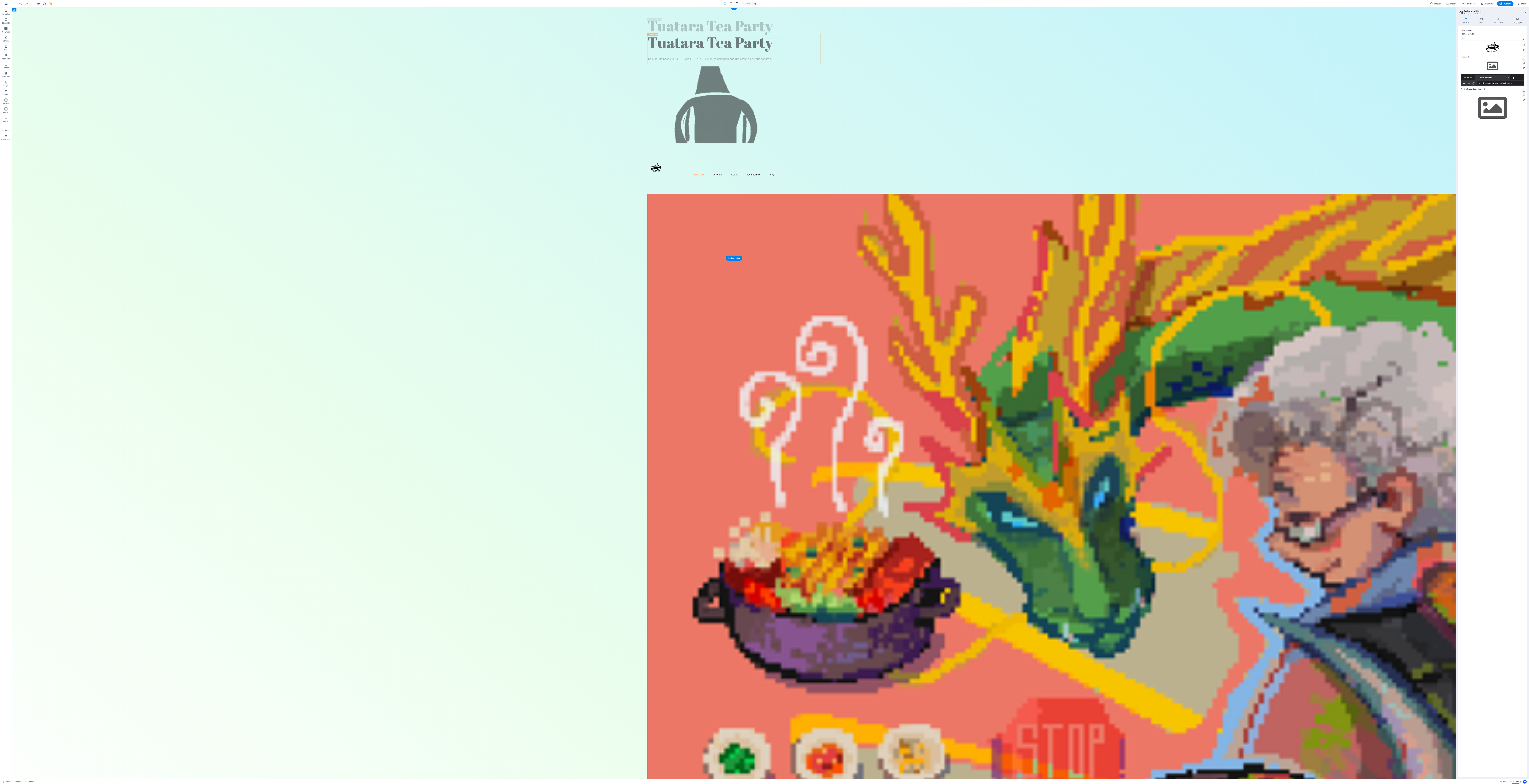
drag, startPoint x: 31, startPoint y: 147, endPoint x: 26, endPoint y: 18, distance: 129.1
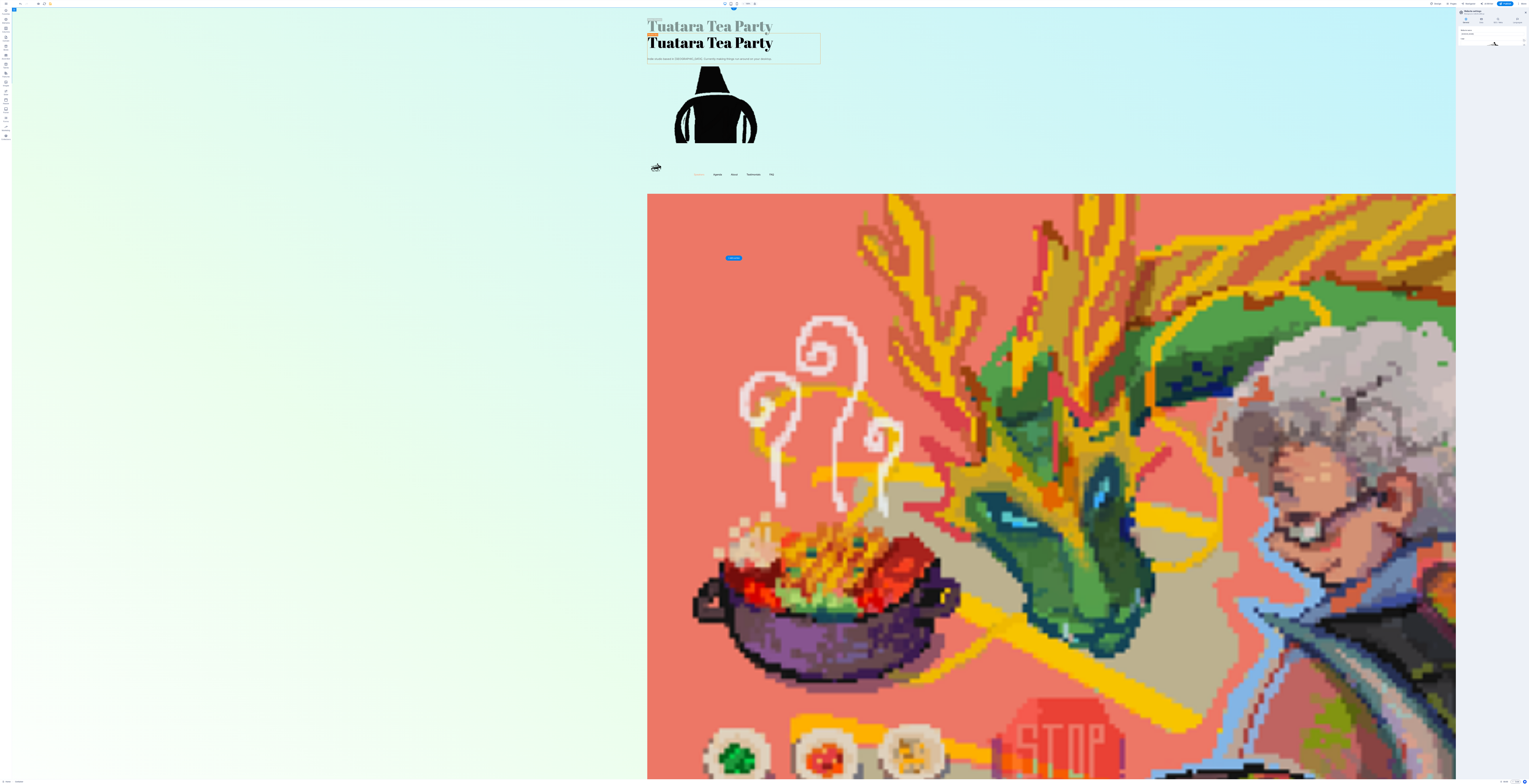
drag, startPoint x: 28, startPoint y: 16, endPoint x: 46, endPoint y: 124, distance: 109.5
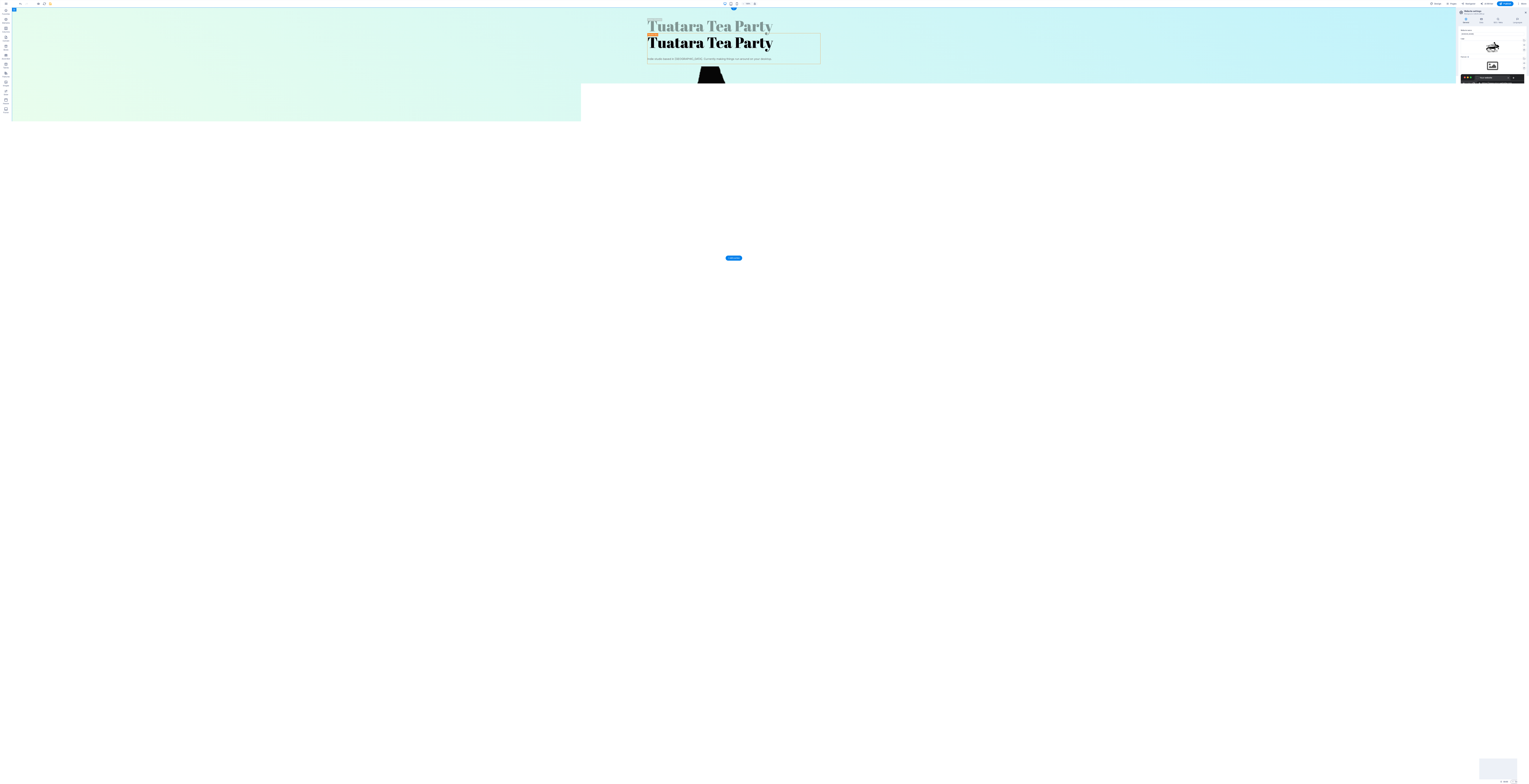
drag, startPoint x: 24, startPoint y: 27, endPoint x: 288, endPoint y: 190, distance: 310.3
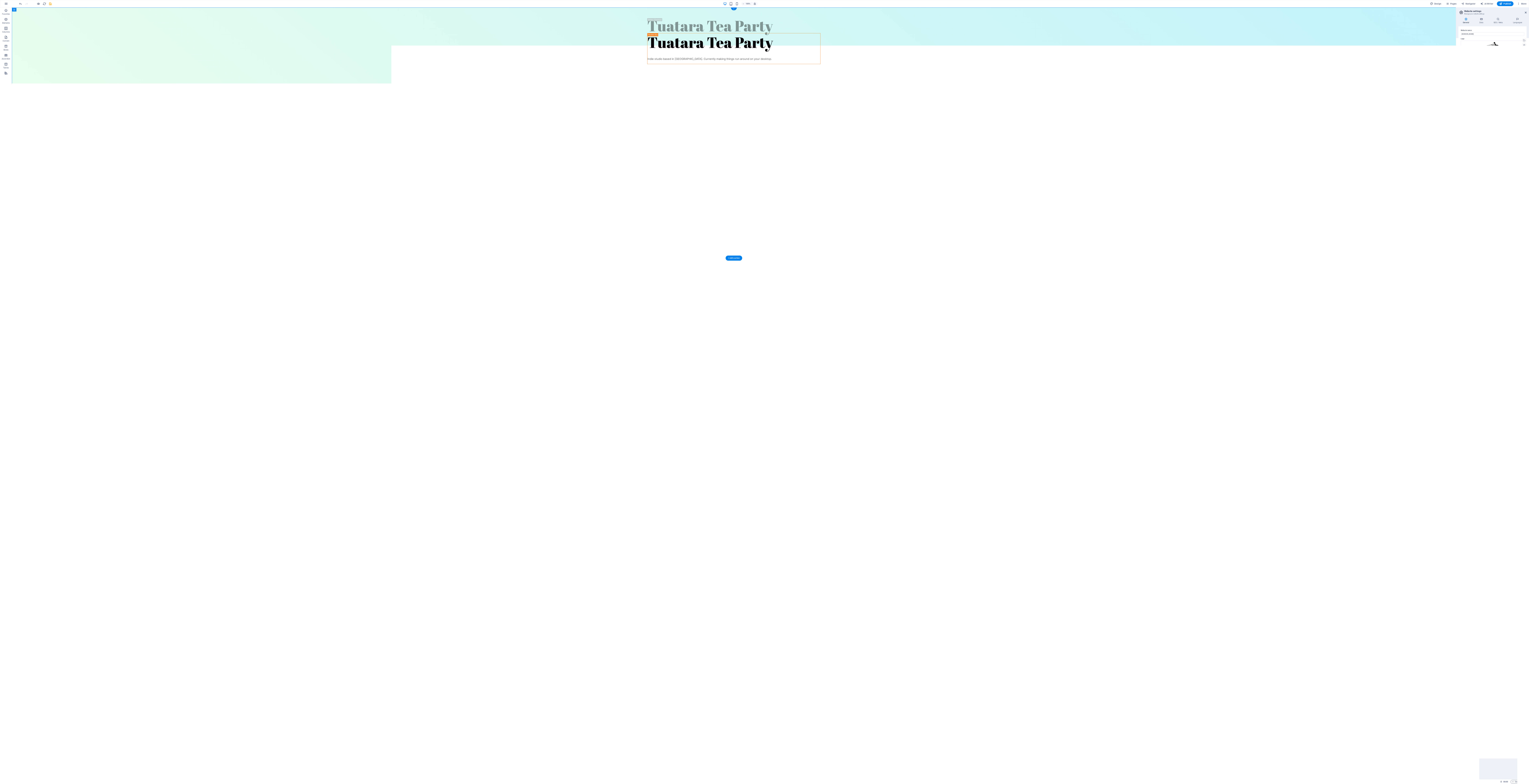
drag, startPoint x: 26, startPoint y: 17, endPoint x: 30, endPoint y: 140, distance: 123.1
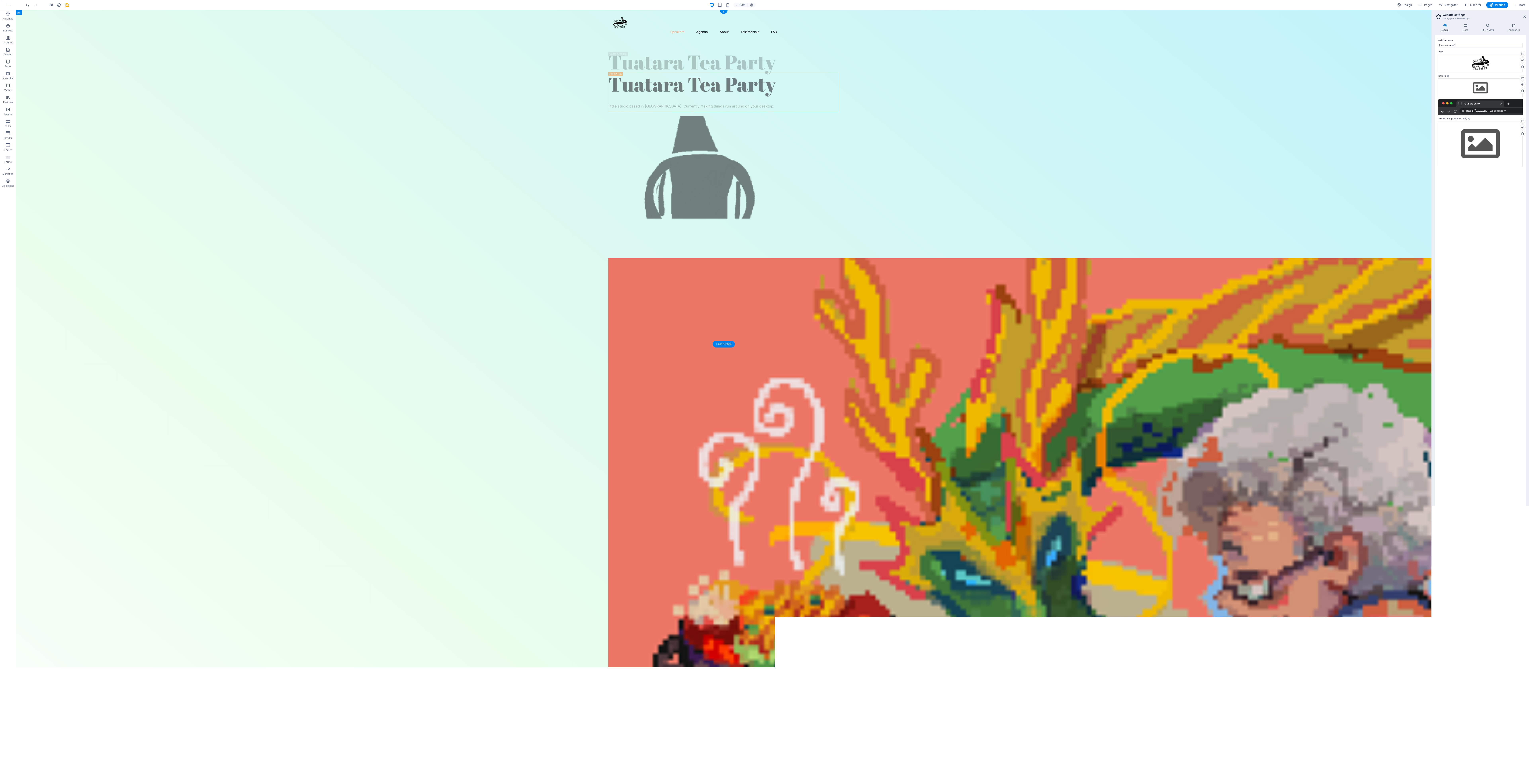
drag, startPoint x: 52, startPoint y: 22, endPoint x: 63, endPoint y: 87, distance: 65.9
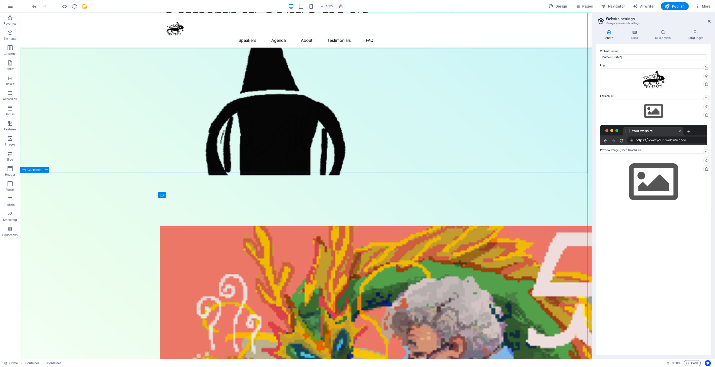
scroll to position [106, 0]
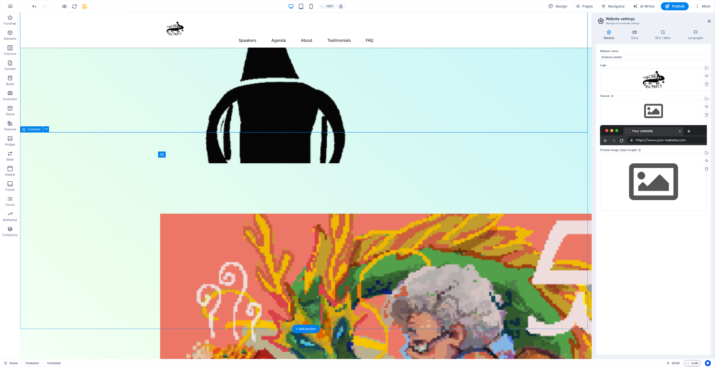
click at [11, 52] on p "Columns" at bounding box center [10, 54] width 13 height 4
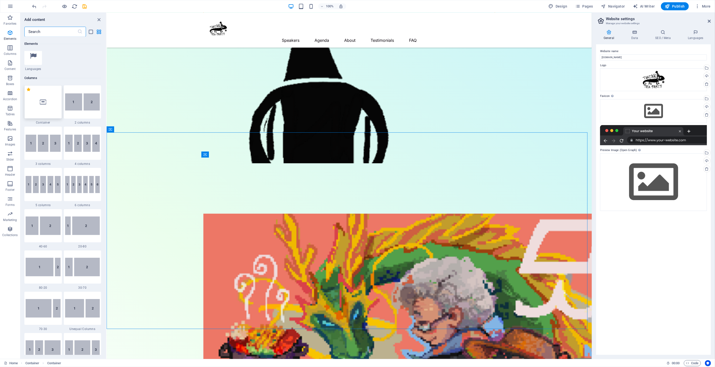
scroll to position [249, 0]
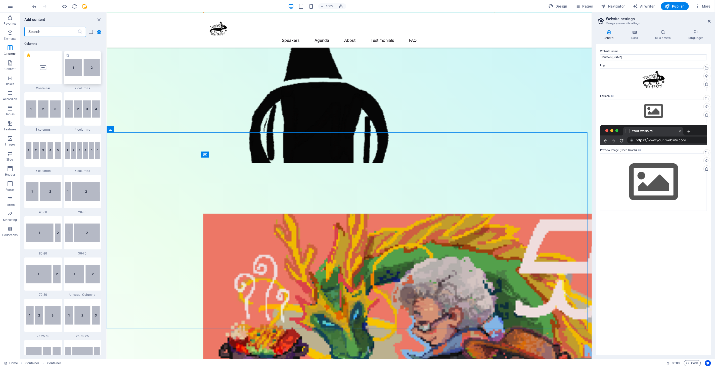
click at [83, 74] on img at bounding box center [82, 67] width 35 height 17
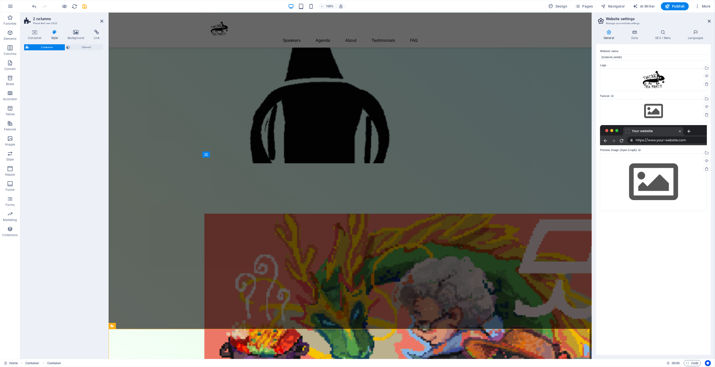
select select "rem"
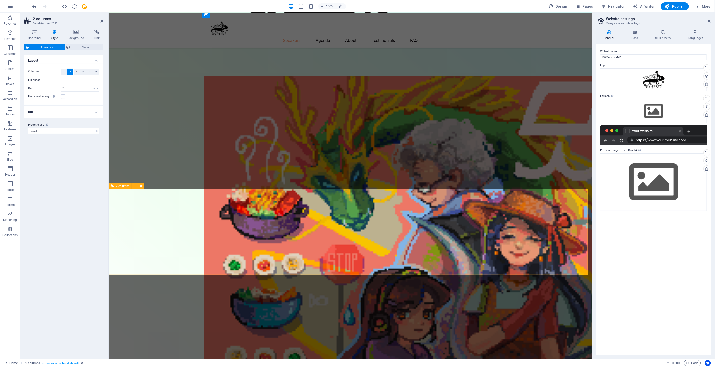
scroll to position [246, 0]
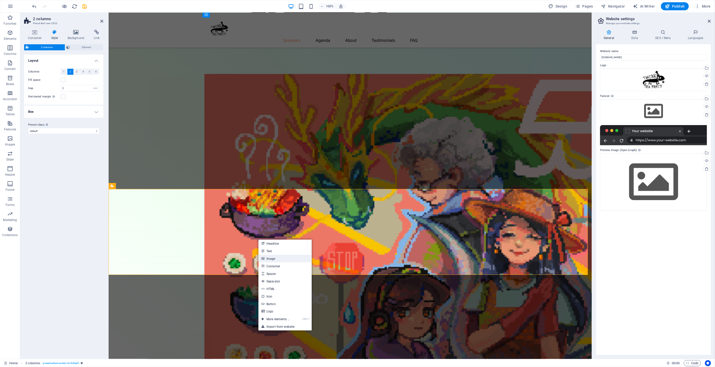
click at [278, 259] on link "Image" at bounding box center [285, 259] width 53 height 8
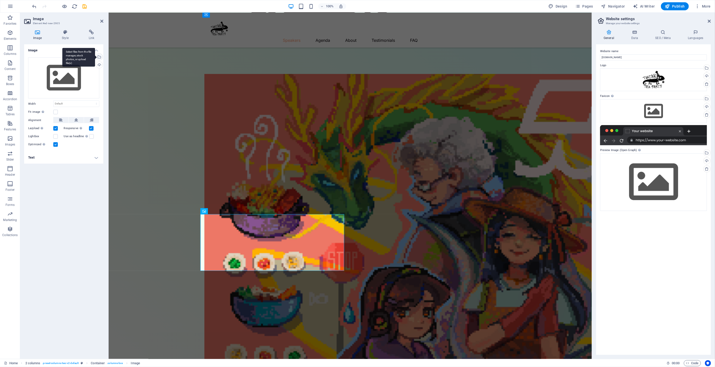
click at [99, 56] on div "Select files from the file manager, stock photos, or upload file(s)" at bounding box center [99, 58] width 8 height 8
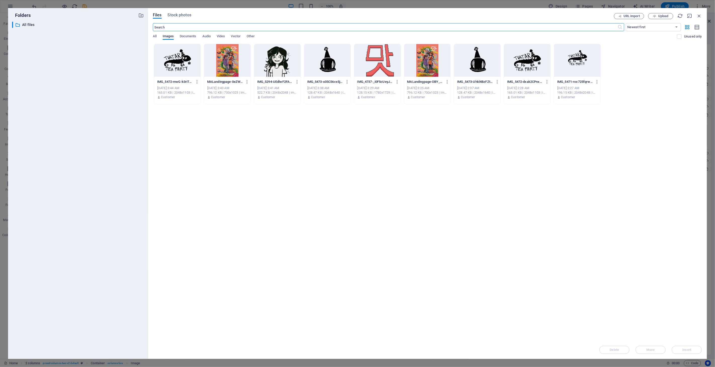
click at [441, 48] on div at bounding box center [428, 60] width 47 height 33
click at [428, 56] on div "1" at bounding box center [428, 60] width 47 height 33
click at [422, 55] on div at bounding box center [428, 60] width 47 height 33
click at [683, 351] on span "Insert" at bounding box center [687, 349] width 9 height 3
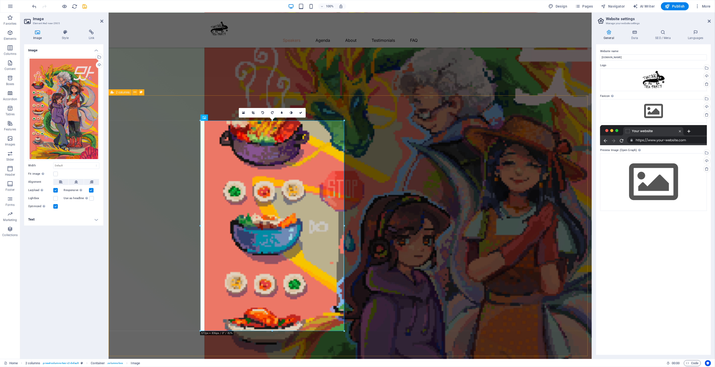
scroll to position [358, 0]
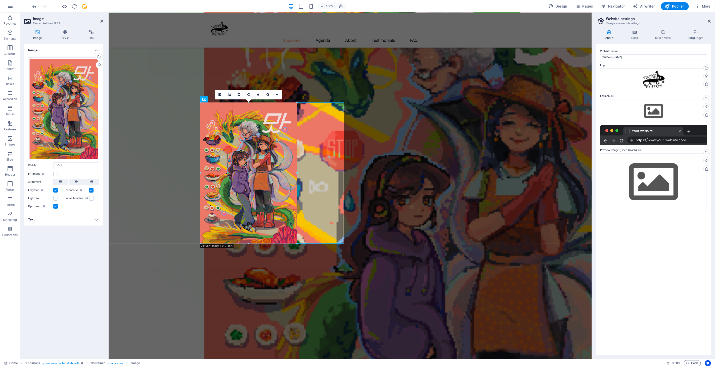
drag, startPoint x: 272, startPoint y: 312, endPoint x: 284, endPoint y: 244, distance: 69.1
type input "384"
select select "px"
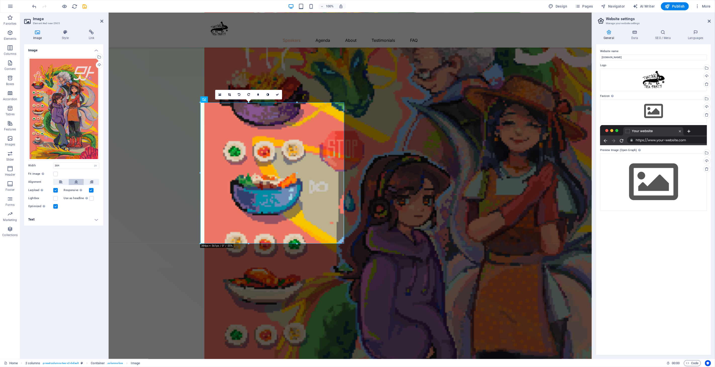
click at [77, 180] on icon at bounding box center [76, 182] width 4 height 6
click at [302, 94] on icon at bounding box center [301, 94] width 3 height 3
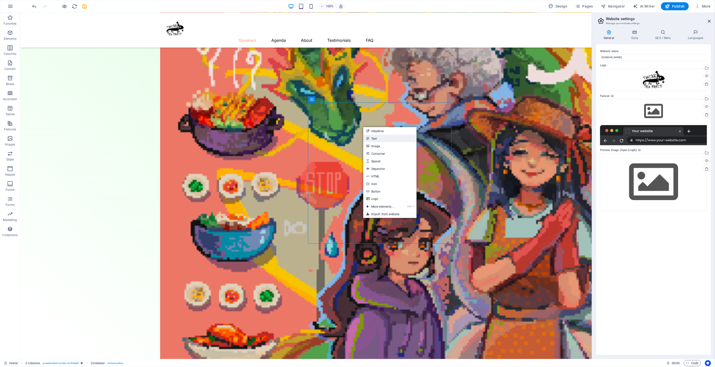
click at [387, 138] on link "Text" at bounding box center [390, 139] width 53 height 8
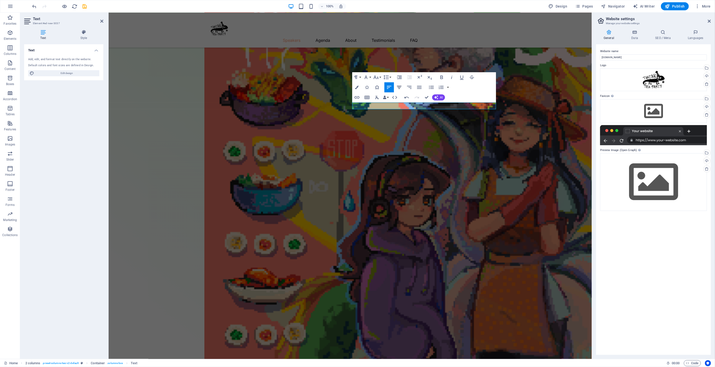
click at [398, 87] on icon "button" at bounding box center [399, 87] width 6 height 6
click at [388, 78] on icon "button" at bounding box center [386, 77] width 6 height 6
click at [389, 78] on button "Line Height" at bounding box center [388, 77] width 10 height 10
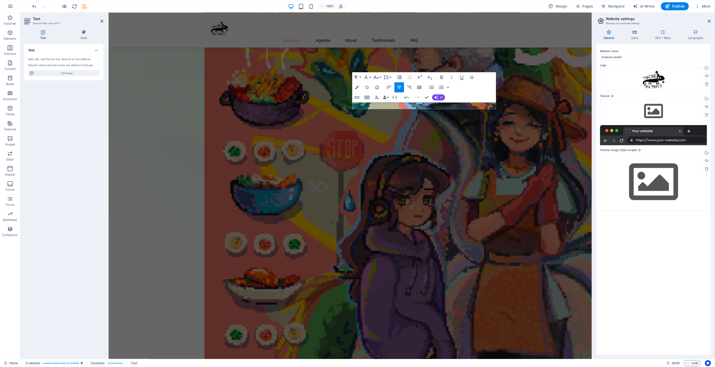
click at [416, 88] on button "Align Justify" at bounding box center [420, 87] width 10 height 10
click at [397, 89] on icon "button" at bounding box center [399, 87] width 6 height 6
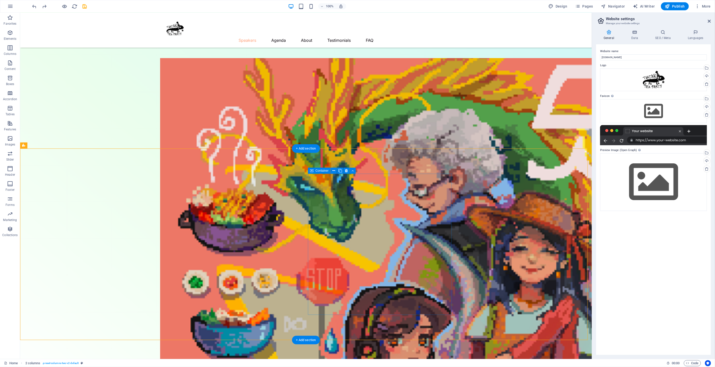
scroll to position [302, 0]
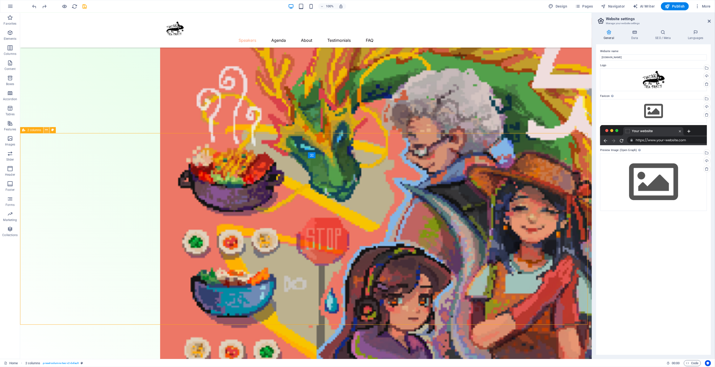
click at [45, 129] on icon at bounding box center [46, 129] width 3 height 5
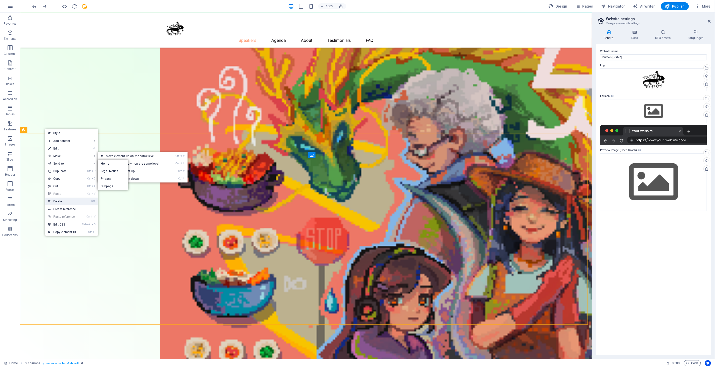
click at [74, 202] on link "⌦ Delete" at bounding box center [62, 201] width 34 height 8
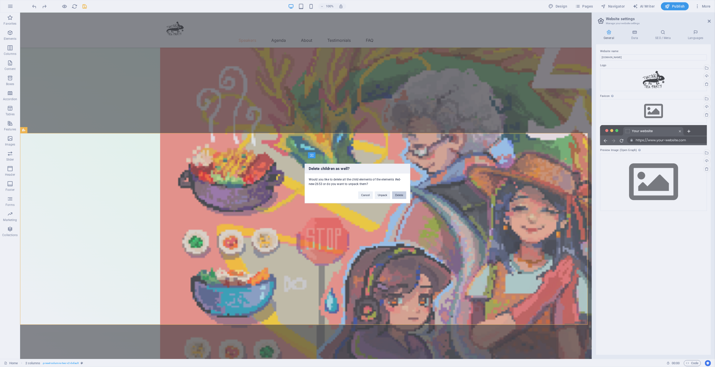
click at [402, 196] on button "Delete" at bounding box center [399, 195] width 14 height 8
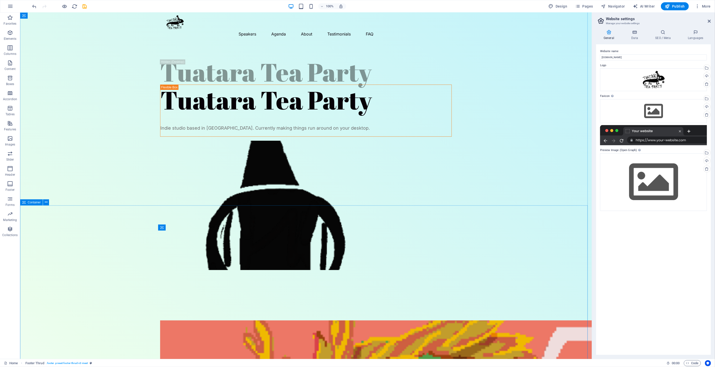
scroll to position [0, 0]
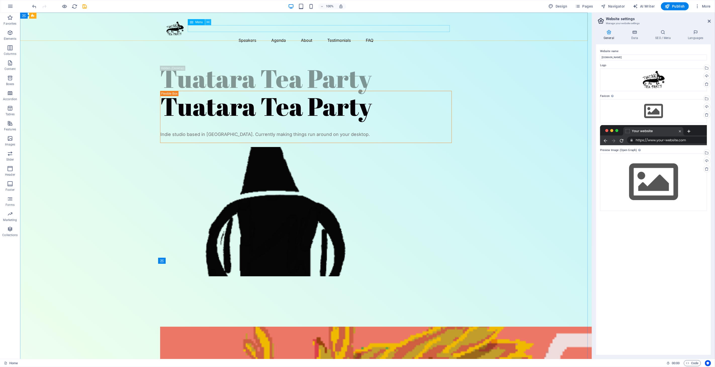
click at [208, 23] on icon at bounding box center [208, 22] width 3 height 5
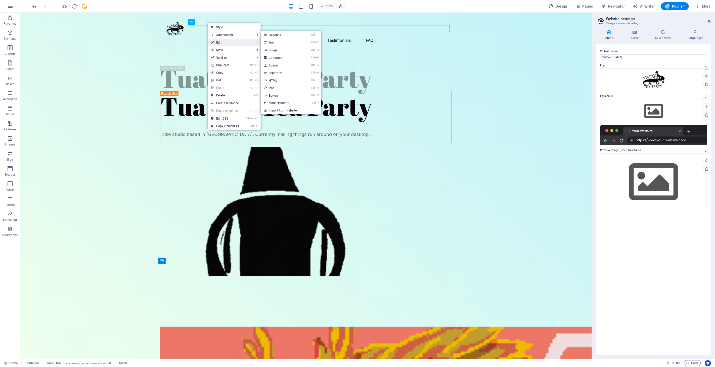
click at [220, 43] on link "⏎ Edit" at bounding box center [225, 43] width 34 height 8
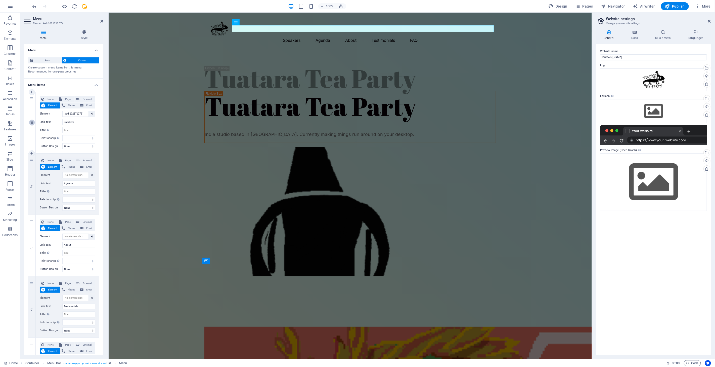
click at [32, 125] on link at bounding box center [32, 122] width 6 height 6
type input "Agenda"
select select
type input "About"
select select
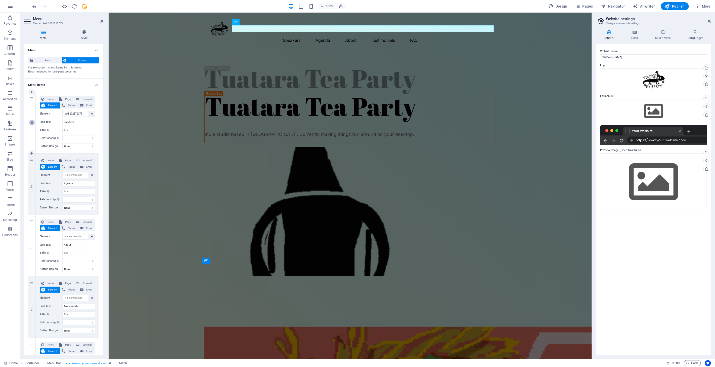
type input "Testimonials"
select select
type input "FAQ"
select select
click at [31, 123] on icon at bounding box center [31, 123] width 3 height 4
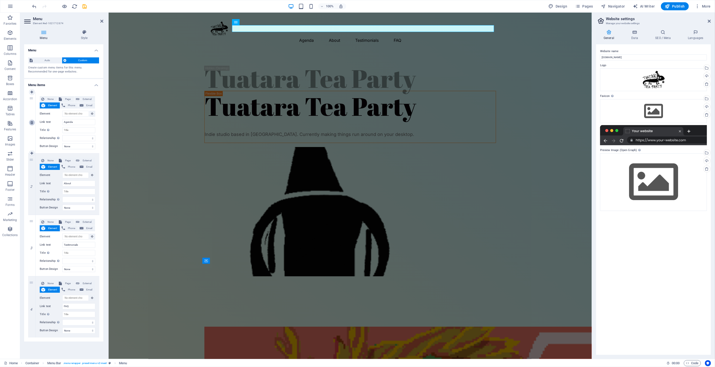
type input "About"
select select
type input "Testimonials"
select select
type input "FAQ"
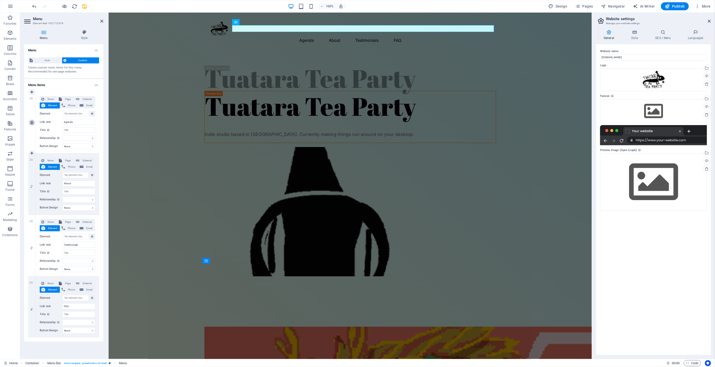
select select
click at [31, 123] on icon at bounding box center [31, 123] width 3 height 4
type input "Testimonials"
select select
type input "FAQ"
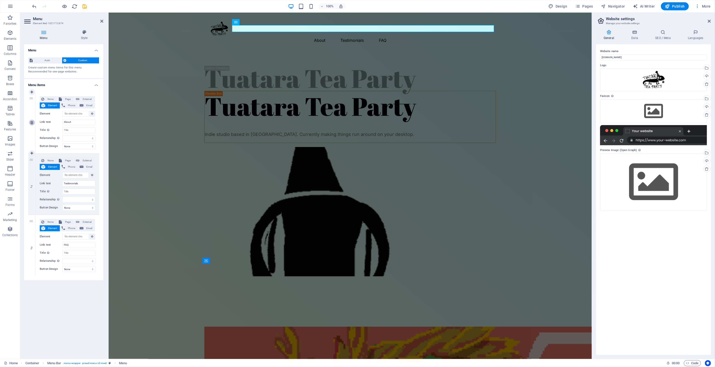
select select
click at [31, 123] on icon at bounding box center [31, 123] width 3 height 4
type input "FAQ"
select select
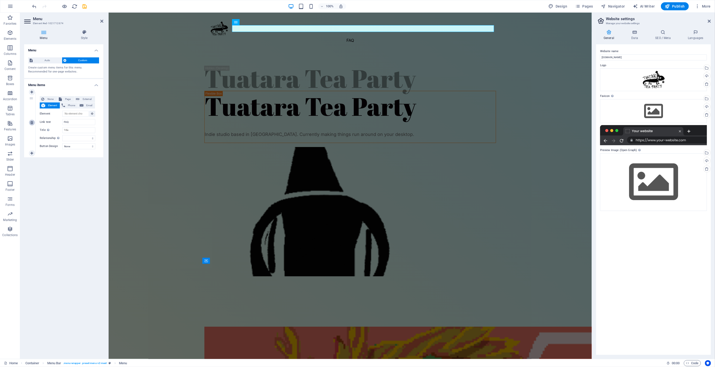
click at [31, 123] on icon at bounding box center [31, 123] width 3 height 4
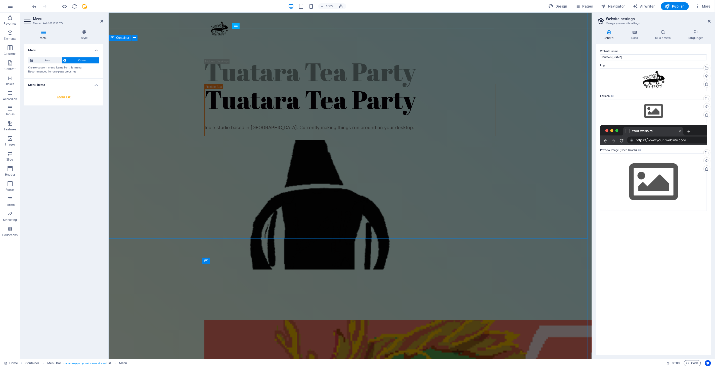
click at [144, 89] on div "Tuatara Tea Party Tuatara Tea Party Indie studio based in [GEOGRAPHIC_DATA]. Cu…" at bounding box center [350, 168] width 484 height 254
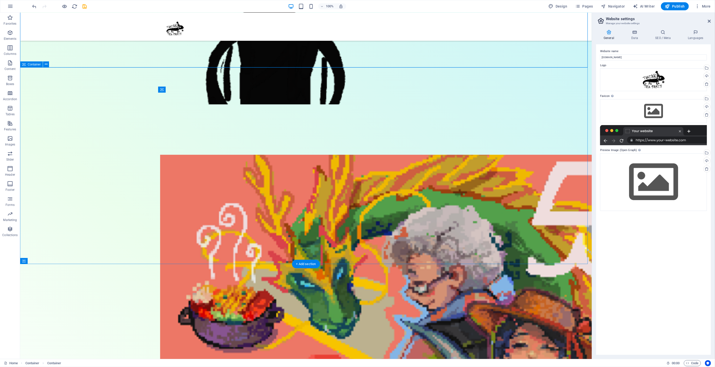
scroll to position [171, 0]
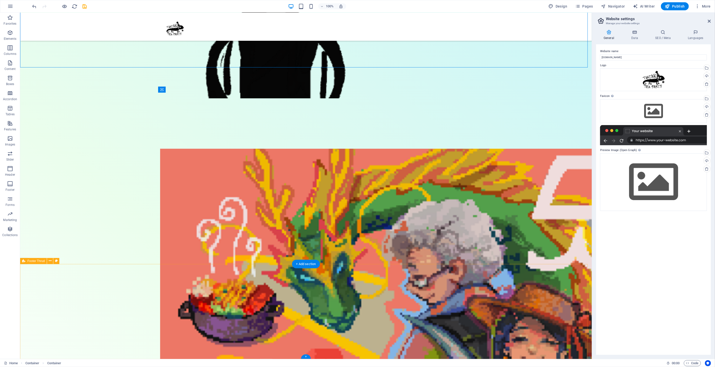
drag, startPoint x: 56, startPoint y: 260, endPoint x: 78, endPoint y: 172, distance: 90.8
click at [56, 260] on icon at bounding box center [56, 260] width 3 height 5
select select "px"
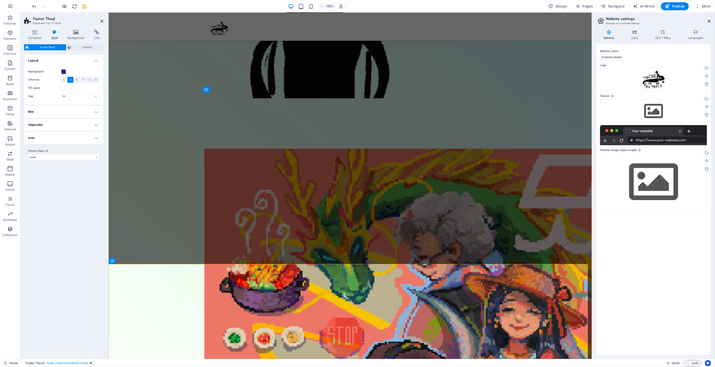
click at [64, 69] on button "Background" at bounding box center [64, 72] width 6 height 6
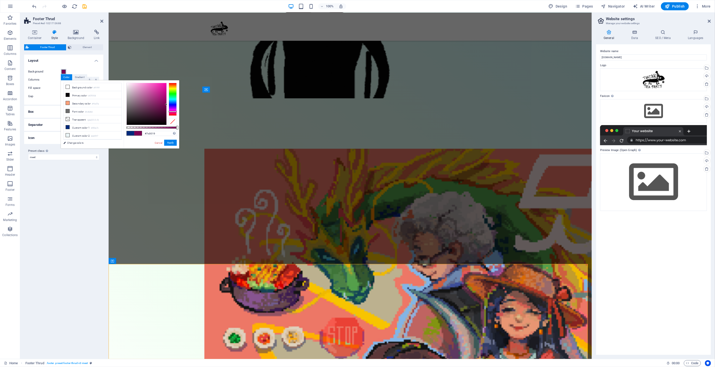
drag, startPoint x: 175, startPoint y: 109, endPoint x: 175, endPoint y: 114, distance: 4.8
click at [176, 114] on div at bounding box center [173, 99] width 8 height 33
type input "#e7c0c8"
drag, startPoint x: 139, startPoint y: 89, endPoint x: 133, endPoint y: 87, distance: 5.7
click at [133, 87] on div at bounding box center [147, 104] width 40 height 42
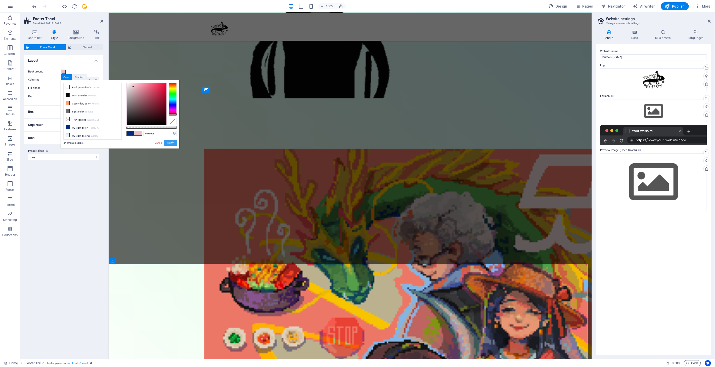
click at [171, 144] on button "Apply" at bounding box center [170, 143] width 13 height 6
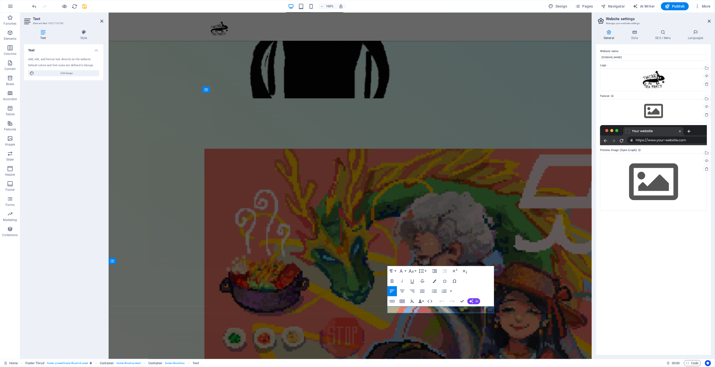
click at [0, 0] on div "Spacer" at bounding box center [0, 0] width 0 height 0
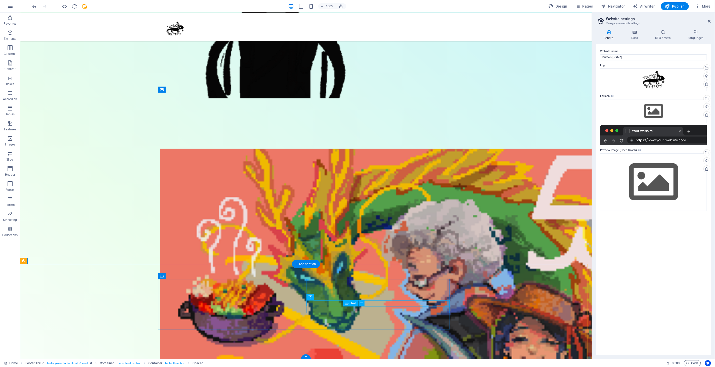
click at [446, 291] on icon at bounding box center [445, 291] width 3 height 5
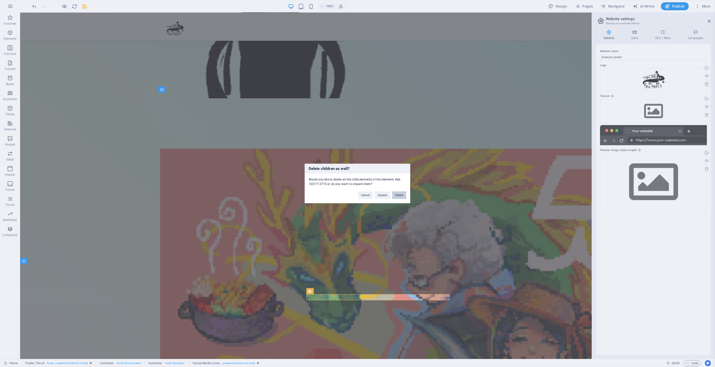
click at [395, 195] on button "Delete" at bounding box center [399, 195] width 14 height 8
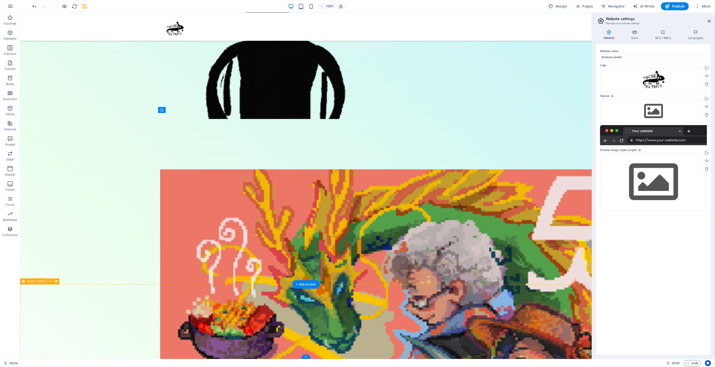
click at [58, 283] on button at bounding box center [56, 281] width 6 height 6
select select "px"
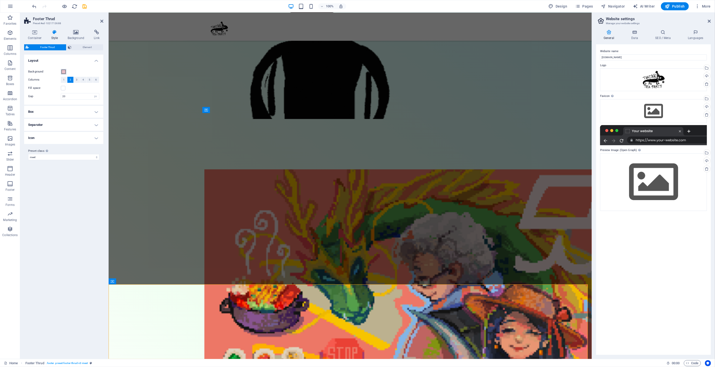
click at [64, 72] on span at bounding box center [64, 72] width 4 height 4
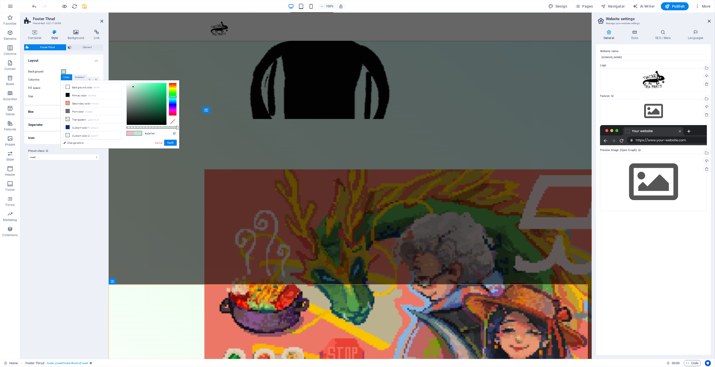
drag, startPoint x: 174, startPoint y: 105, endPoint x: 173, endPoint y: 99, distance: 6.1
click at [173, 99] on div at bounding box center [173, 99] width 8 height 33
click at [132, 87] on div at bounding box center [147, 104] width 40 height 42
type input "#cbe9d3"
click at [174, 95] on div at bounding box center [173, 99] width 8 height 33
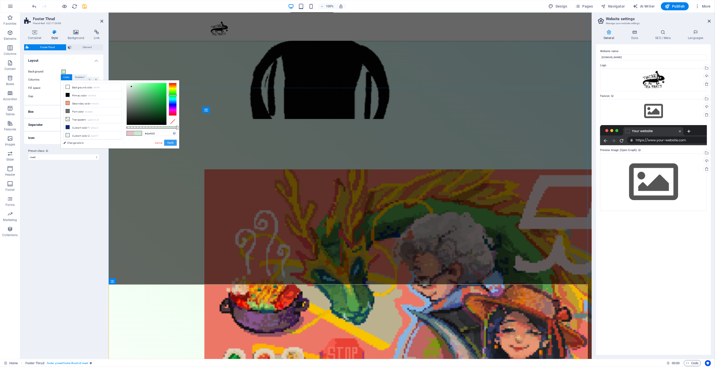
click at [170, 144] on button "Apply" at bounding box center [170, 143] width 13 height 6
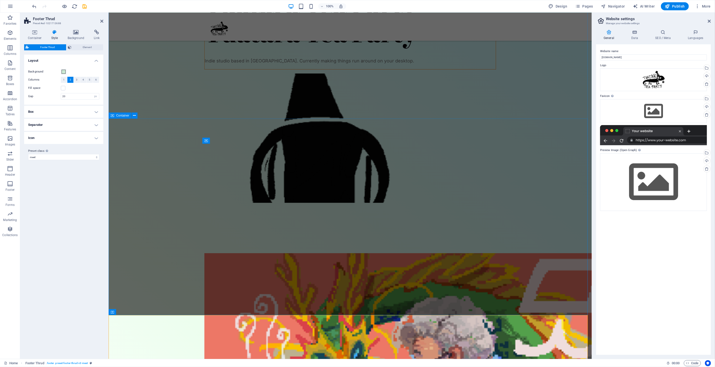
click at [0, 0] on div "Spacer" at bounding box center [0, 0] width 0 height 0
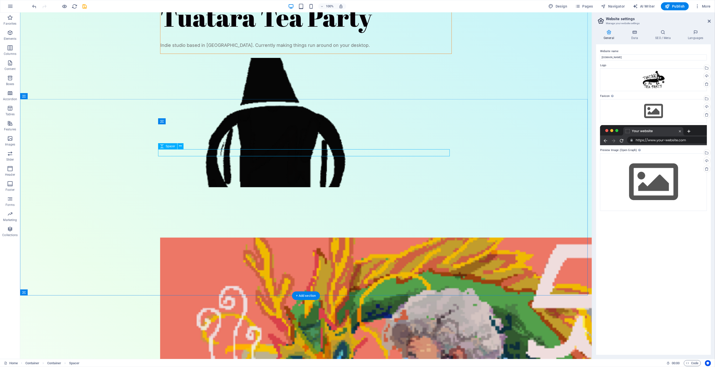
scroll to position [0, 0]
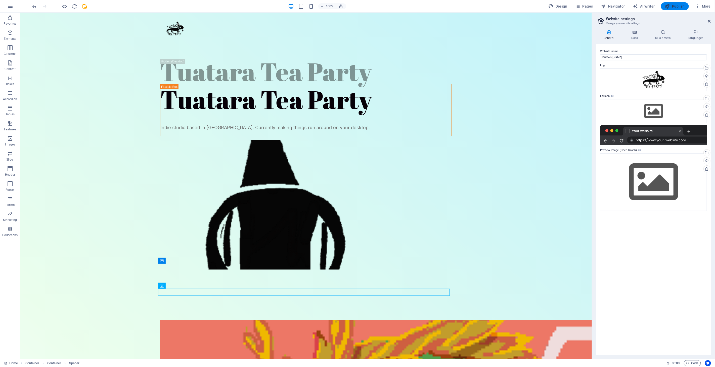
click at [677, 10] on button "Publish" at bounding box center [675, 6] width 28 height 8
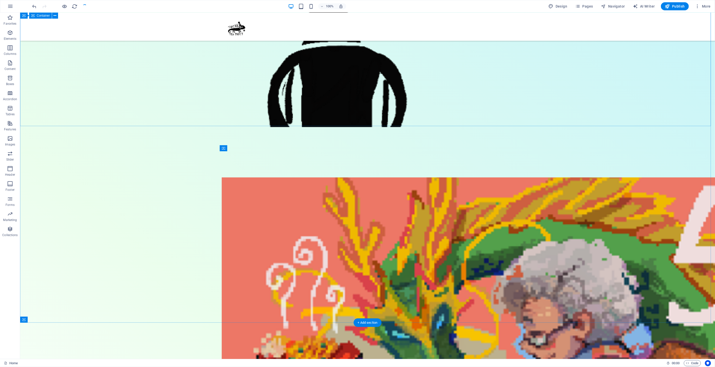
scroll to position [150, 0]
